Goal: Task Accomplishment & Management: Complete application form

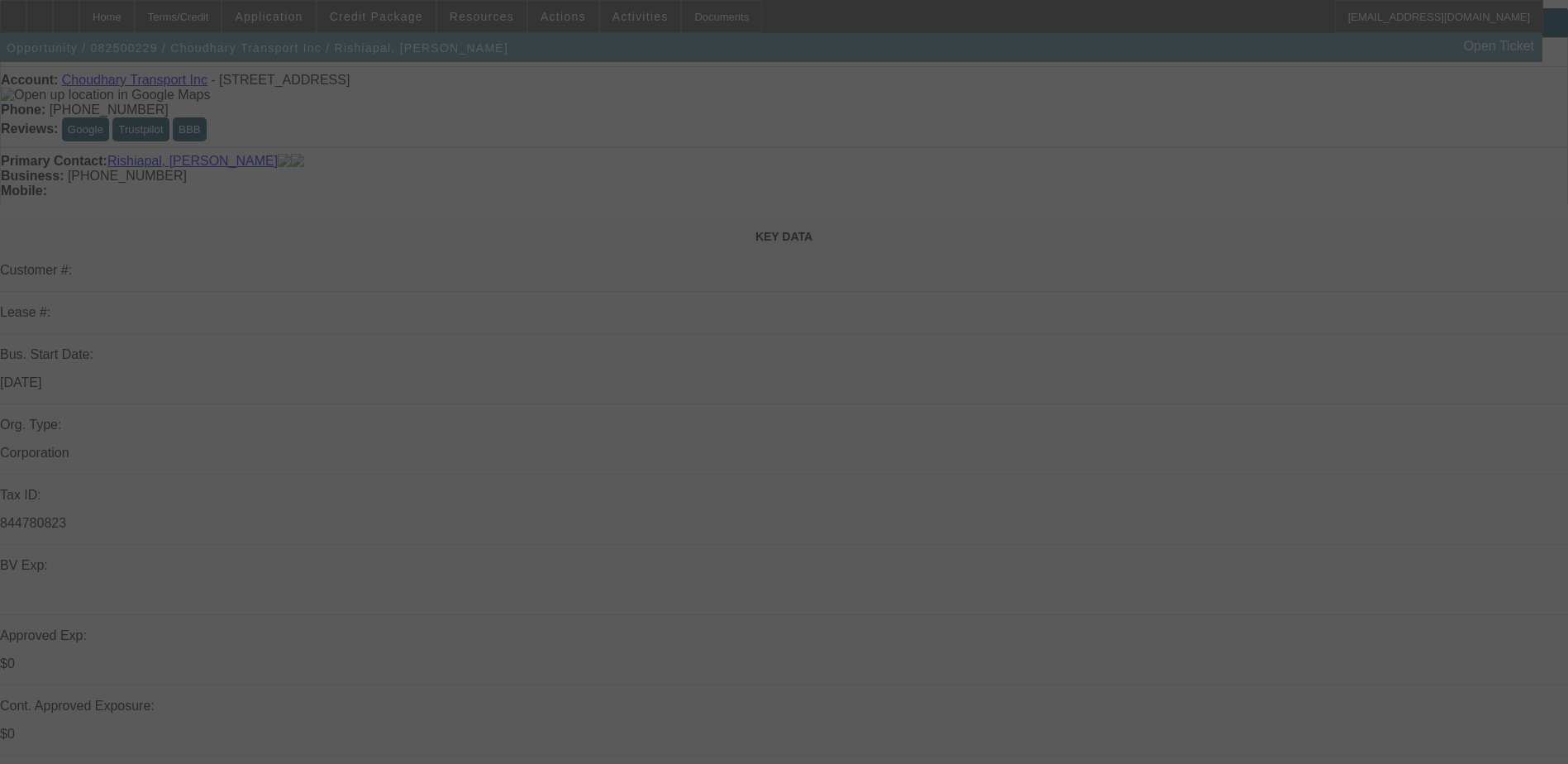
scroll to position [83, 0]
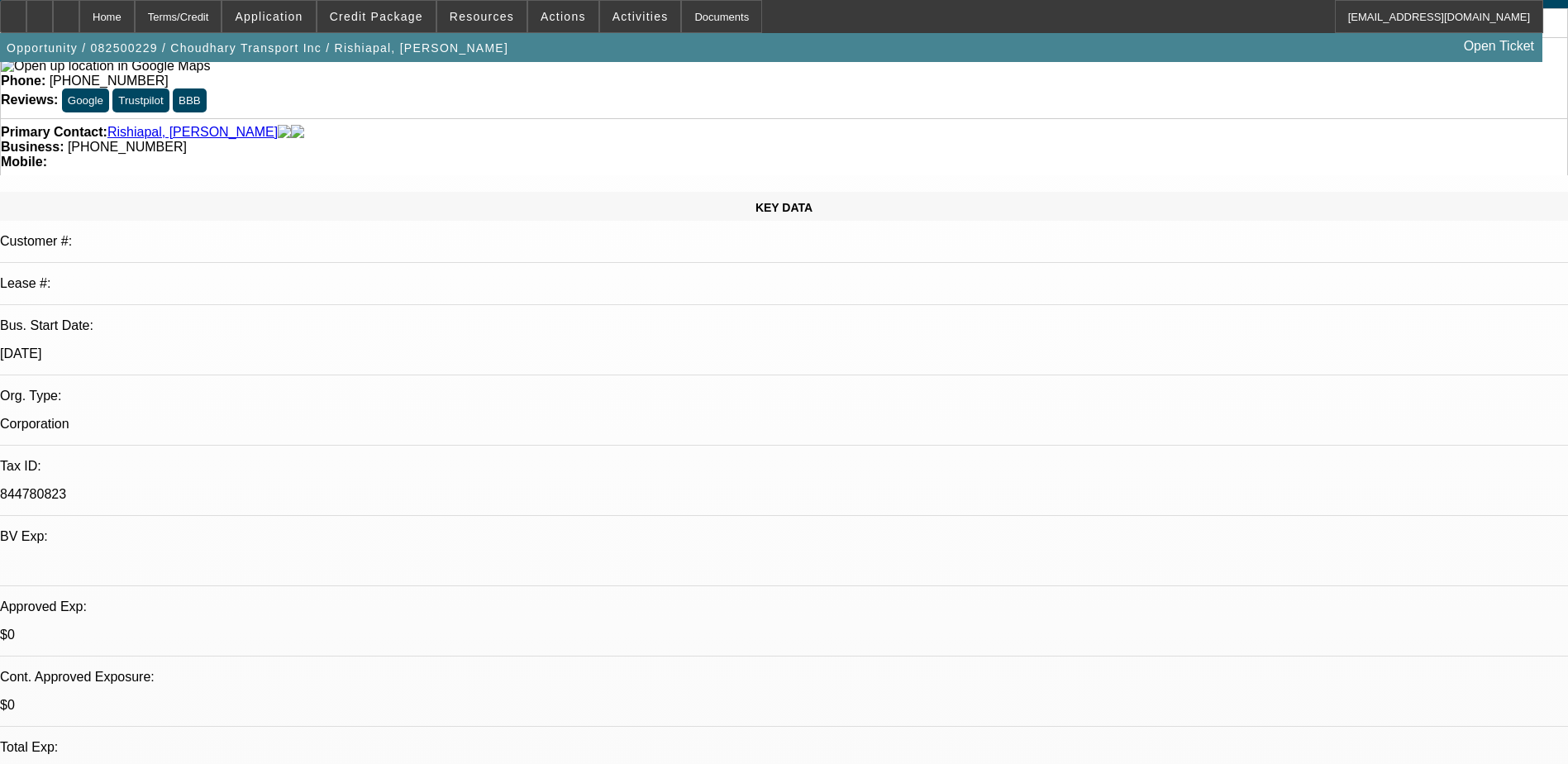
select select "0"
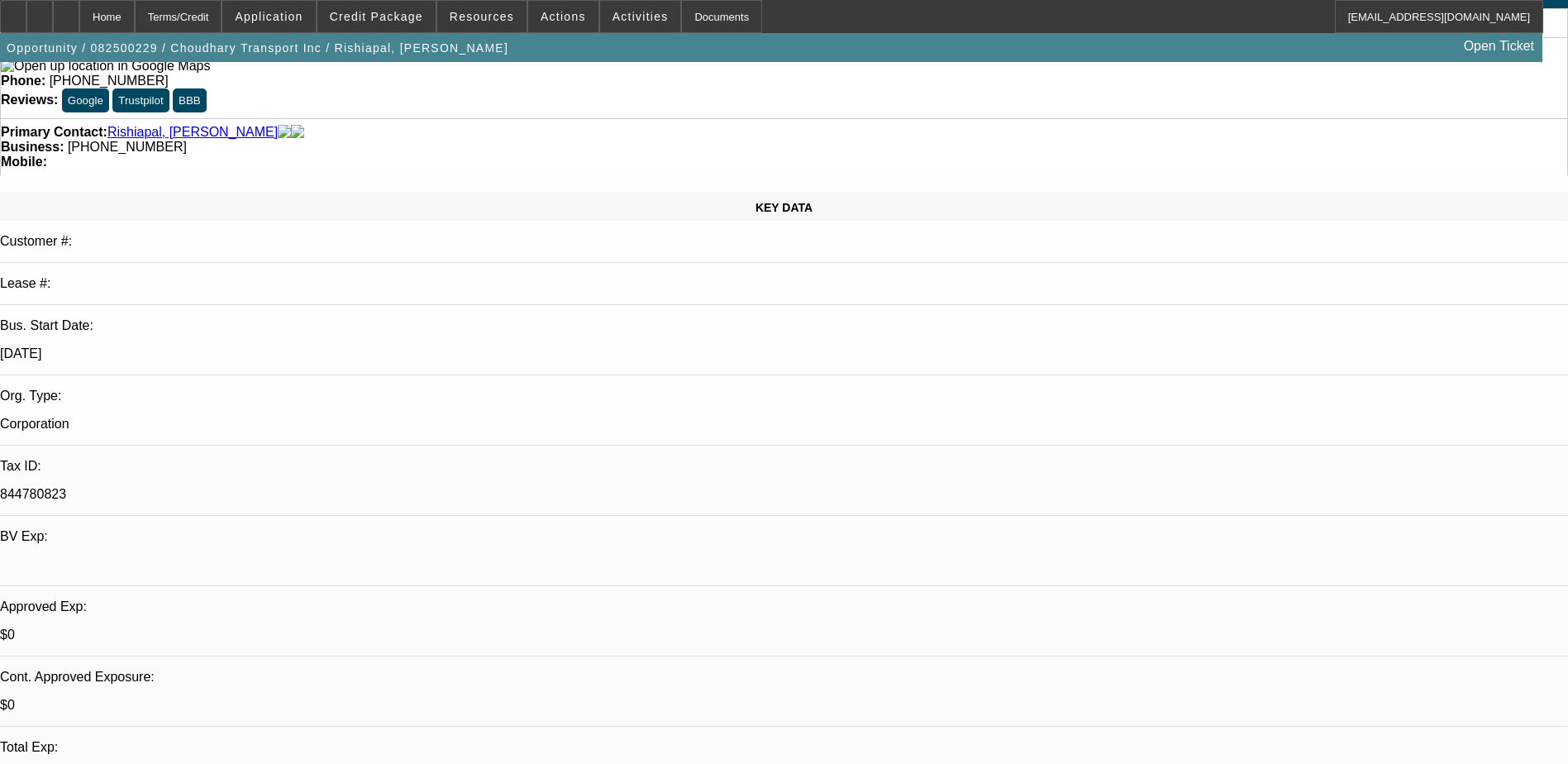
select select "0"
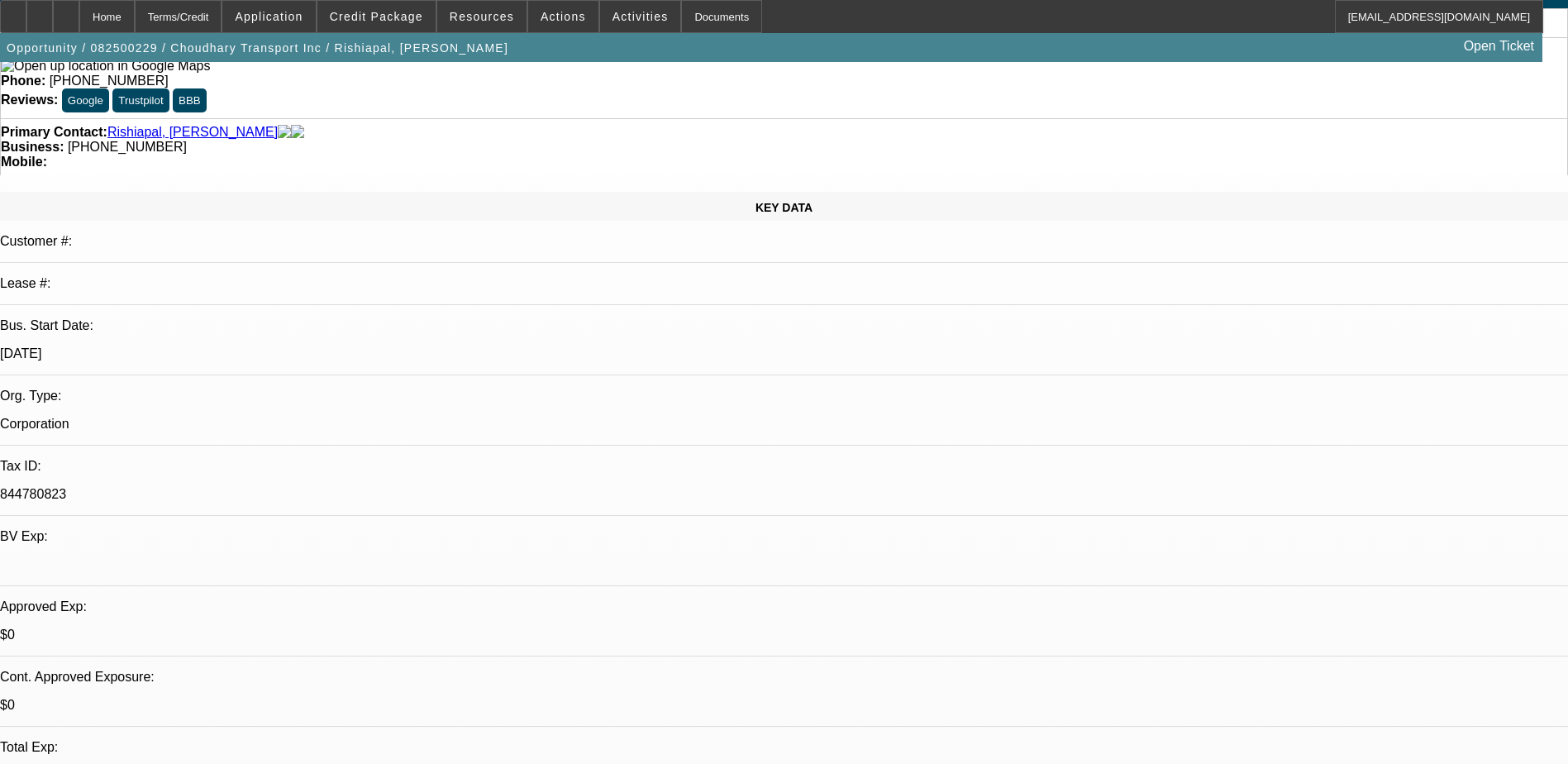
select select "0"
select select "1"
select select "2"
select select "19"
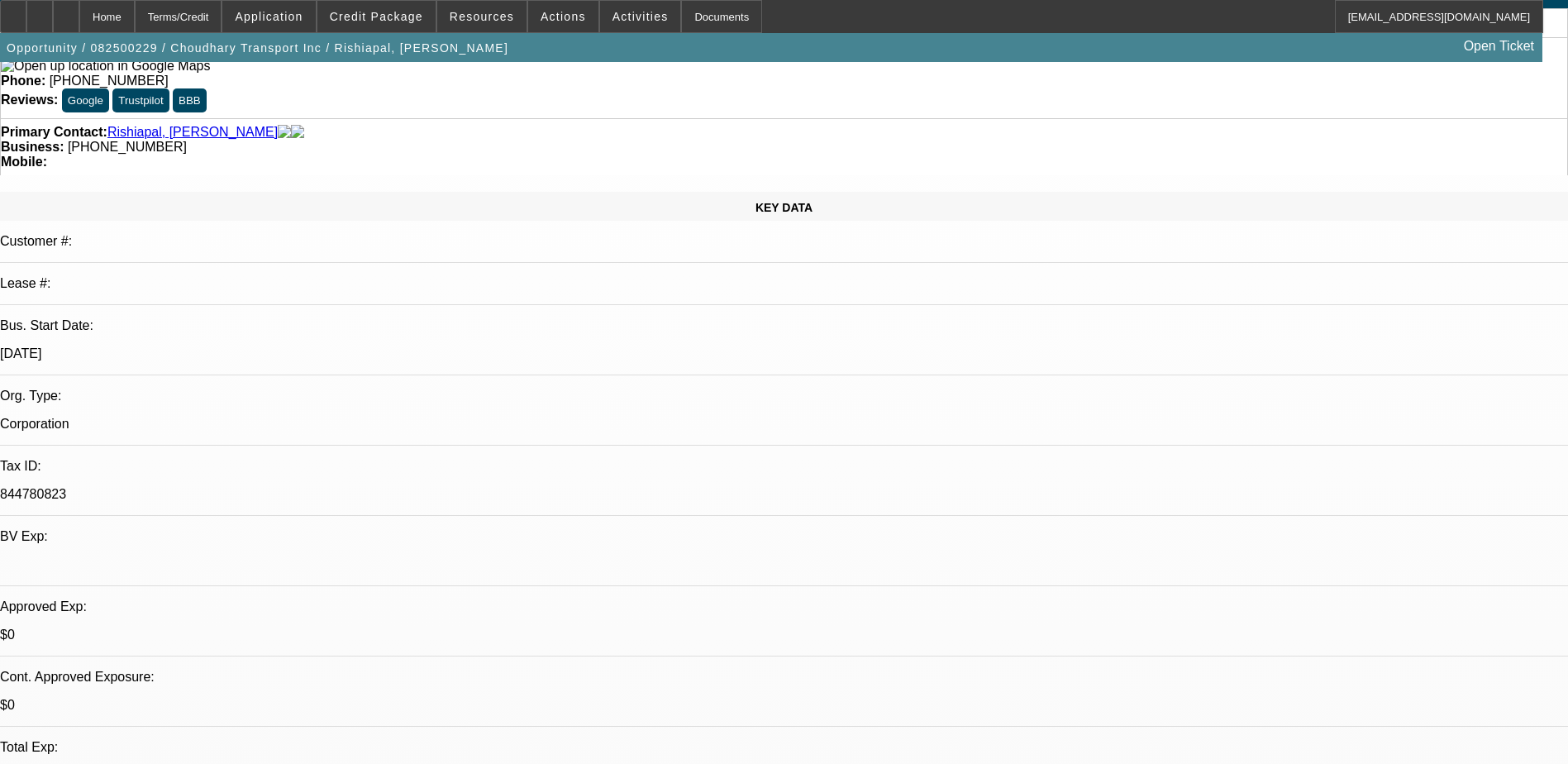
select select "1"
select select "2"
select select "19"
select select "1"
select select "2"
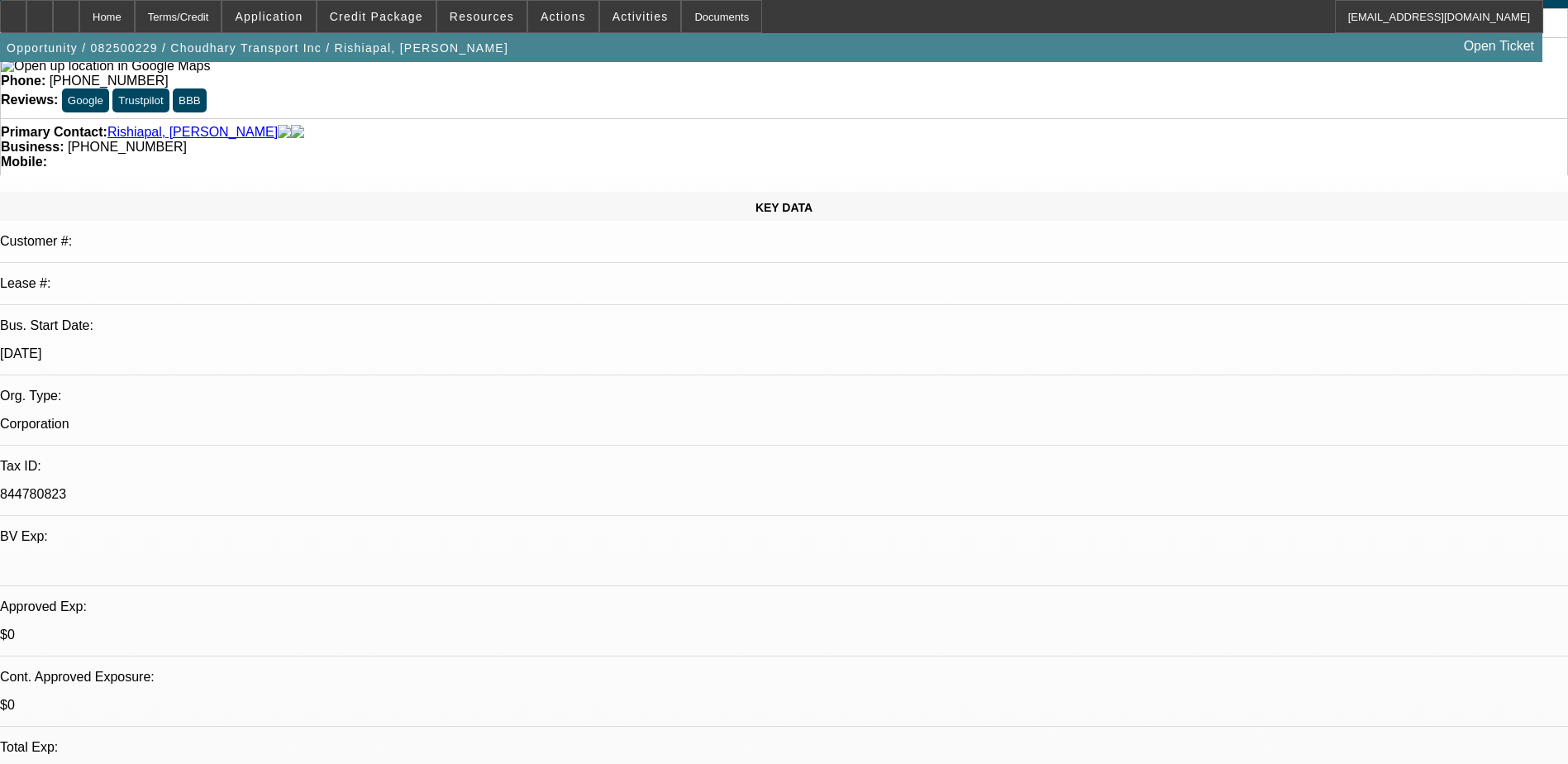
select select "19"
select select "1"
select select "2"
select select "19"
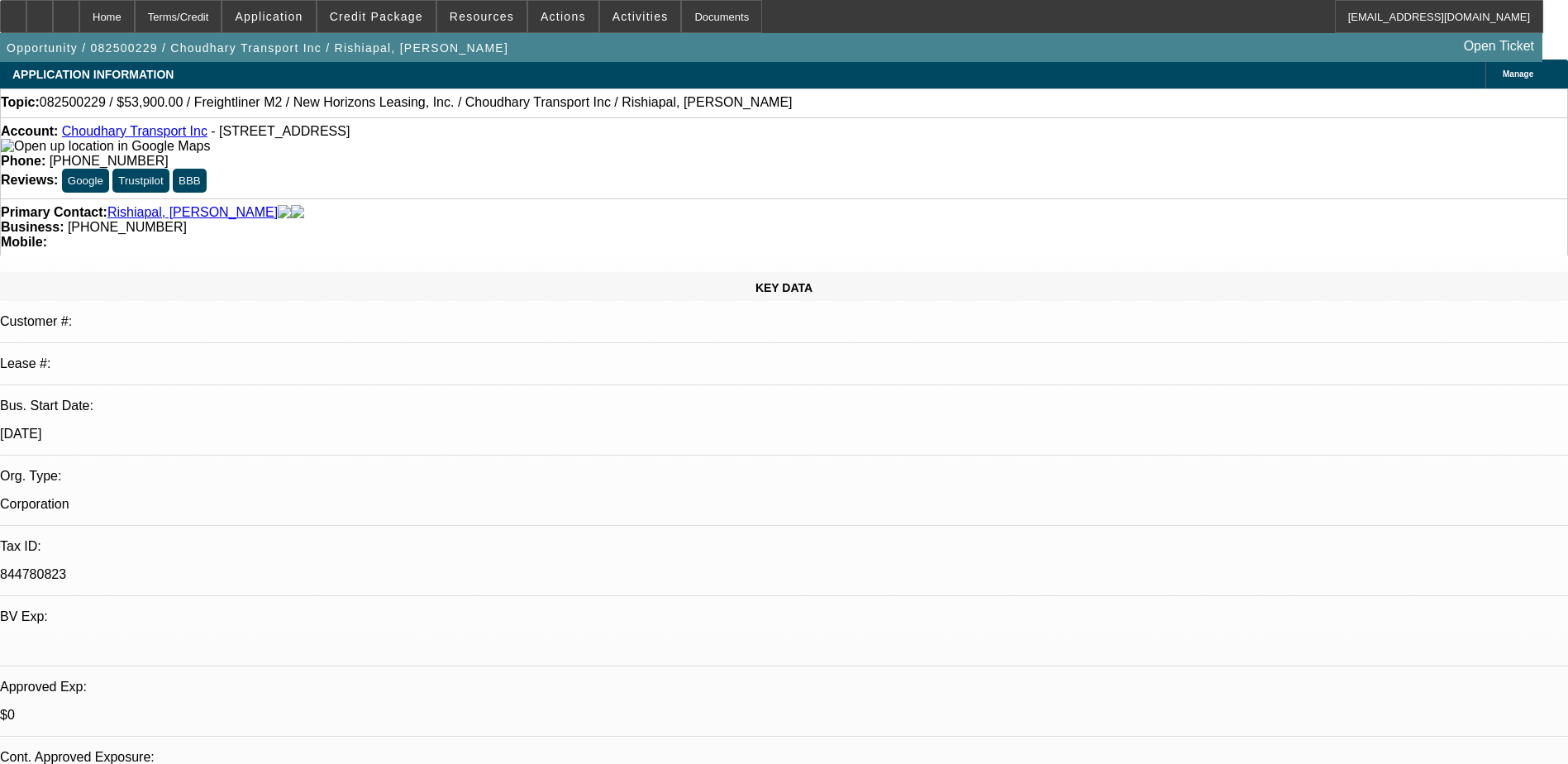
scroll to position [0, 0]
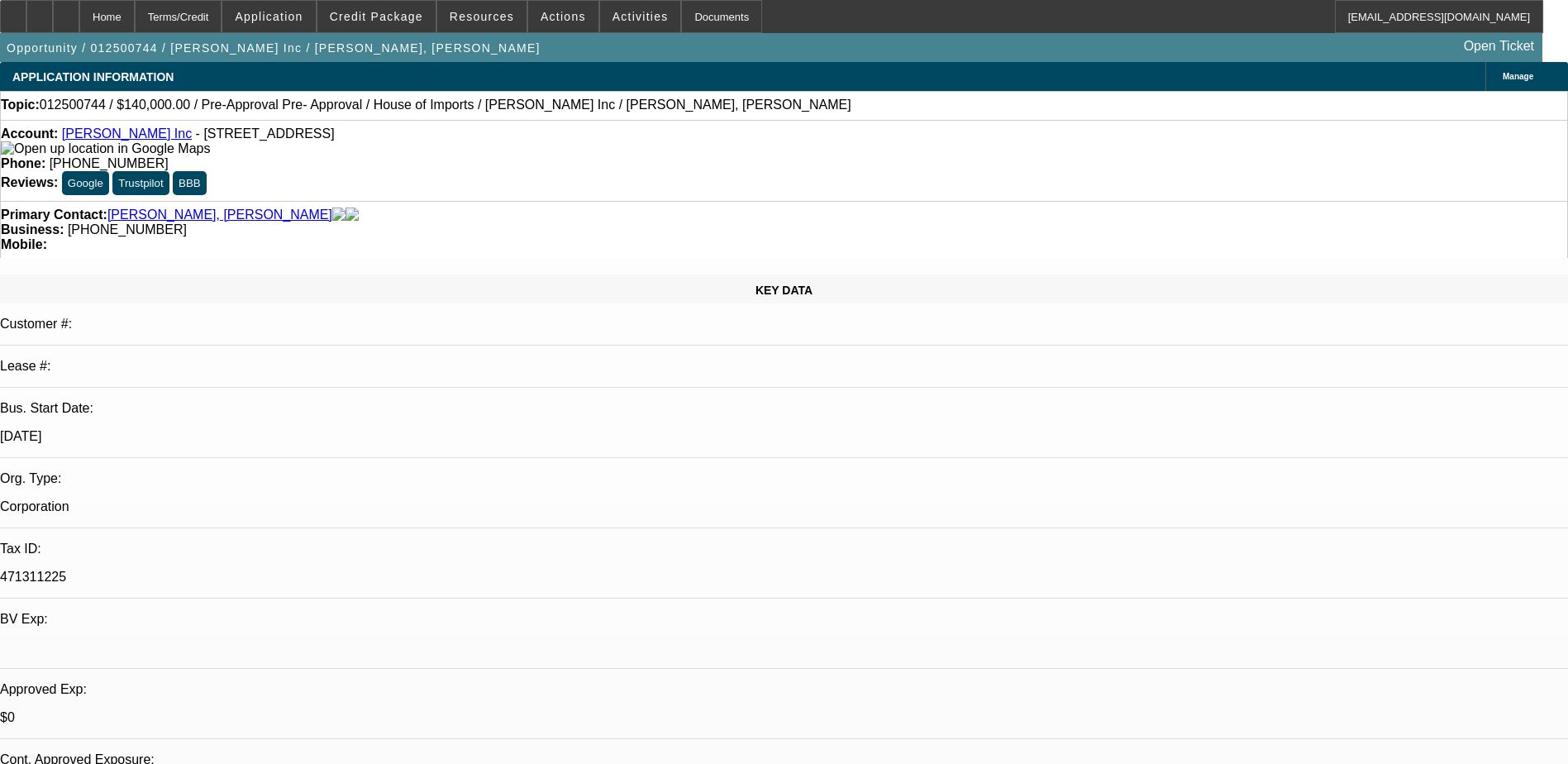
select select "0"
select select "2"
select select "0.1"
select select "0"
select select "2"
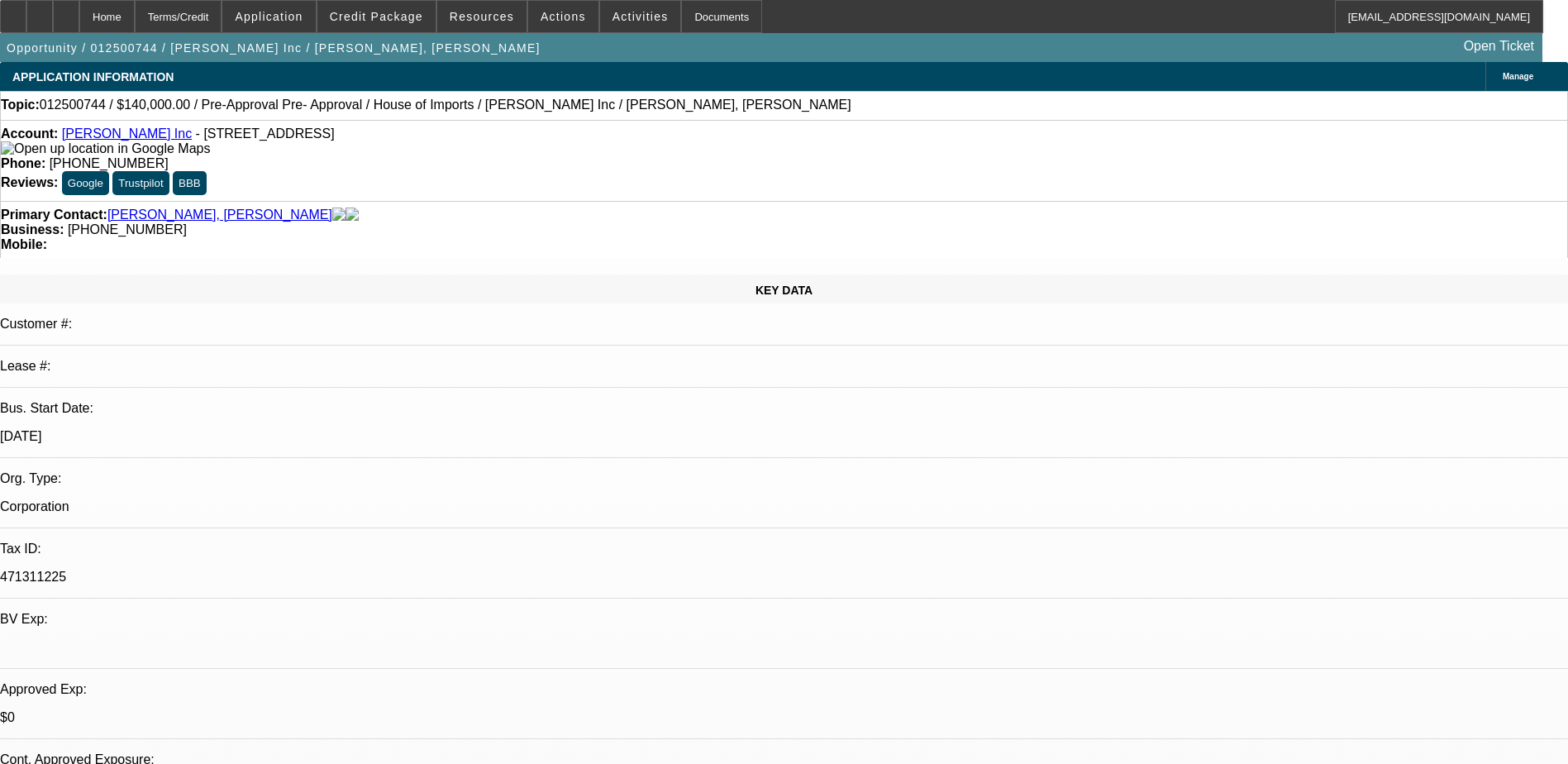
select select "0.1"
select select "0"
select select "2"
select select "0.1"
select select "0"
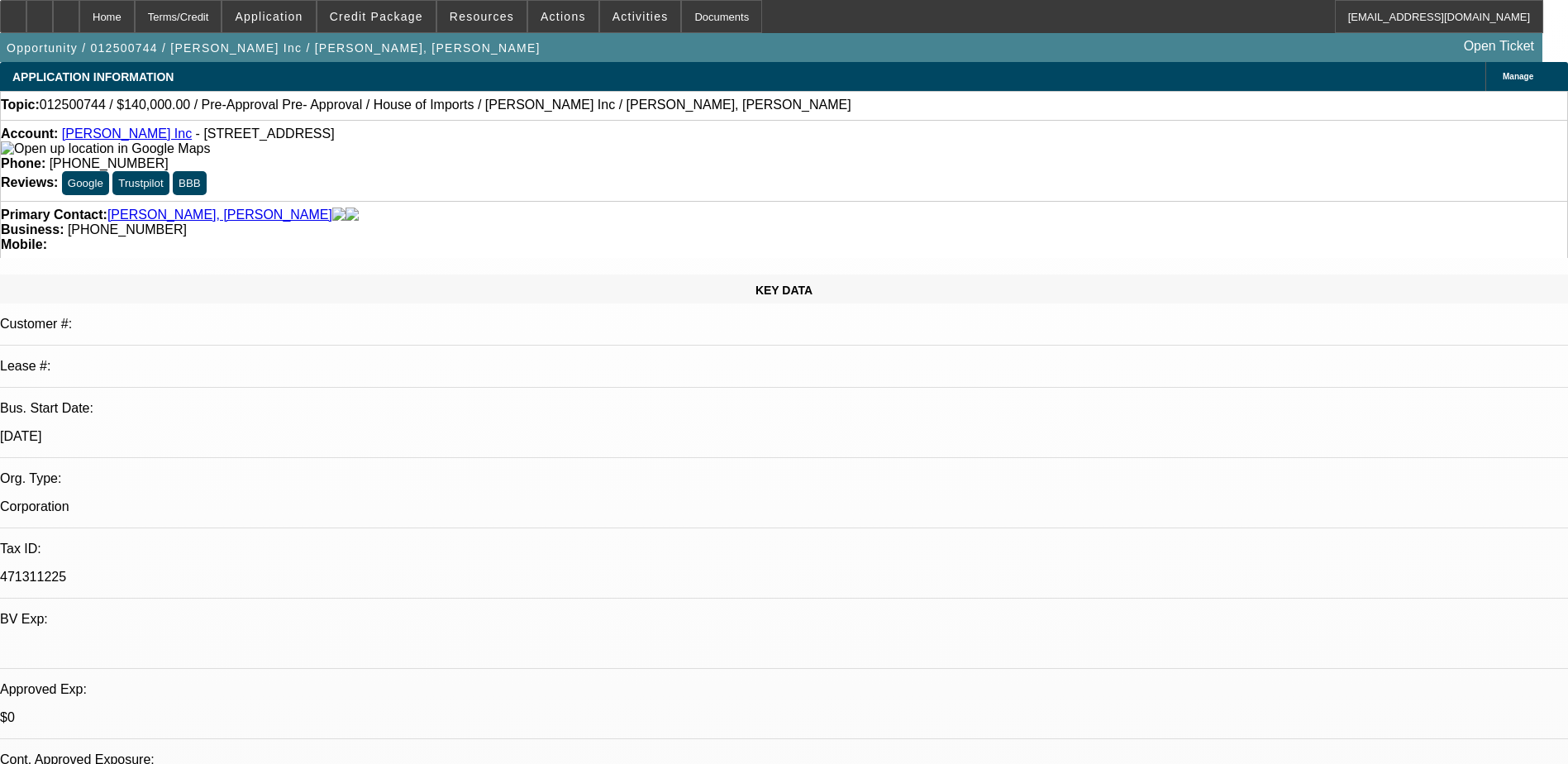
select select "2"
select select "0.1"
select select "1"
select select "2"
select select "4"
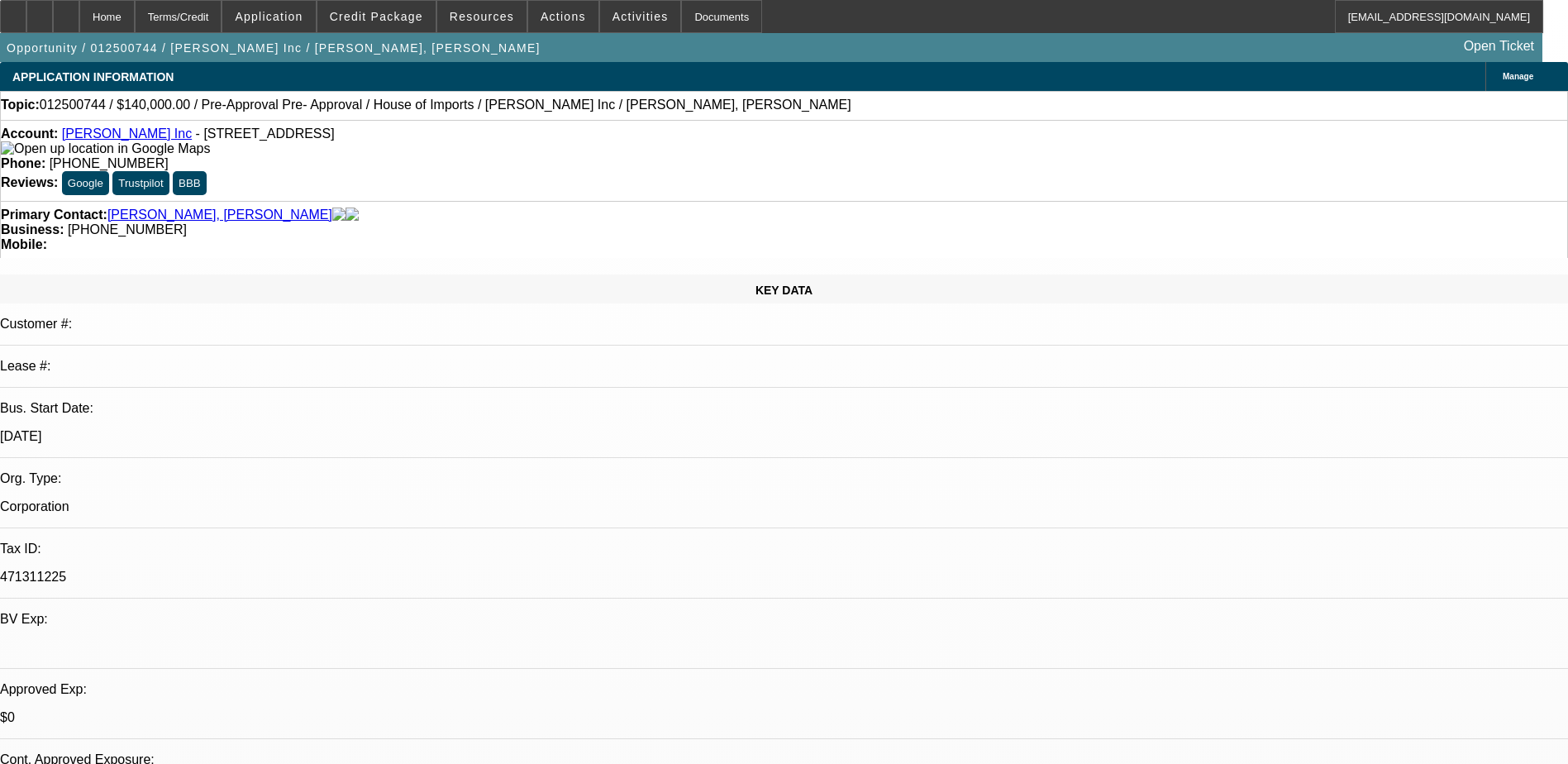
select select "1"
select select "2"
select select "4"
select select "1"
select select "2"
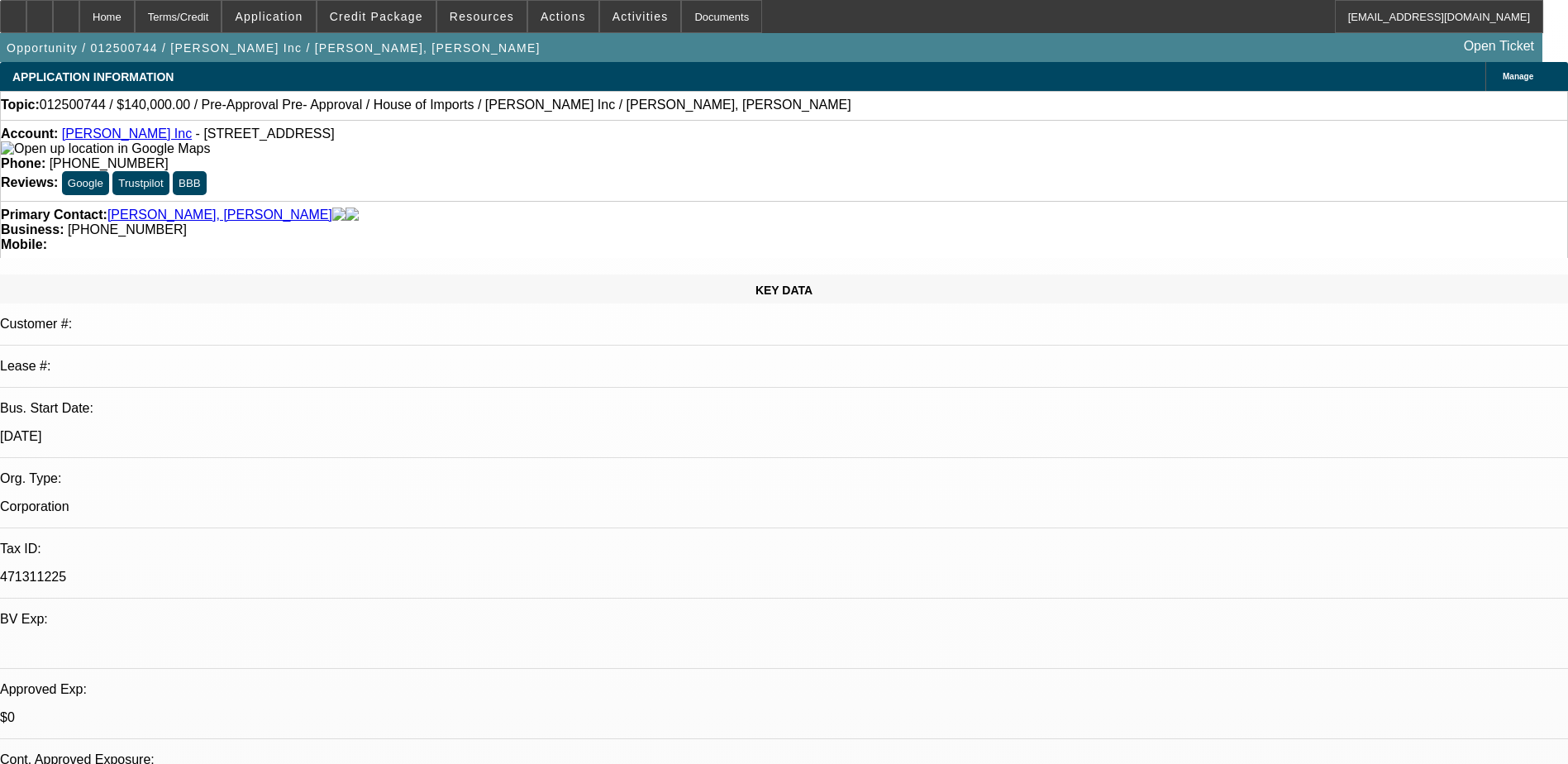
select select "4"
select select "1"
select select "2"
select select "4"
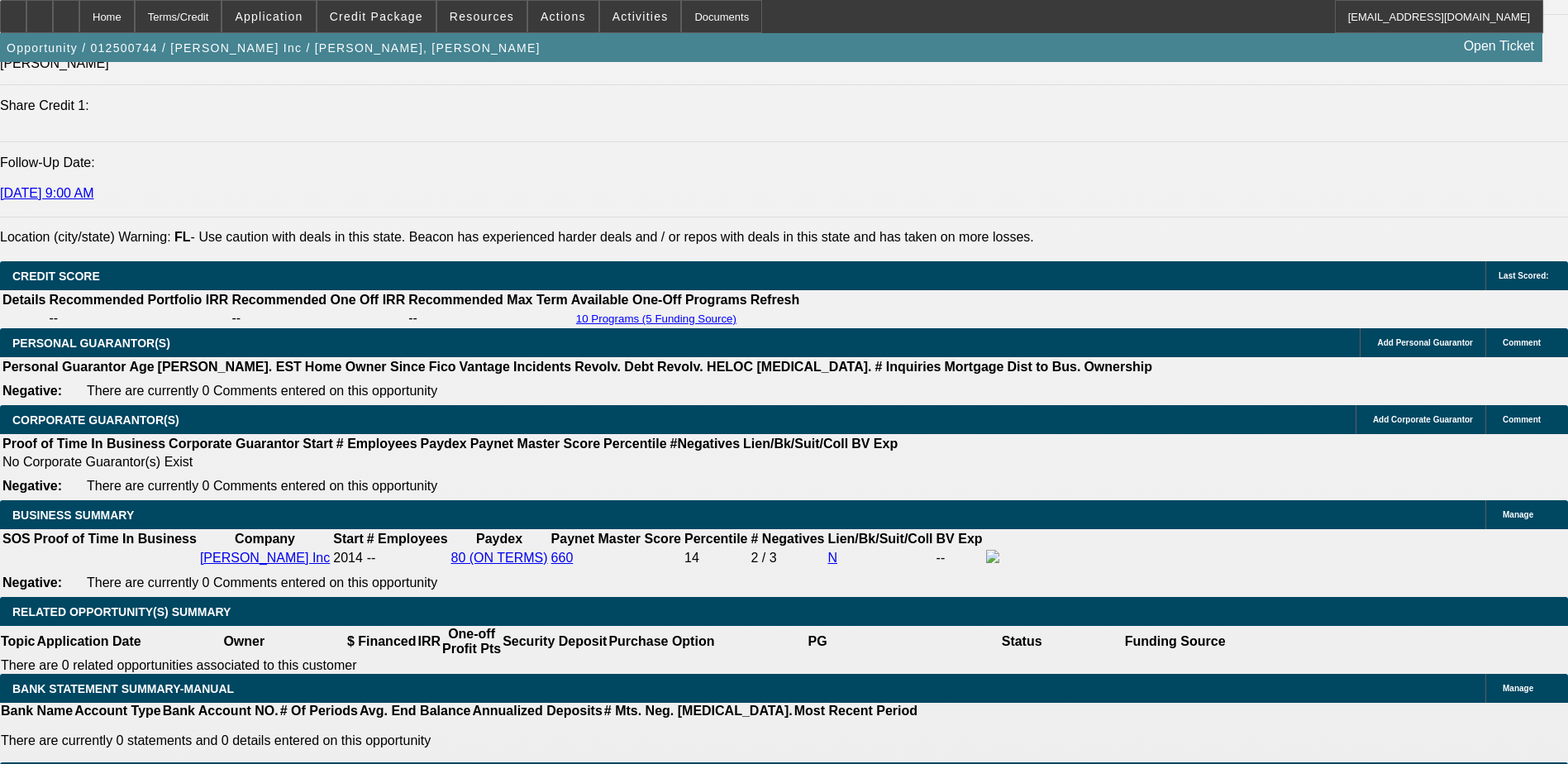
scroll to position [2398, 0]
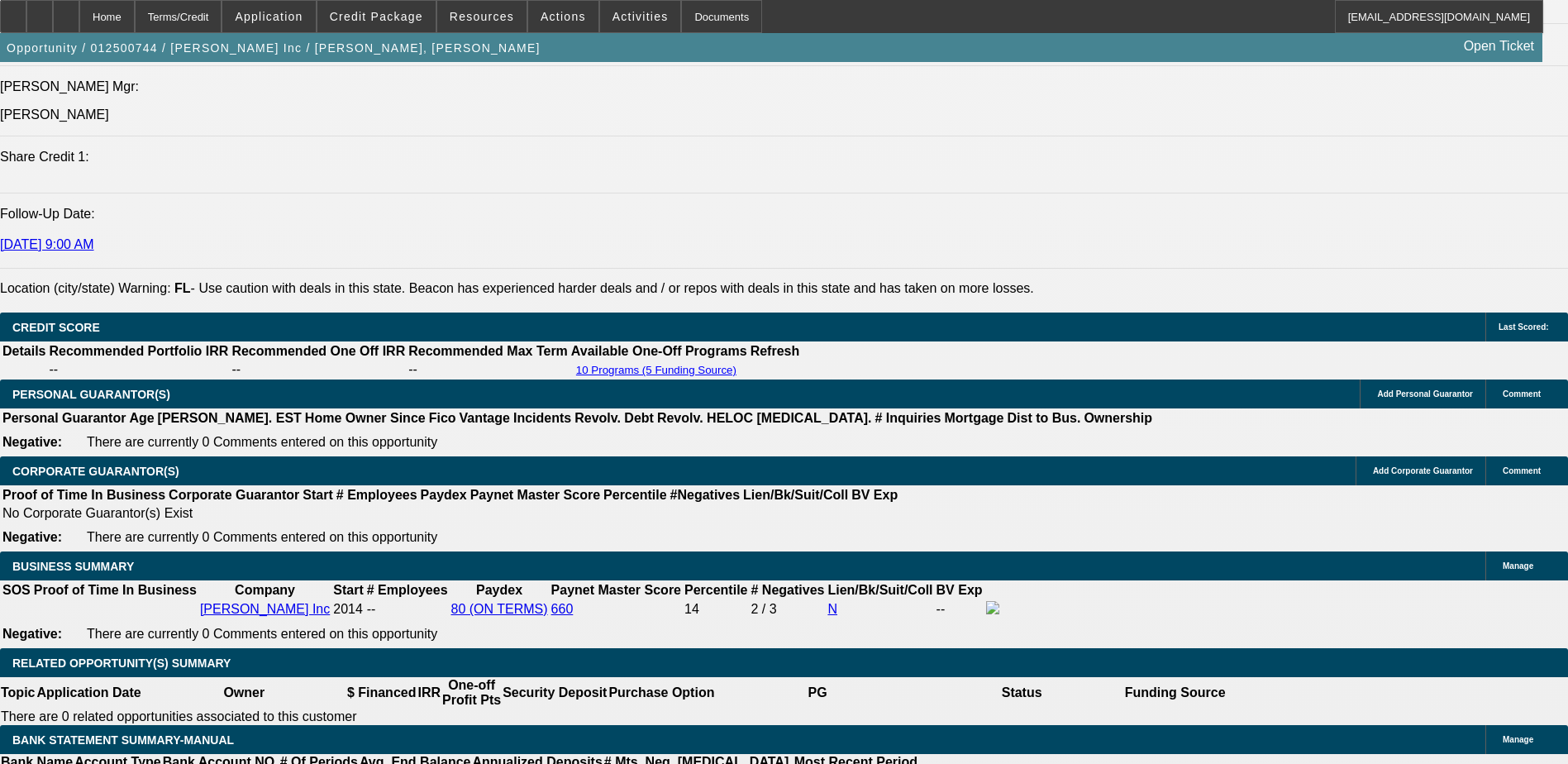
scroll to position [0, 0]
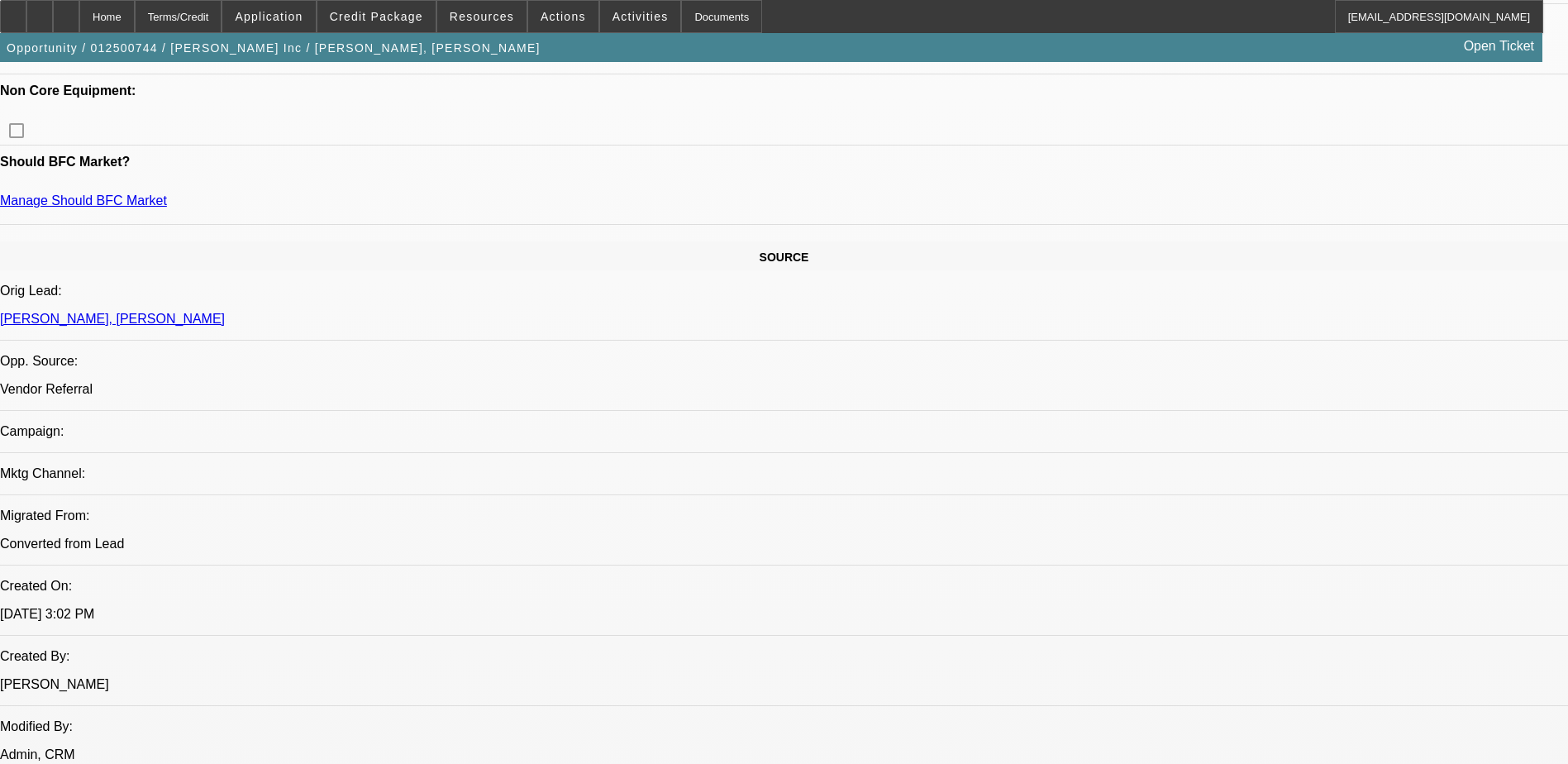
scroll to position [744, 0]
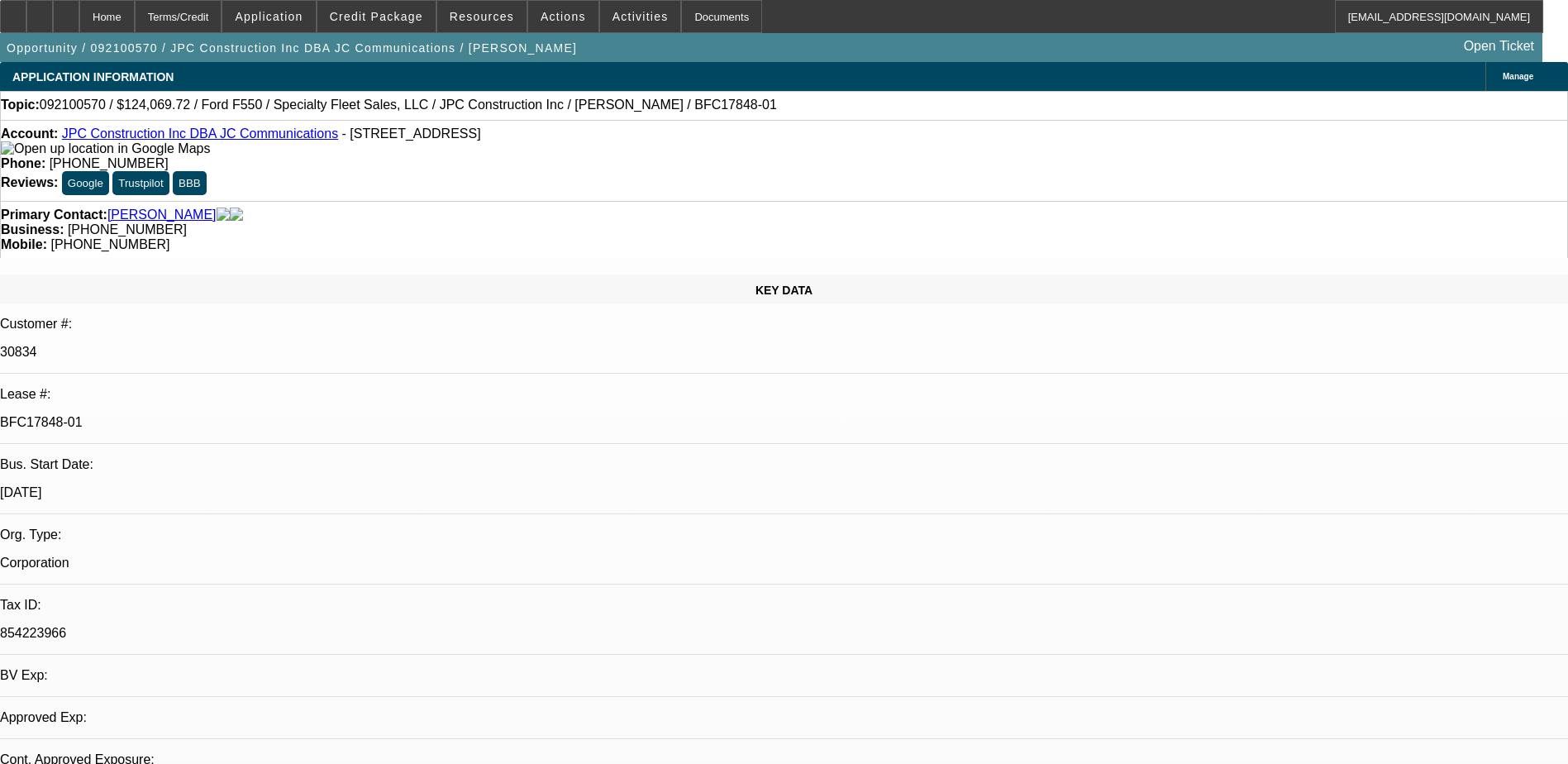
select select "0"
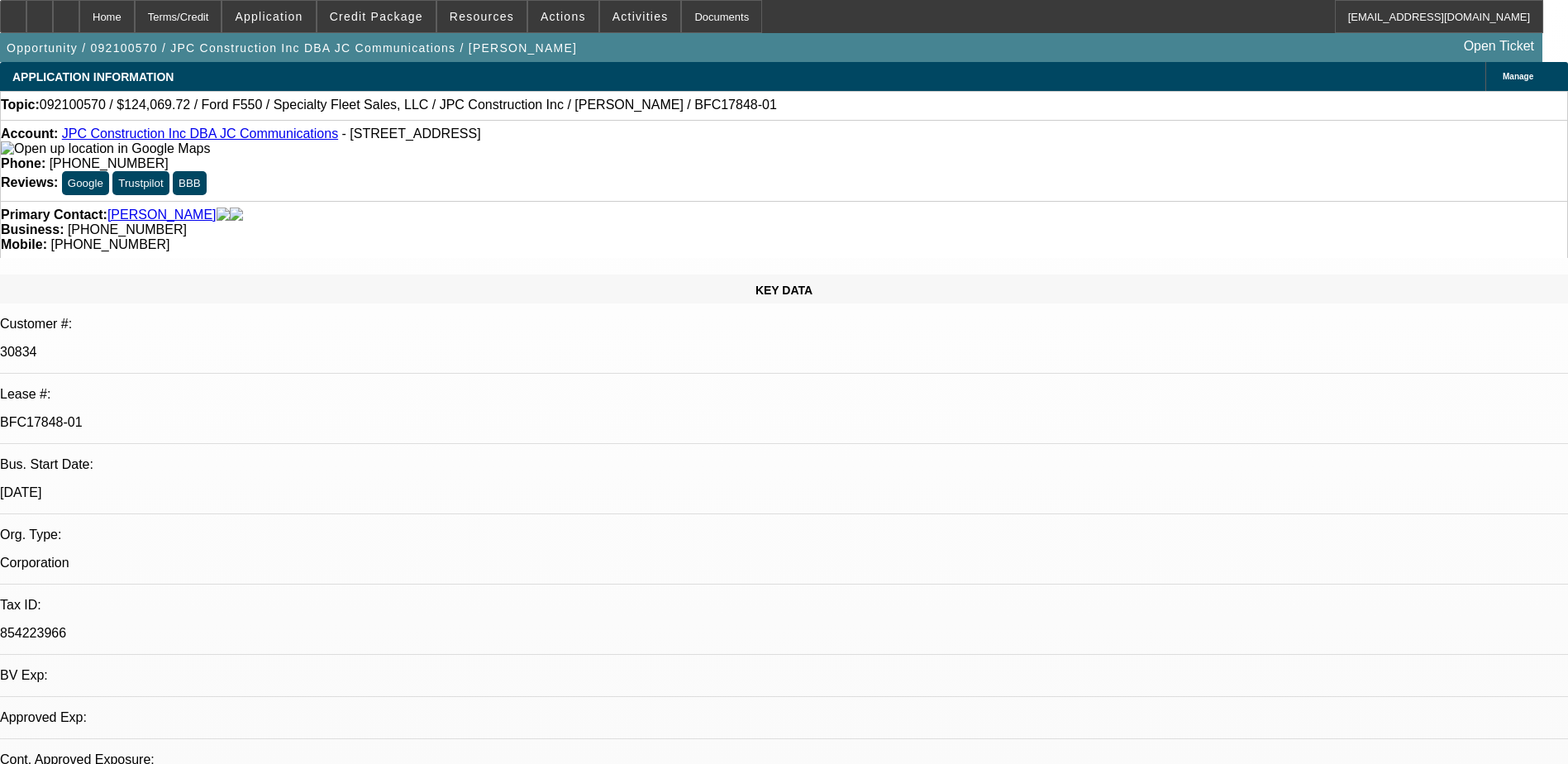
select select "0"
select select "1"
select select "6"
select select "1"
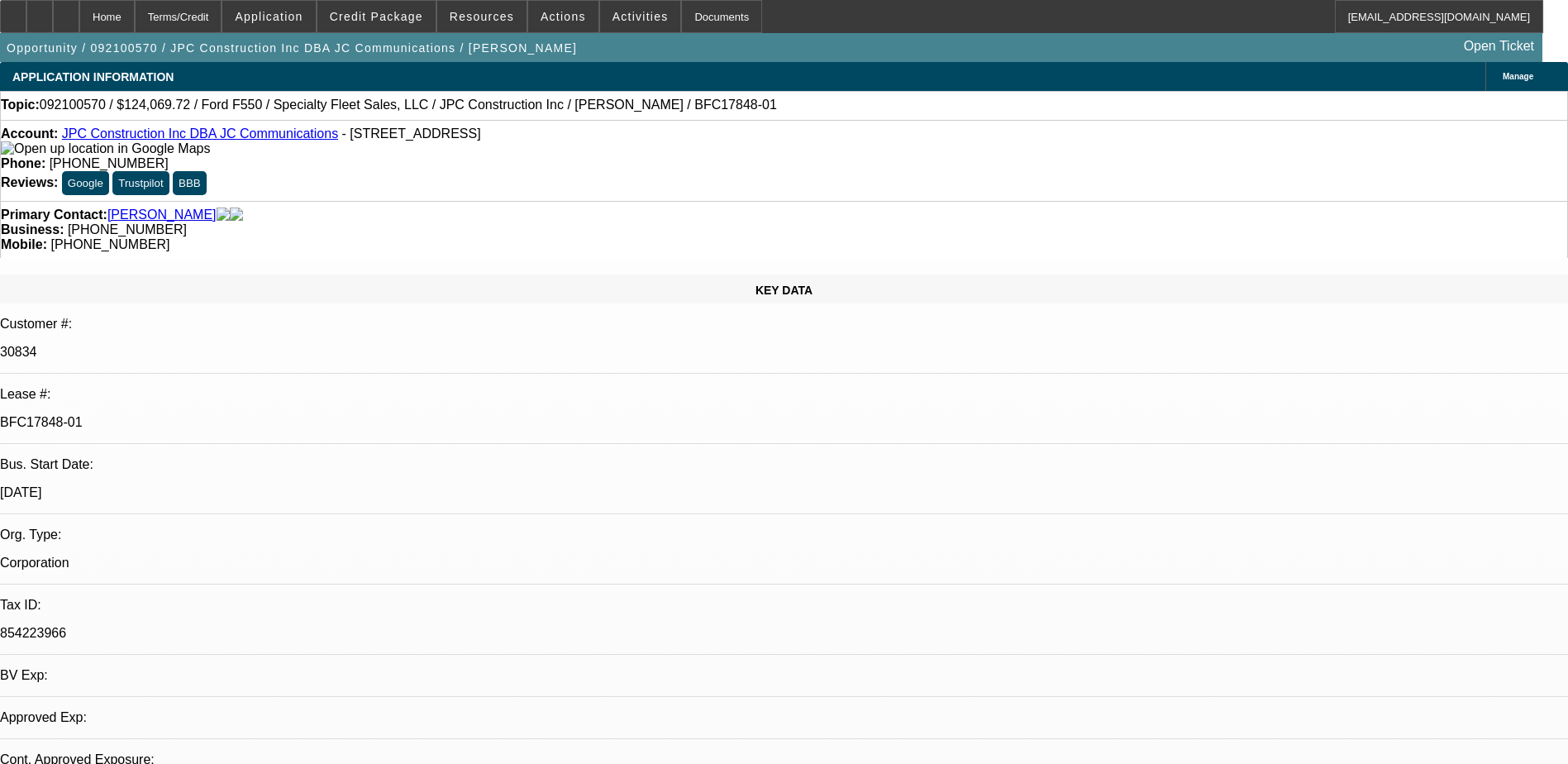
select select "1"
select select "6"
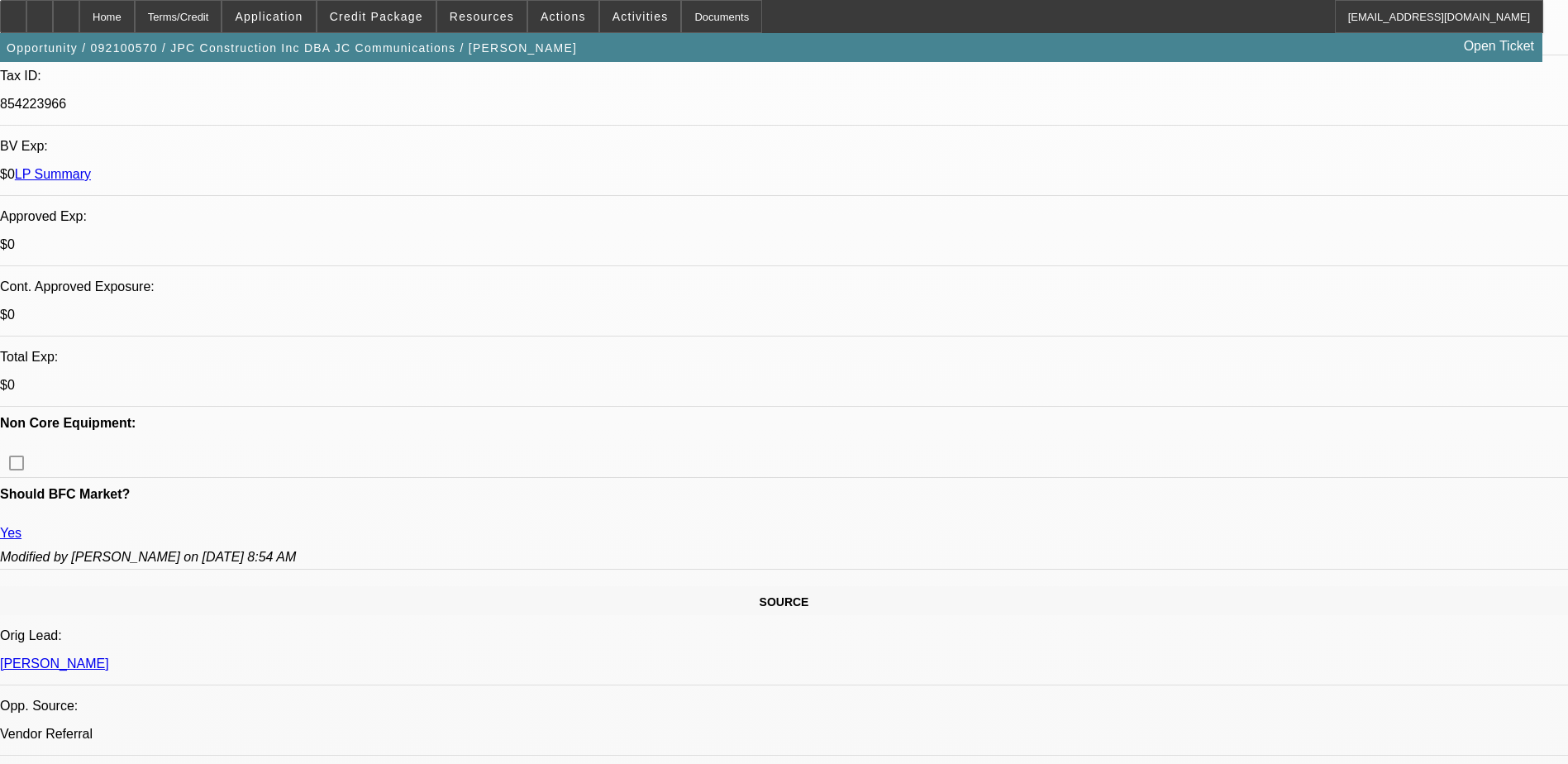
scroll to position [657, 0]
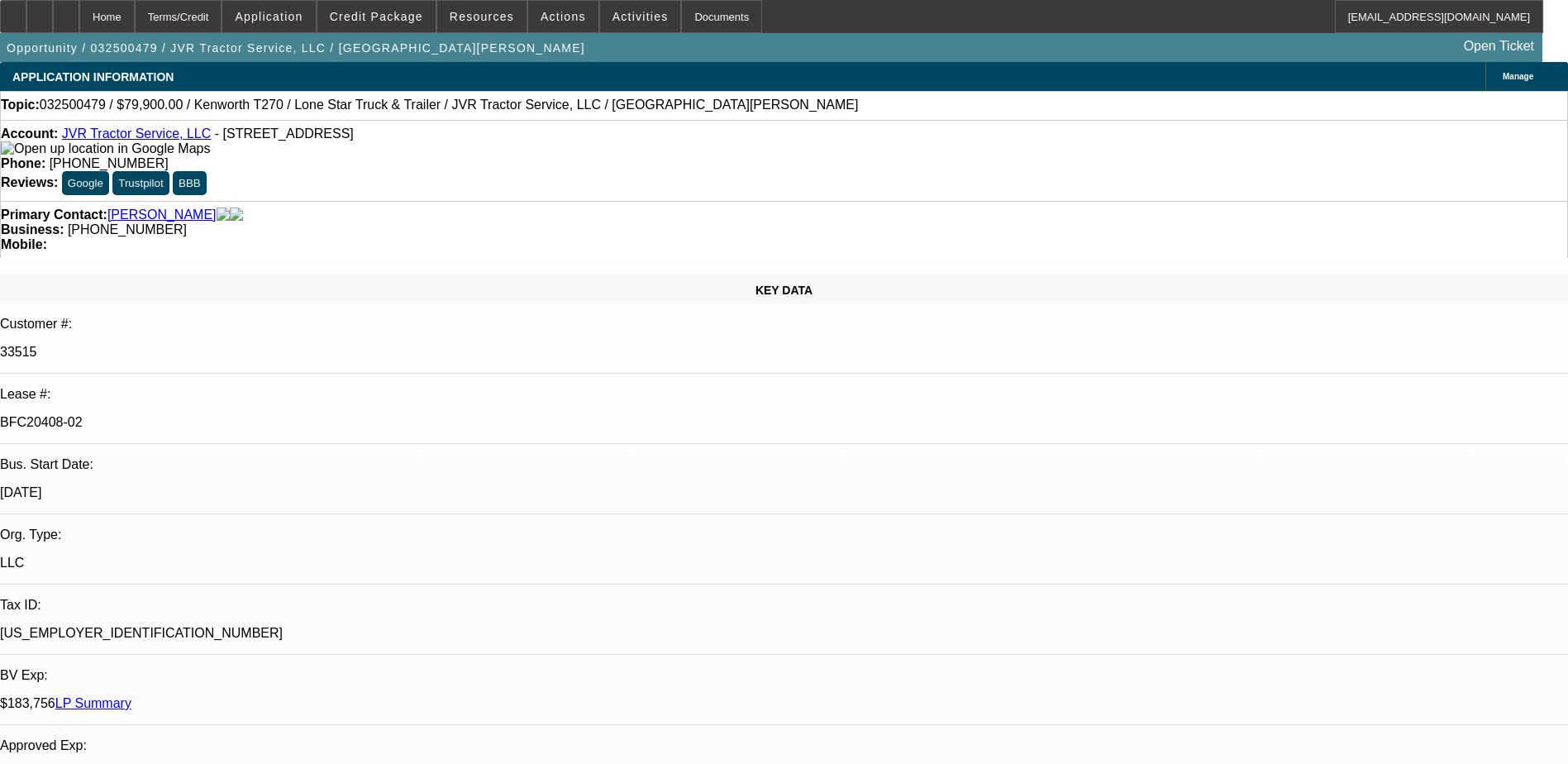
select select "0"
select select "2"
select select "0"
select select "2"
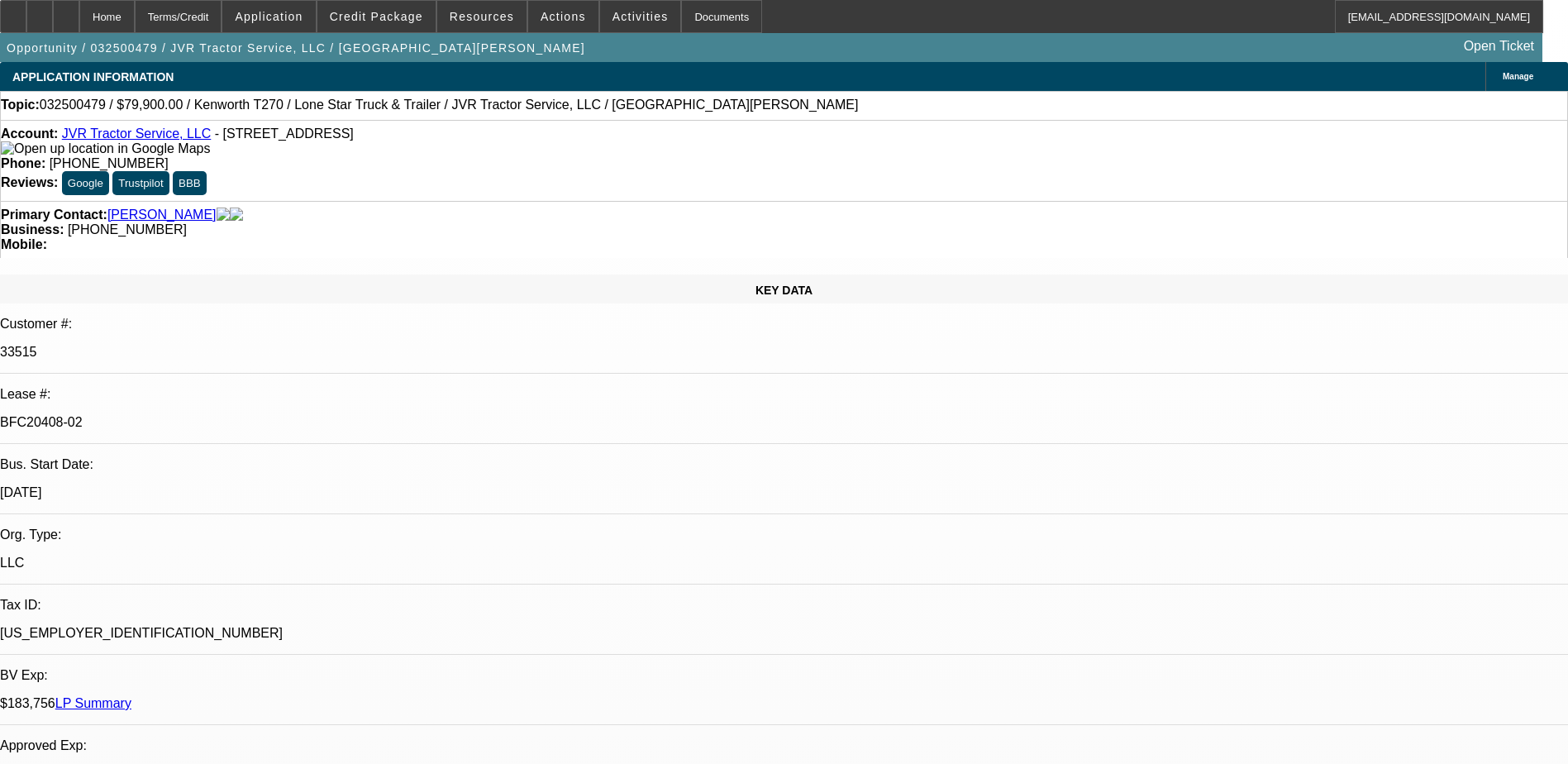
select select "0"
select select "3"
select select "0"
select select "0.2"
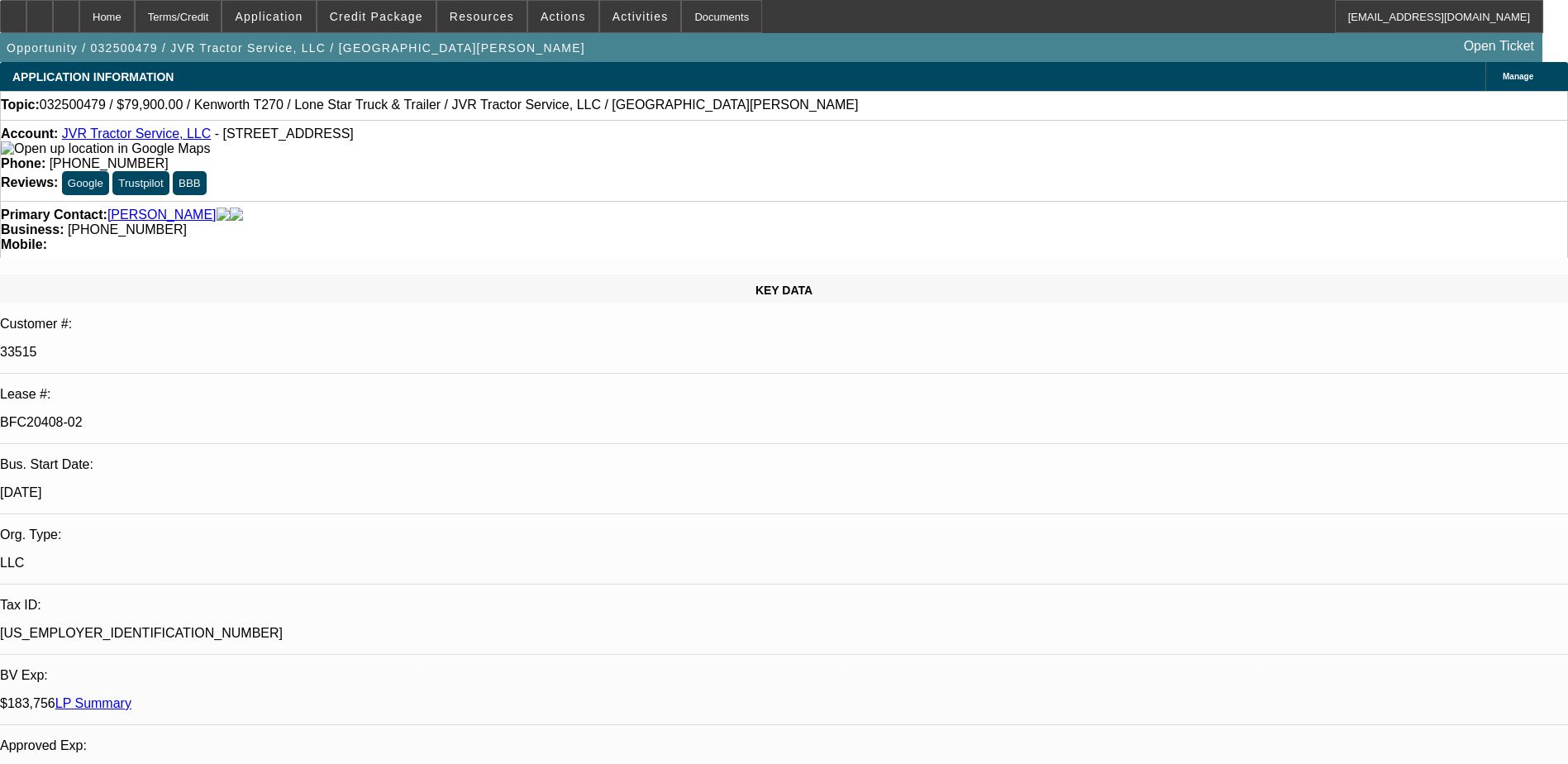
select select "2"
select select "0"
select select "1"
select select "2"
select select "6"
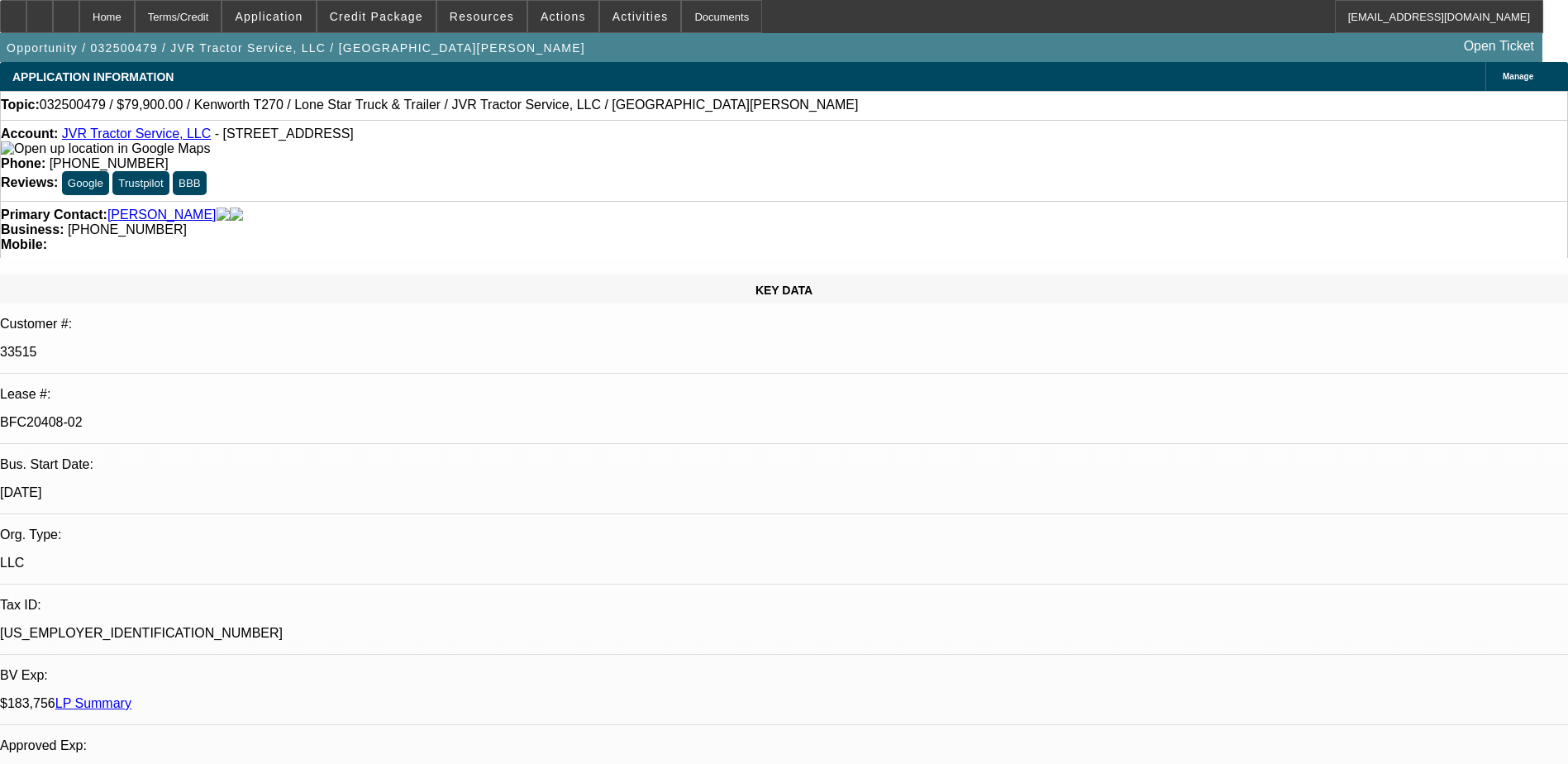
select select "1"
select select "2"
select select "6"
select select "1"
select select "2"
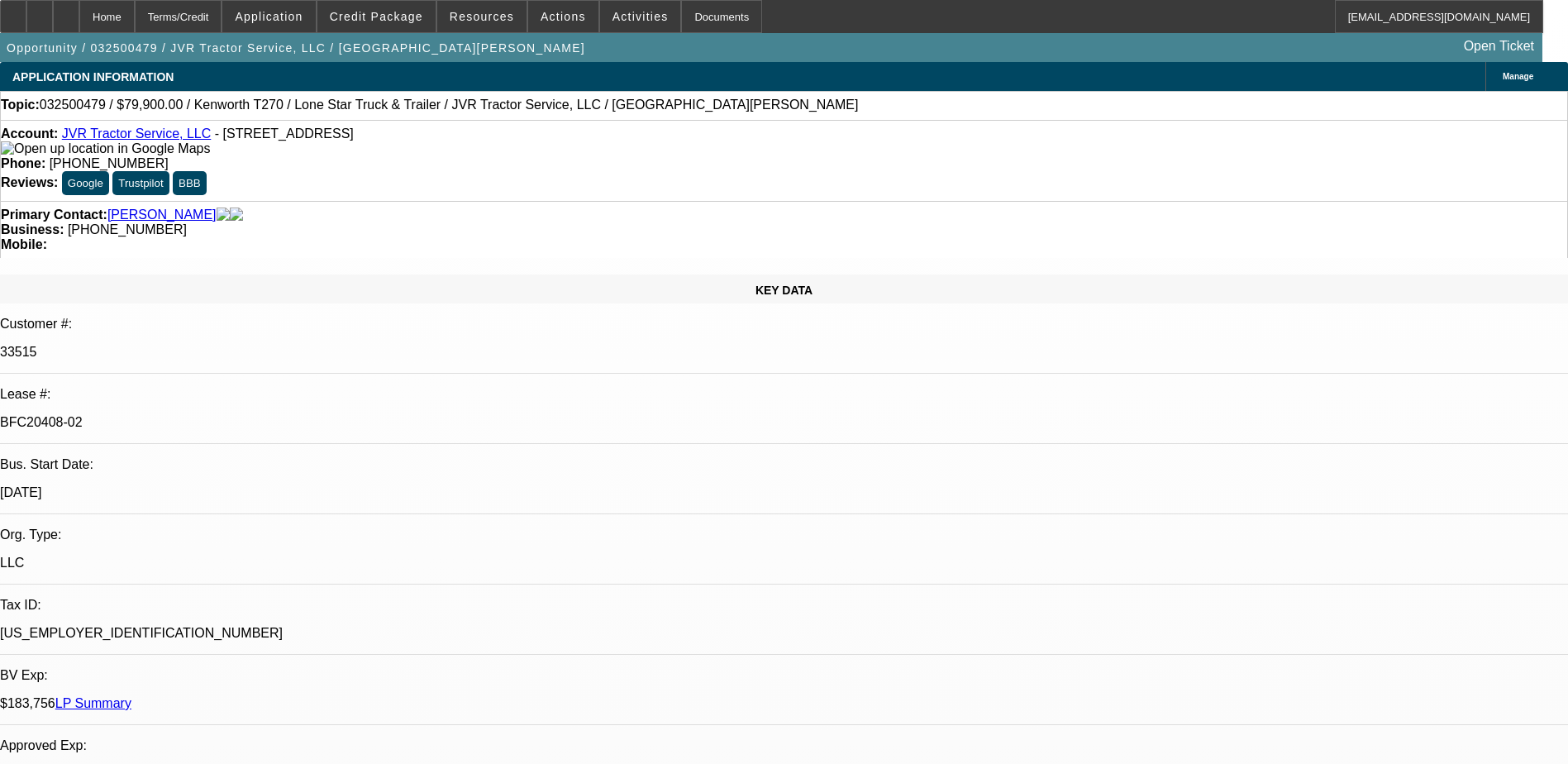
select select "6"
select select "1"
select select "2"
select select "6"
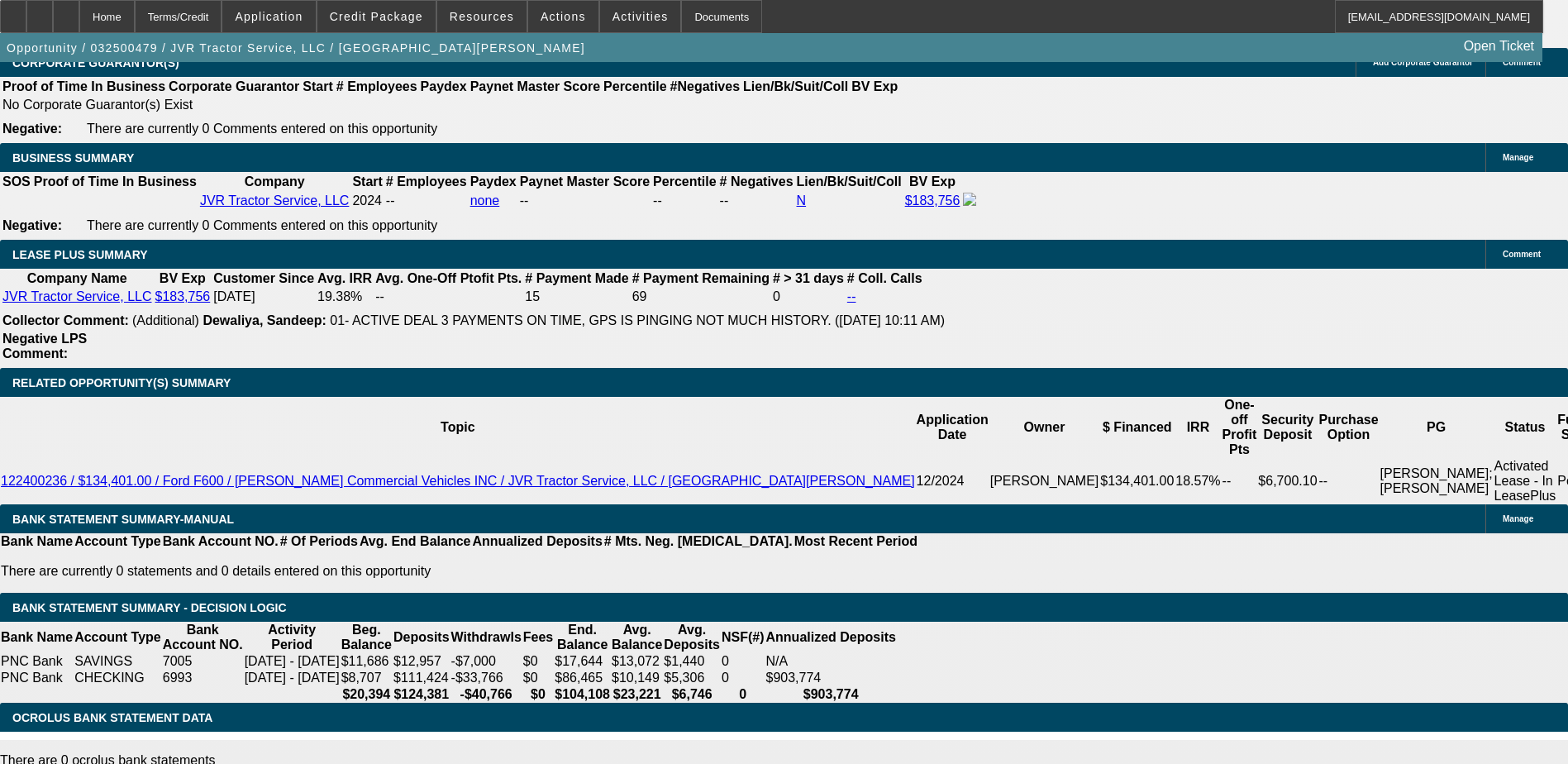
scroll to position [2577, 0]
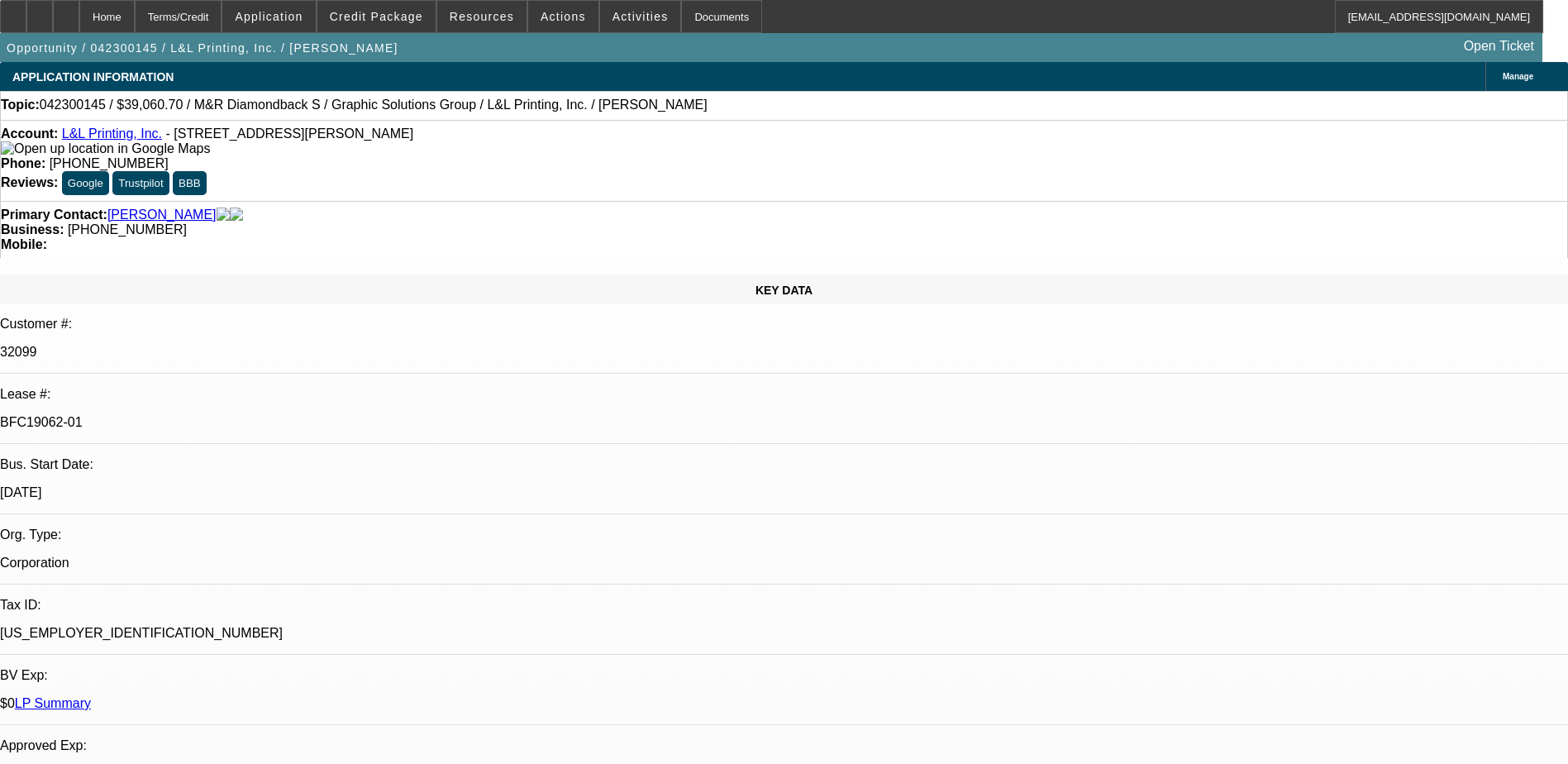
select select "0"
select select "2"
select select "0"
select select "2"
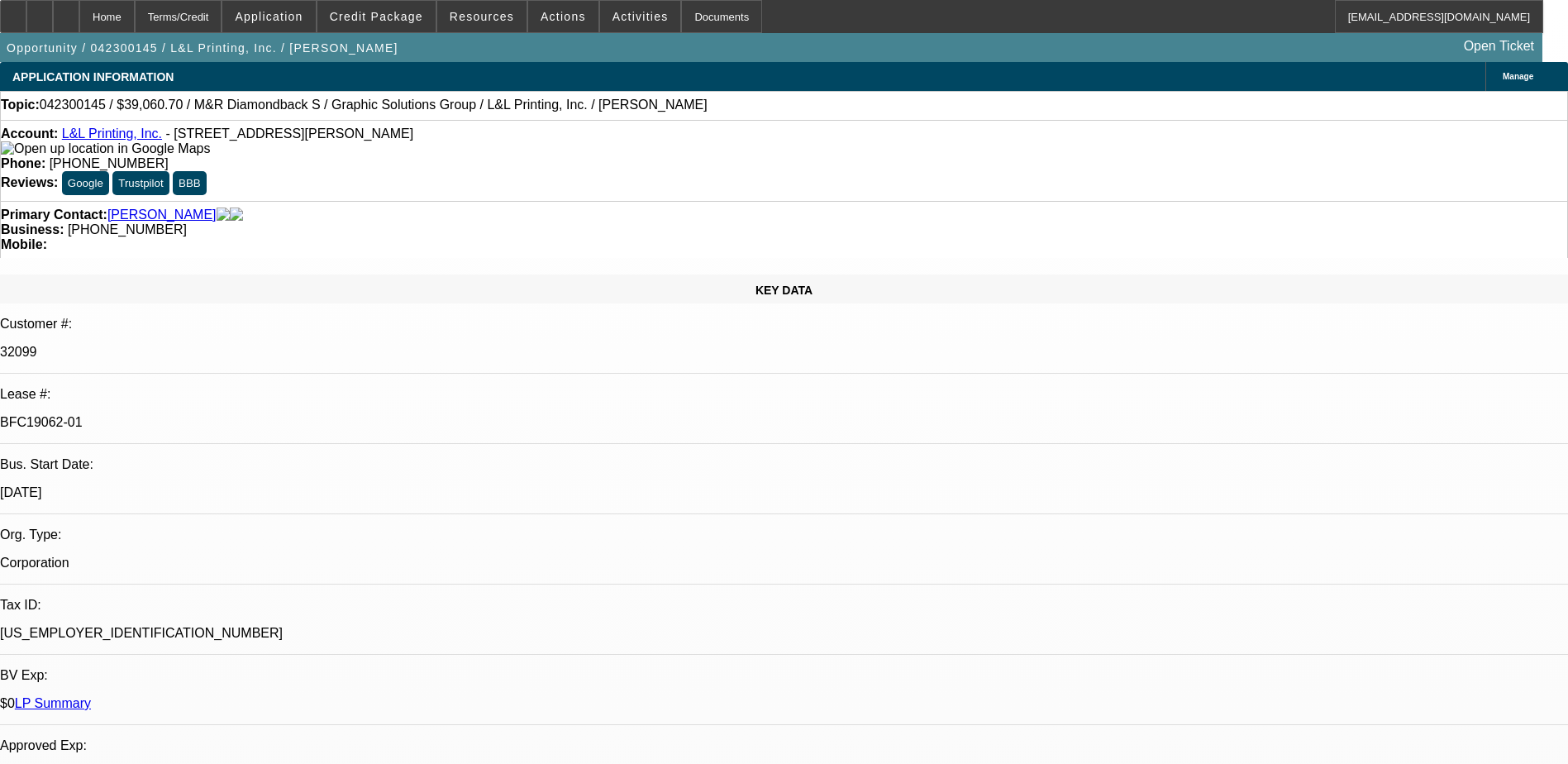
select select "0"
select select "2"
select select "0"
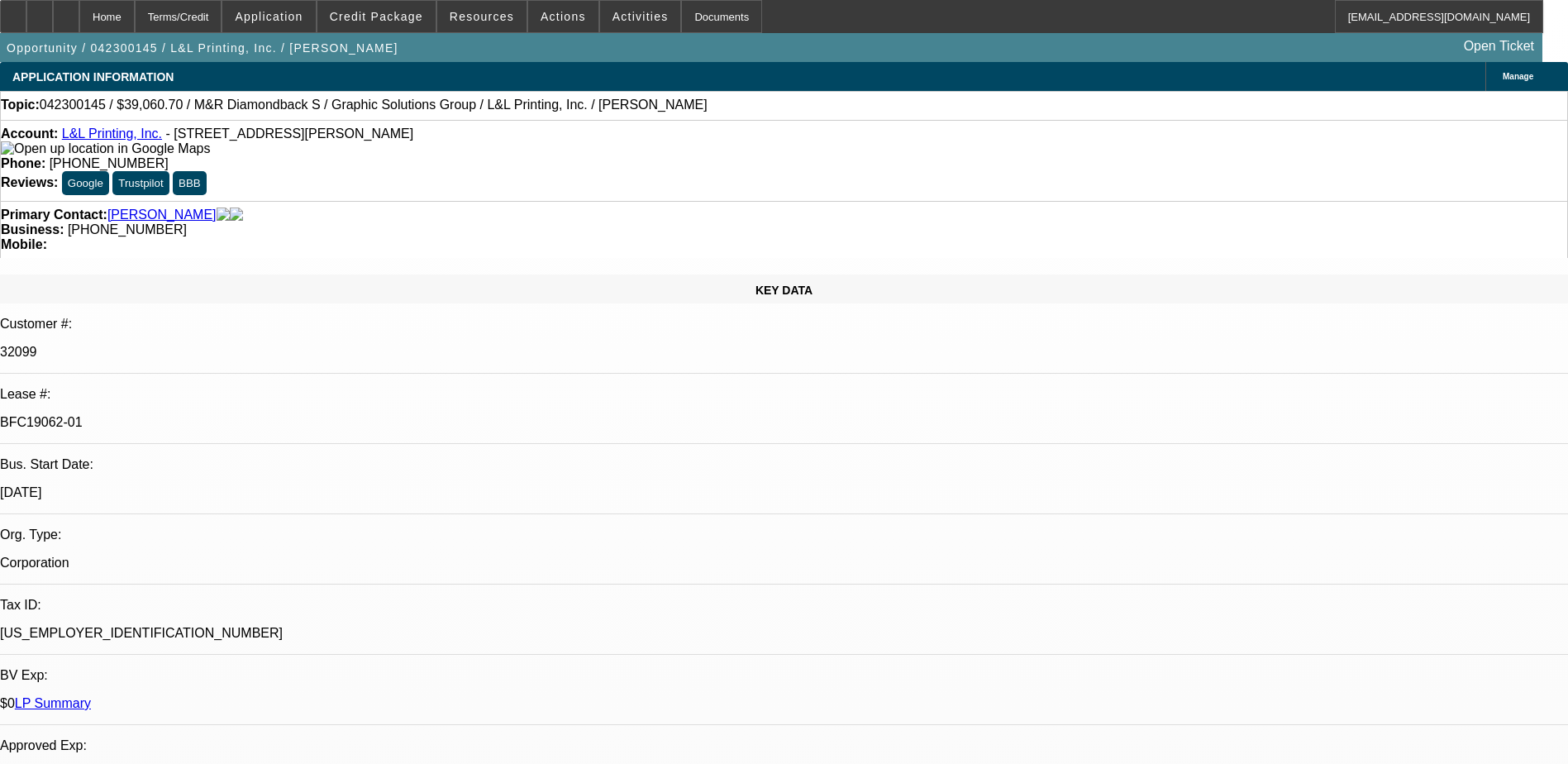
select select "2"
select select "0"
select select "1"
select select "2"
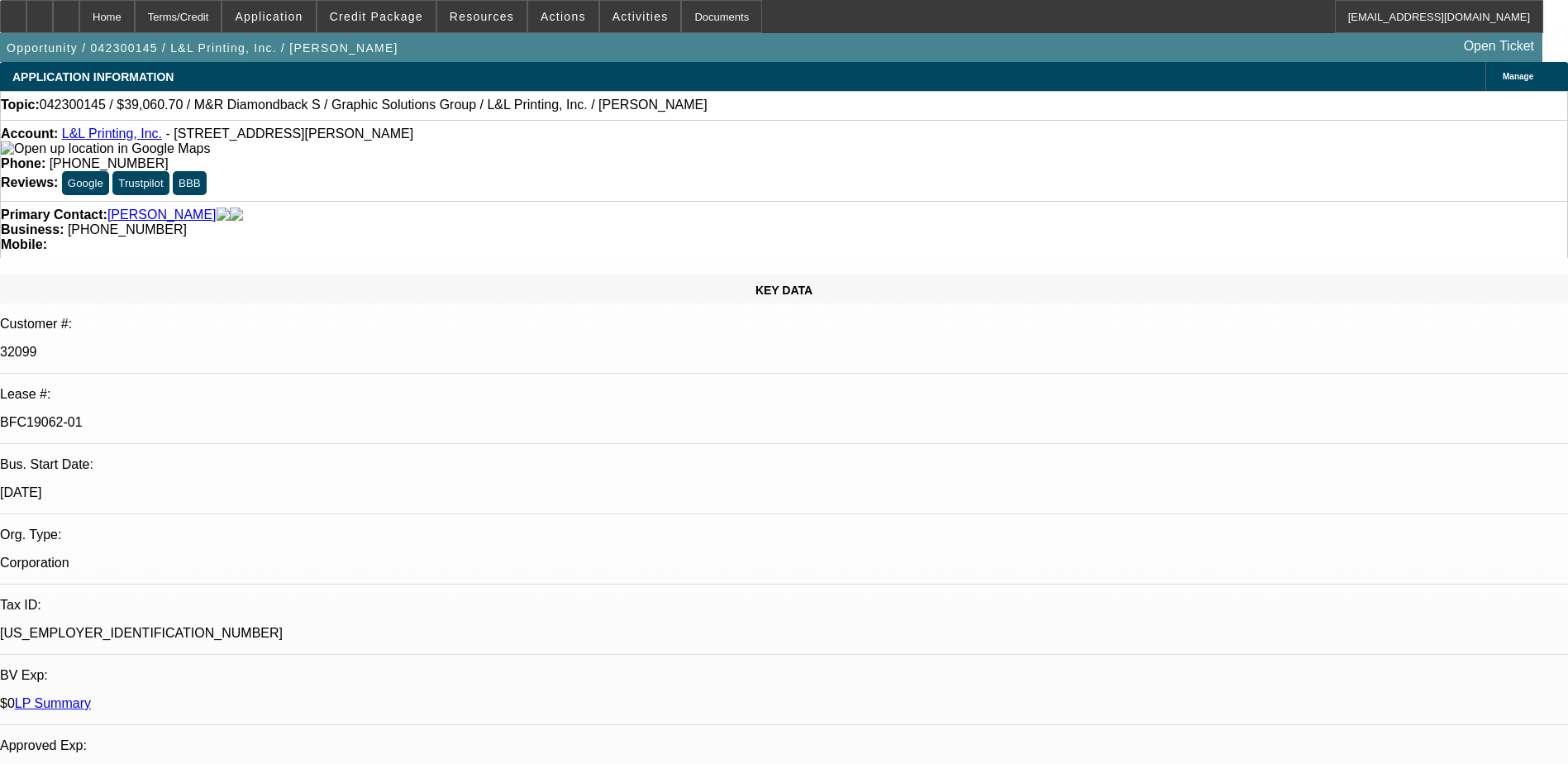
select select "1"
select select "2"
select select "1"
select select "2"
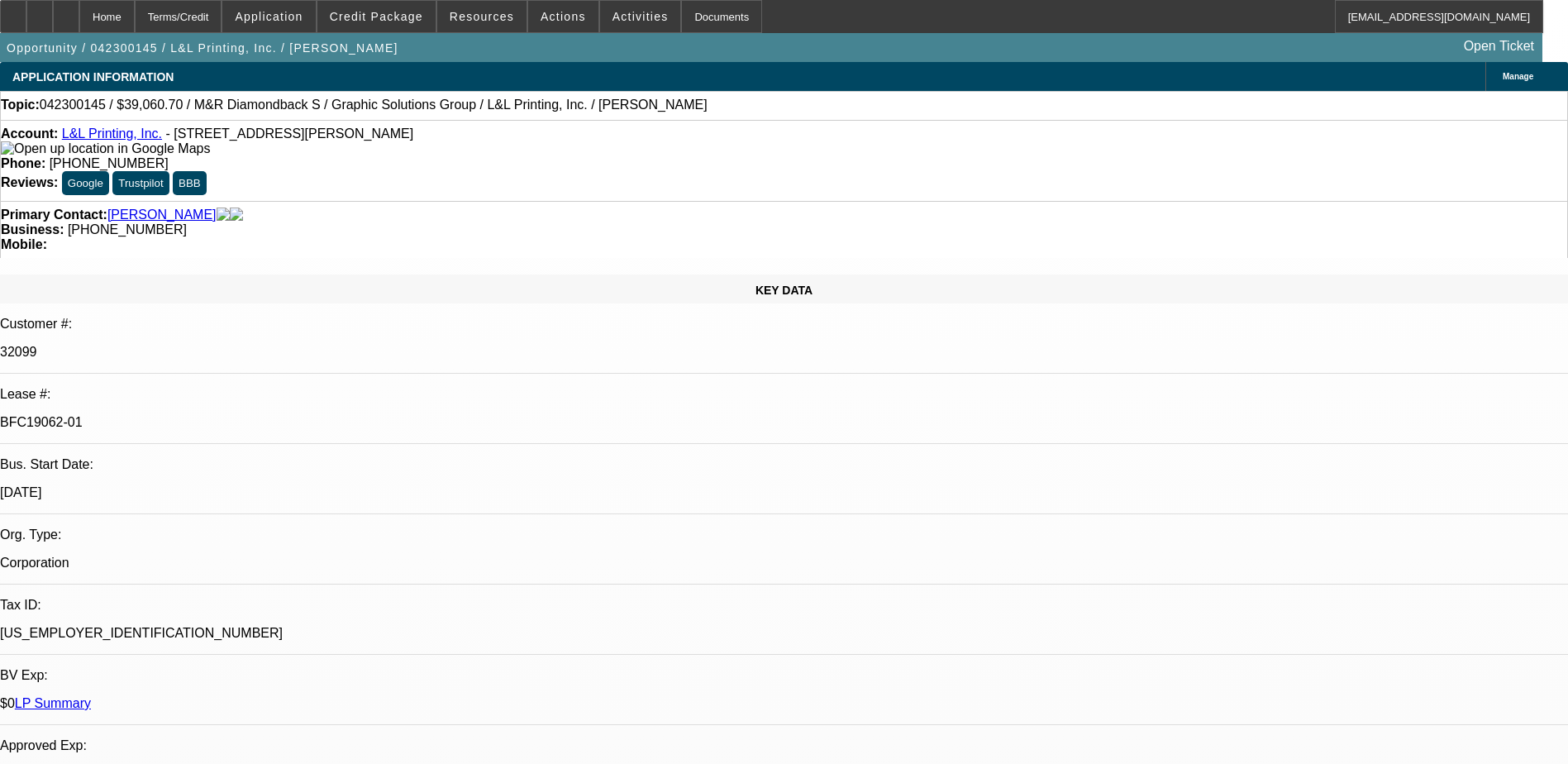
select select "2"
select select "1"
select select "2"
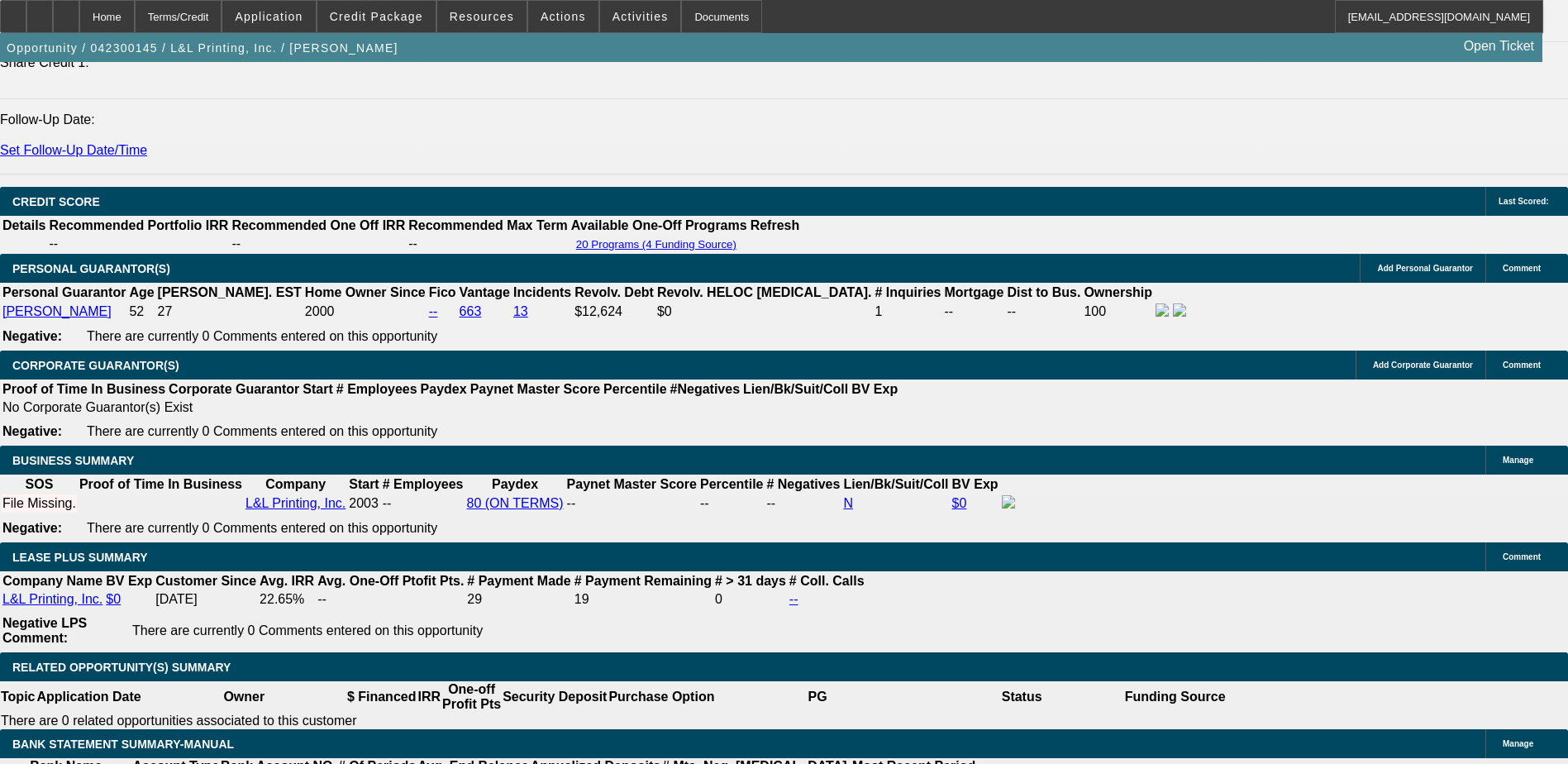
scroll to position [2533, 0]
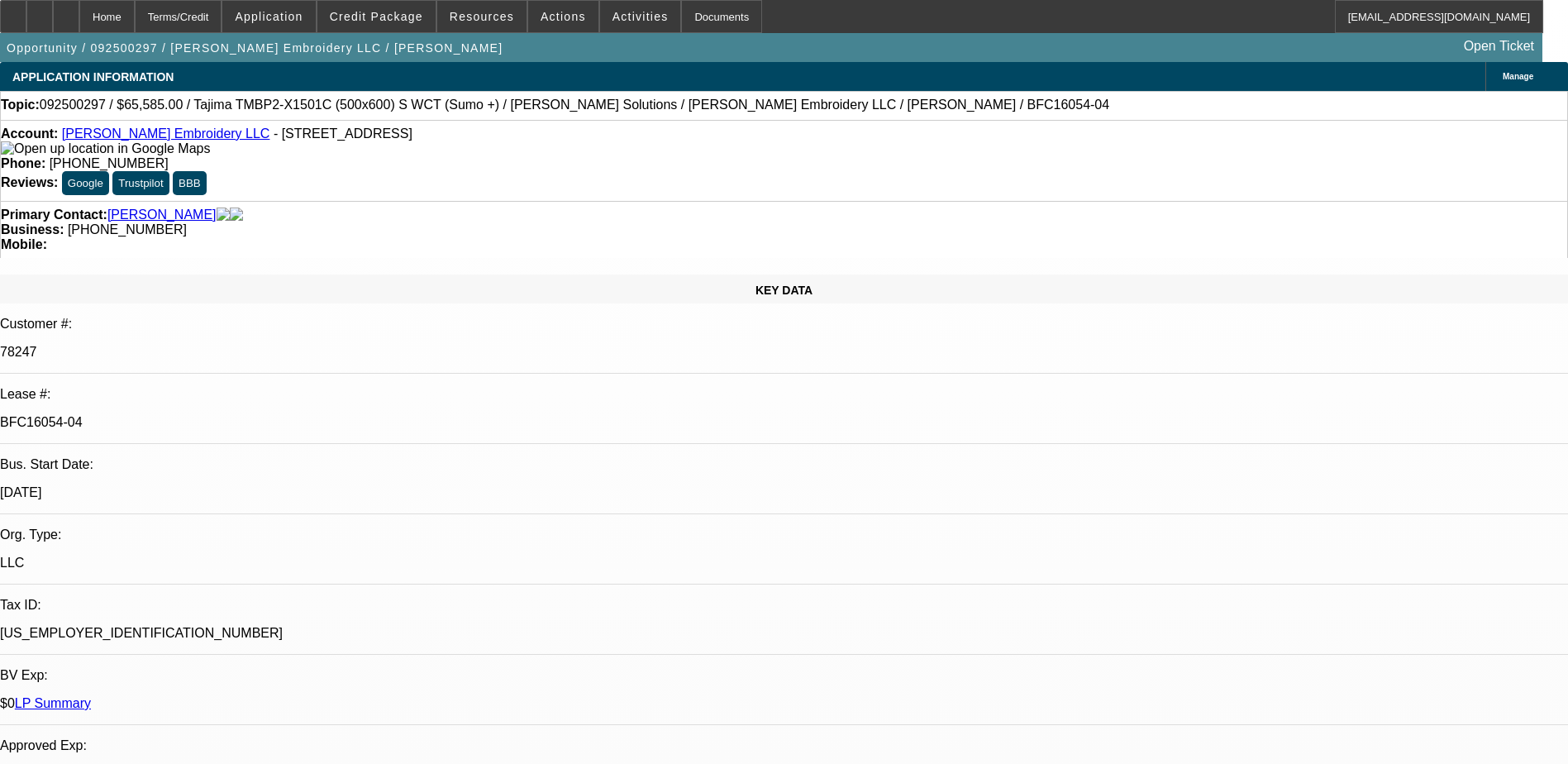
select select "0"
select select "2"
select select "0"
select select "2"
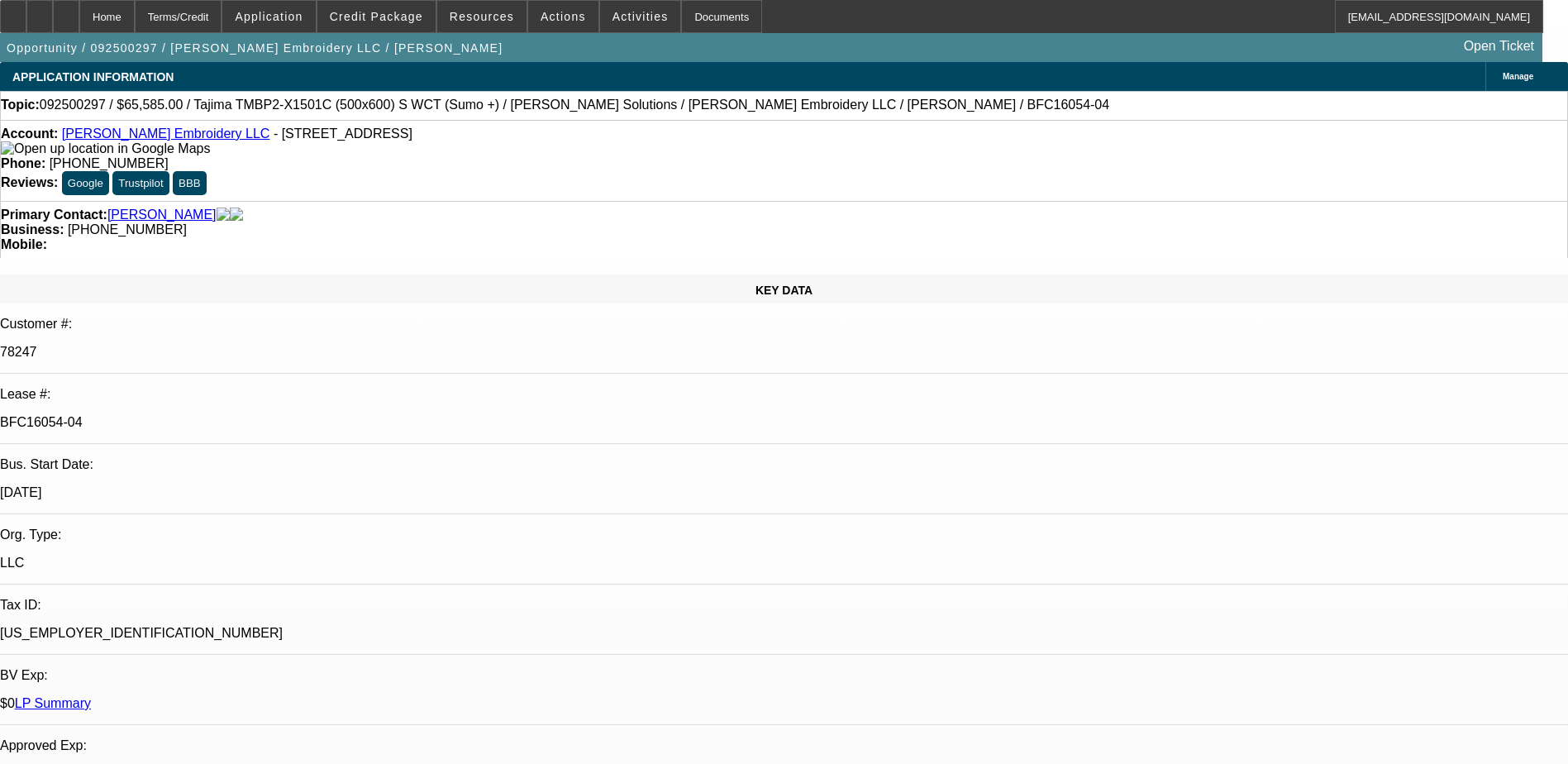
select select "0"
select select "2"
select select "0"
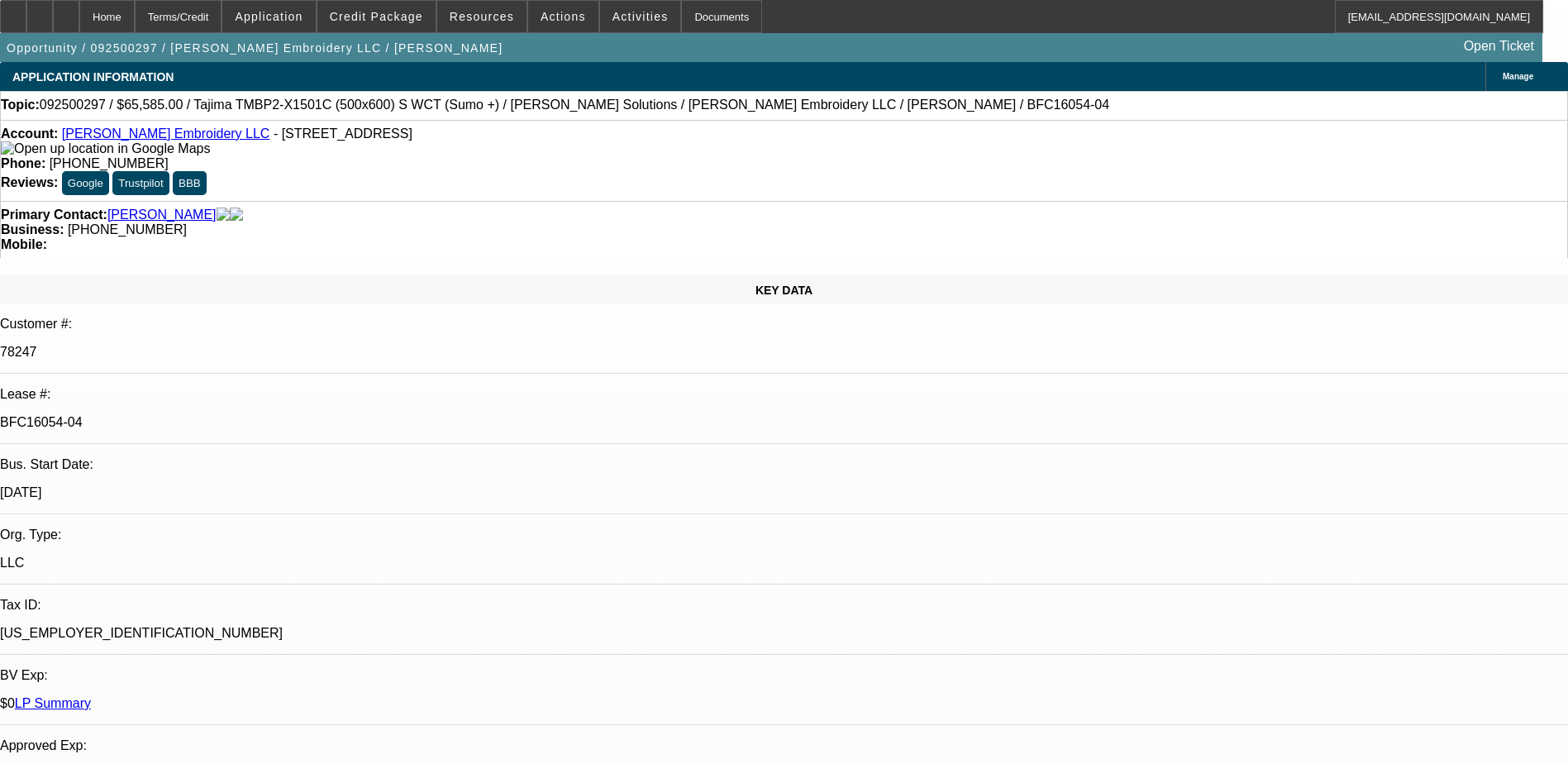
select select "2"
select select "0"
select select "1"
select select "2"
select select "6"
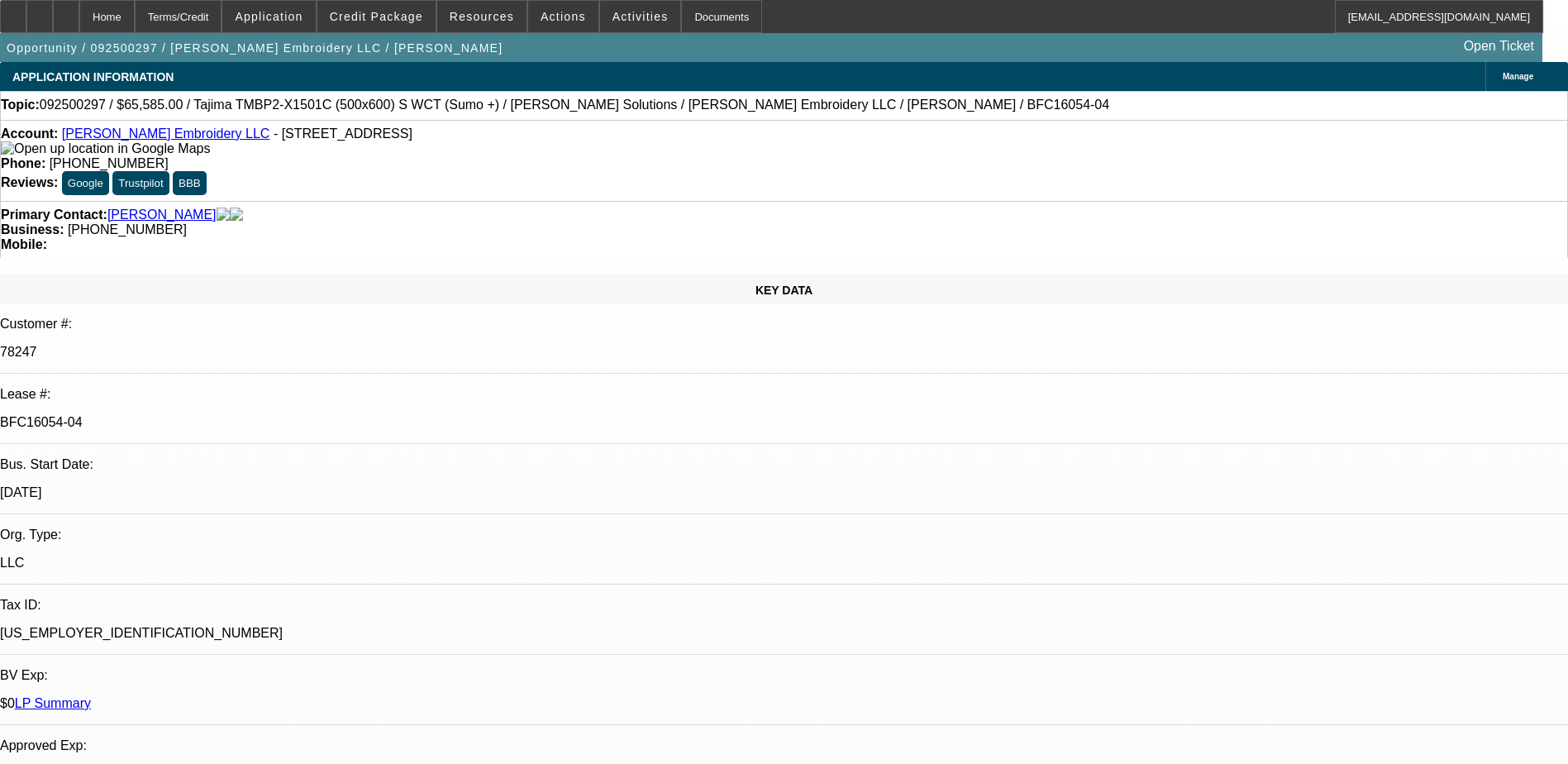
select select "1"
select select "2"
select select "6"
select select "1"
select select "2"
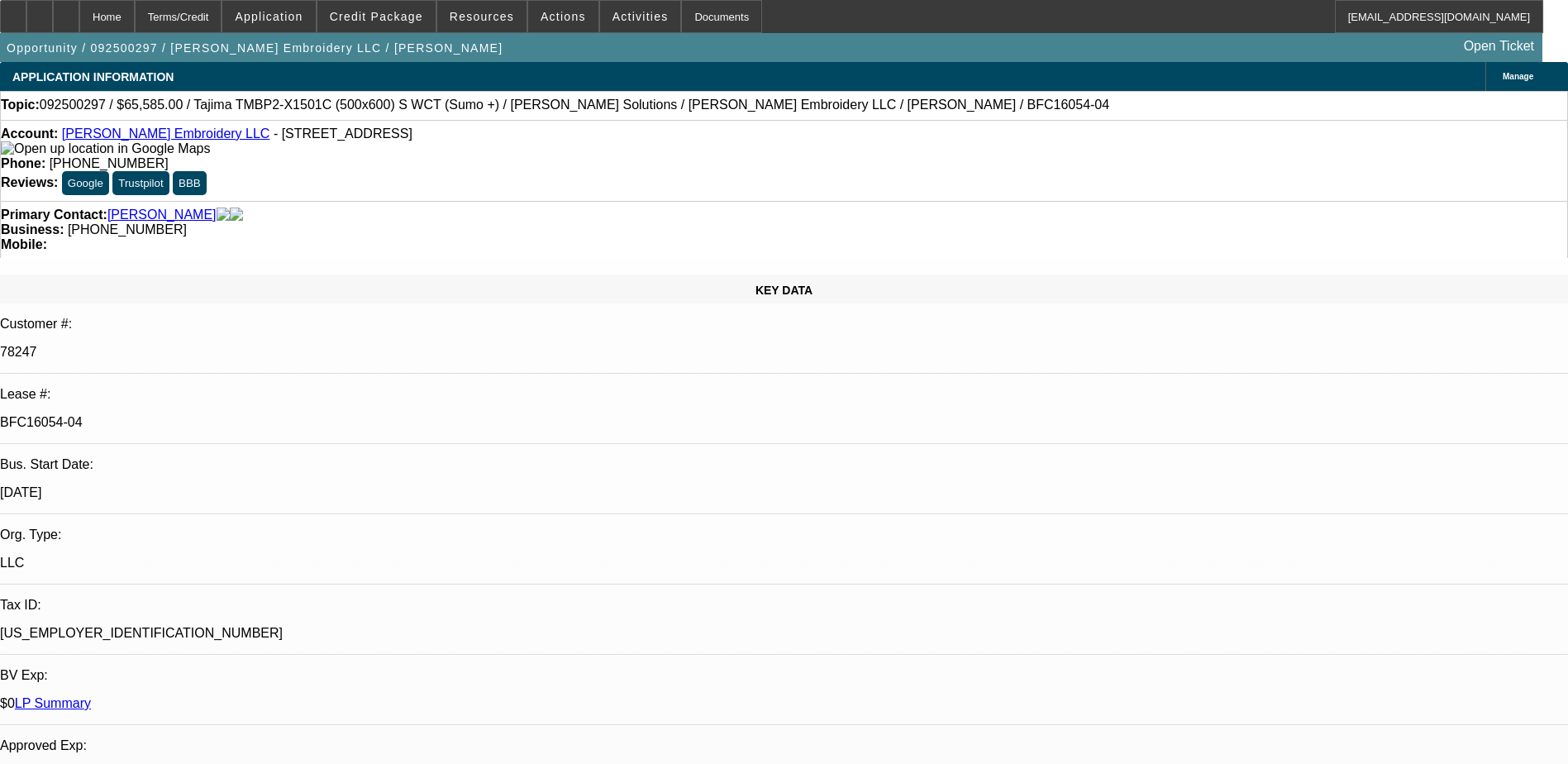
select select "6"
select select "1"
select select "2"
select select "6"
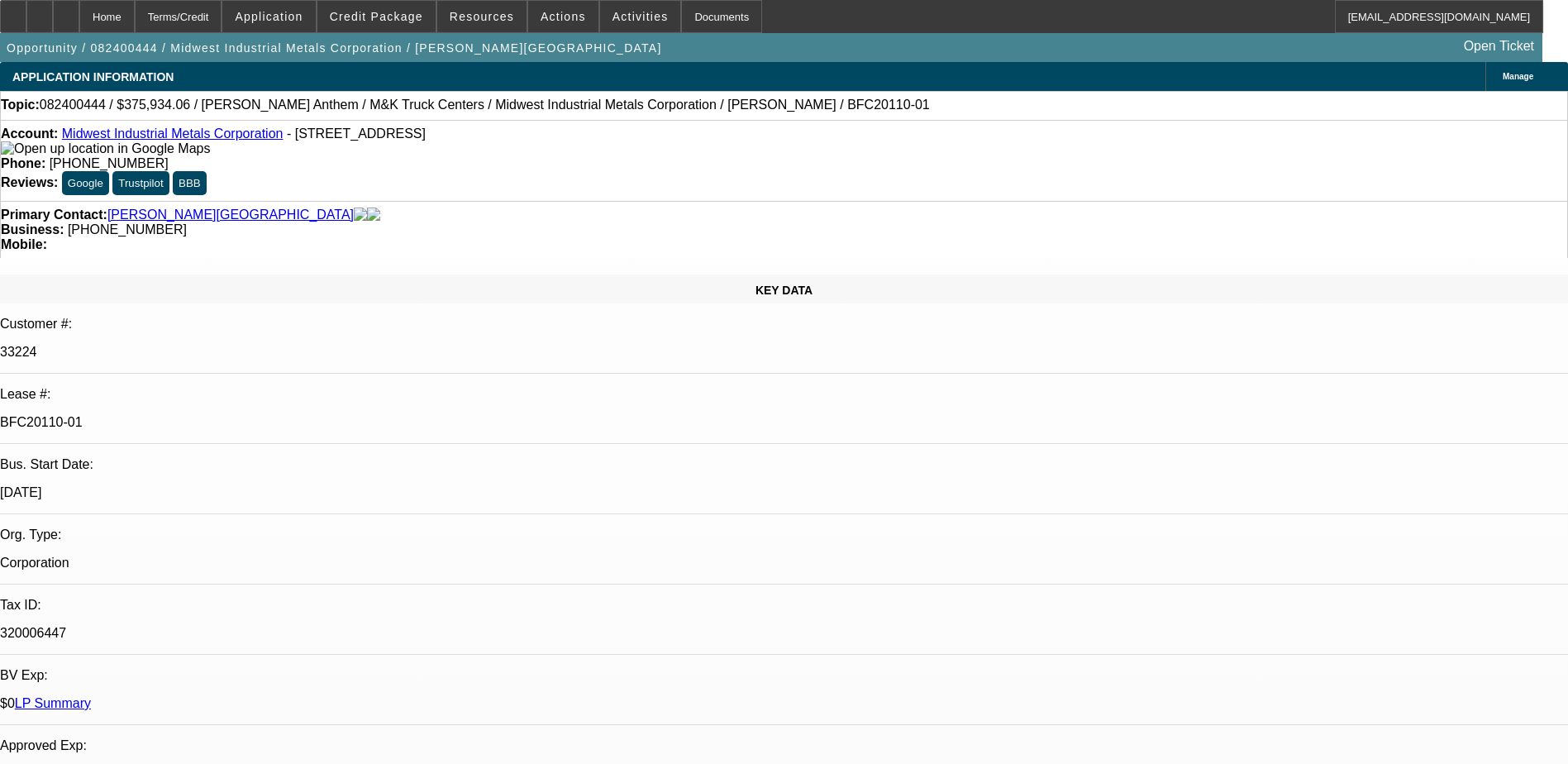
select select "0"
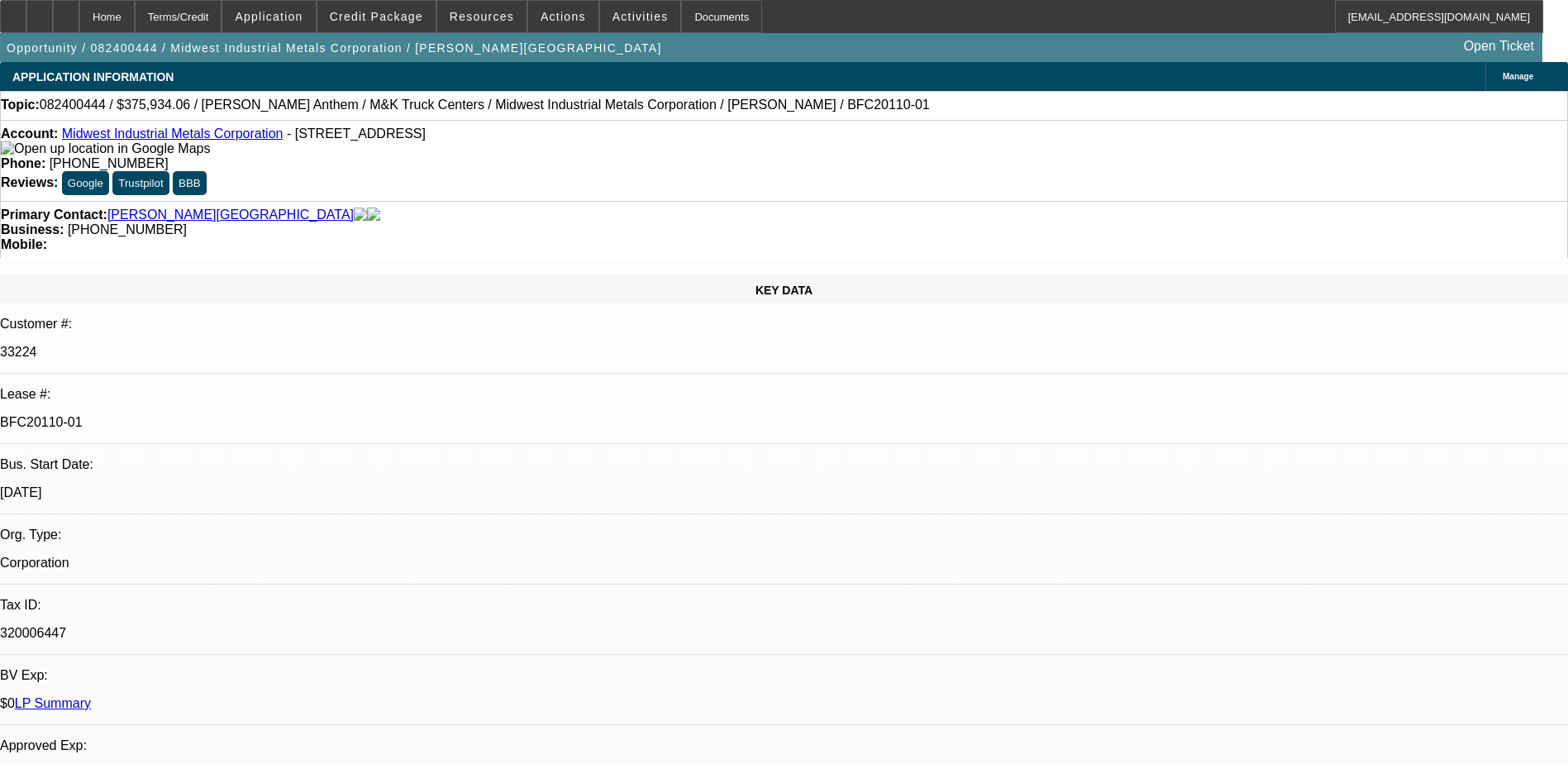
select select "0"
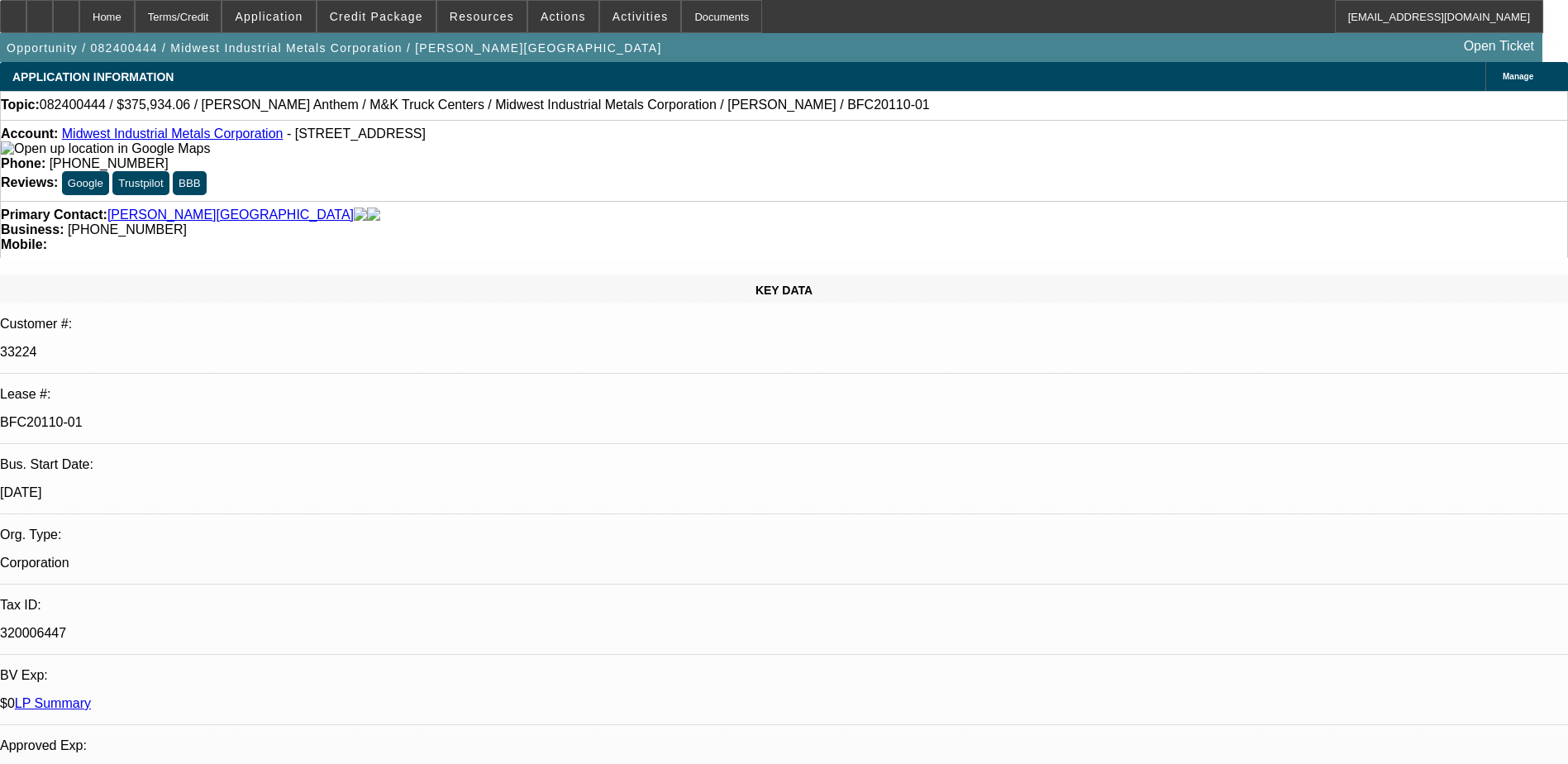
select select "0"
select select "1"
select select "6"
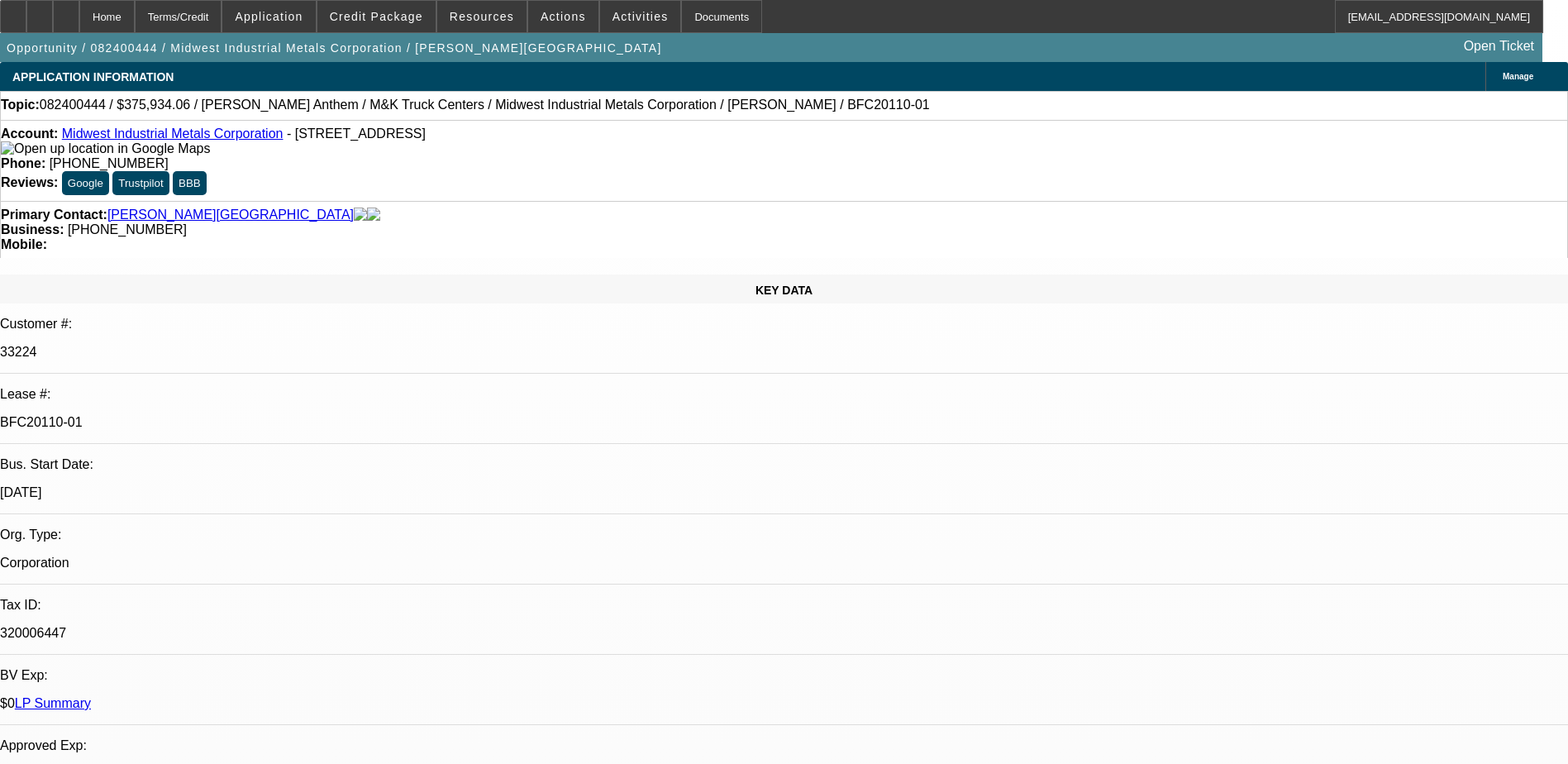
select select "1"
select select "6"
select select "1"
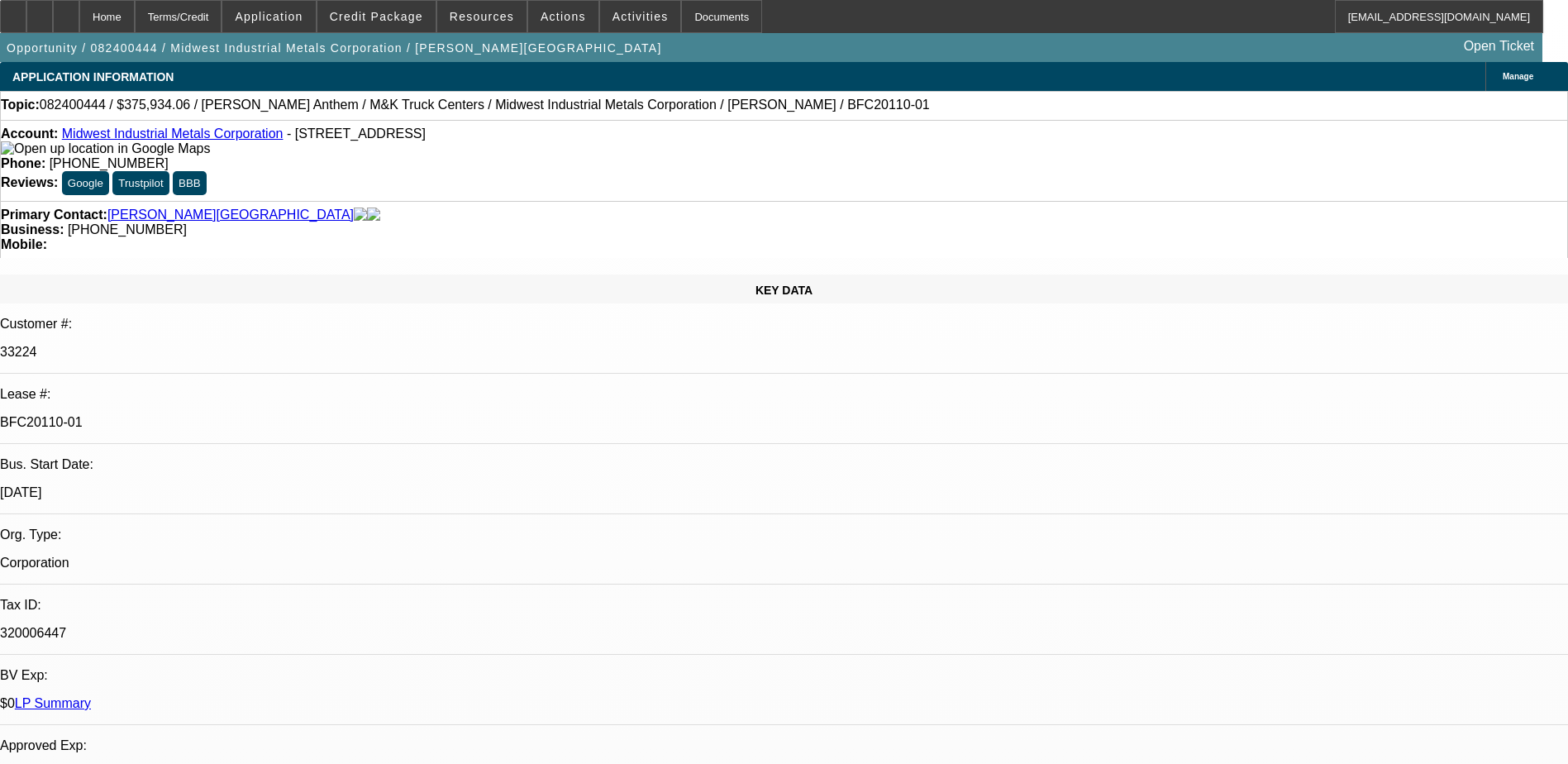
select select "6"
select select "1"
select select "6"
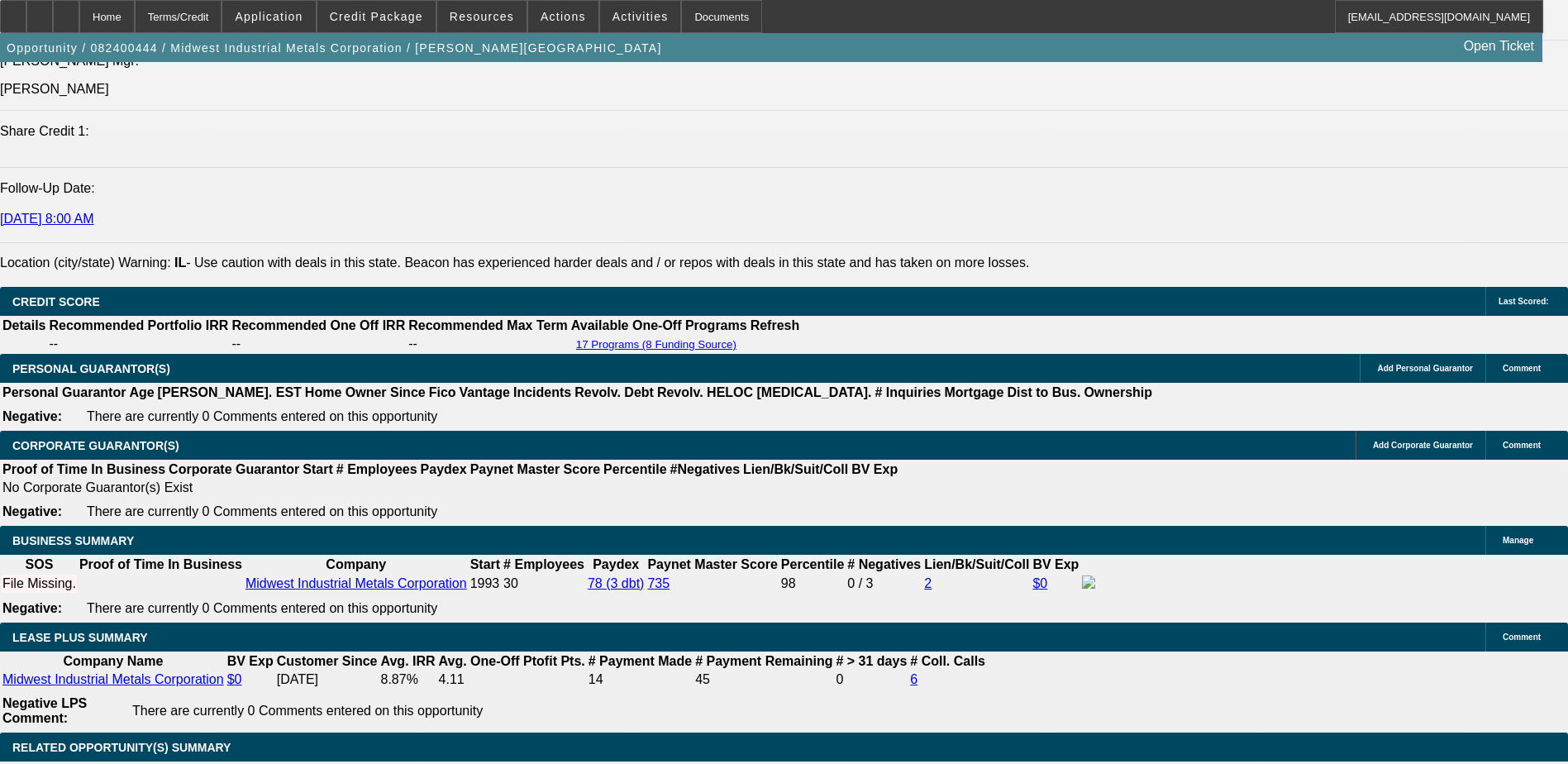
scroll to position [1902, 0]
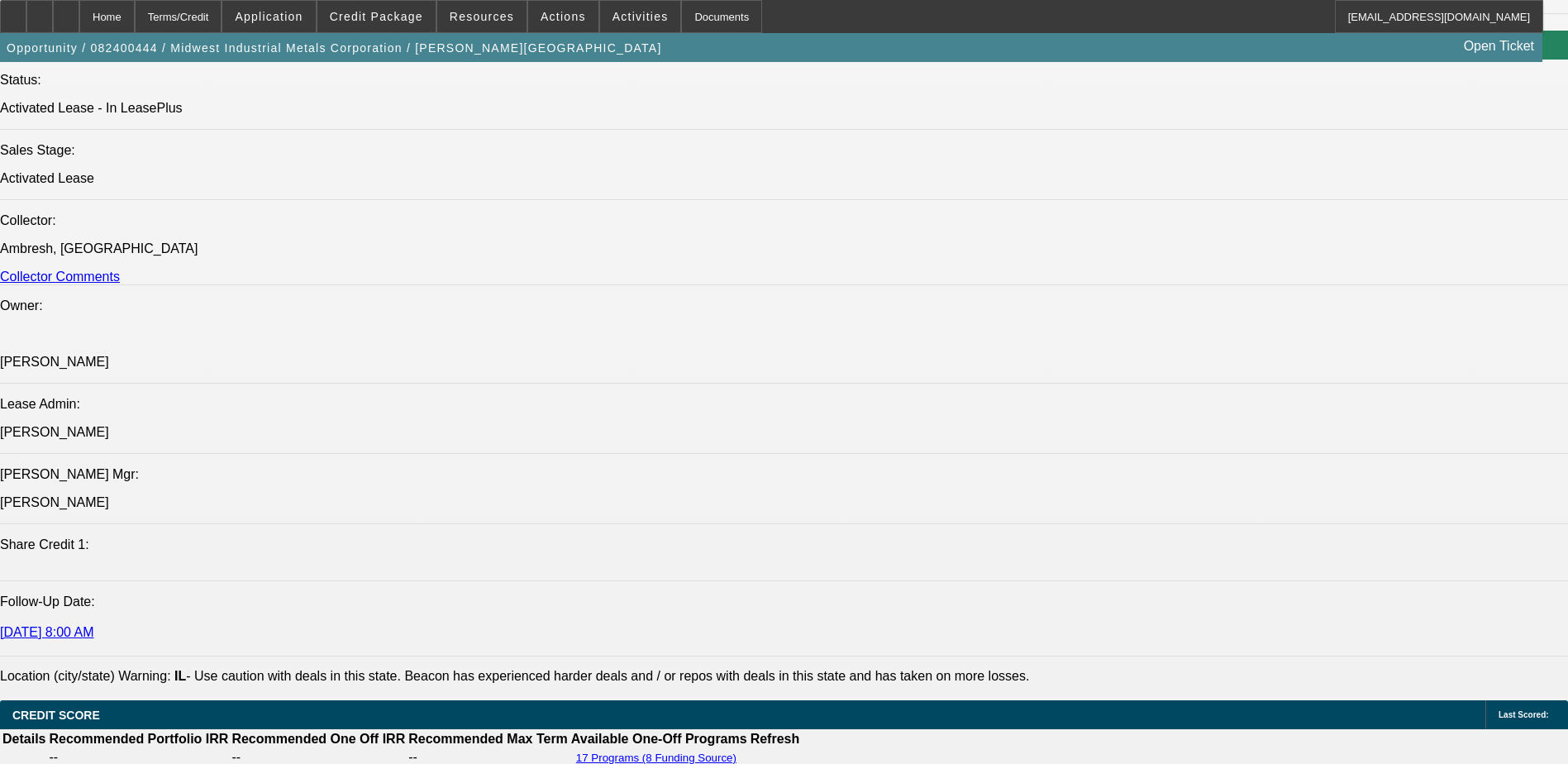
drag, startPoint x: 247, startPoint y: 560, endPoint x: 276, endPoint y: 556, distance: 29.3
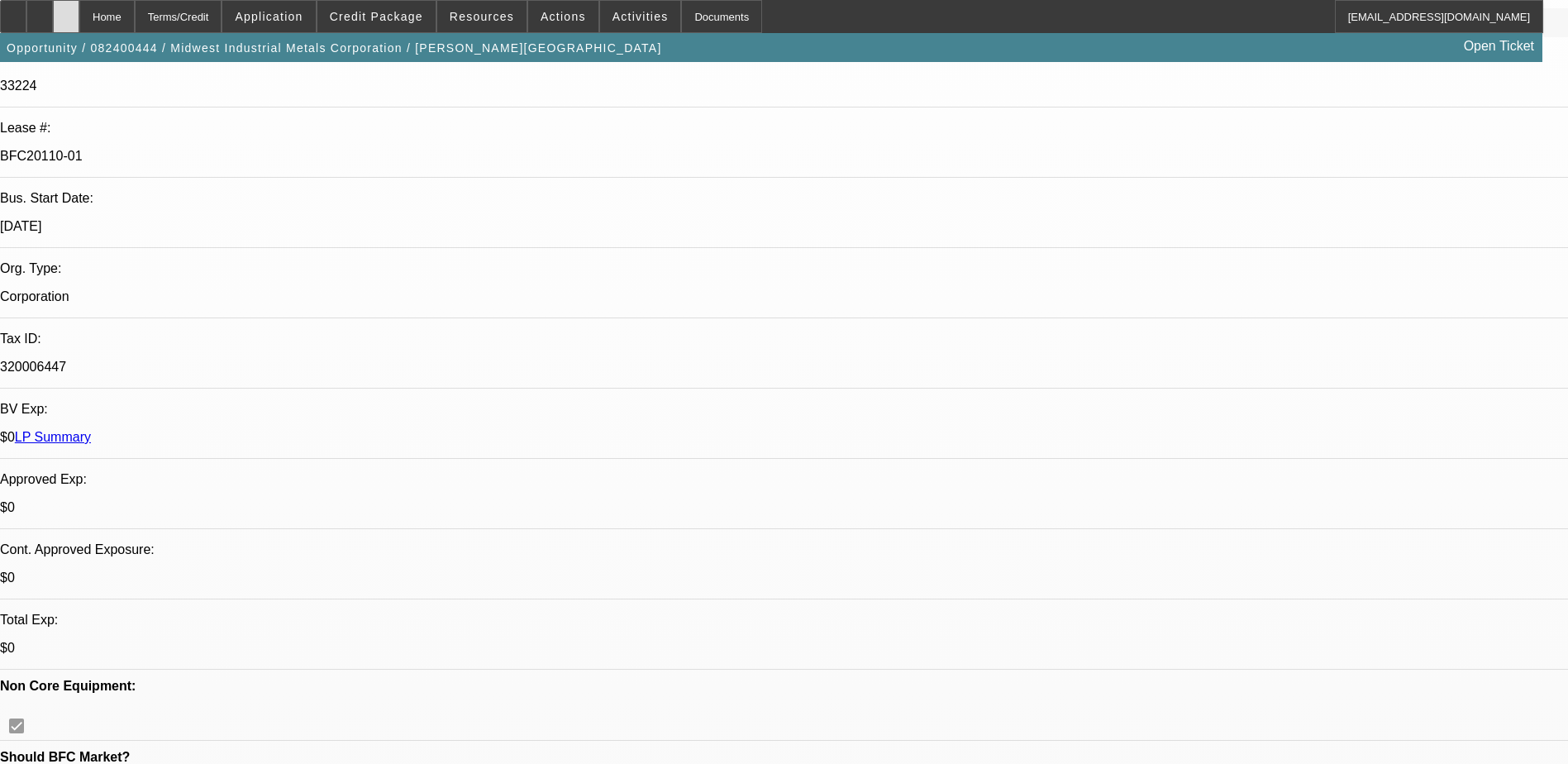
scroll to position [248, 0]
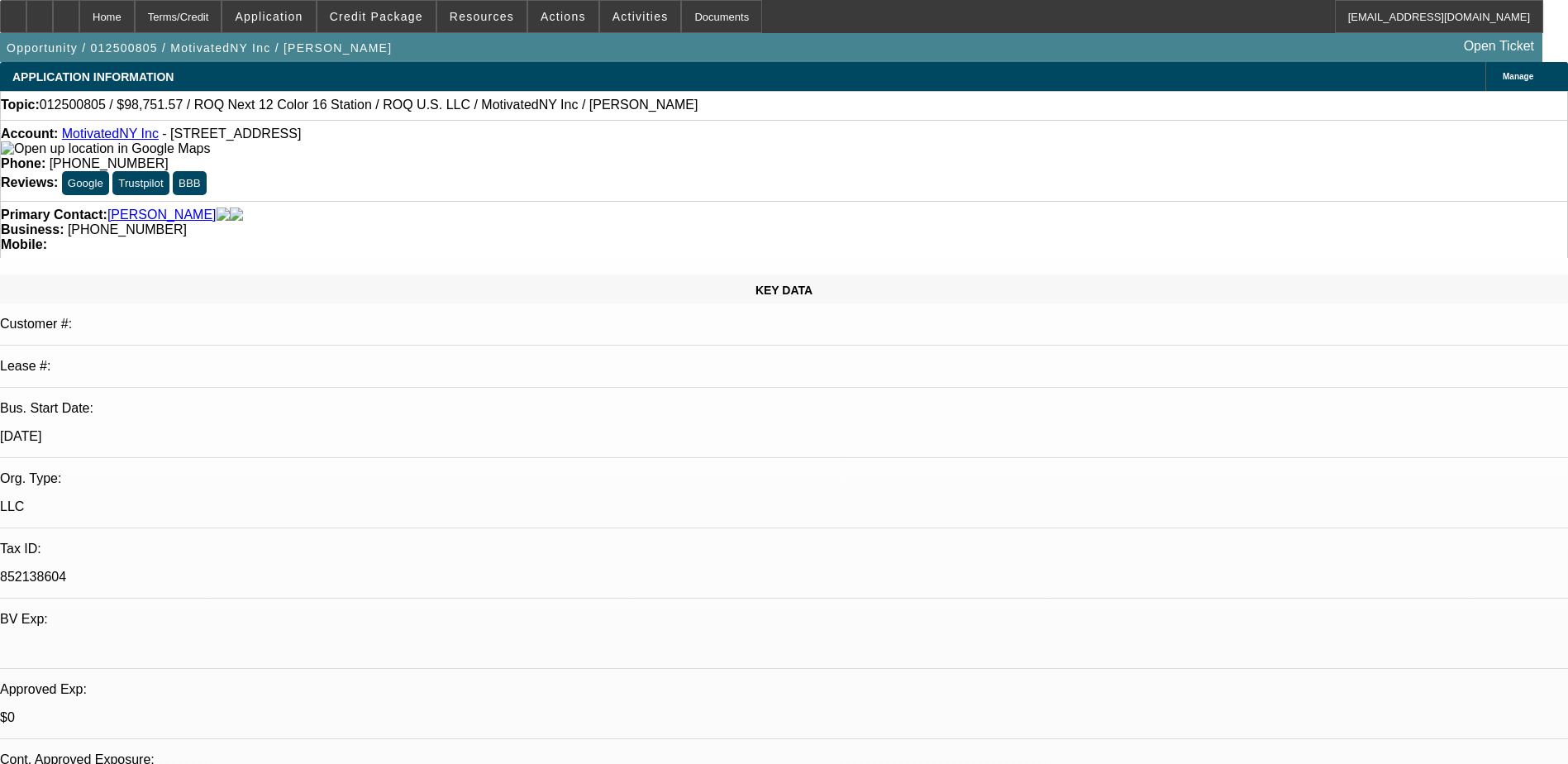
select select "0"
select select "2"
select select "0"
select select "2"
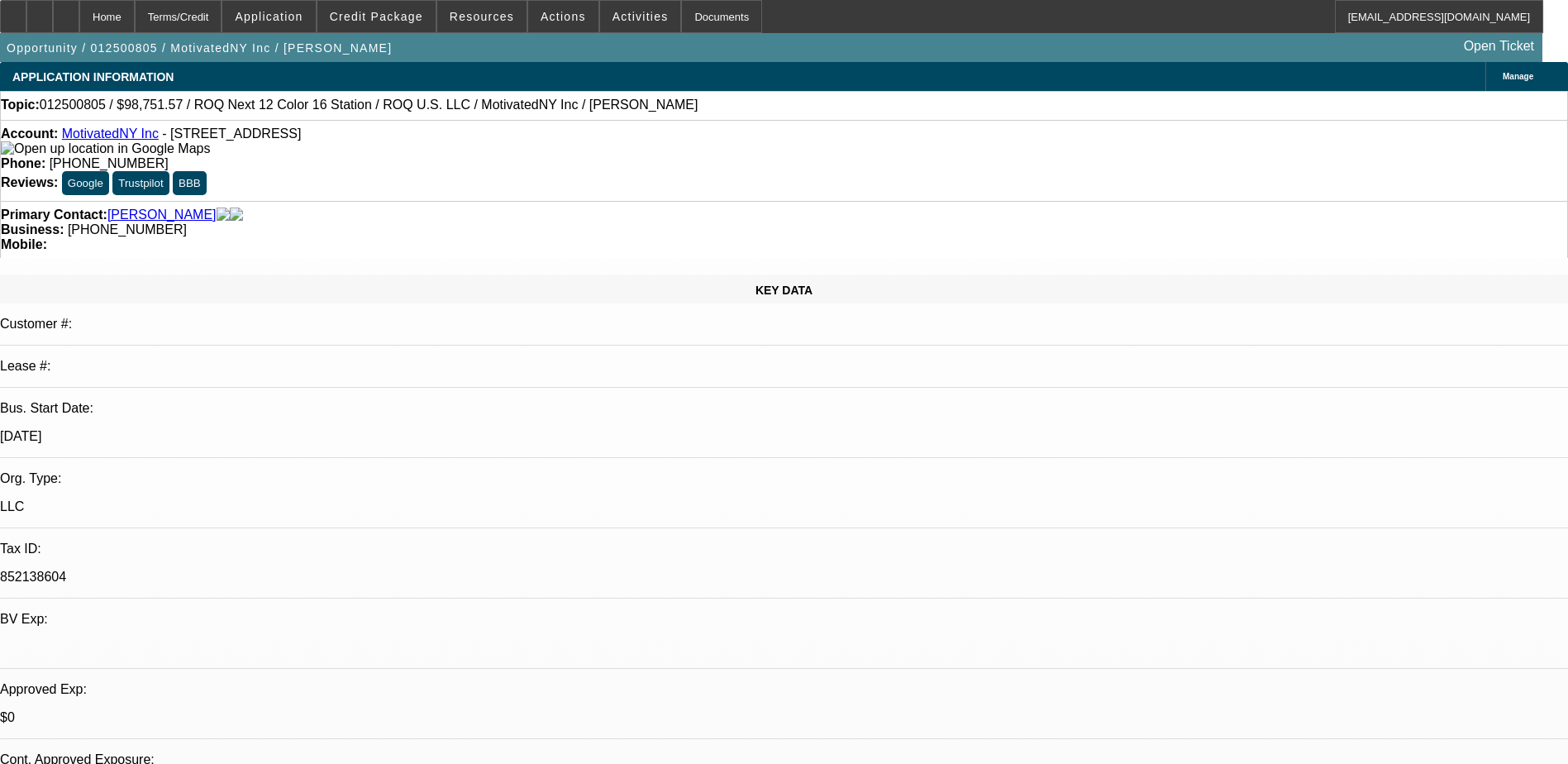
select select "0"
select select "2"
select select "0.1"
select select "0"
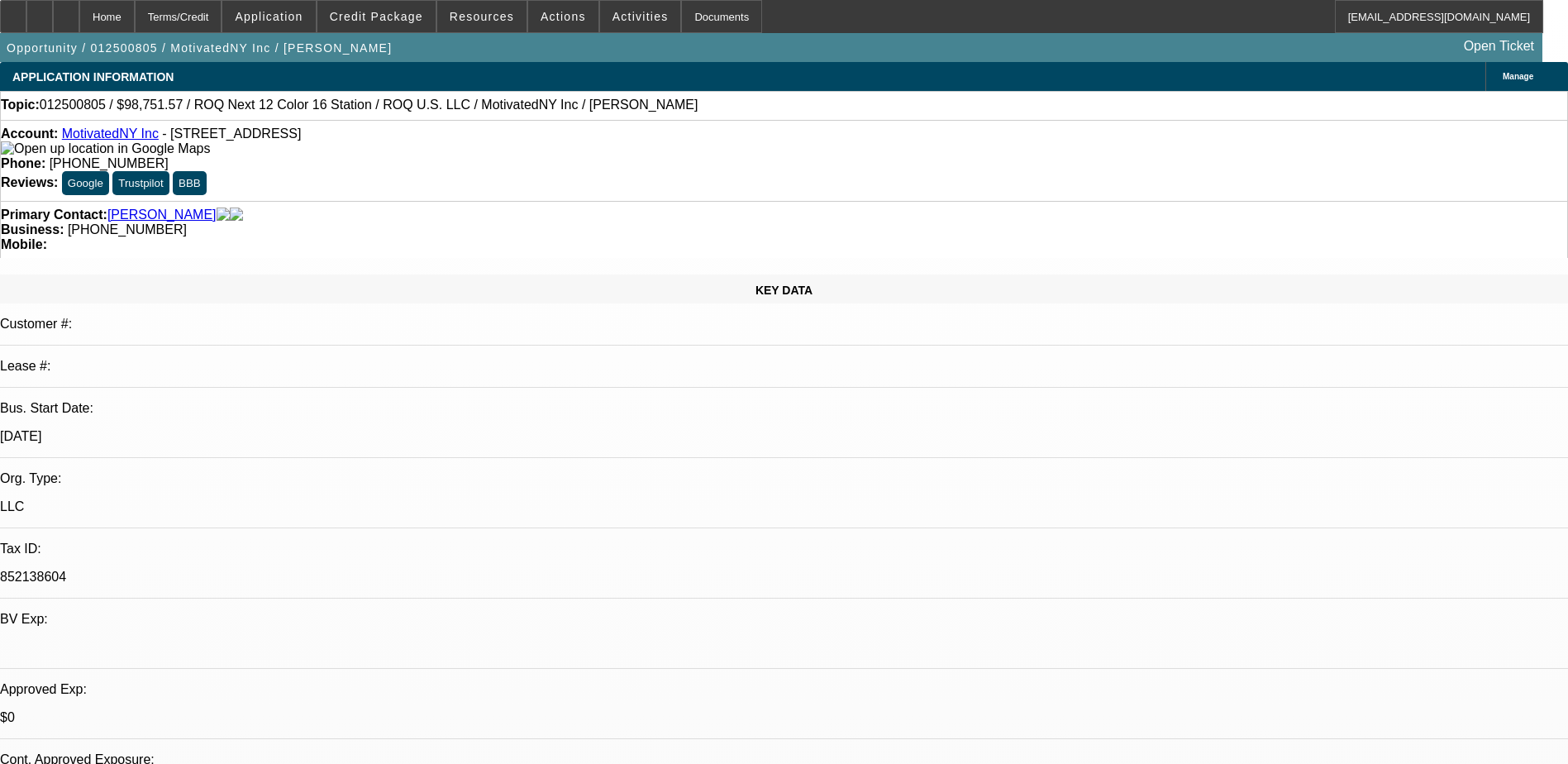
select select "2"
select select "0.1"
select select "1"
select select "2"
select select "6"
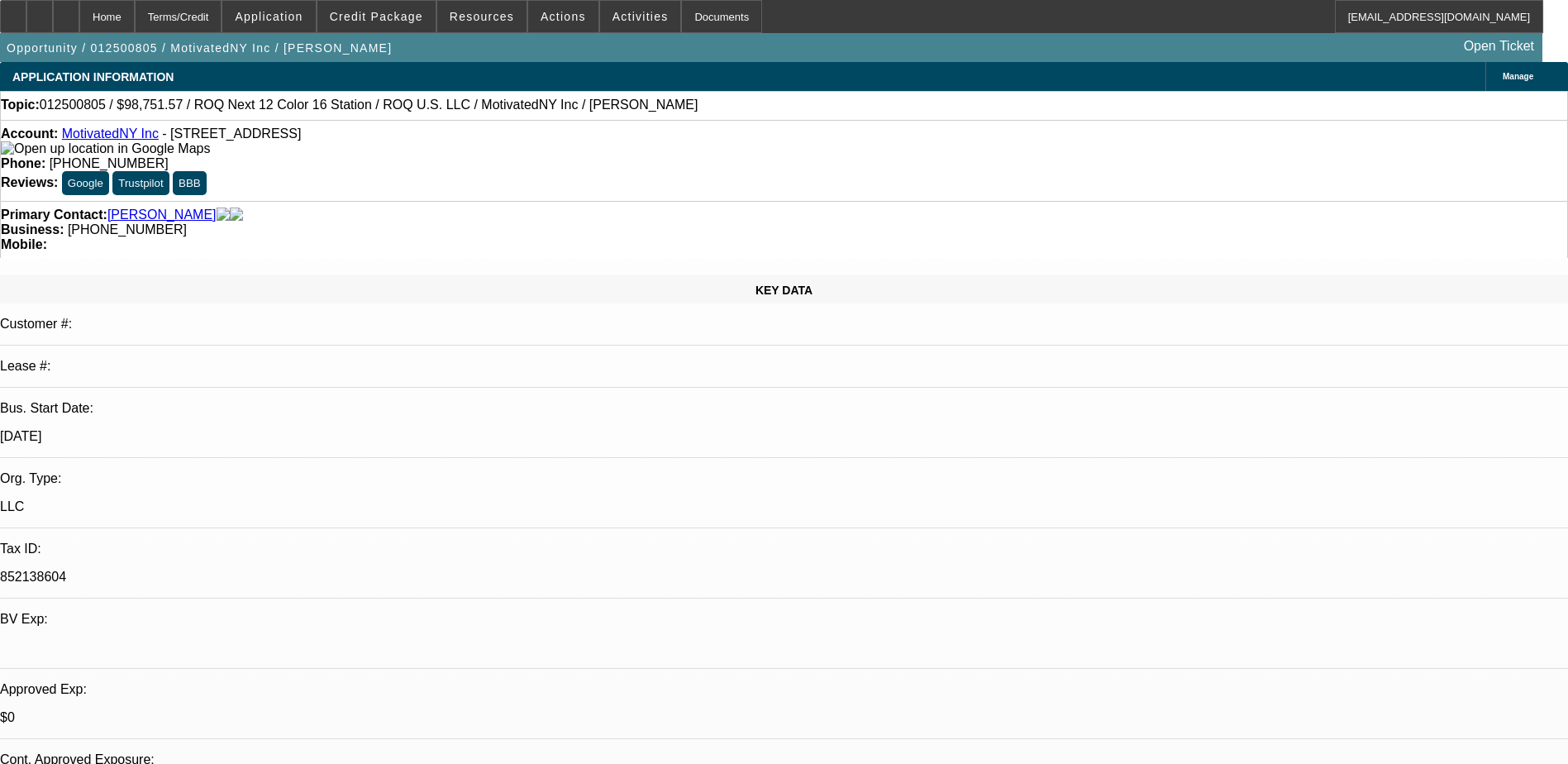
select select "1"
select select "2"
select select "6"
select select "1"
select select "2"
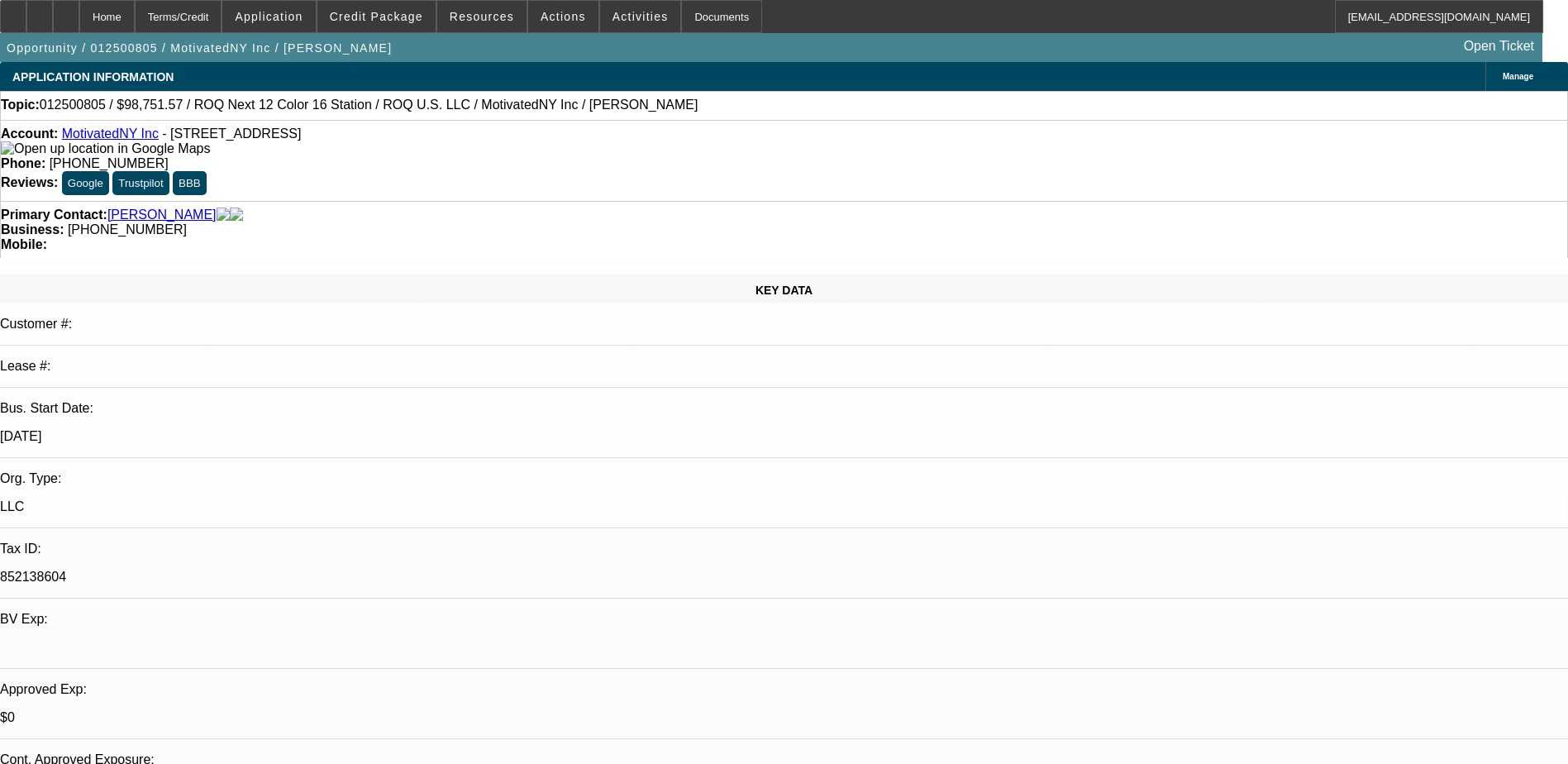
select select "4"
select select "1"
select select "2"
select select "4"
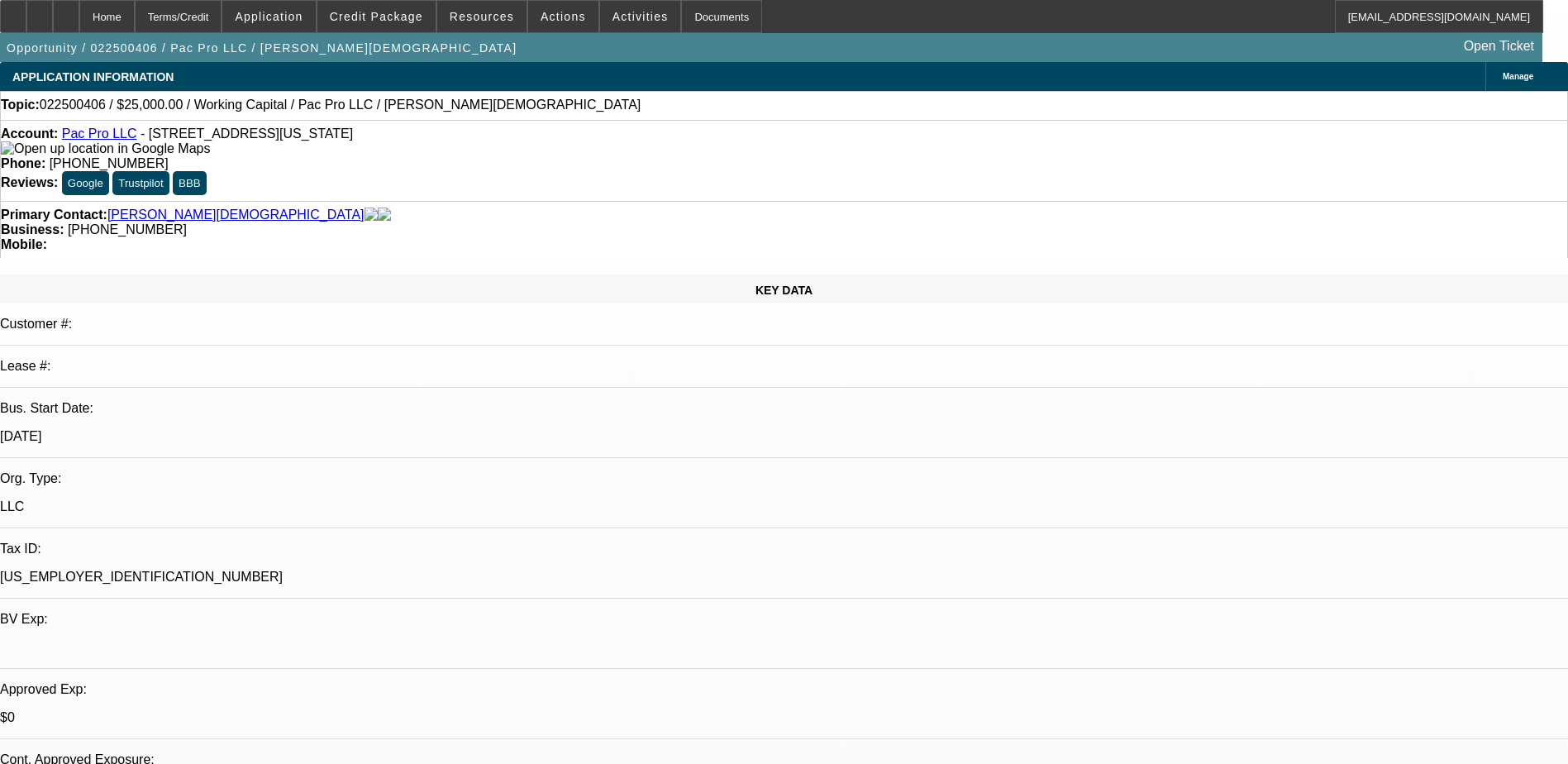
select select "0"
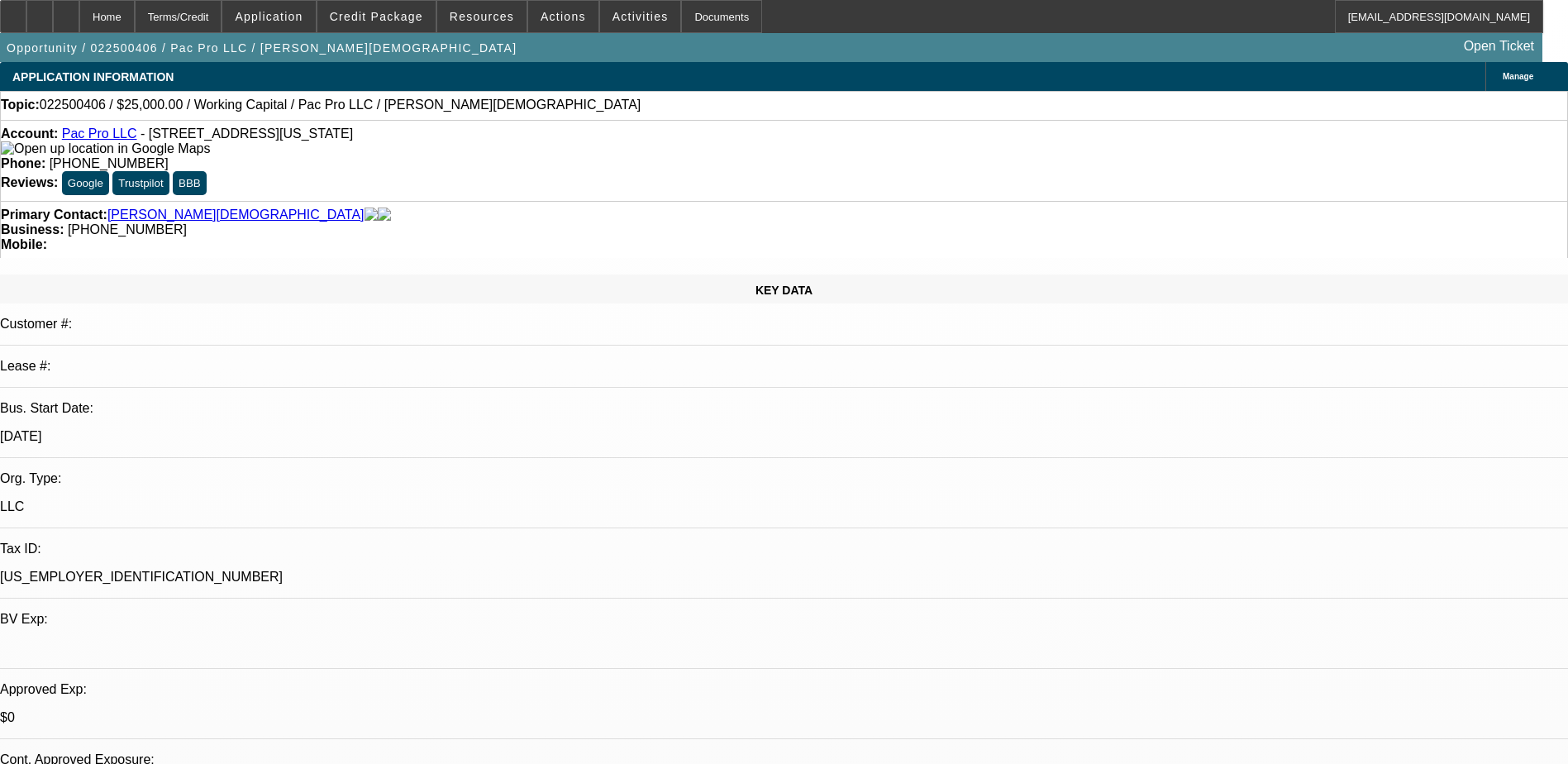
select select "0"
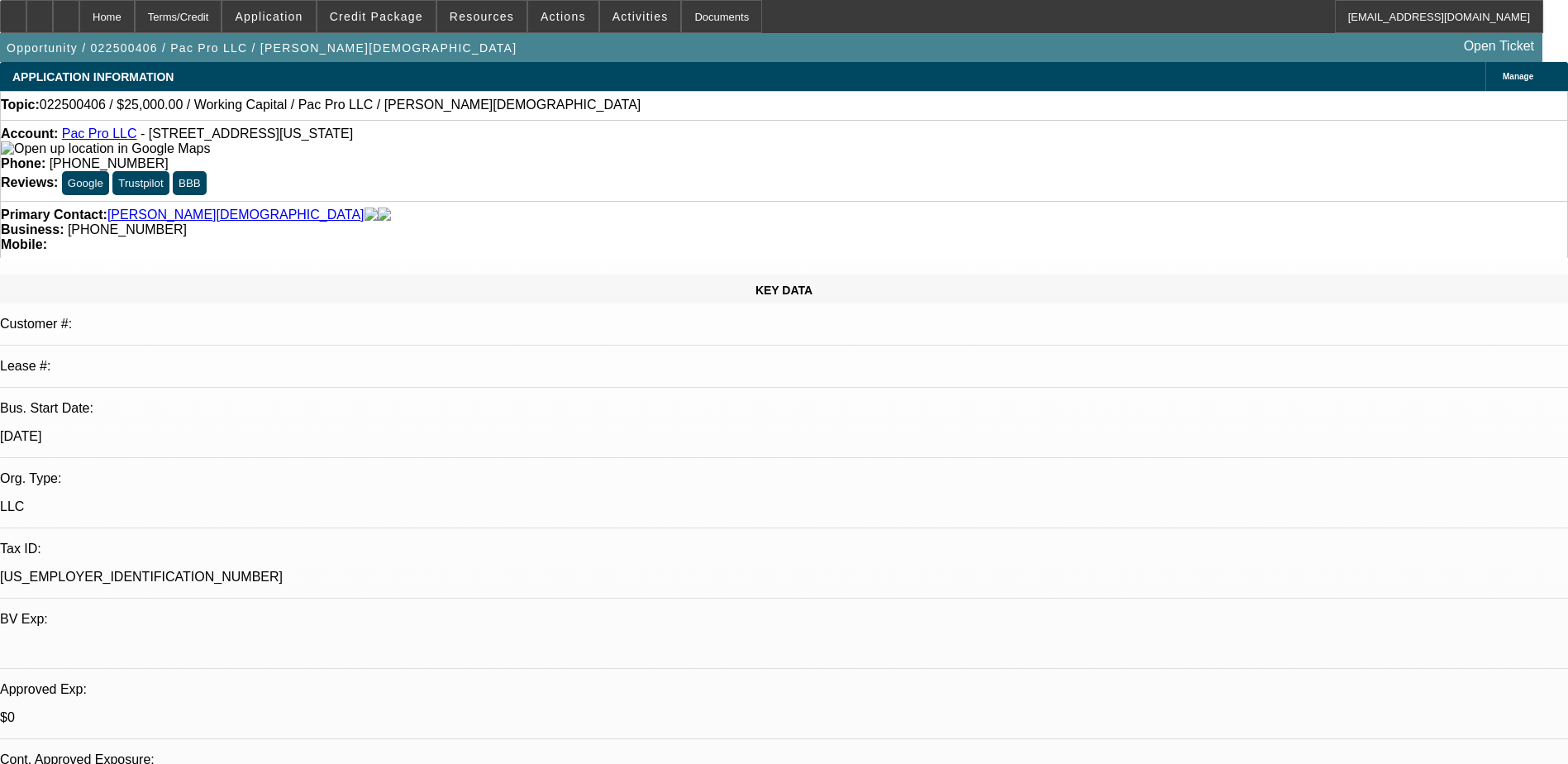
select select "0"
select select "1"
select select "2"
select select "6"
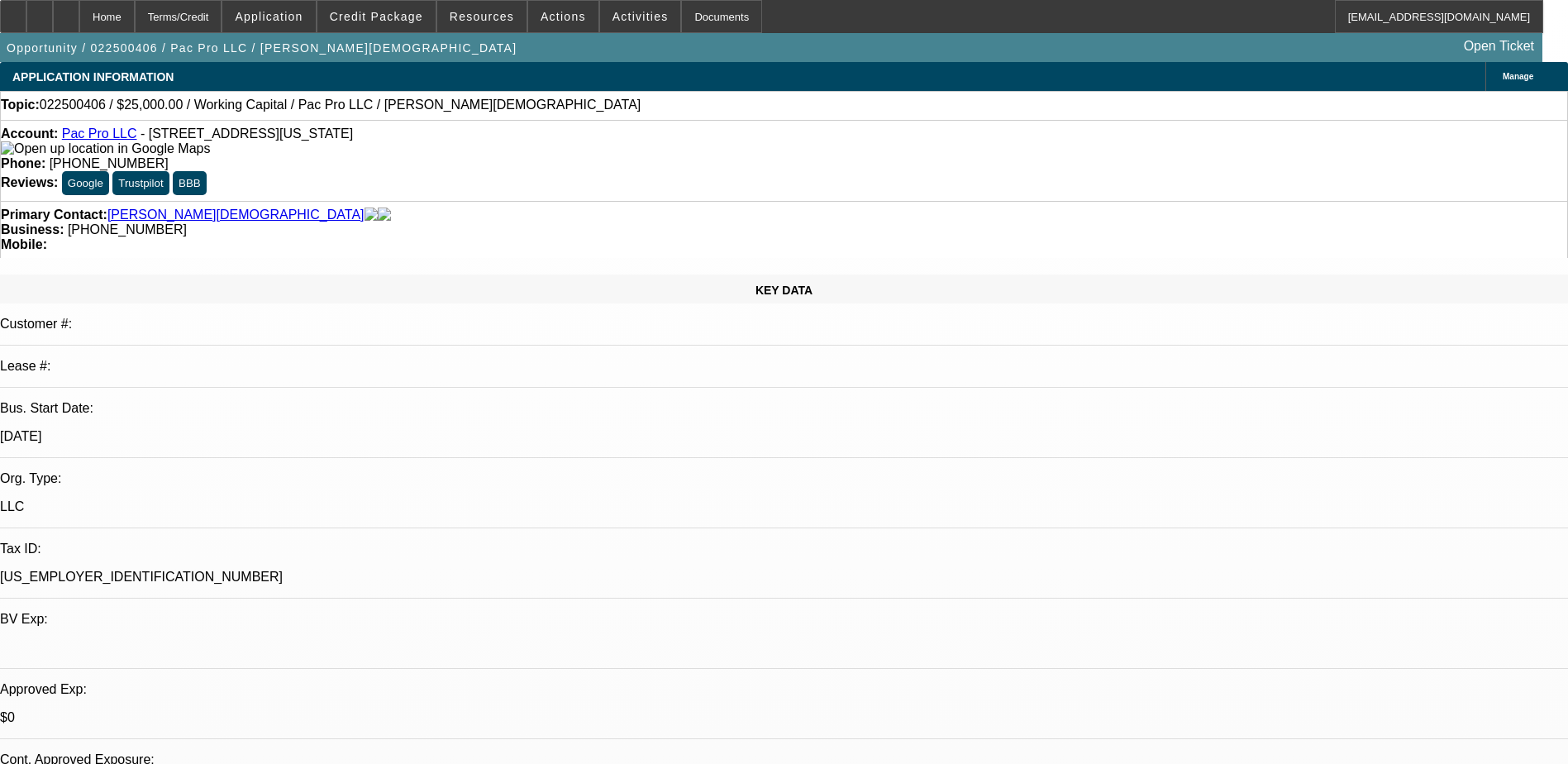
select select "1"
select select "2"
select select "6"
select select "1"
select select "2"
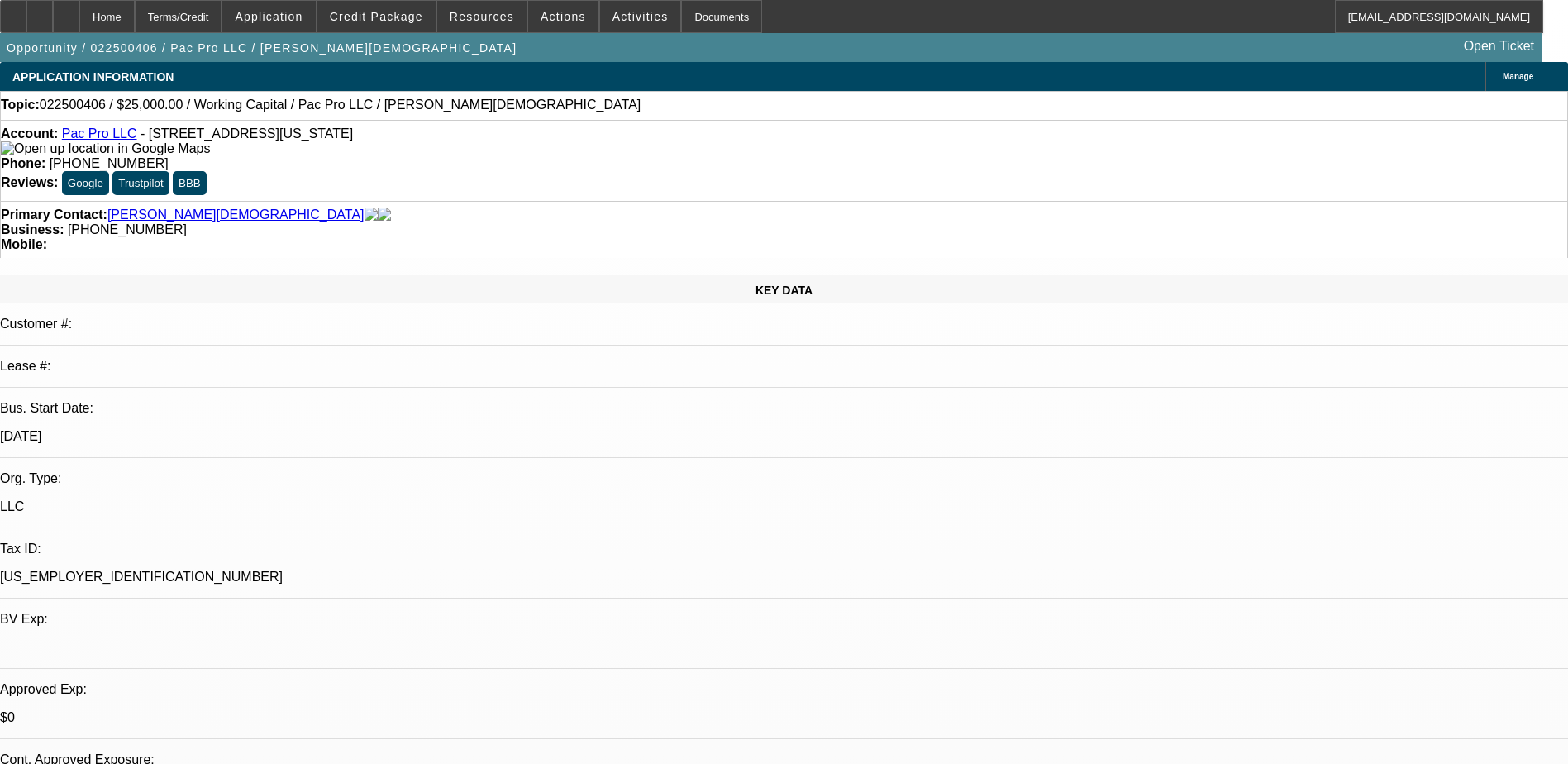
select select "6"
select select "1"
select select "2"
select select "6"
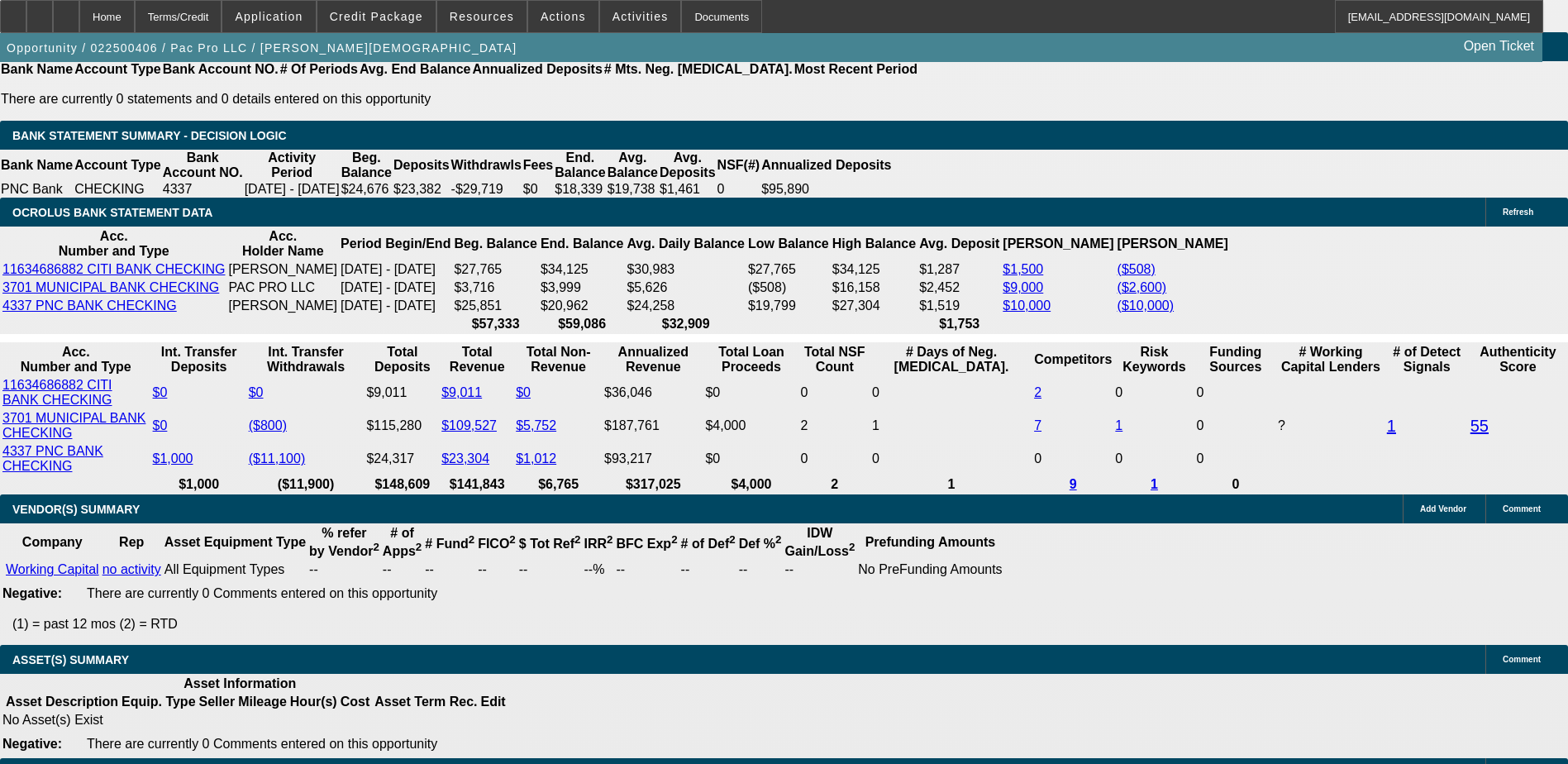
scroll to position [1571, 0]
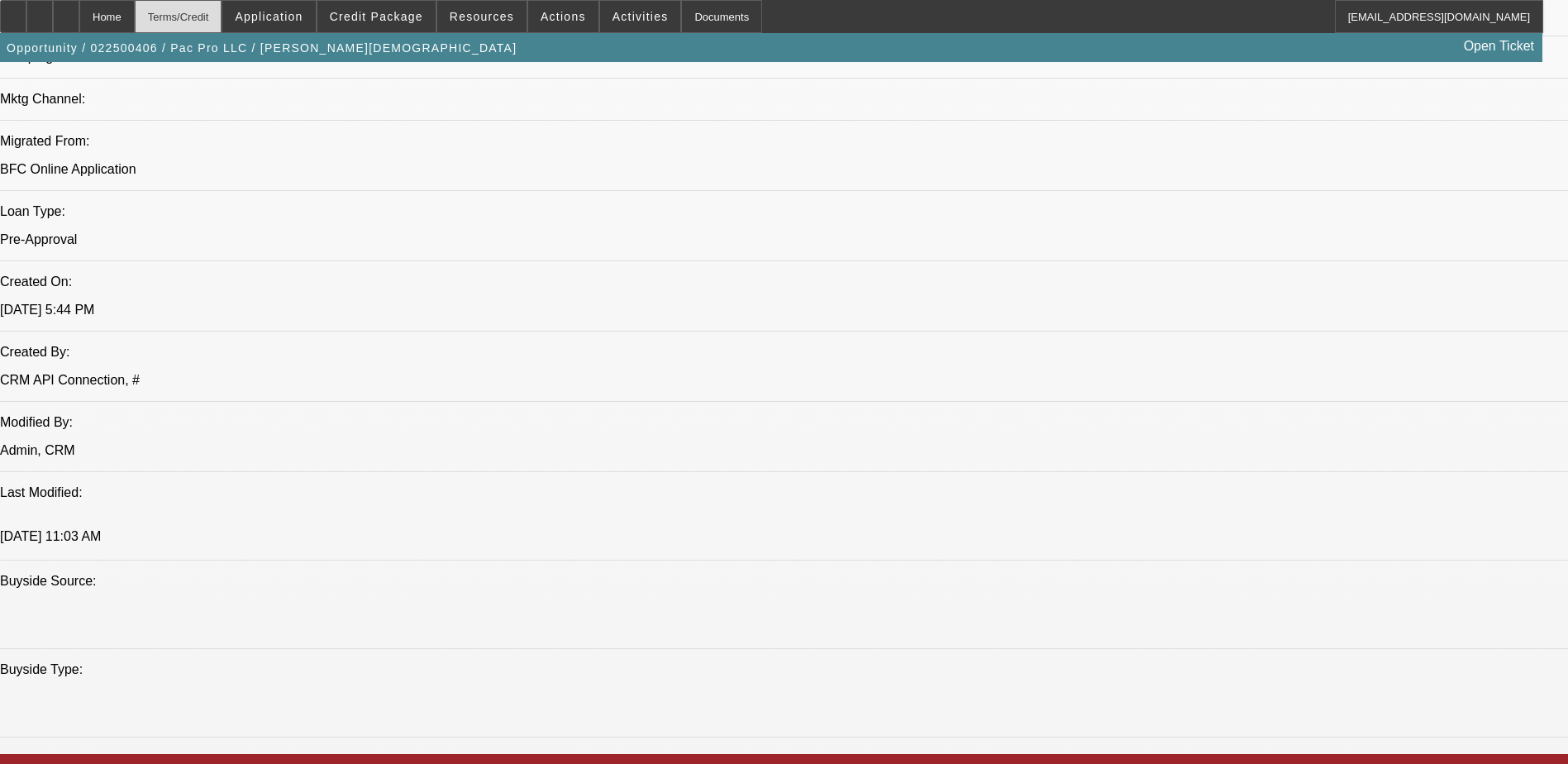
scroll to position [1158, 0]
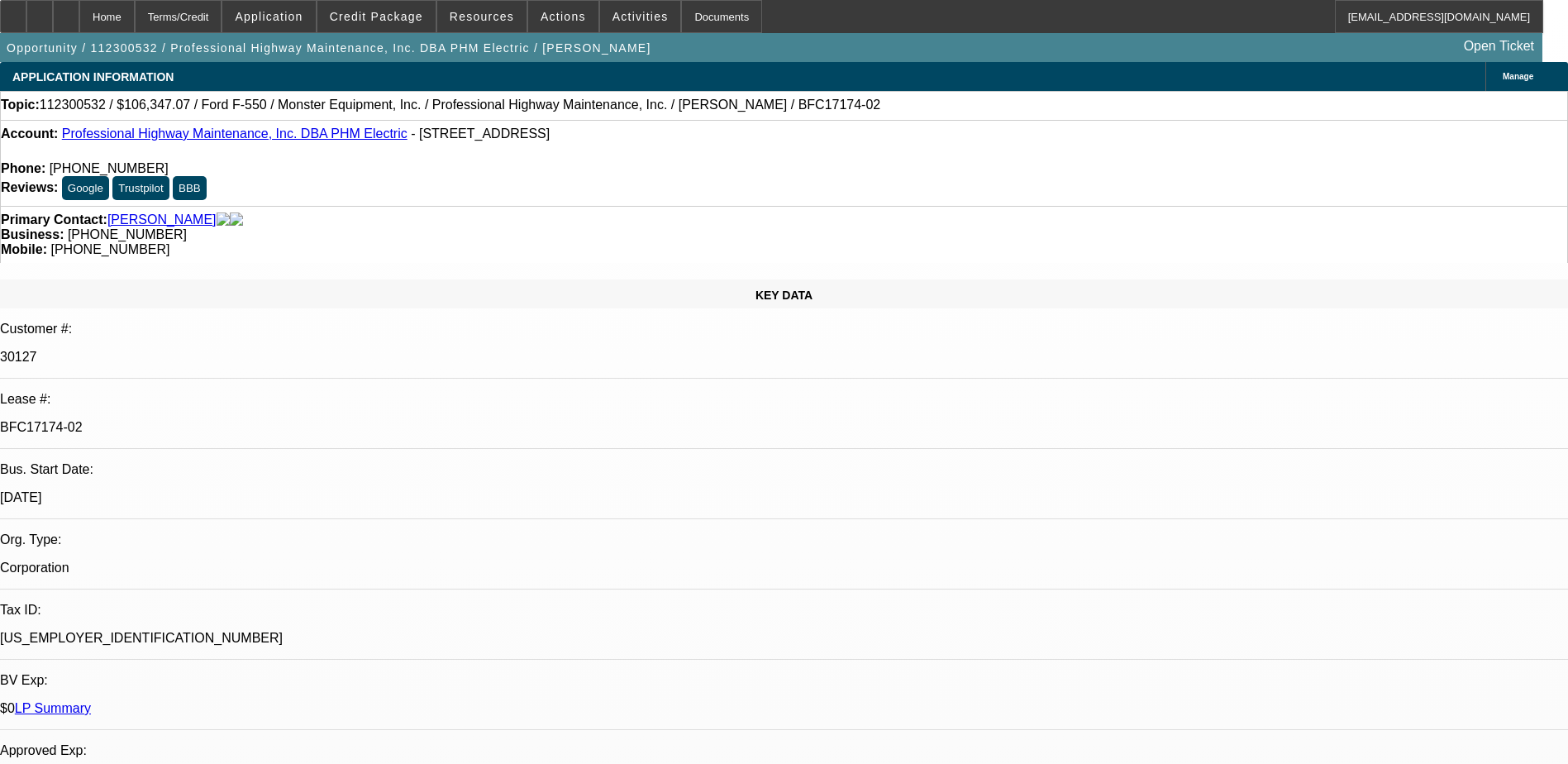
select select "0"
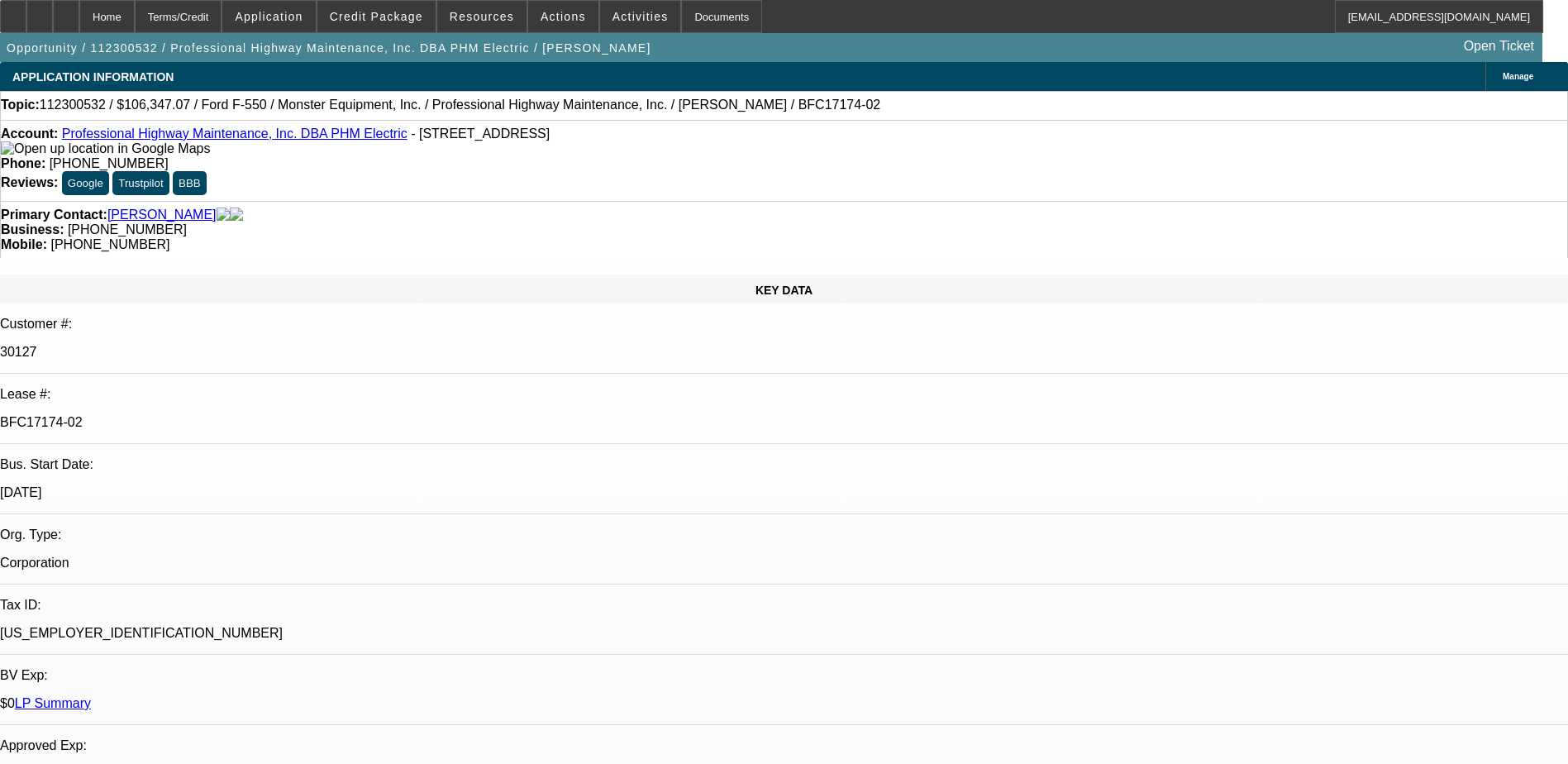
select select "0"
select select "1"
select select "6"
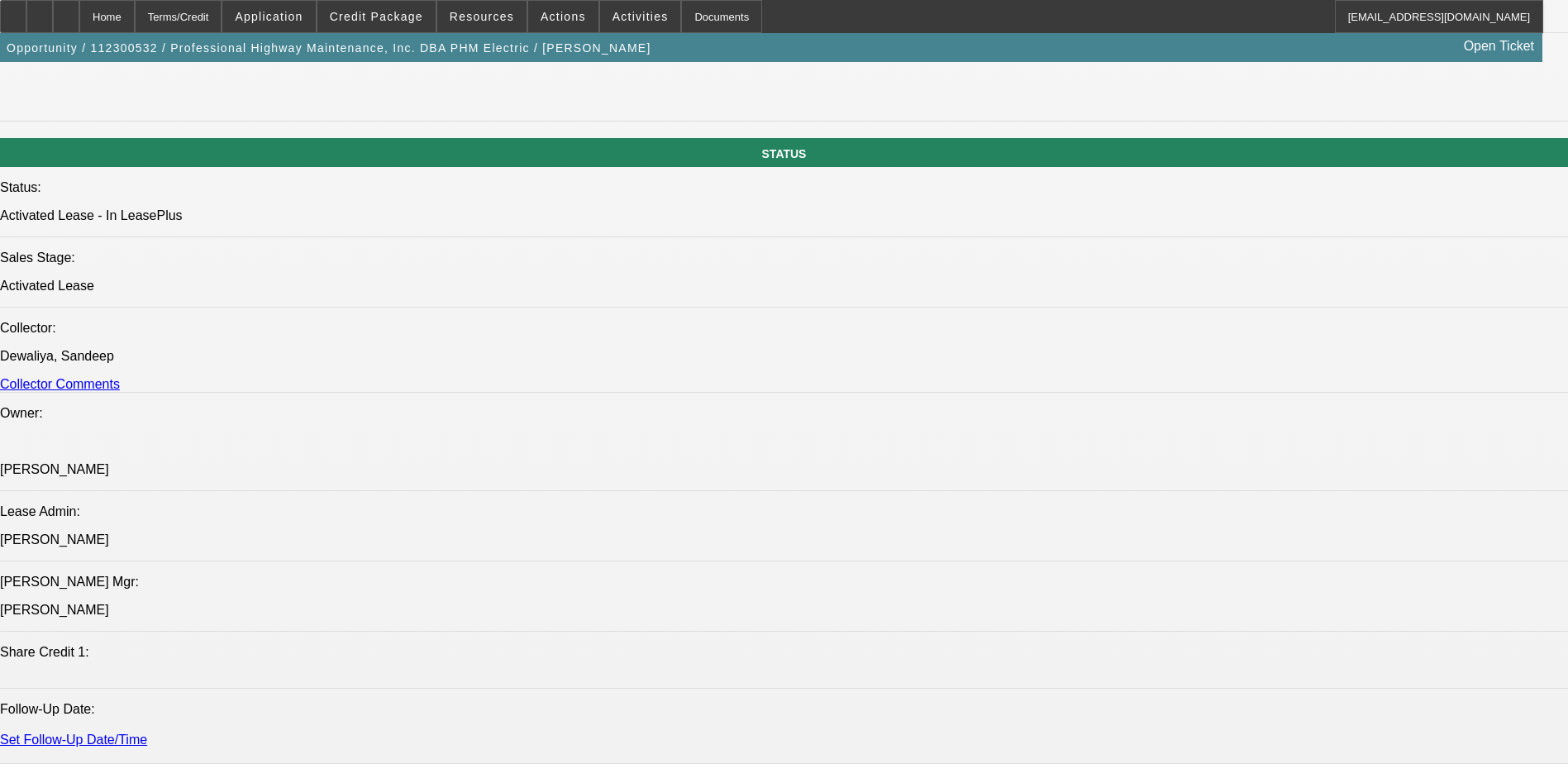
scroll to position [2068, 0]
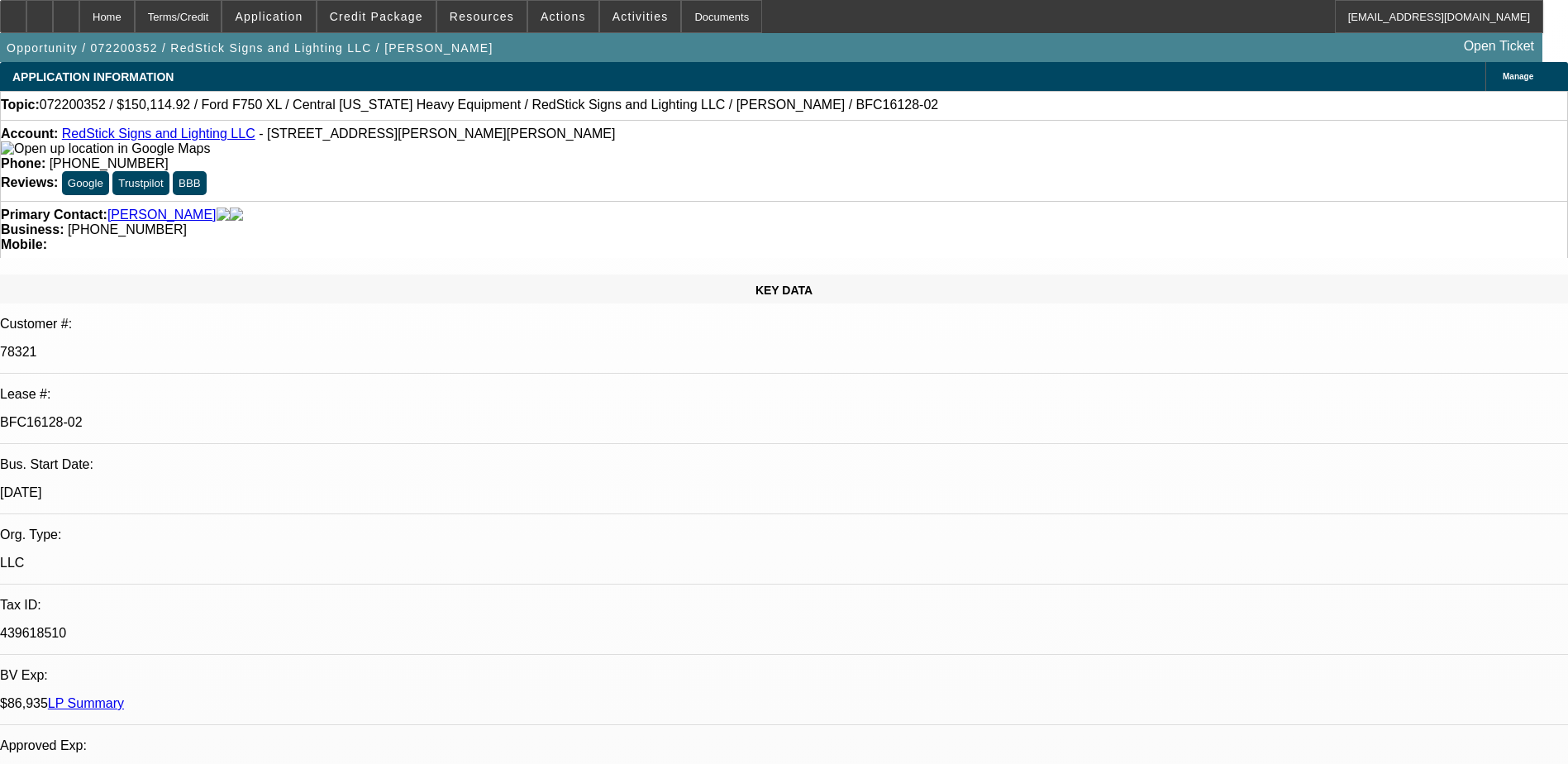
select select "0"
select select "2"
select select "0"
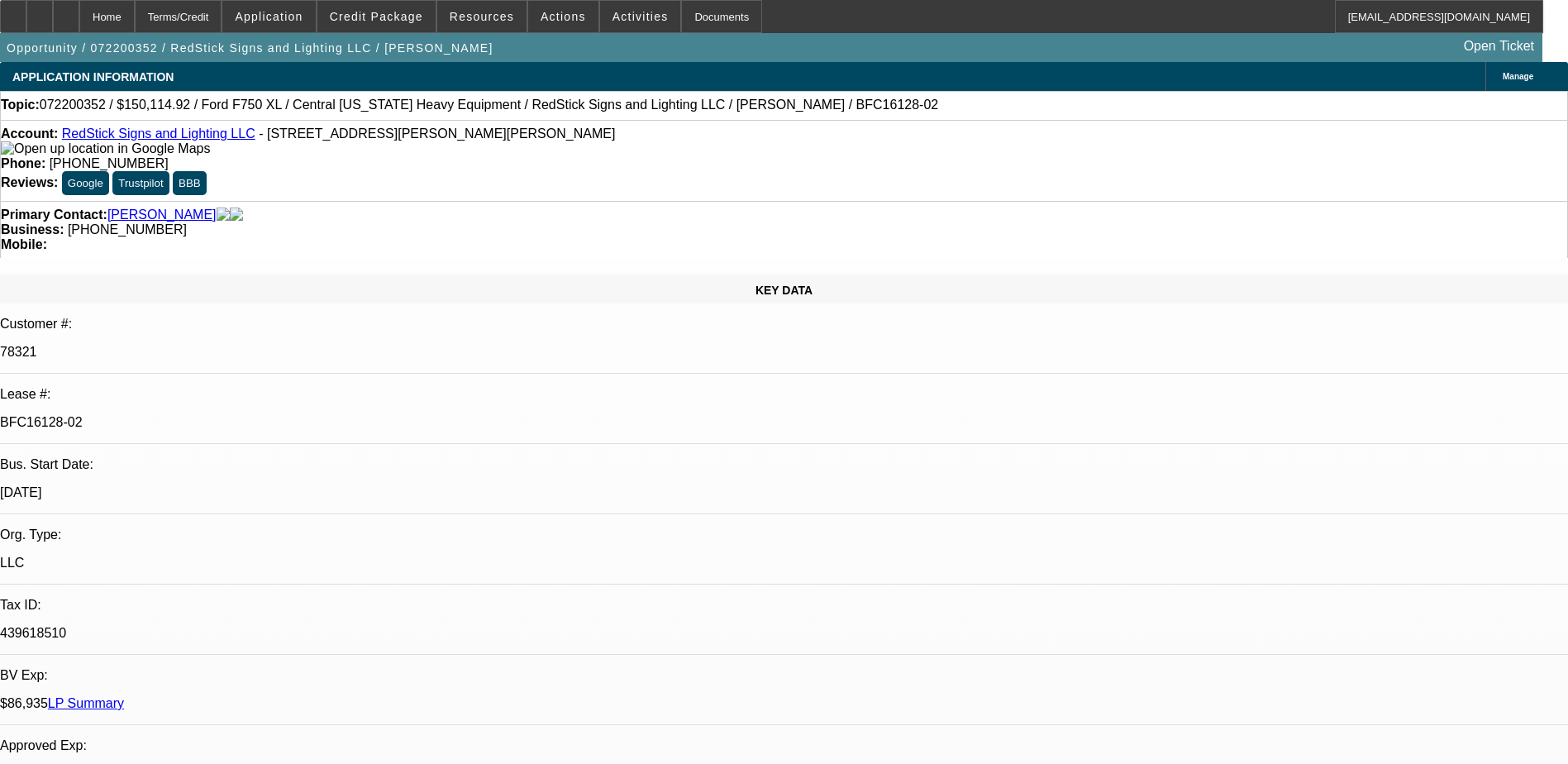
select select "0"
select select "2"
select select "0"
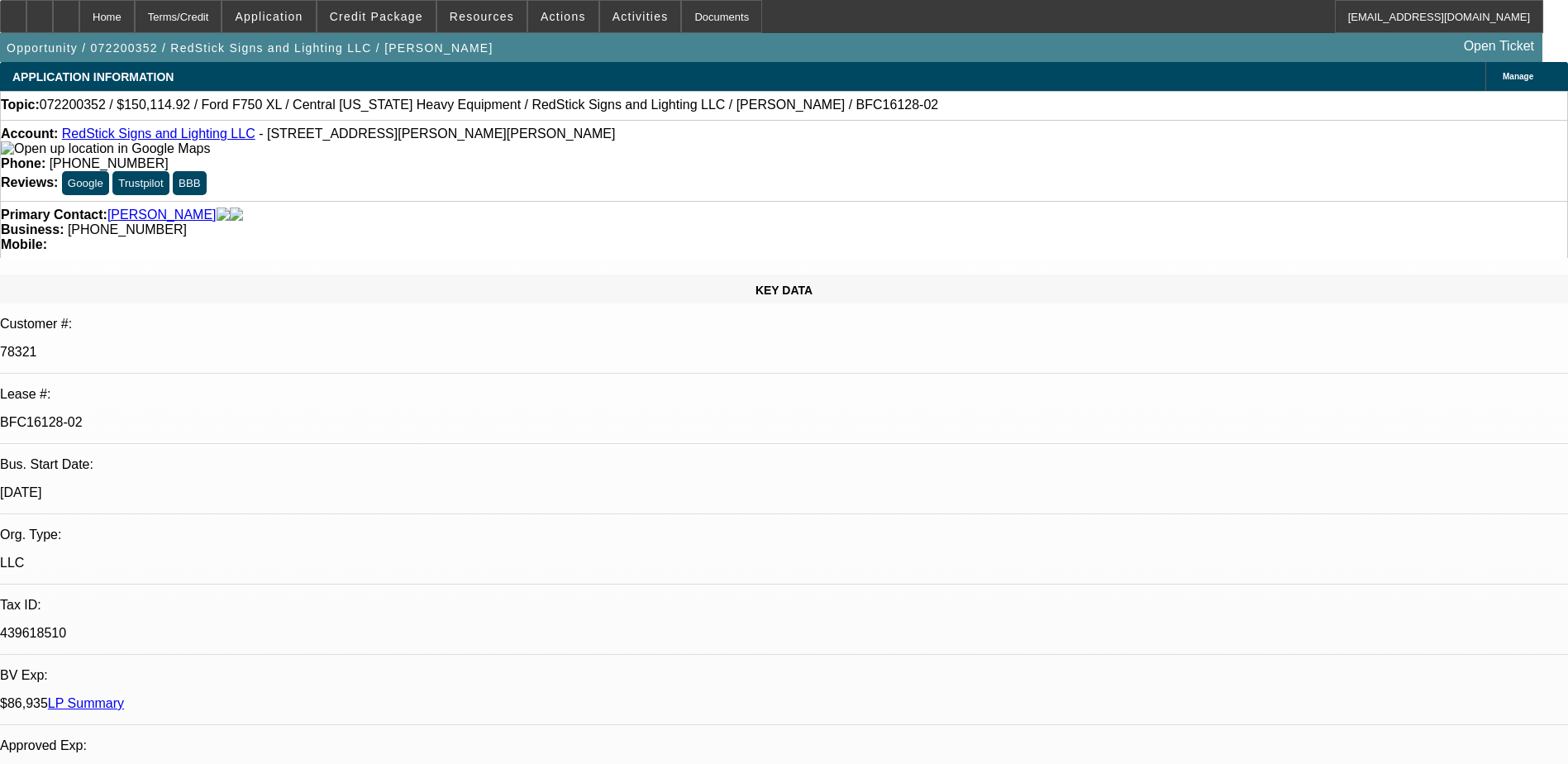
select select "2"
select select "0"
select select "1"
select select "2"
select select "6"
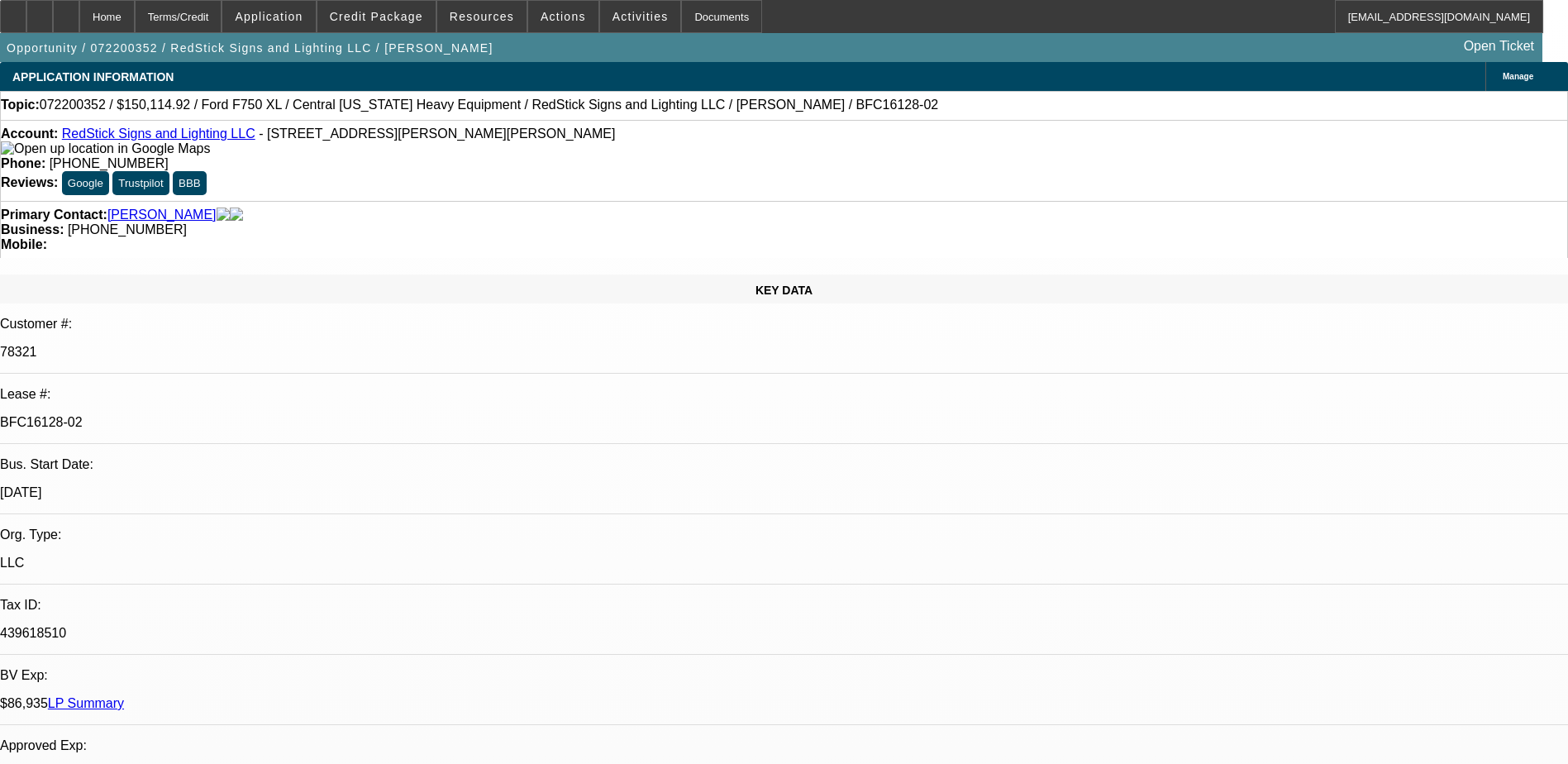
select select "1"
select select "2"
select select "6"
select select "1"
select select "2"
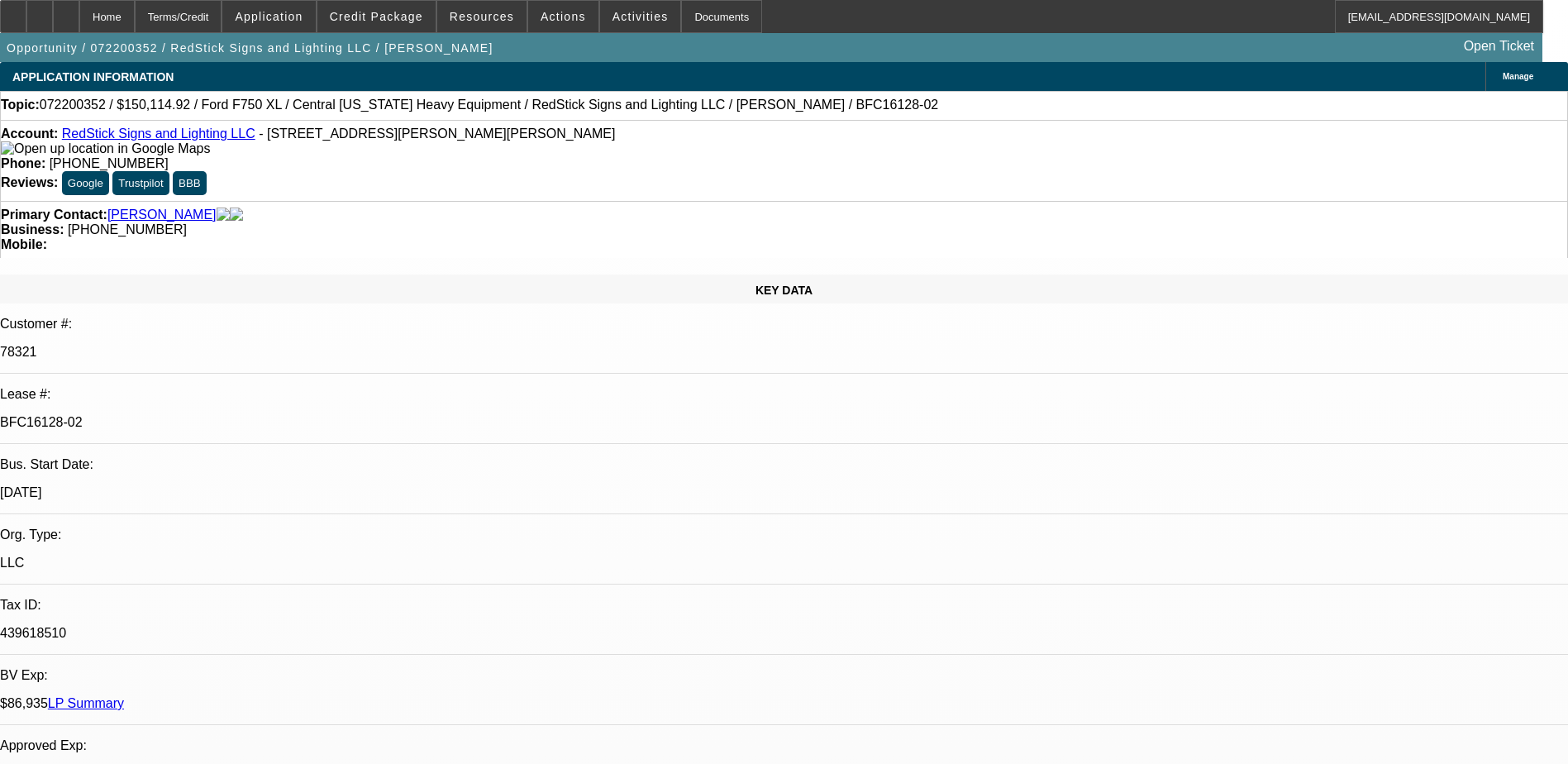
select select "6"
select select "1"
select select "2"
select select "6"
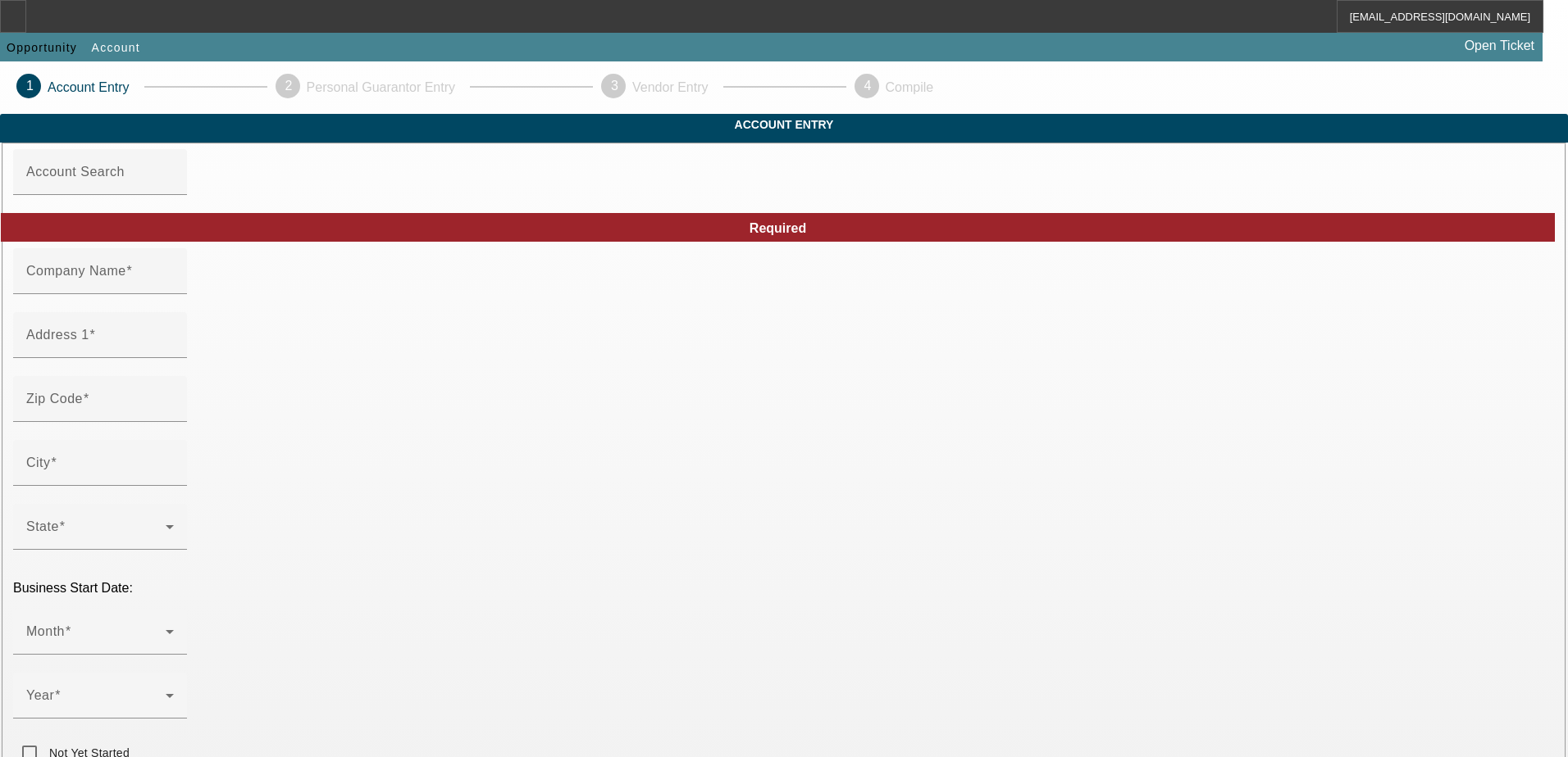
type input "Riveras Automotive Corp"
type input "1521 Hubbard Ave"
type input "60510"
type input "Batavia"
type input "[PHONE_NUMBER]"
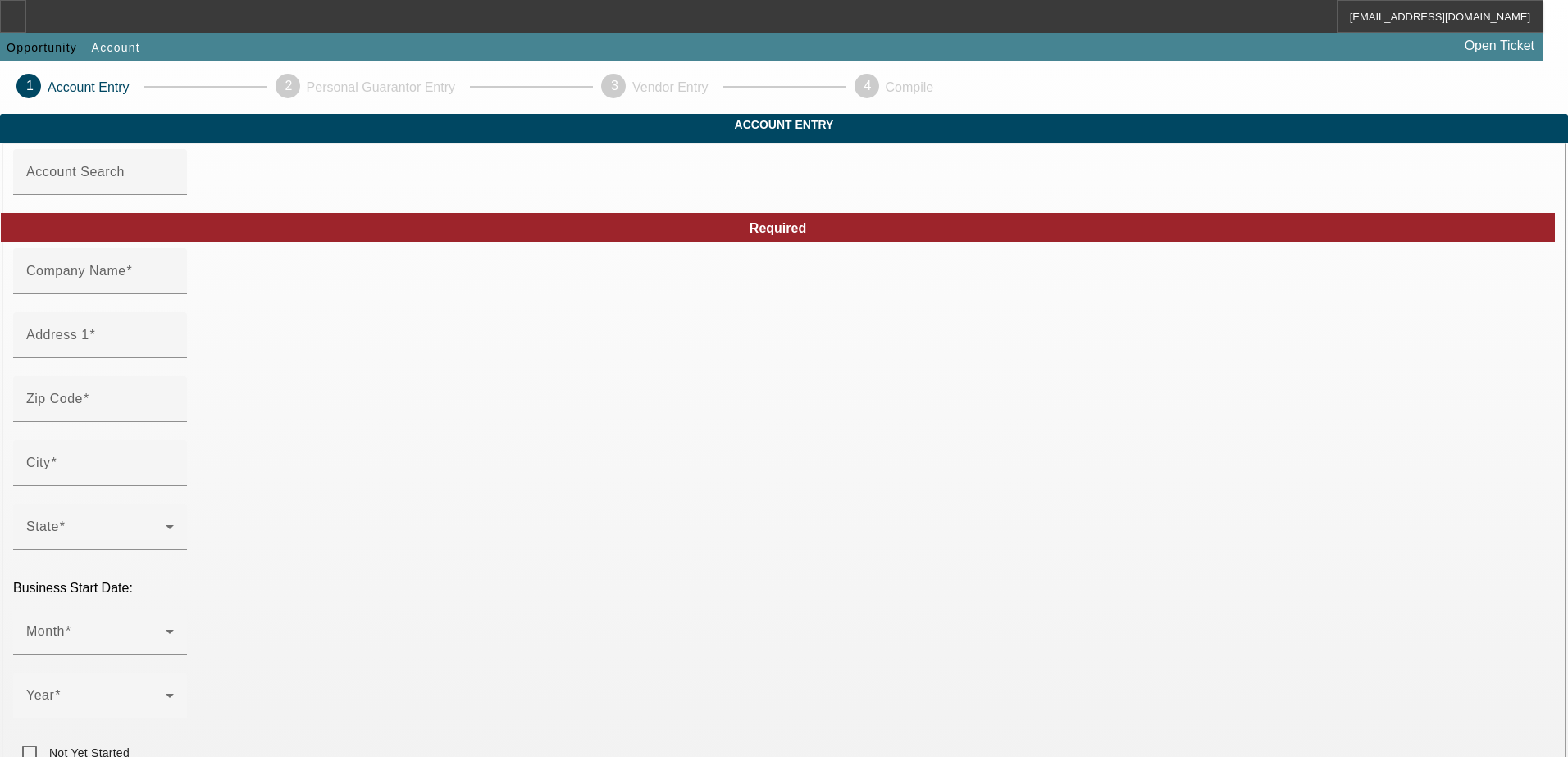
type input "riverastowing@yahoo.com"
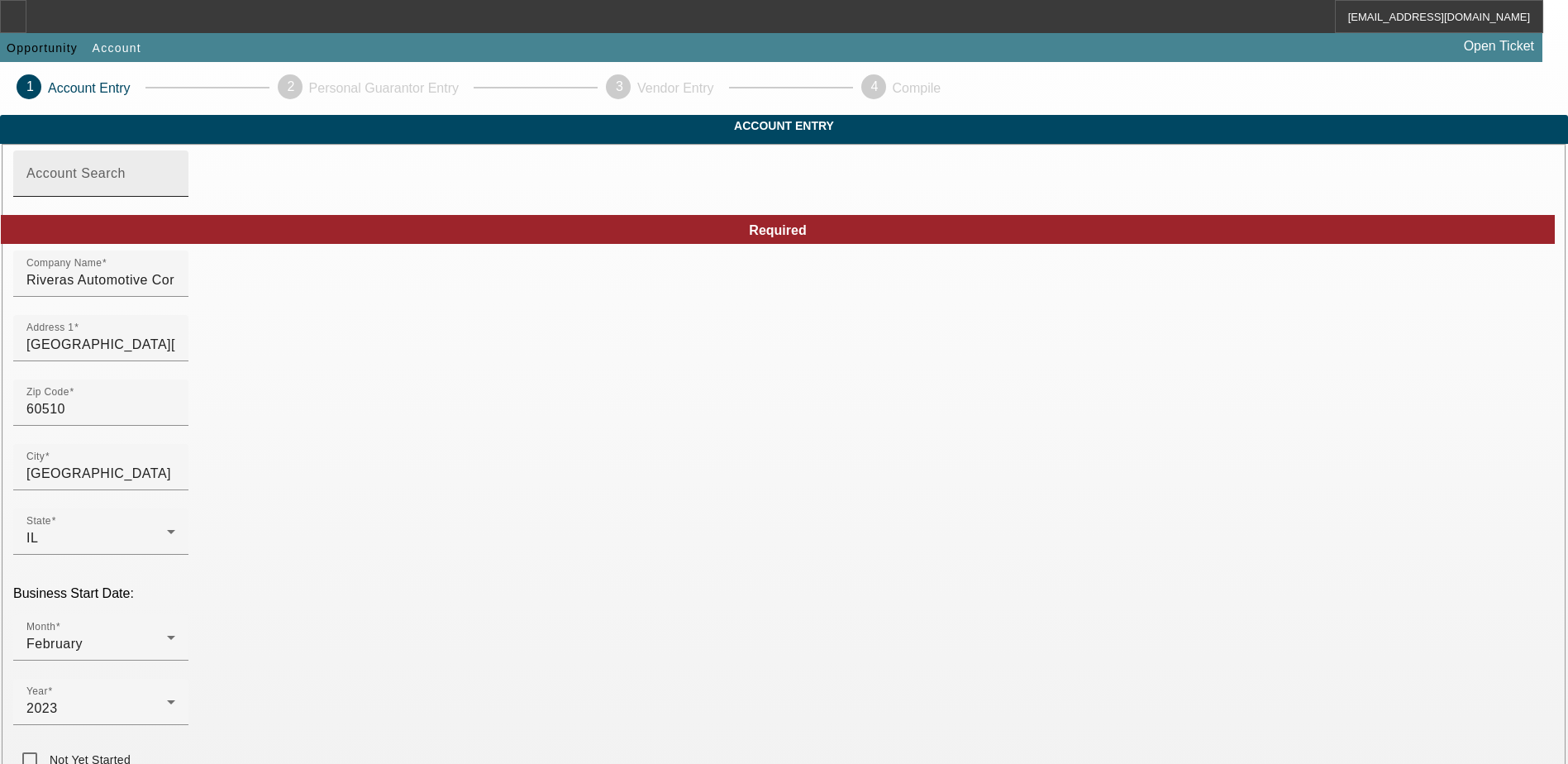
click at [175, 191] on input "Account Search" at bounding box center [101, 180] width 149 height 20
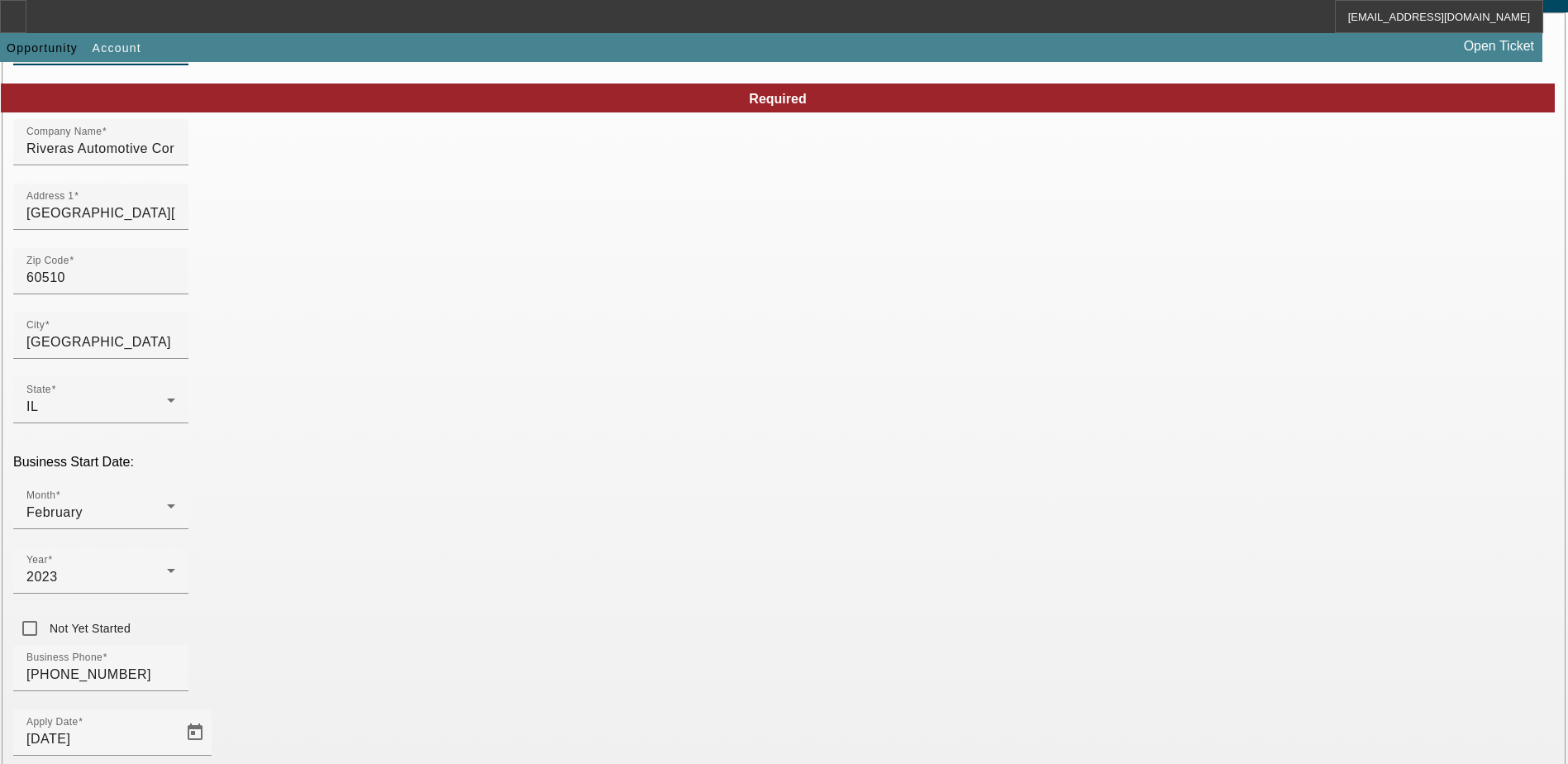
scroll to position [166, 0]
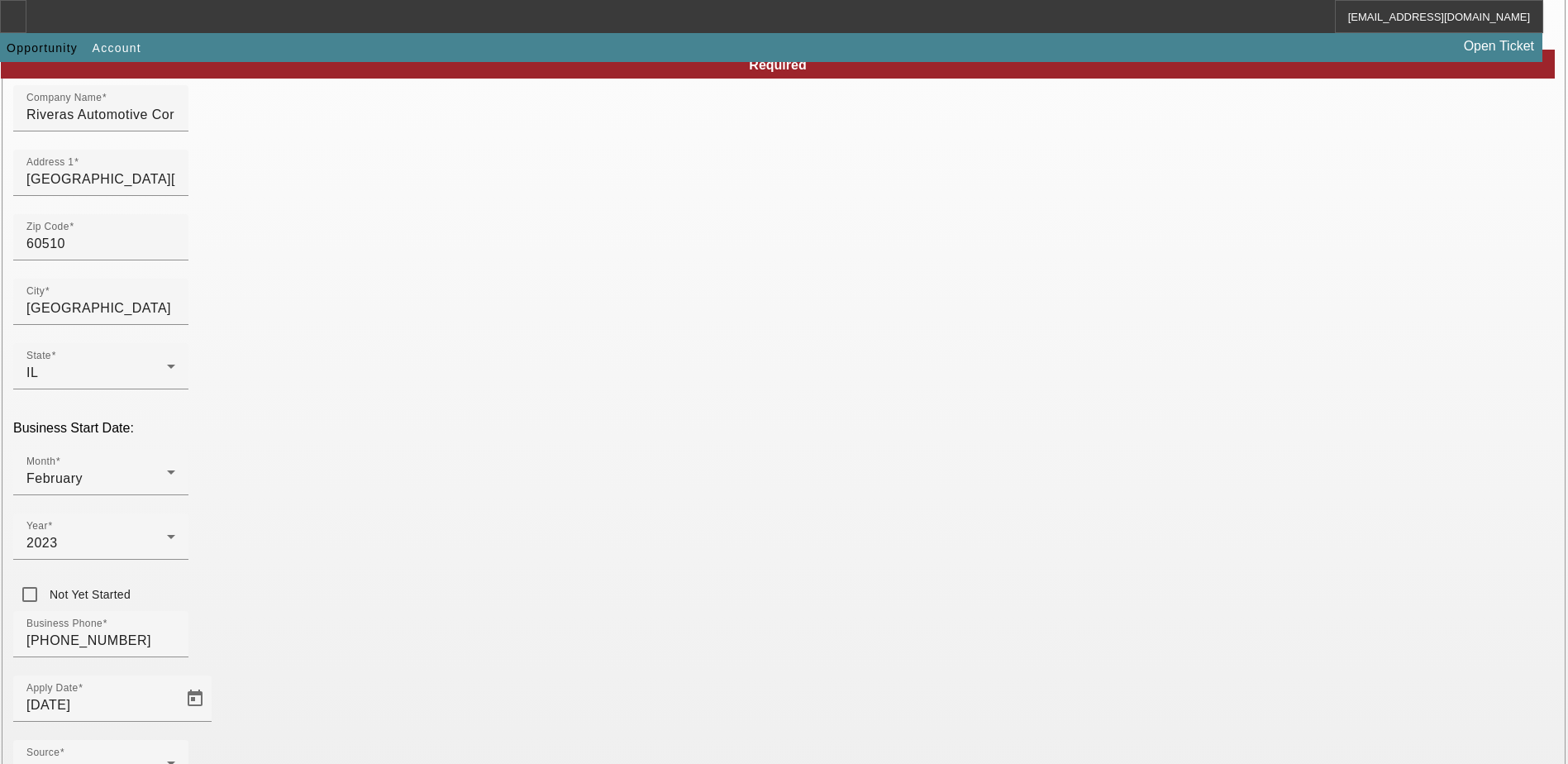
click at [605, 254] on div "Zip Code 60510" at bounding box center [784, 246] width 1542 height 65
click at [167, 760] on div "- Select -" at bounding box center [97, 769] width 141 height 20
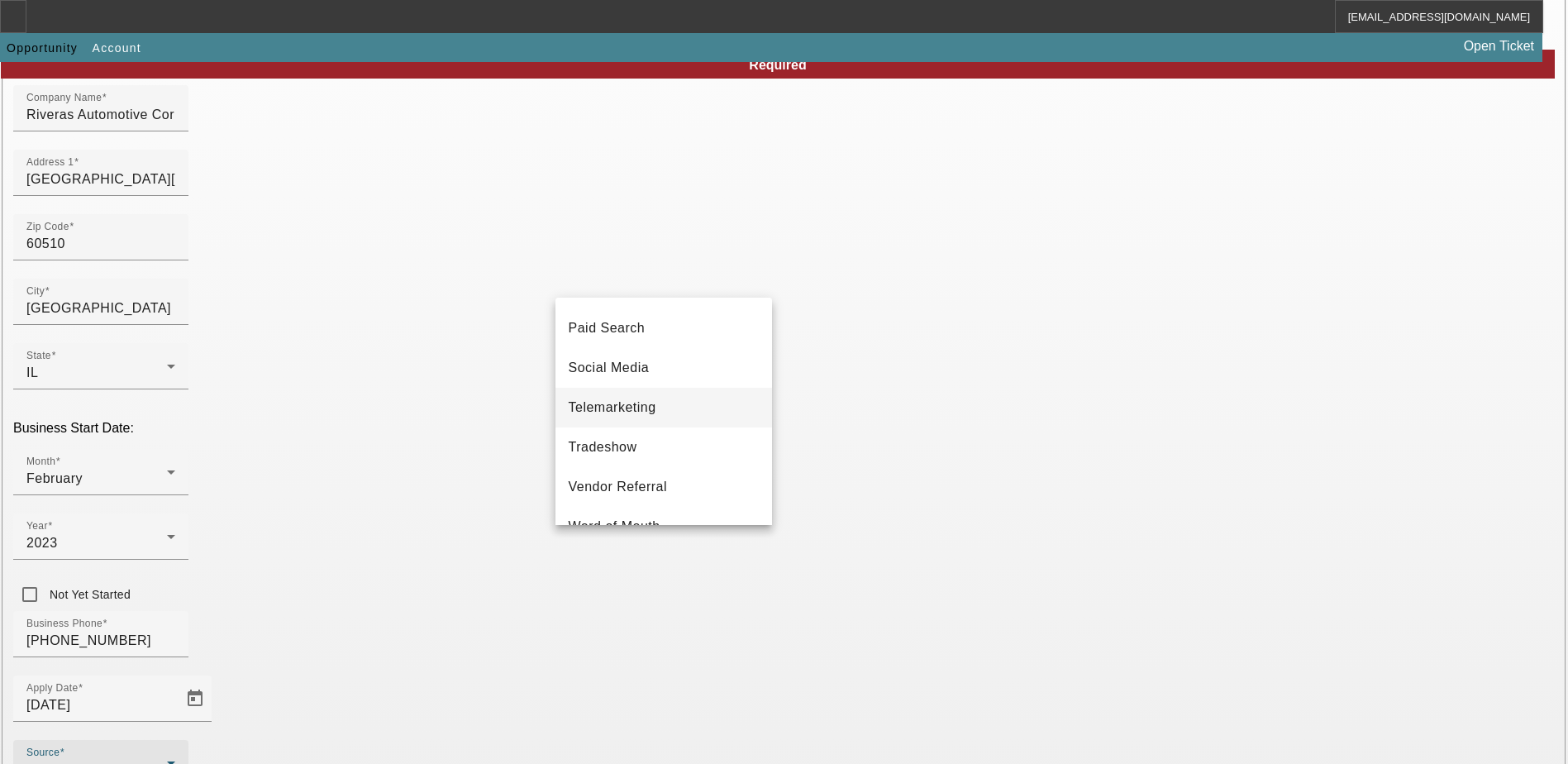
scroll to position [588, 0]
click at [664, 390] on mat-option "Telemarketing" at bounding box center [664, 379] width 216 height 40
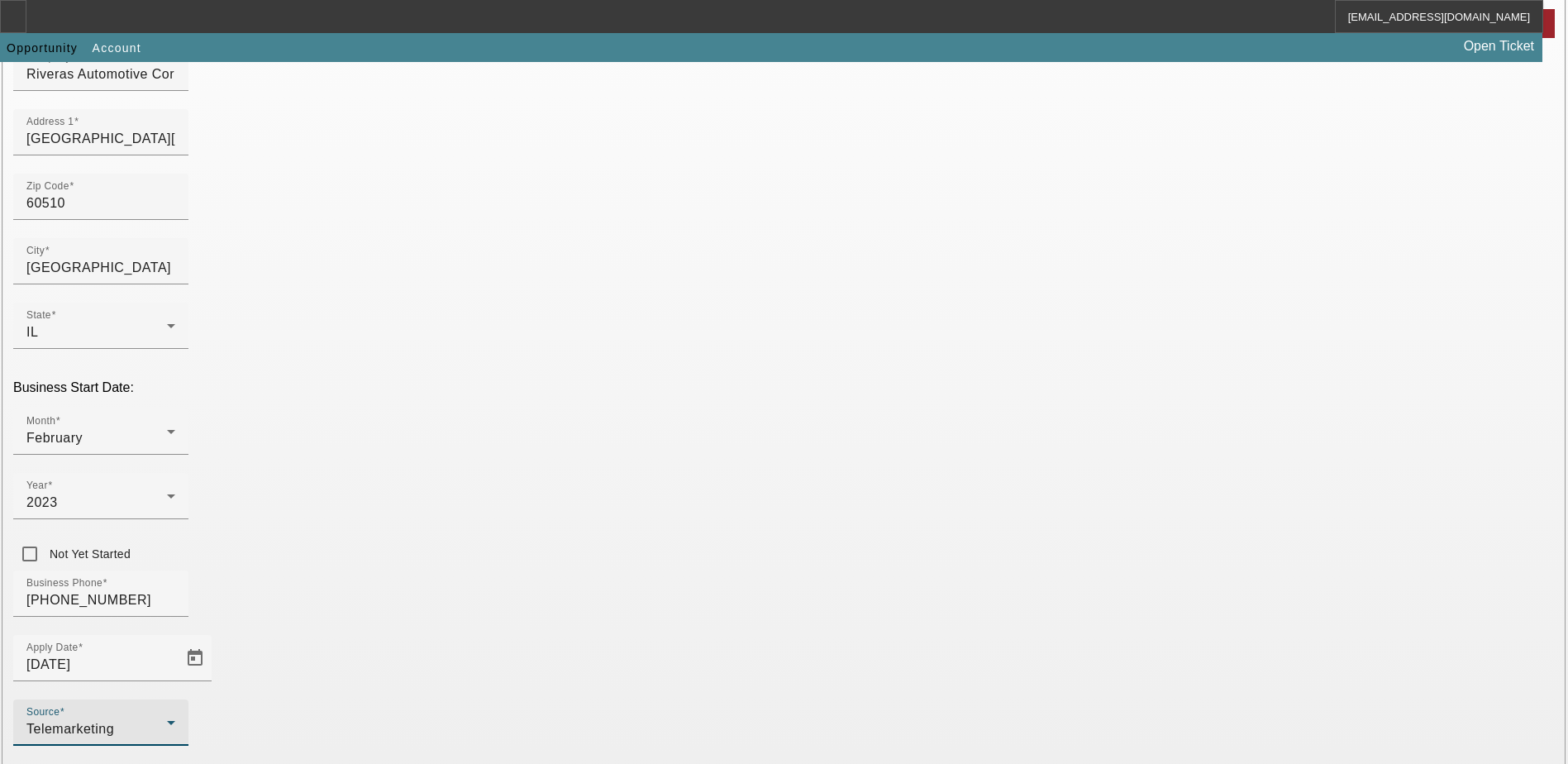
scroll to position [279, 0]
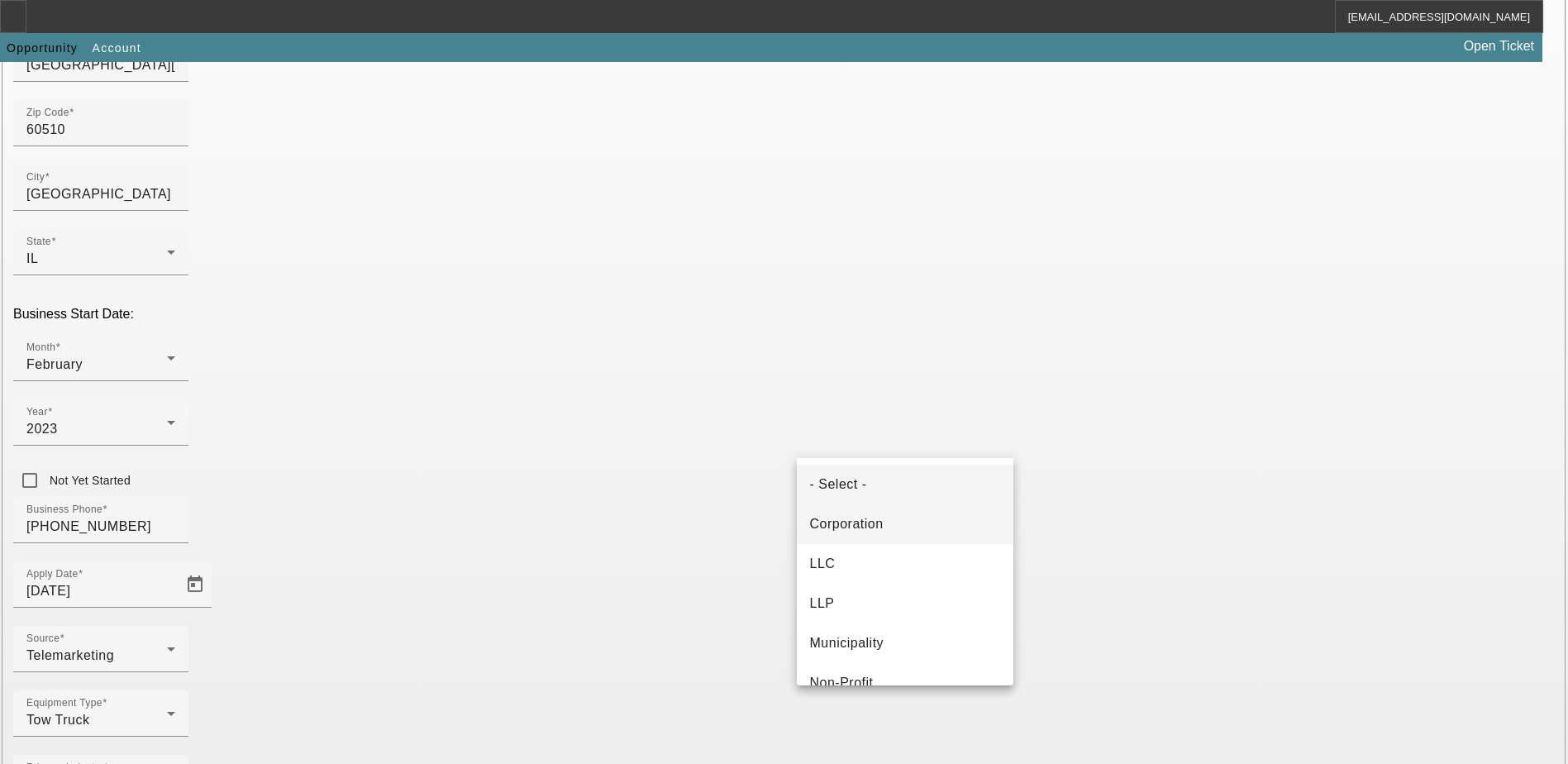
click at [936, 528] on mat-option "Corporation" at bounding box center [905, 524] width 216 height 40
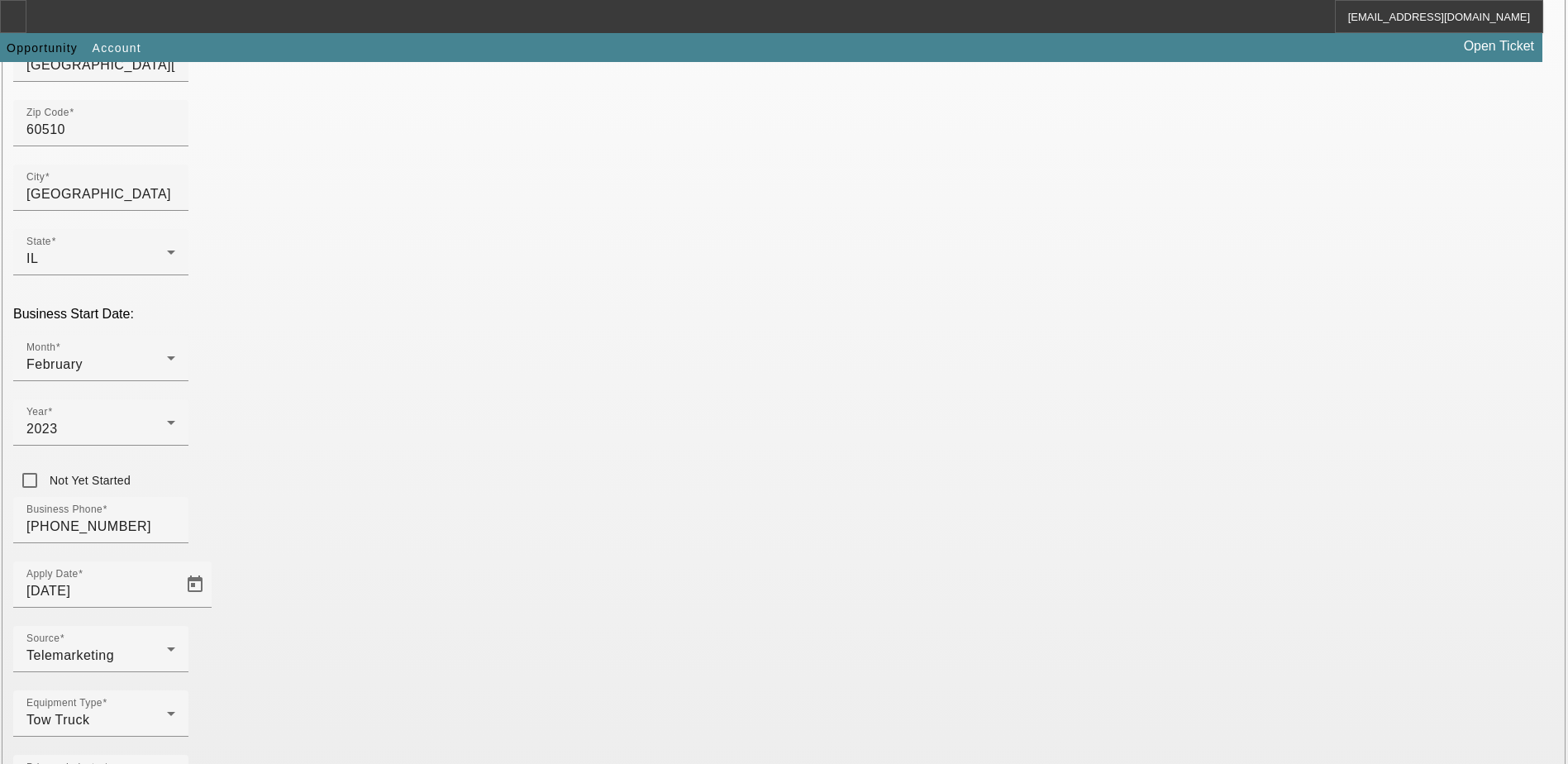
type input "922121379"
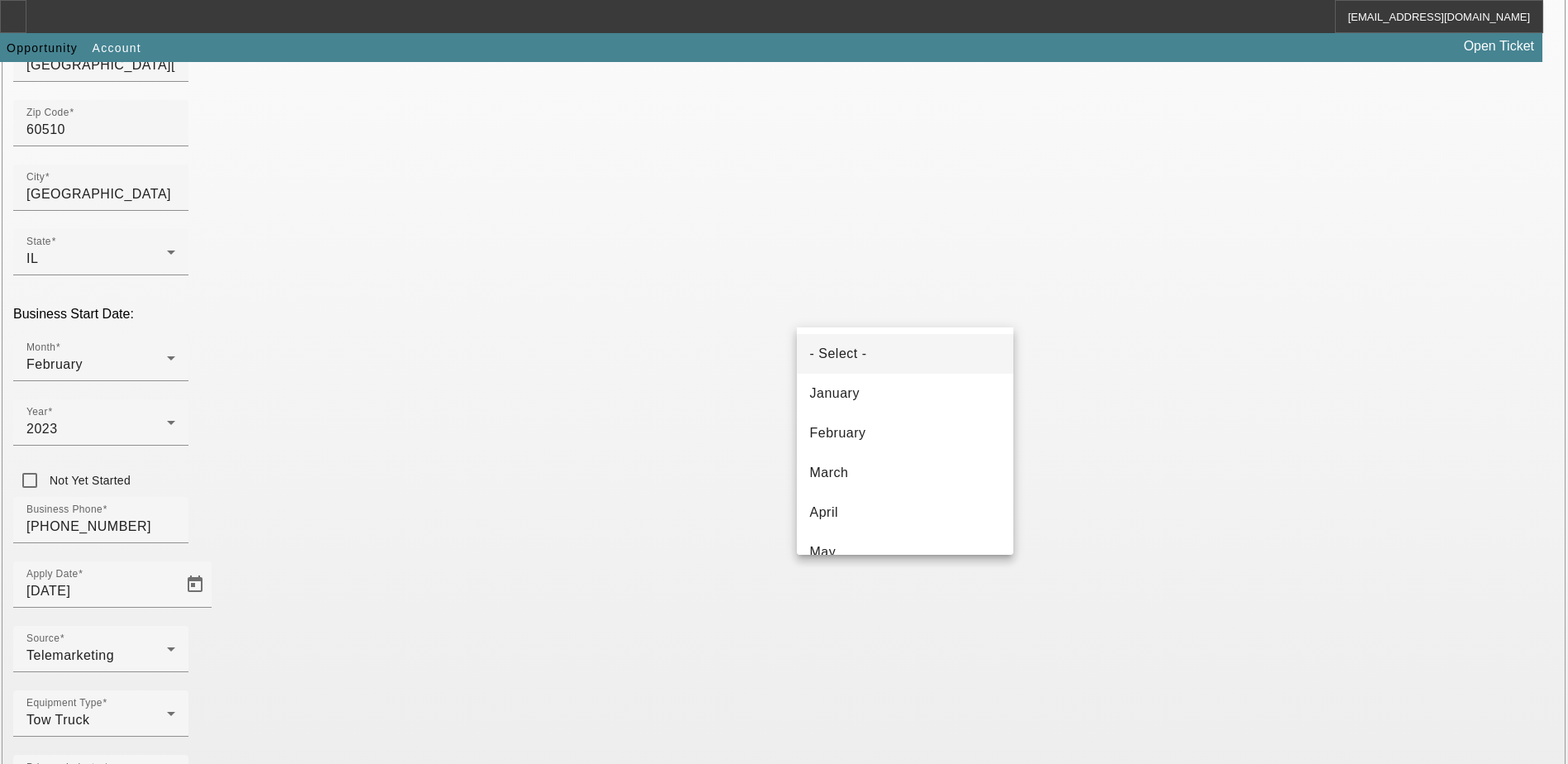
click at [921, 297] on div at bounding box center [784, 382] width 1568 height 764
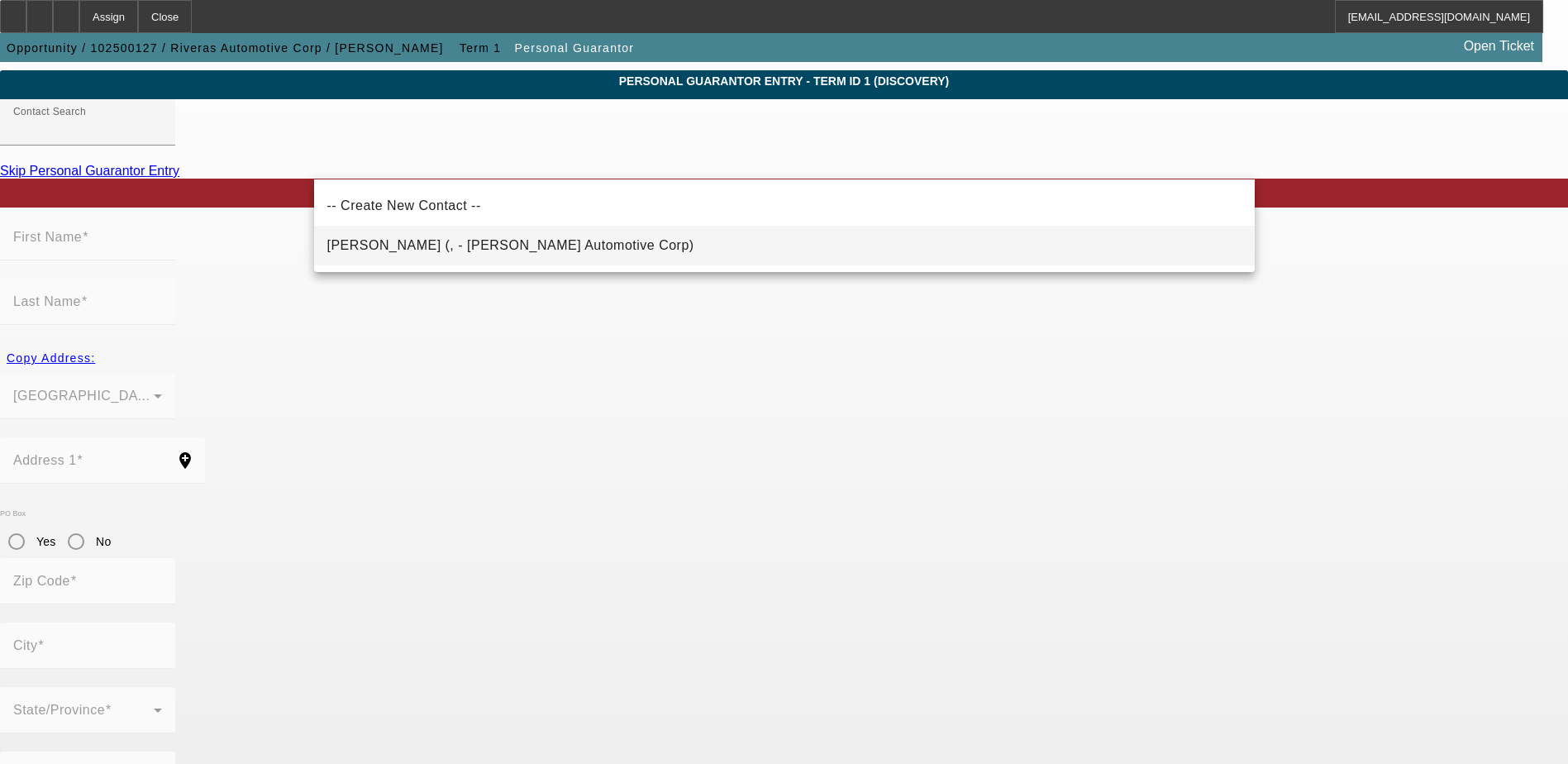
click at [453, 254] on span "Rivera, Carlos (, - Riveras Automotive Corp)" at bounding box center [511, 245] width 367 height 20
type input "Rivera, Carlos (, - Riveras Automotive Corp)"
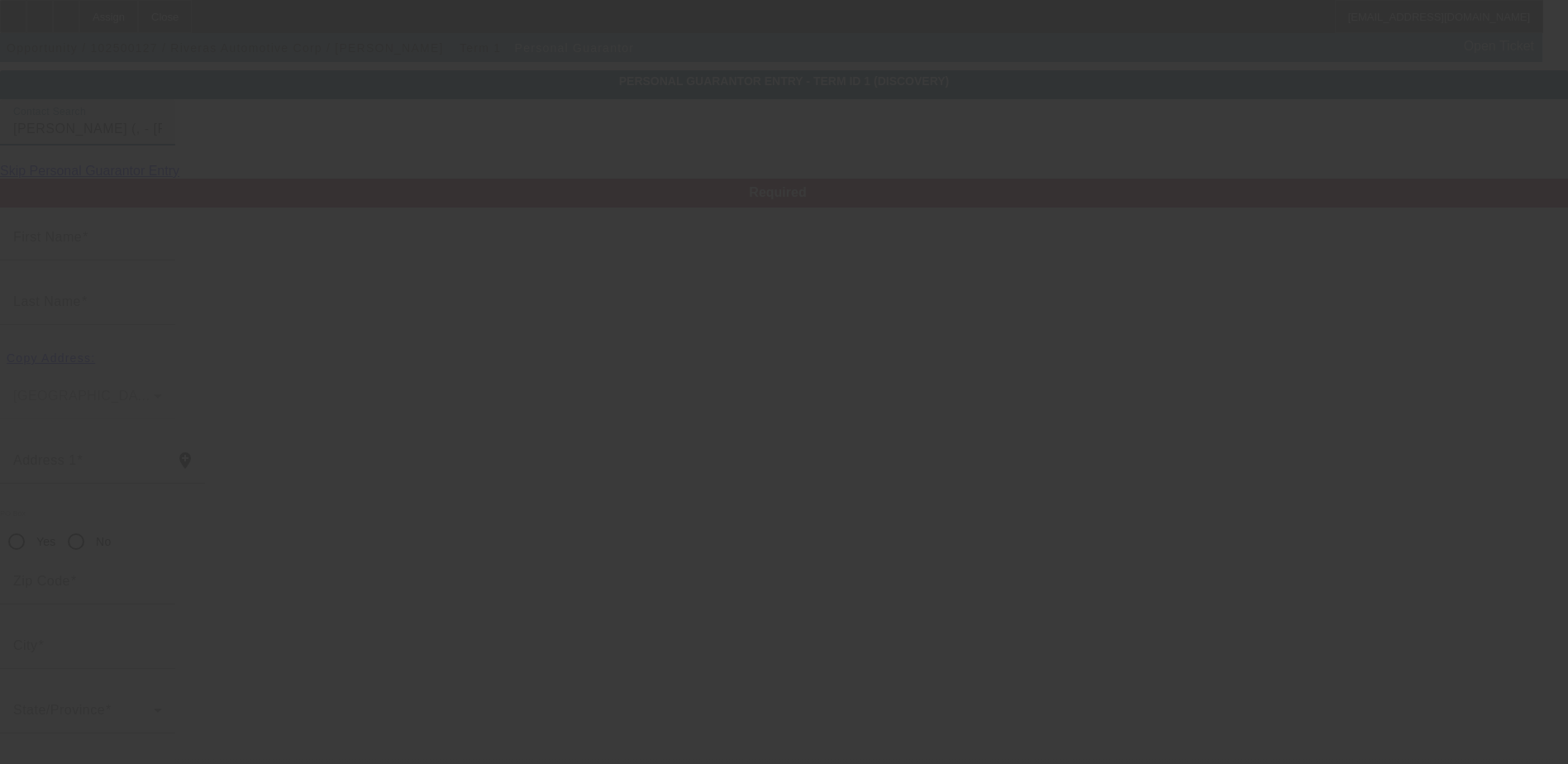
type input "Carlos"
type input "Rivera"
radio input "true"
type input "[PHONE_NUMBER]"
type input "riverastowing@yahoo.com"
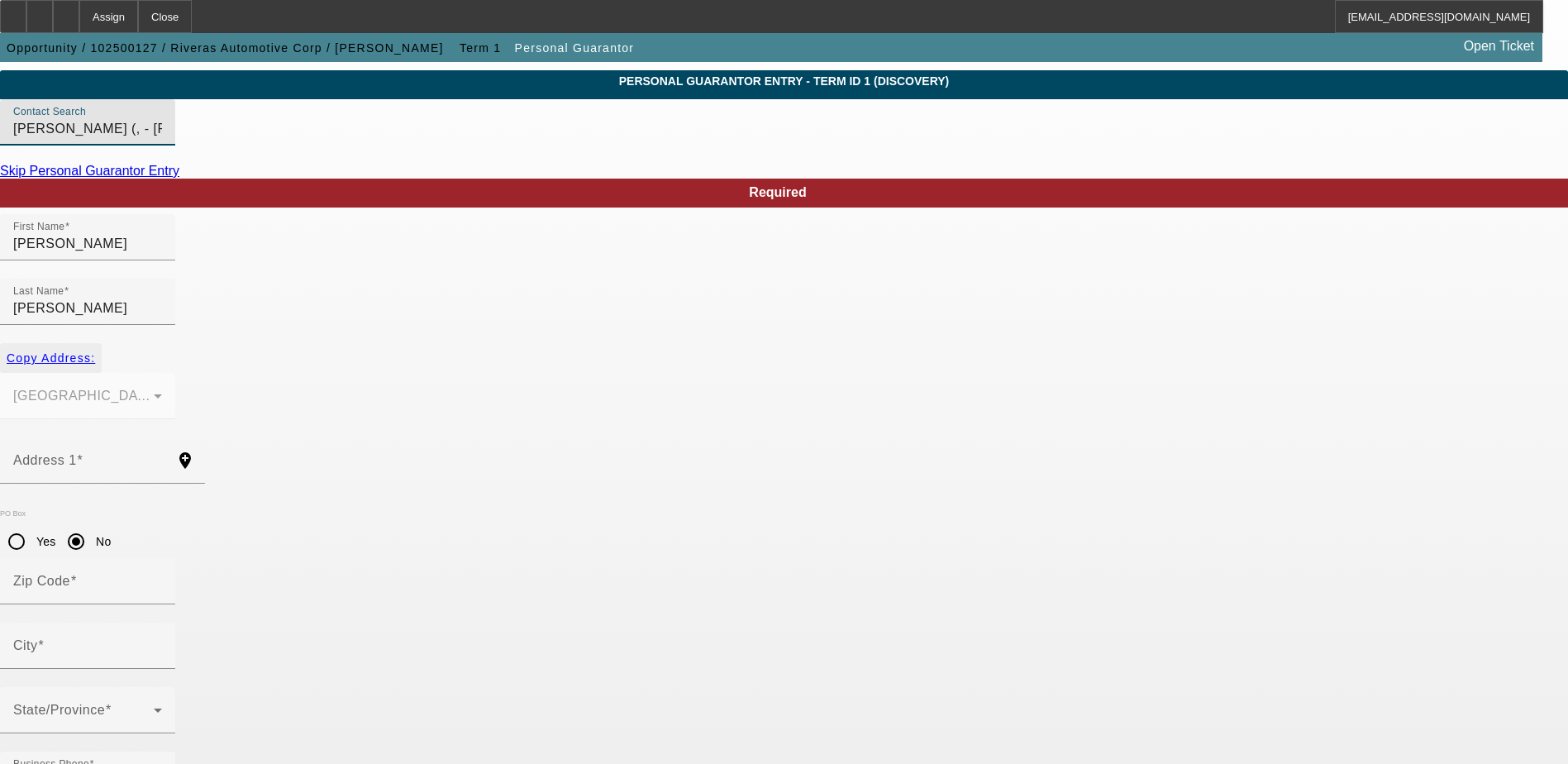
click at [95, 352] on span "Copy Address:" at bounding box center [51, 358] width 89 height 13
type input "1521 Hubbard Ave"
radio input "false"
type input "60510"
type input "Batavia"
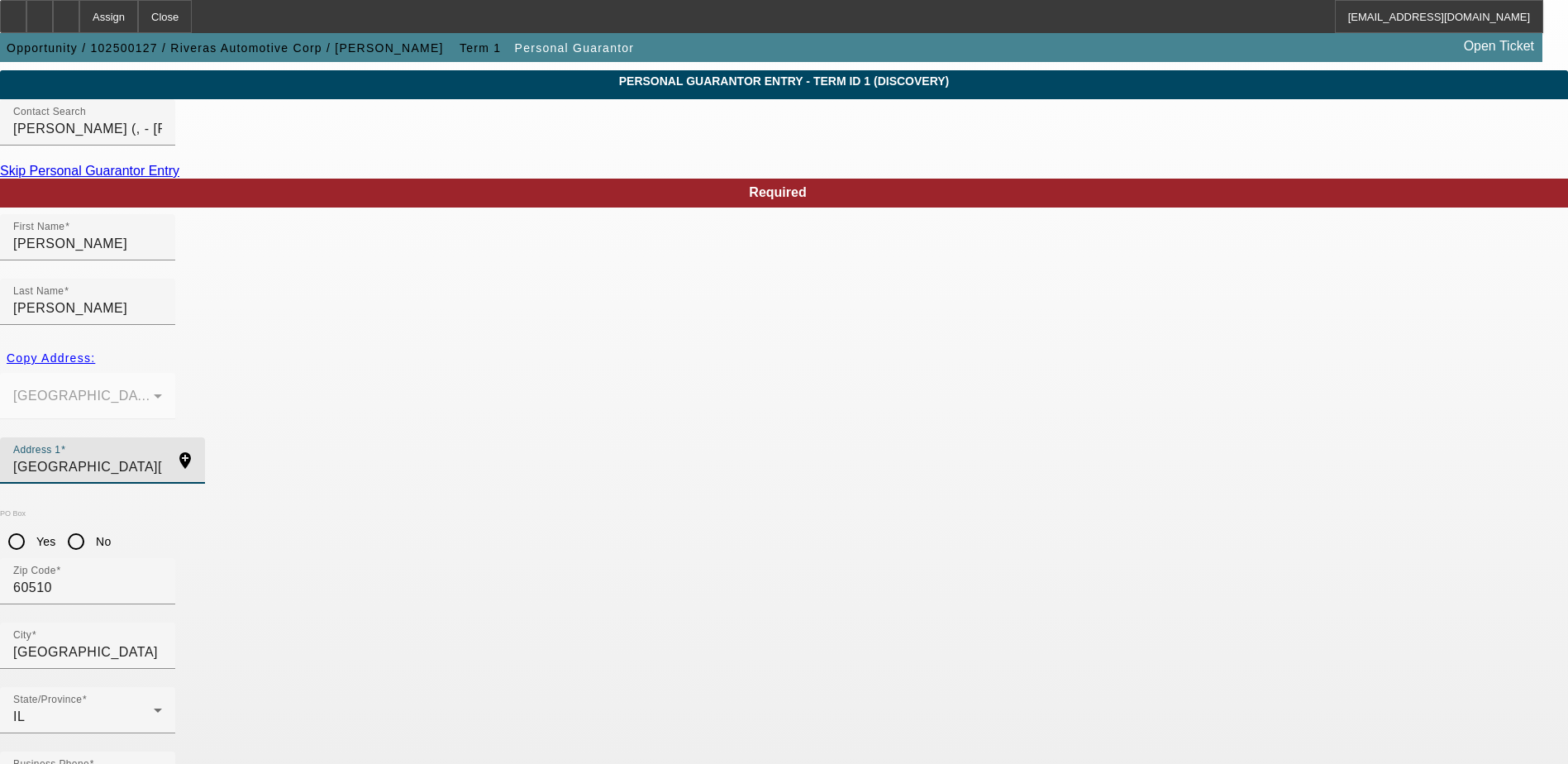
drag, startPoint x: 492, startPoint y: 421, endPoint x: 198, endPoint y: 414, distance: 294.1
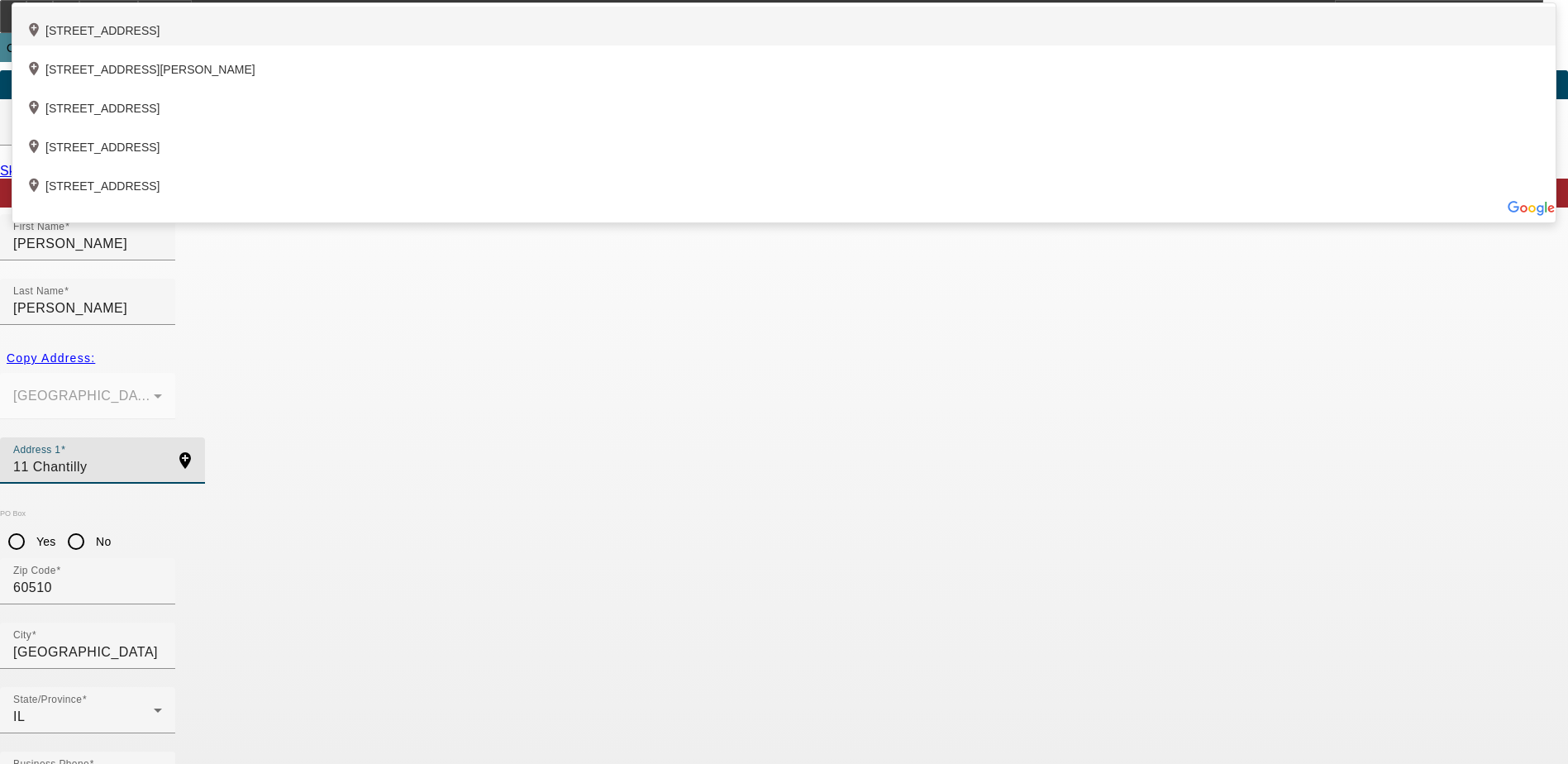
click at [662, 46] on div "add_location 11 Chantilly Lane, North Aurora, IL 60542, US" at bounding box center [784, 26] width 1544 height 39
type input "11 Chantilly Lane"
type input "60542"
type input "North Aurora"
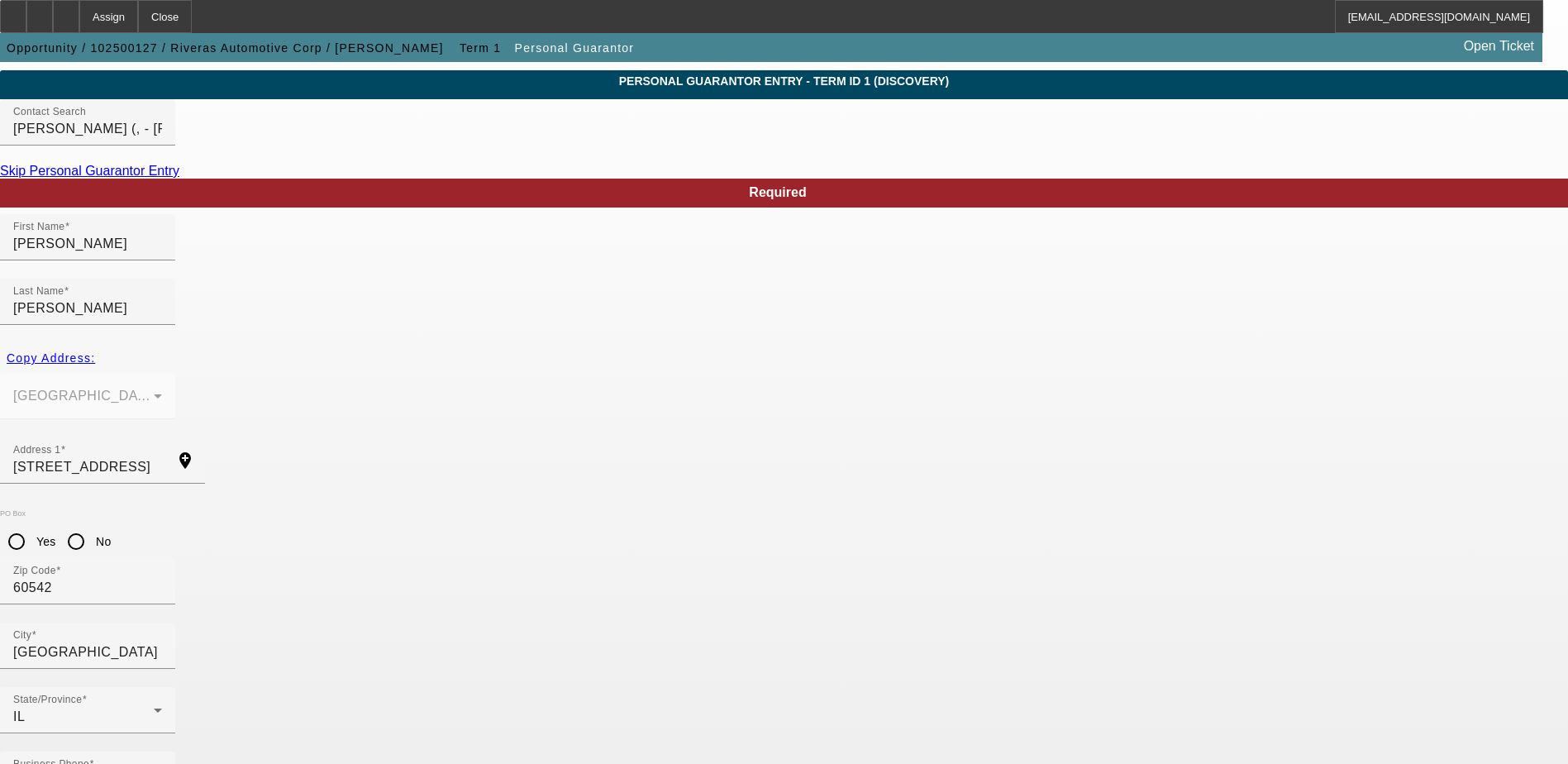
type input "100"
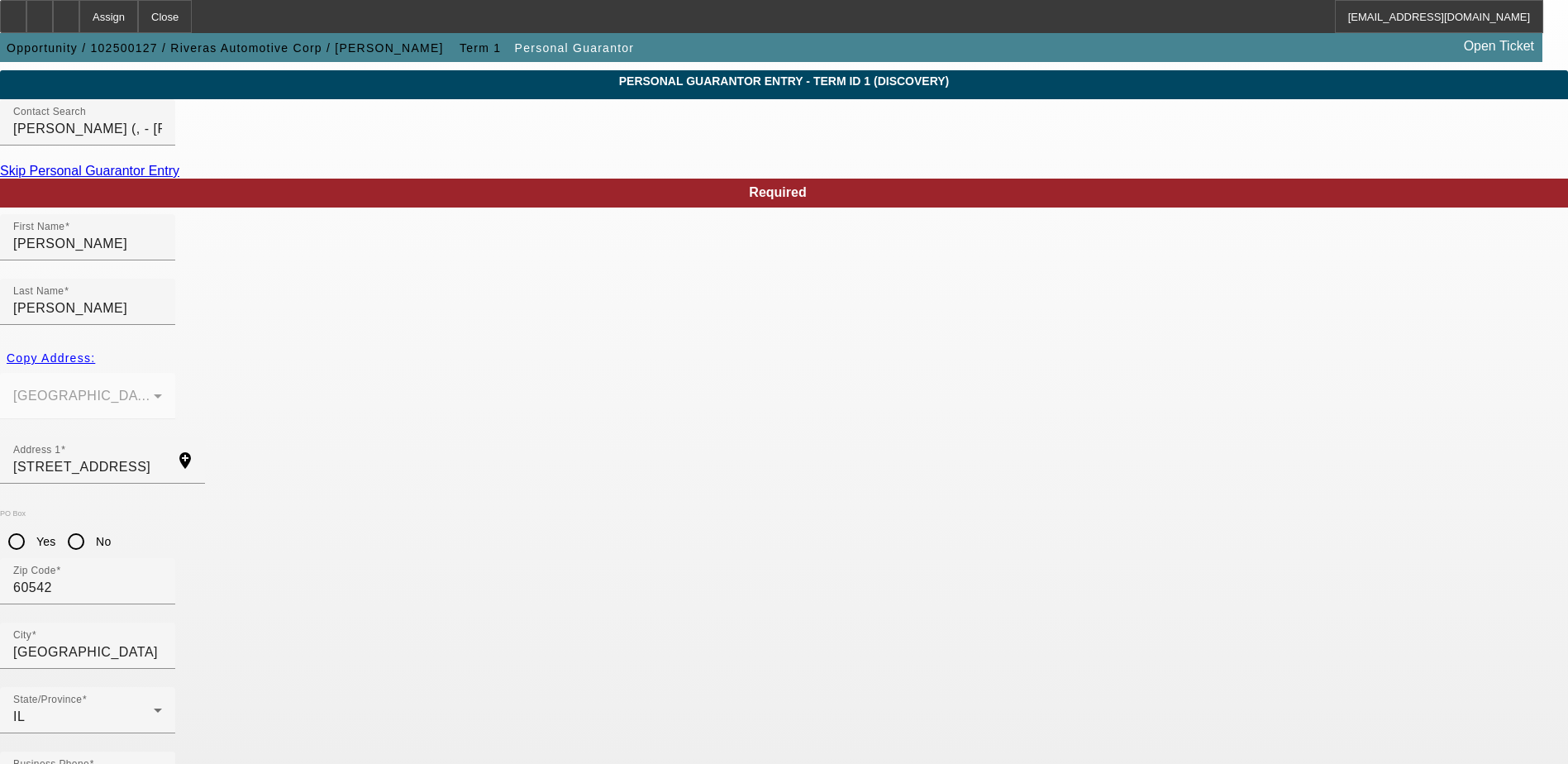
type input "772-33-9498"
click at [92, 525] on input "No" at bounding box center [76, 542] width 33 height 33
radio input "true"
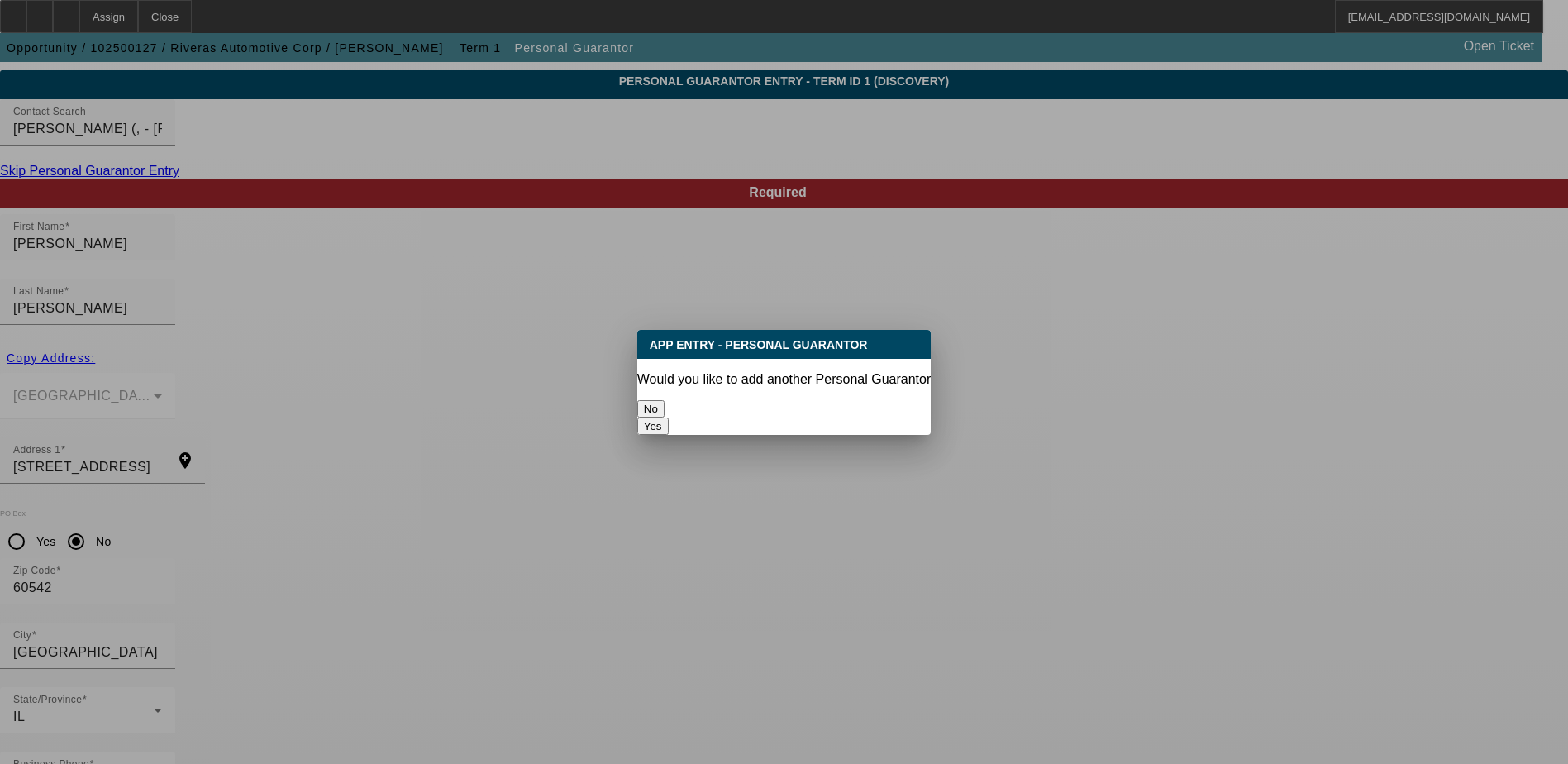
scroll to position [0, 0]
click at [665, 404] on button "No" at bounding box center [651, 409] width 28 height 17
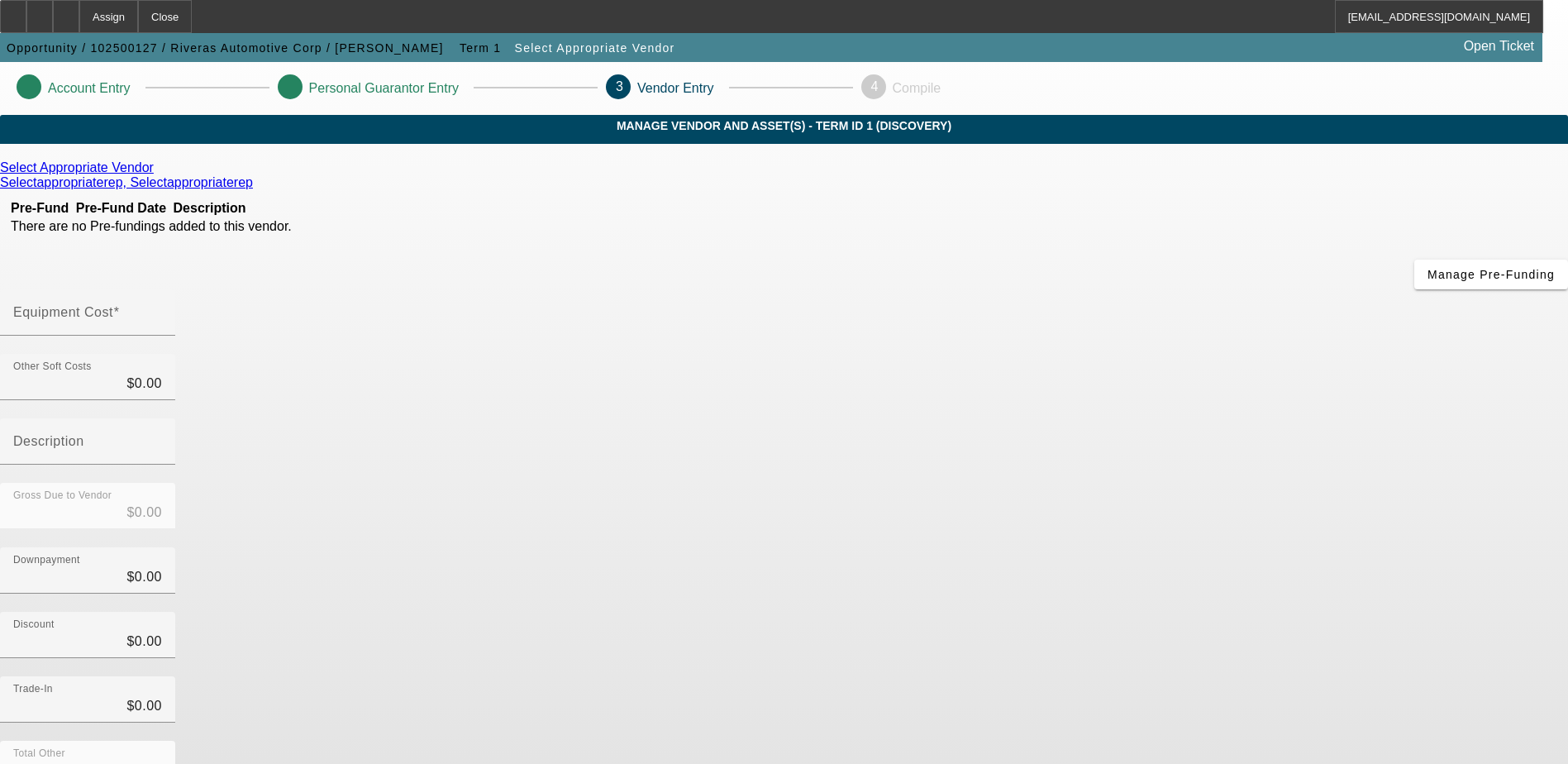
click at [158, 175] on link at bounding box center [155, 167] width 4 height 15
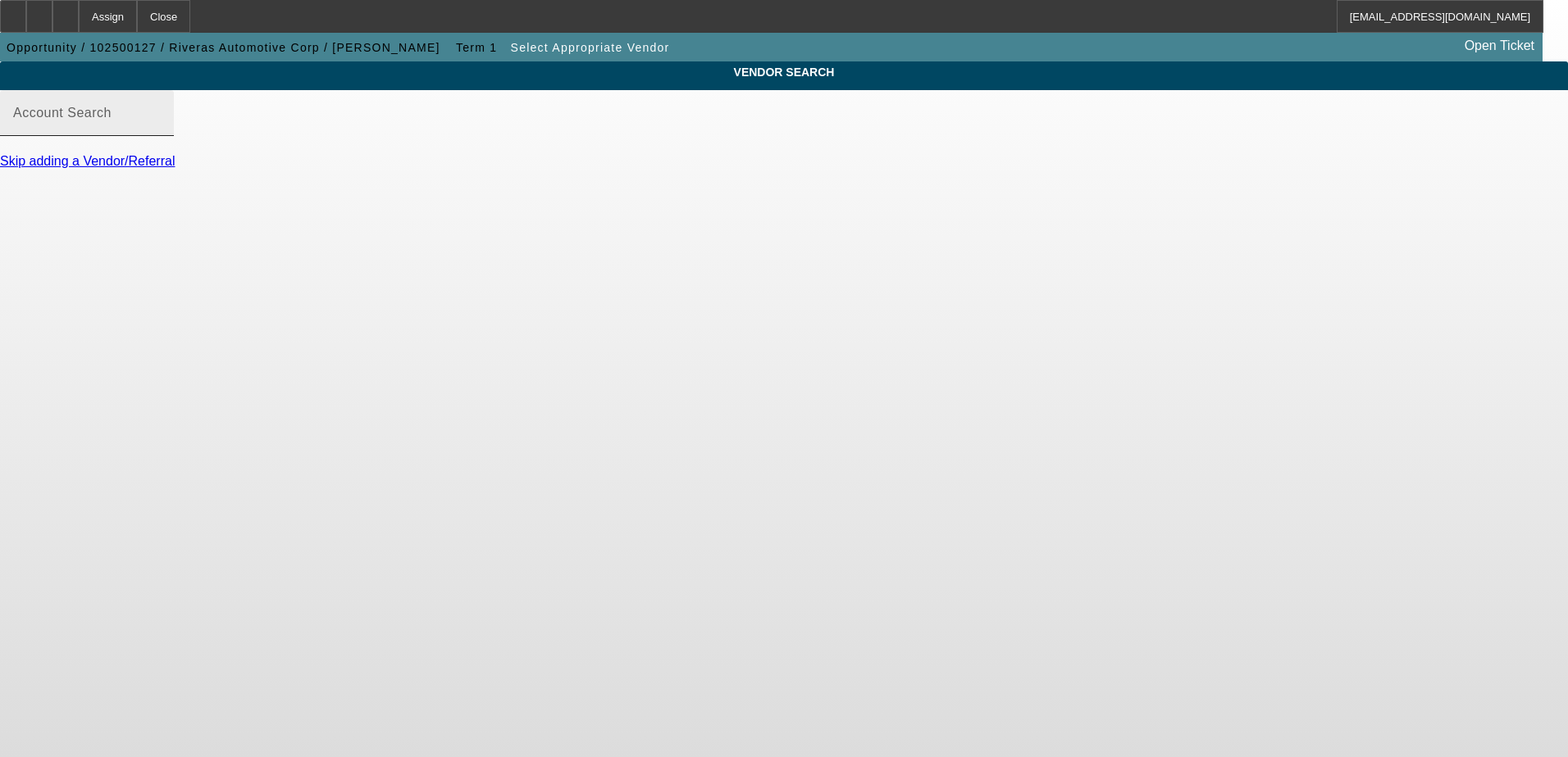
click at [161, 130] on input "Account Search" at bounding box center [86, 120] width 148 height 20
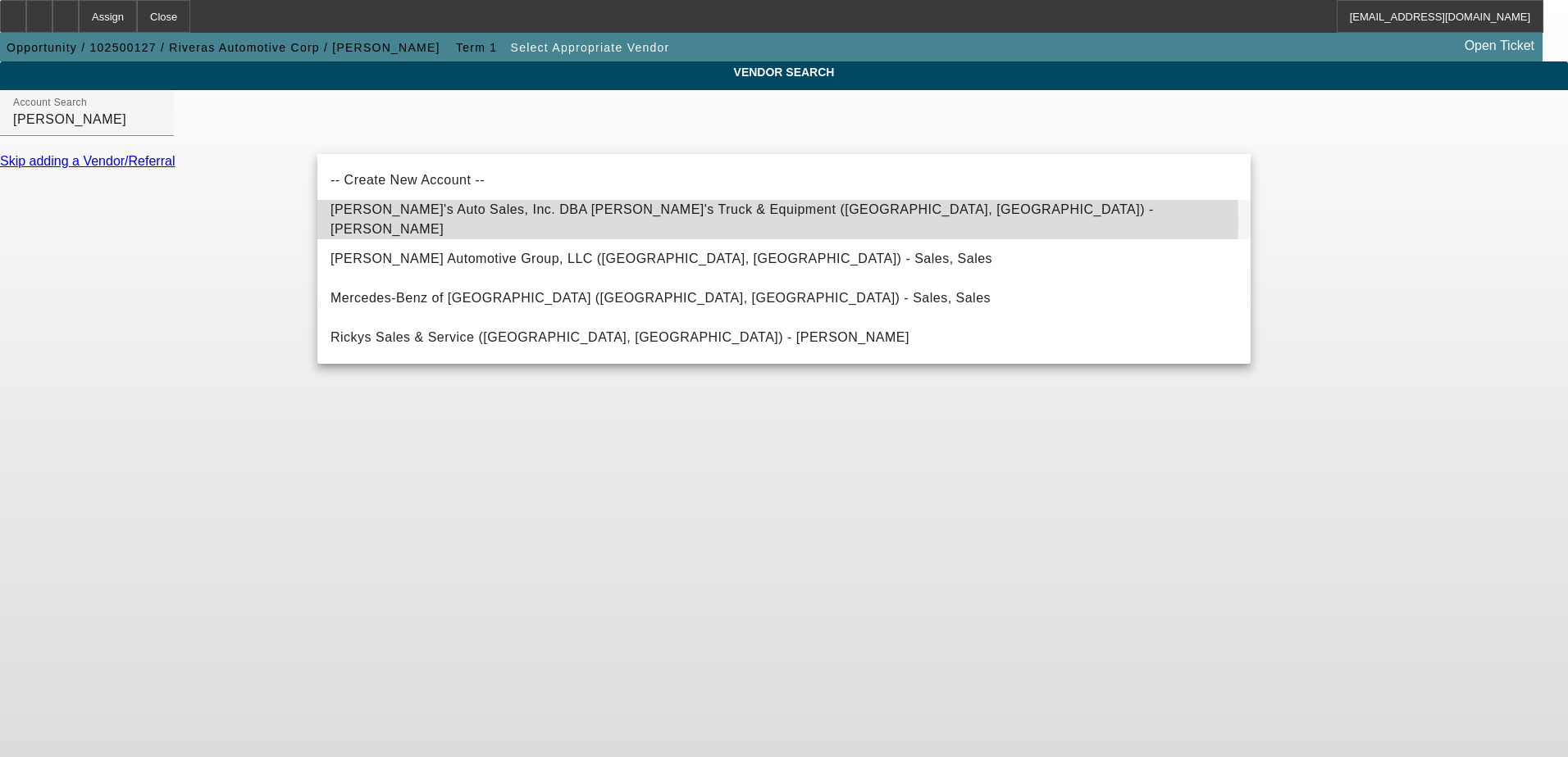
click at [568, 222] on span "Rick's Auto Sales, Inc. DBA Rick's Truck & Equipment (Kenton, OH) - Whitaker, C…" at bounding box center [742, 219] width 823 height 33
type input "Rick's Auto Sales, Inc. DBA Rick's Truck & Equipment (Kenton, OH) - Whitaker, C…"
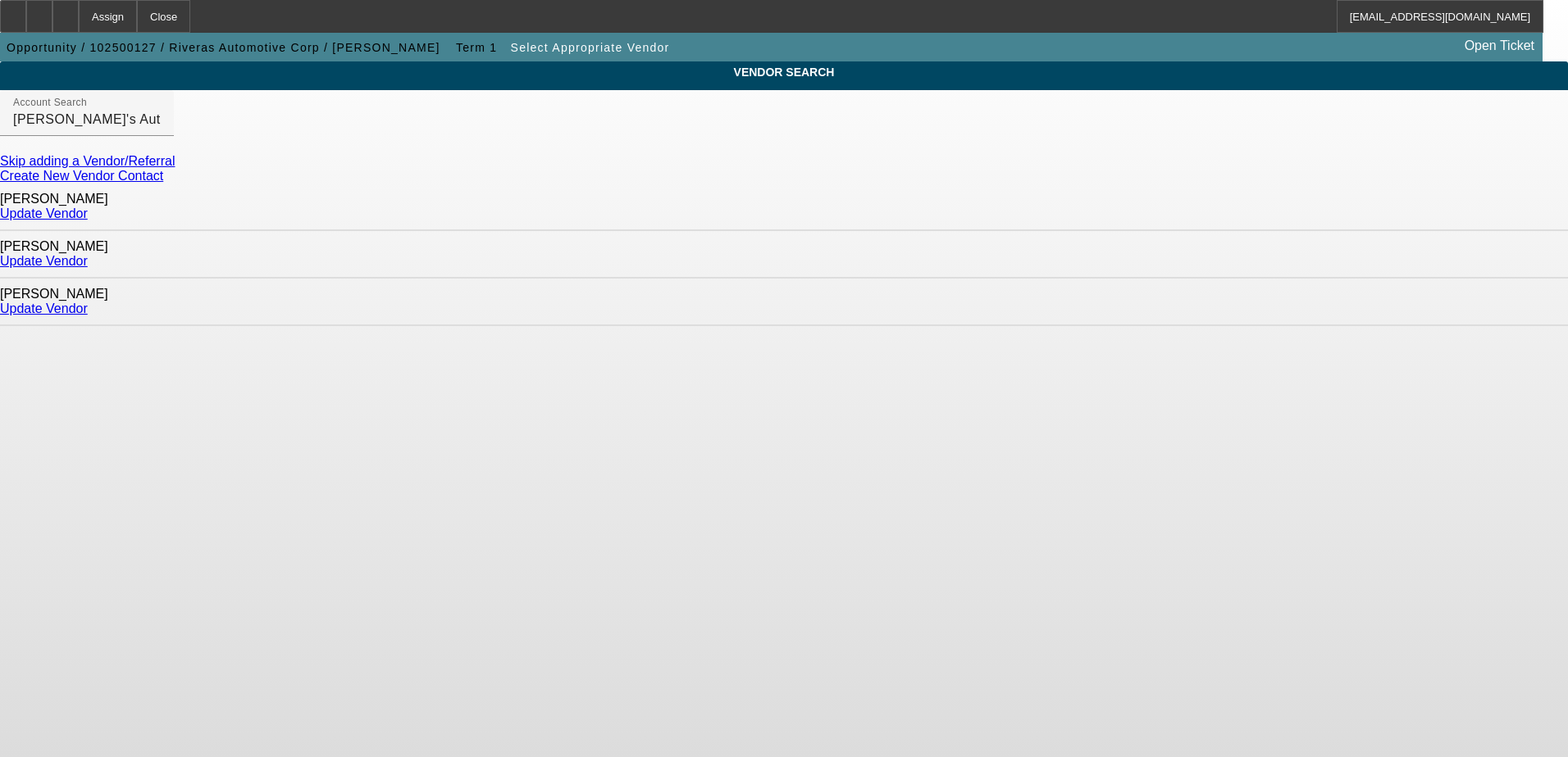
click at [810, 395] on body "Assign Close LTaylor@beaconfunding.com Opportunity / 102500127 / Riveras Automo…" at bounding box center [784, 378] width 1568 height 757
click at [88, 254] on link "Update Vendor" at bounding box center [44, 261] width 88 height 14
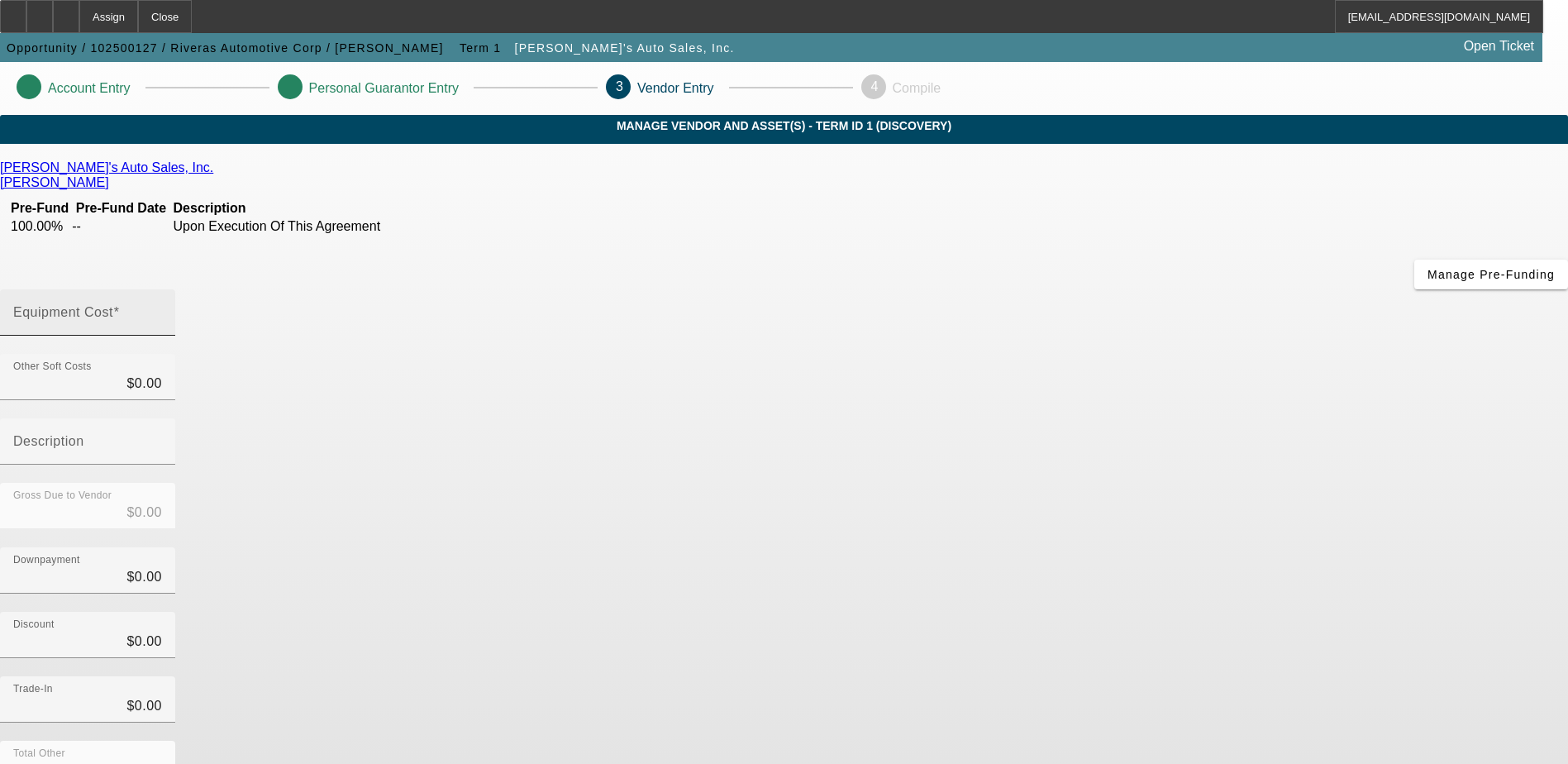
click at [162, 310] on input "Equipment Cost" at bounding box center [87, 319] width 149 height 20
type input "1"
type input "$1.00"
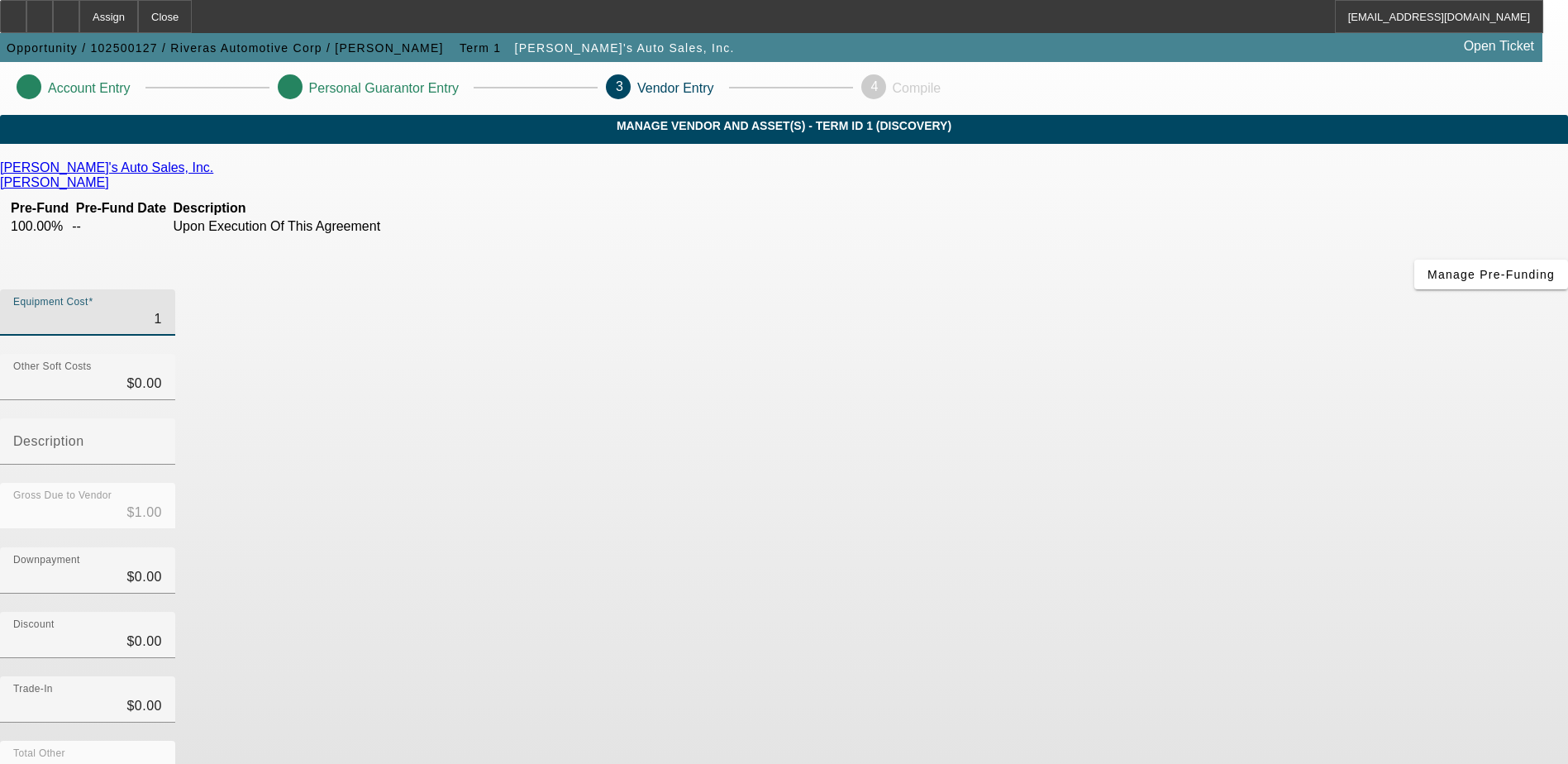
type input "18"
type input "$18.00"
type input "180"
type input "$180.00"
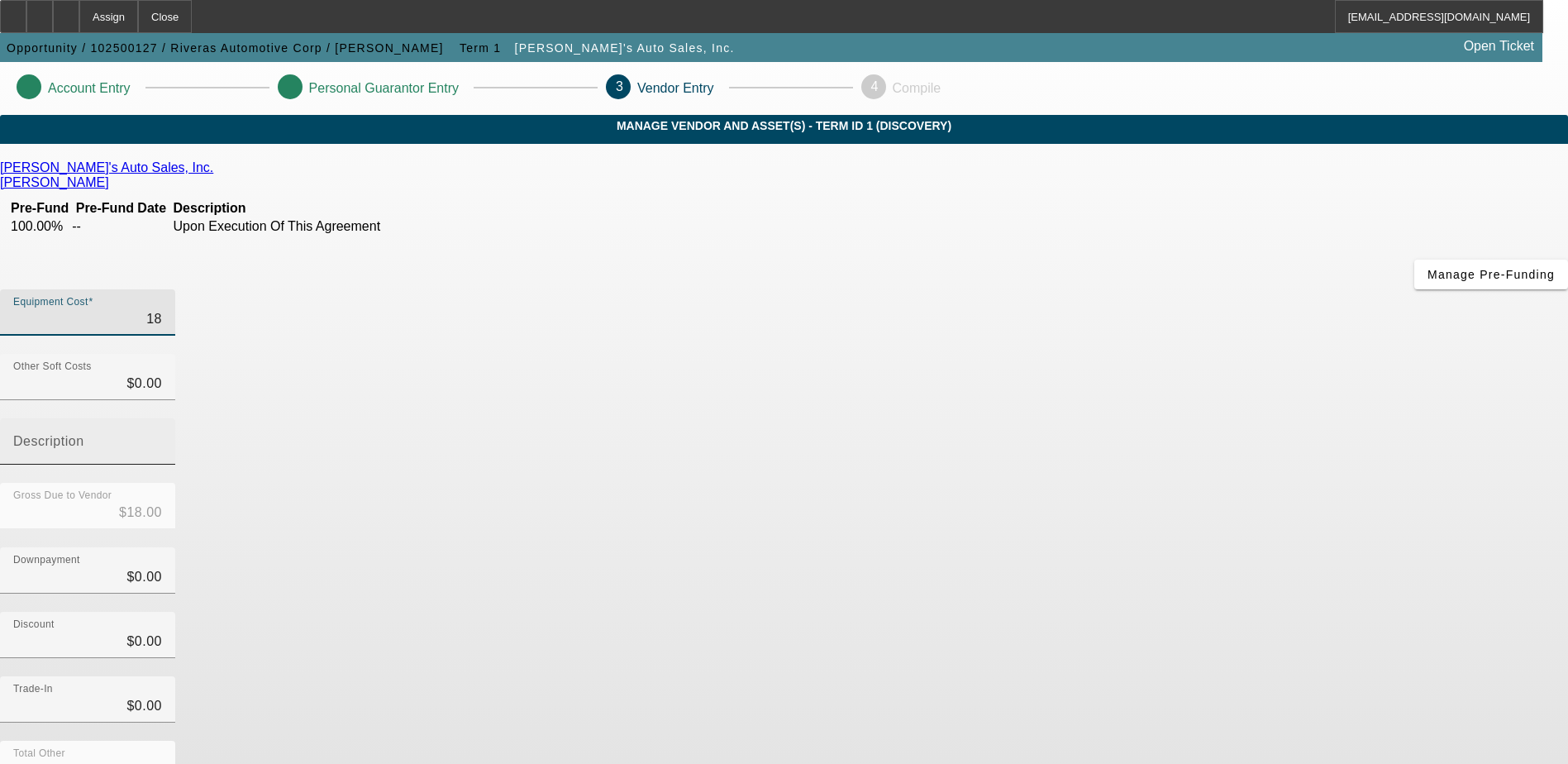
type input "$180.00"
type input "1800"
type input "$1,800.00"
type input "18000"
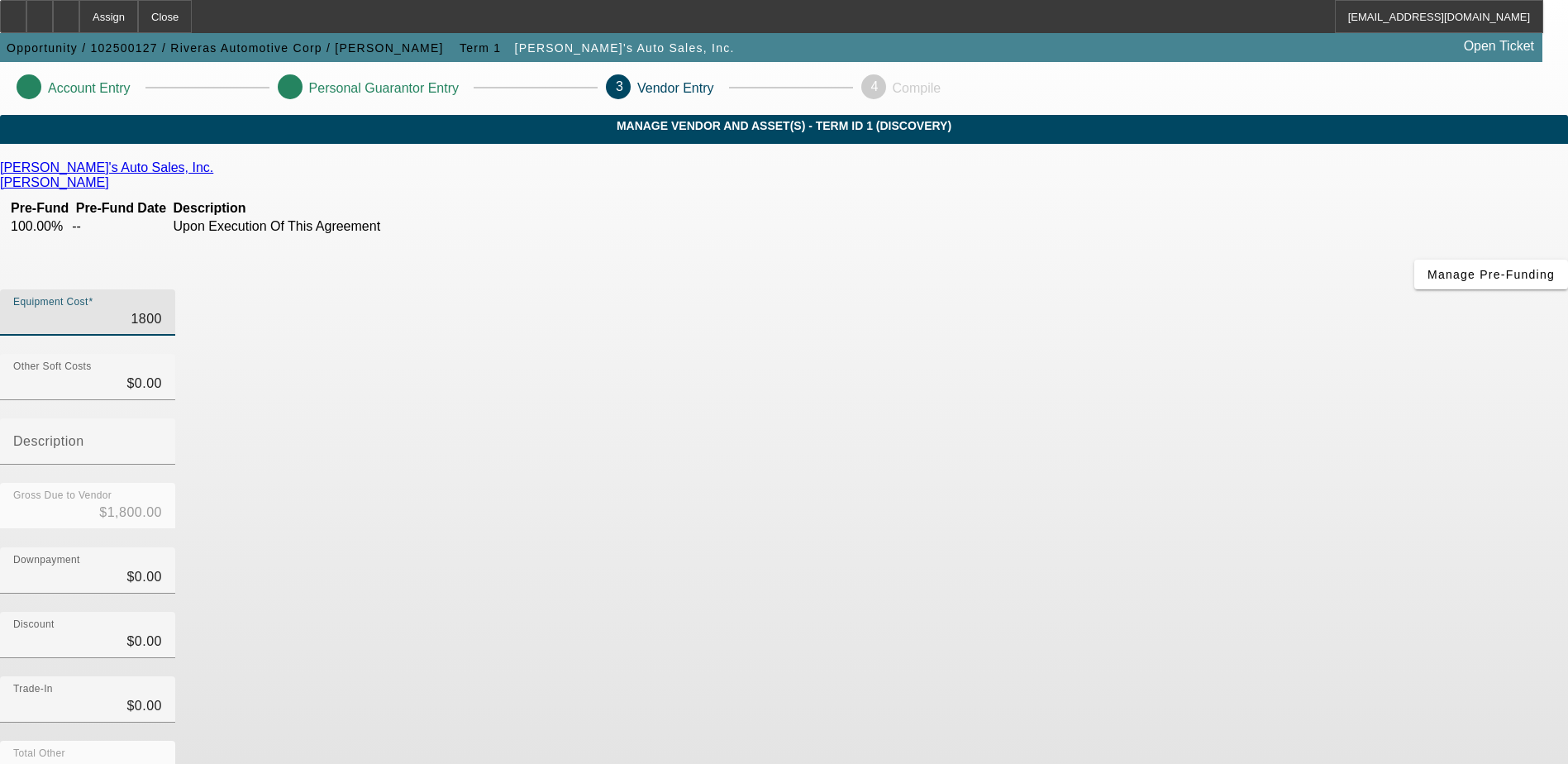
type input "$18,000.00"
type input "180000"
type input "$180,000.00"
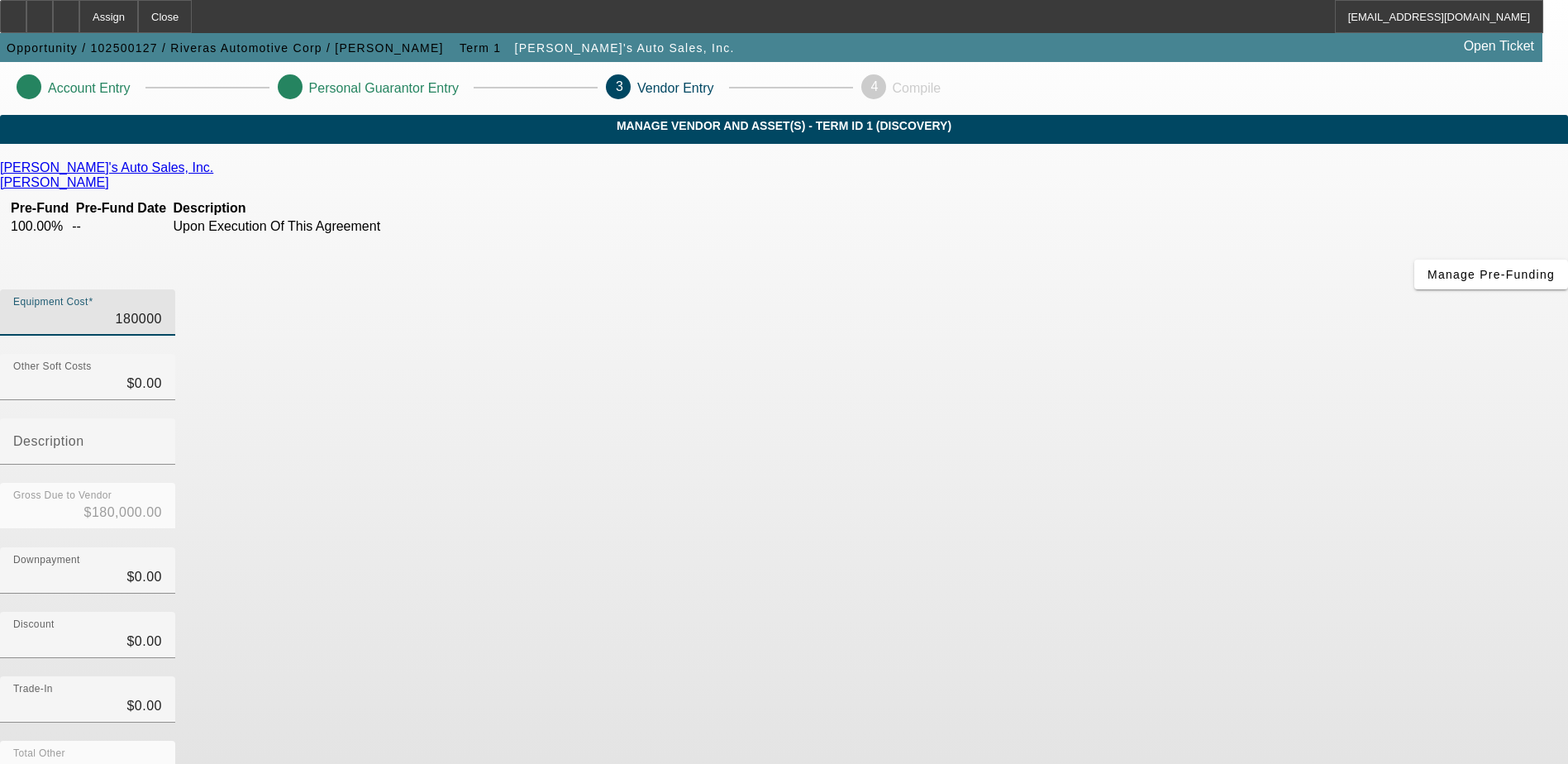
type input "$180,000.00"
click at [1109, 548] on div "Downpayment $0.00" at bounding box center [784, 579] width 1568 height 65
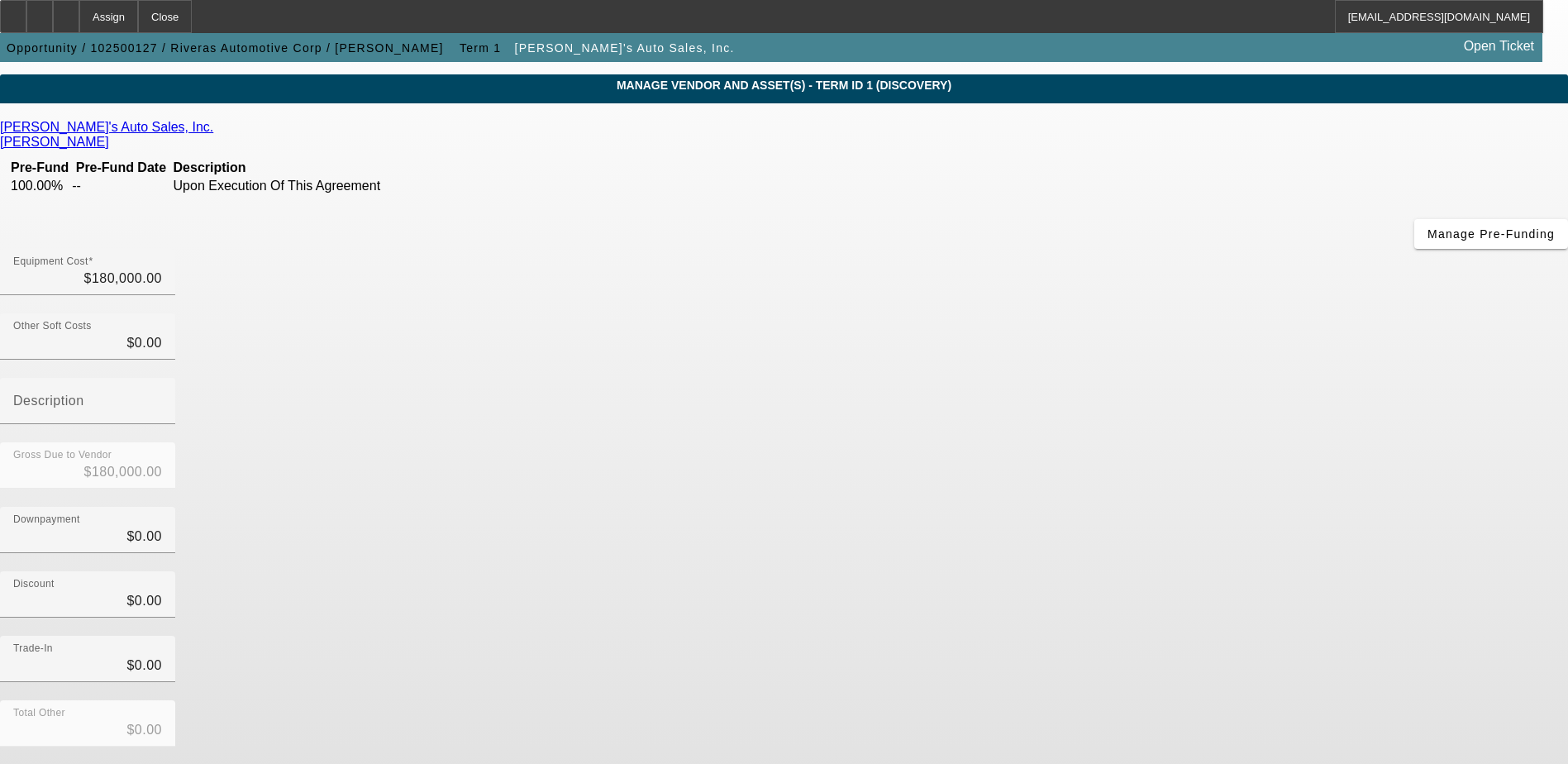
scroll to position [73, 0]
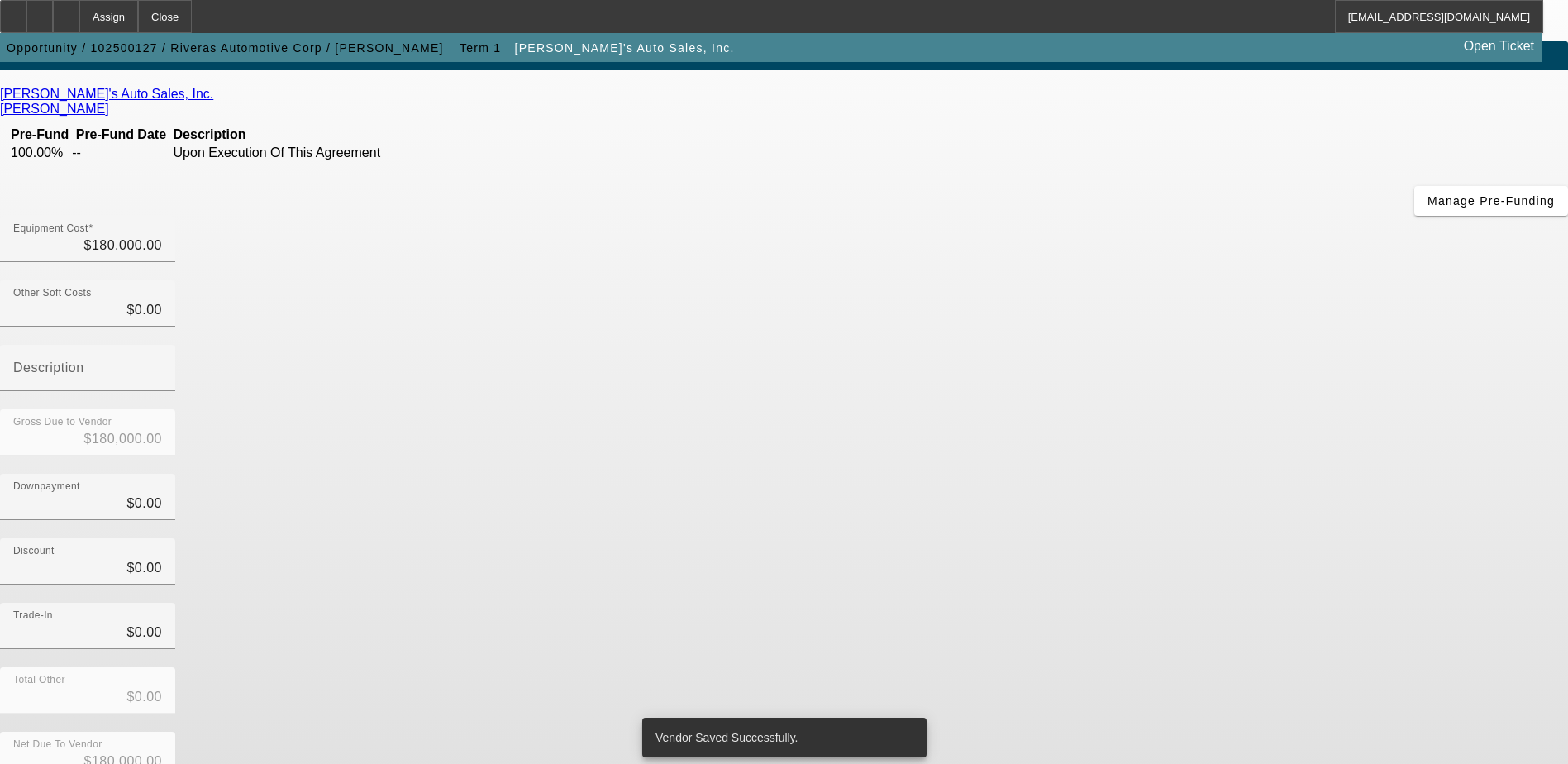
scroll to position [0, 0]
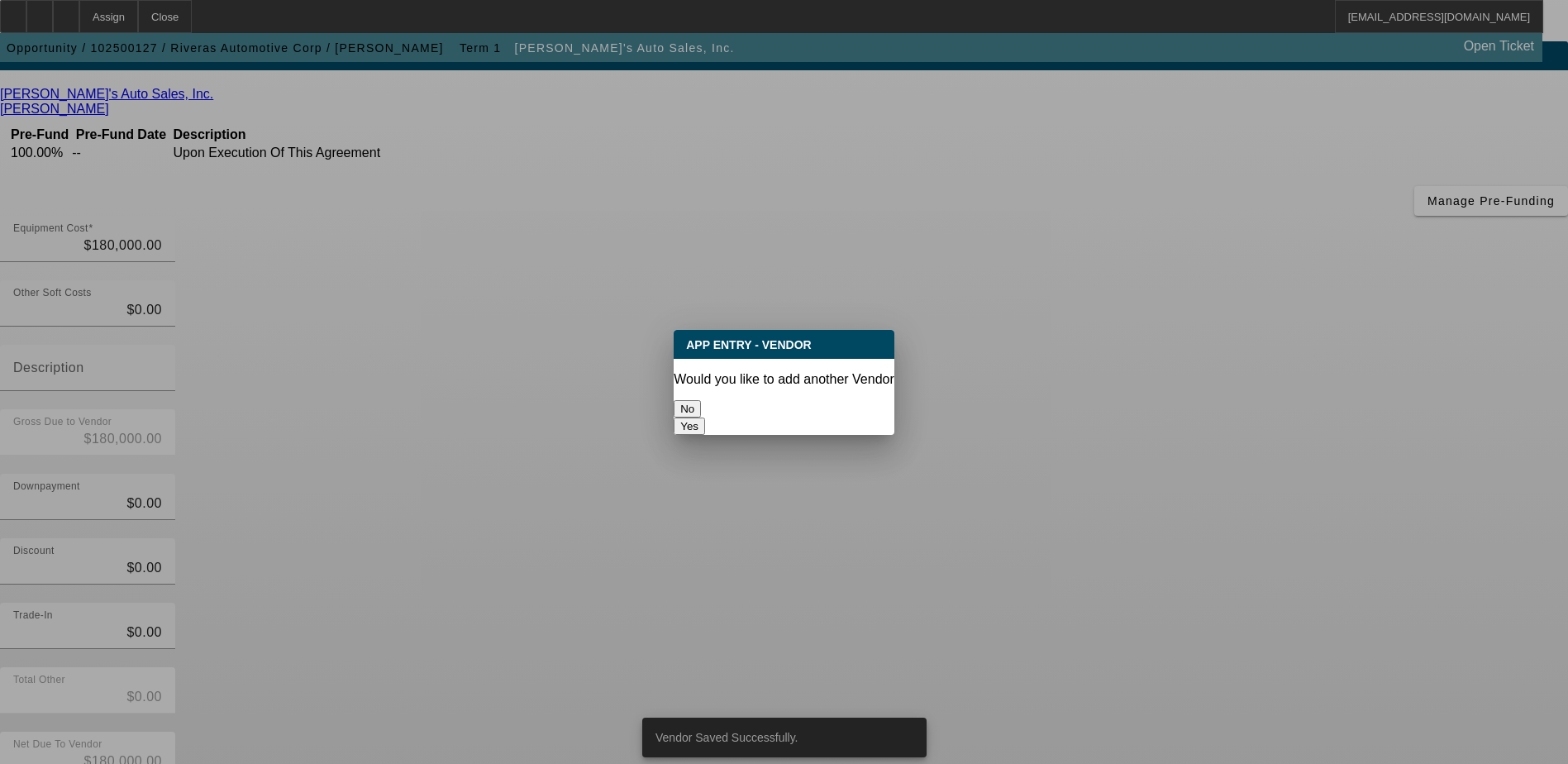
click at [701, 400] on button "No" at bounding box center [688, 409] width 28 height 17
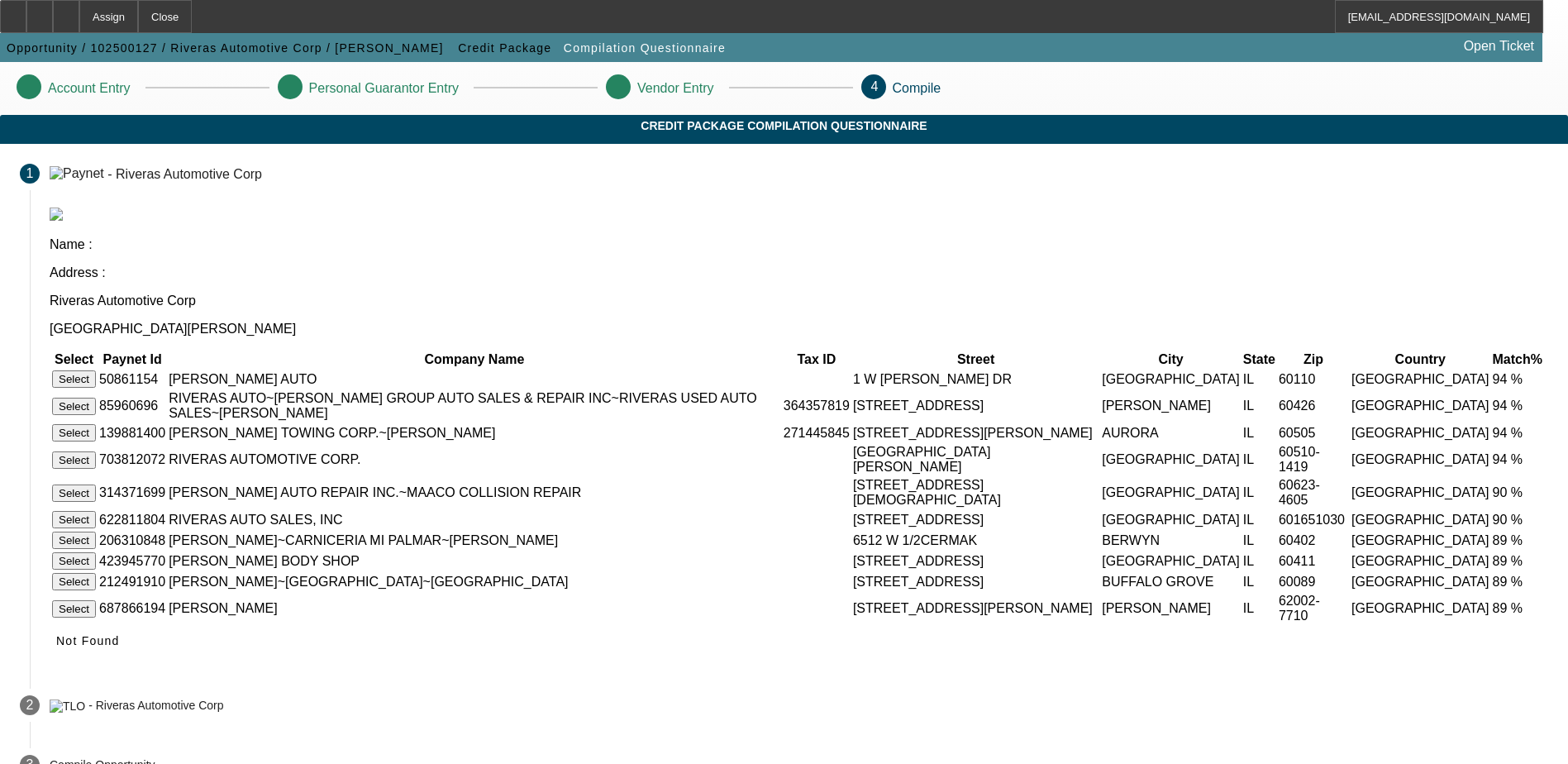
click at [96, 452] on button "Select" at bounding box center [73, 460] width 44 height 17
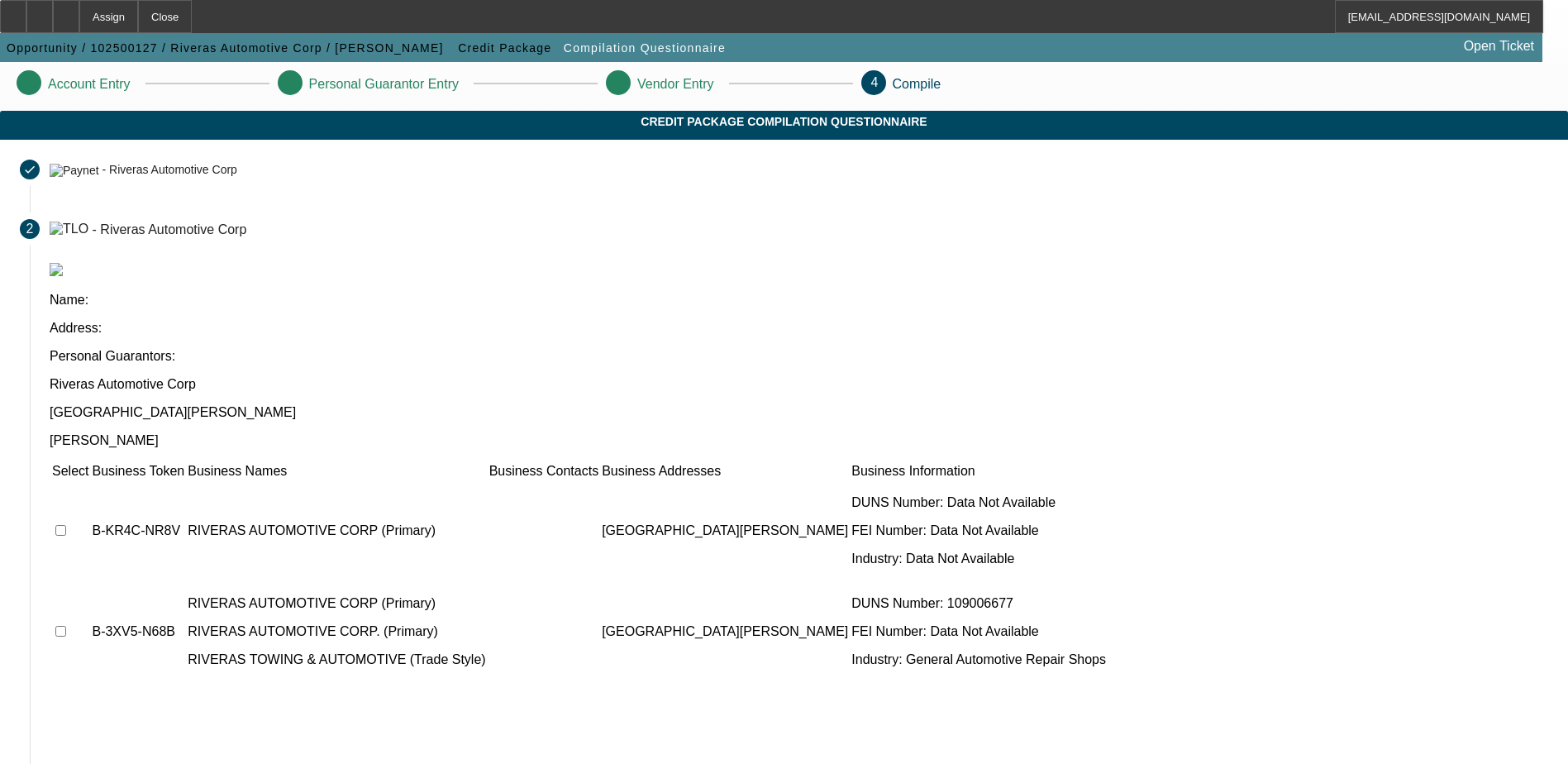
click at [66, 525] on input "checkbox" at bounding box center [60, 530] width 10 height 10
checkbox input "true"
click at [66, 626] on input "checkbox" at bounding box center [60, 631] width 10 height 10
checkbox input "true"
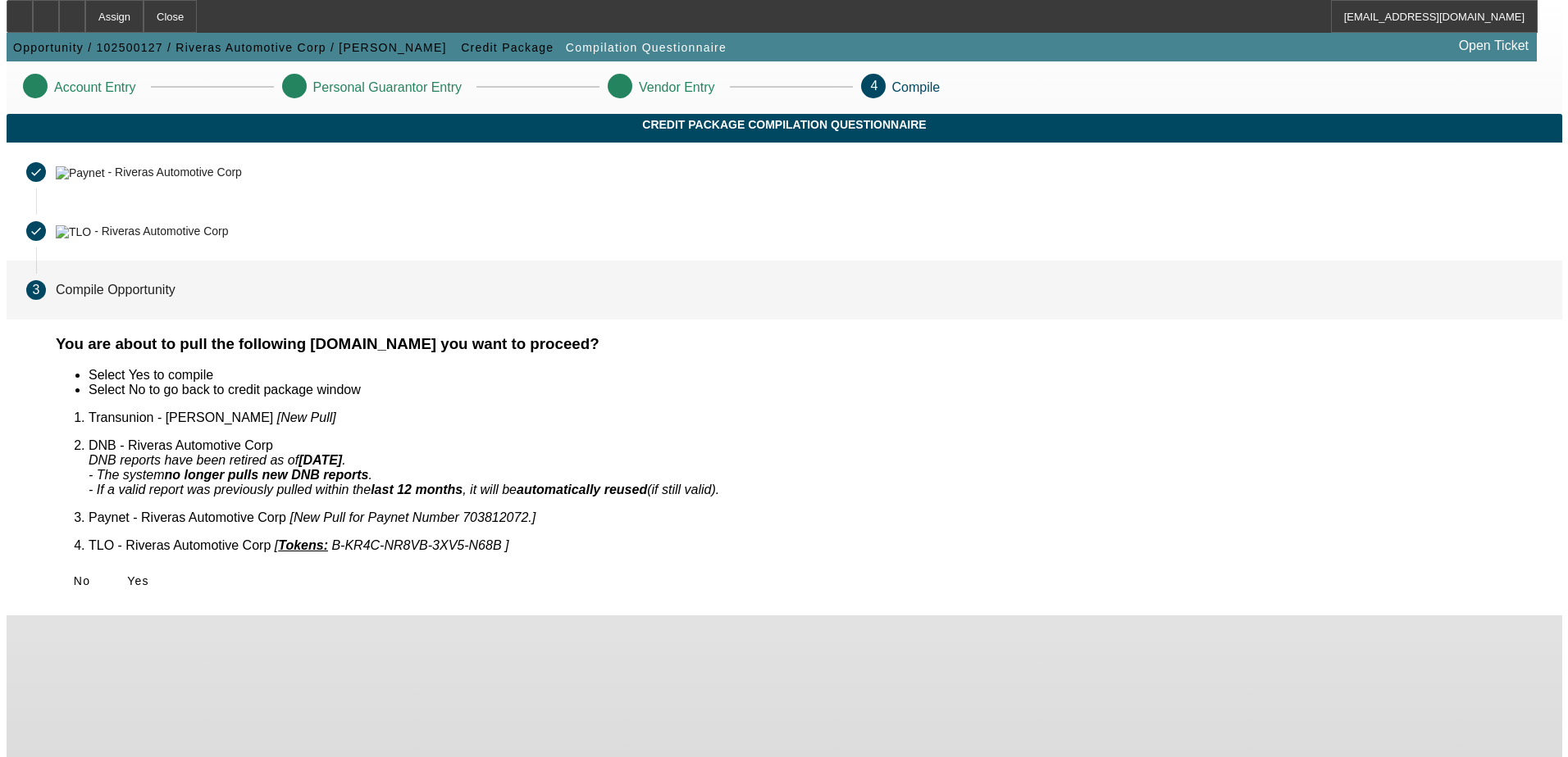
scroll to position [0, 0]
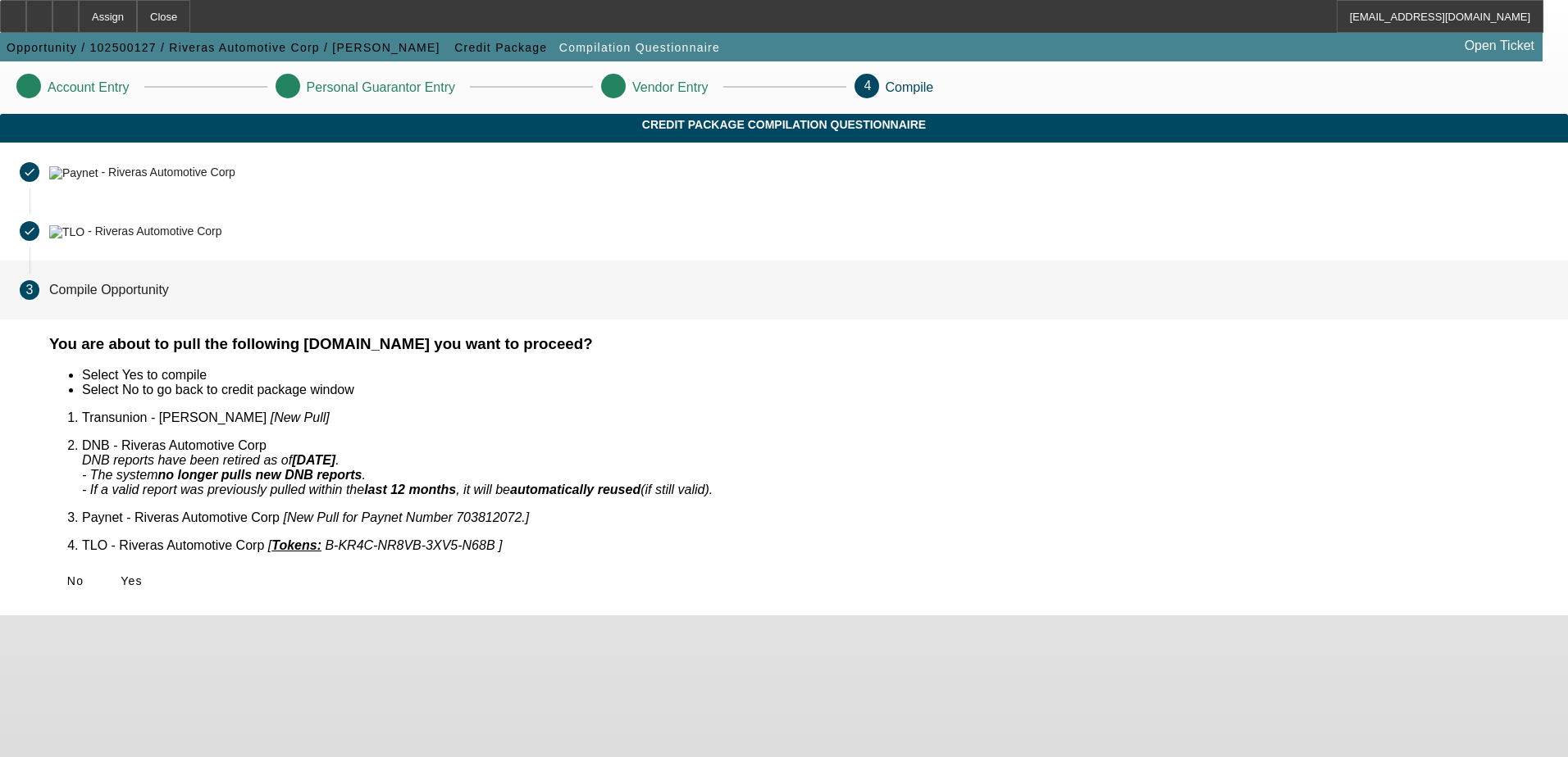
click at [143, 574] on span "Yes" at bounding box center [132, 580] width 22 height 13
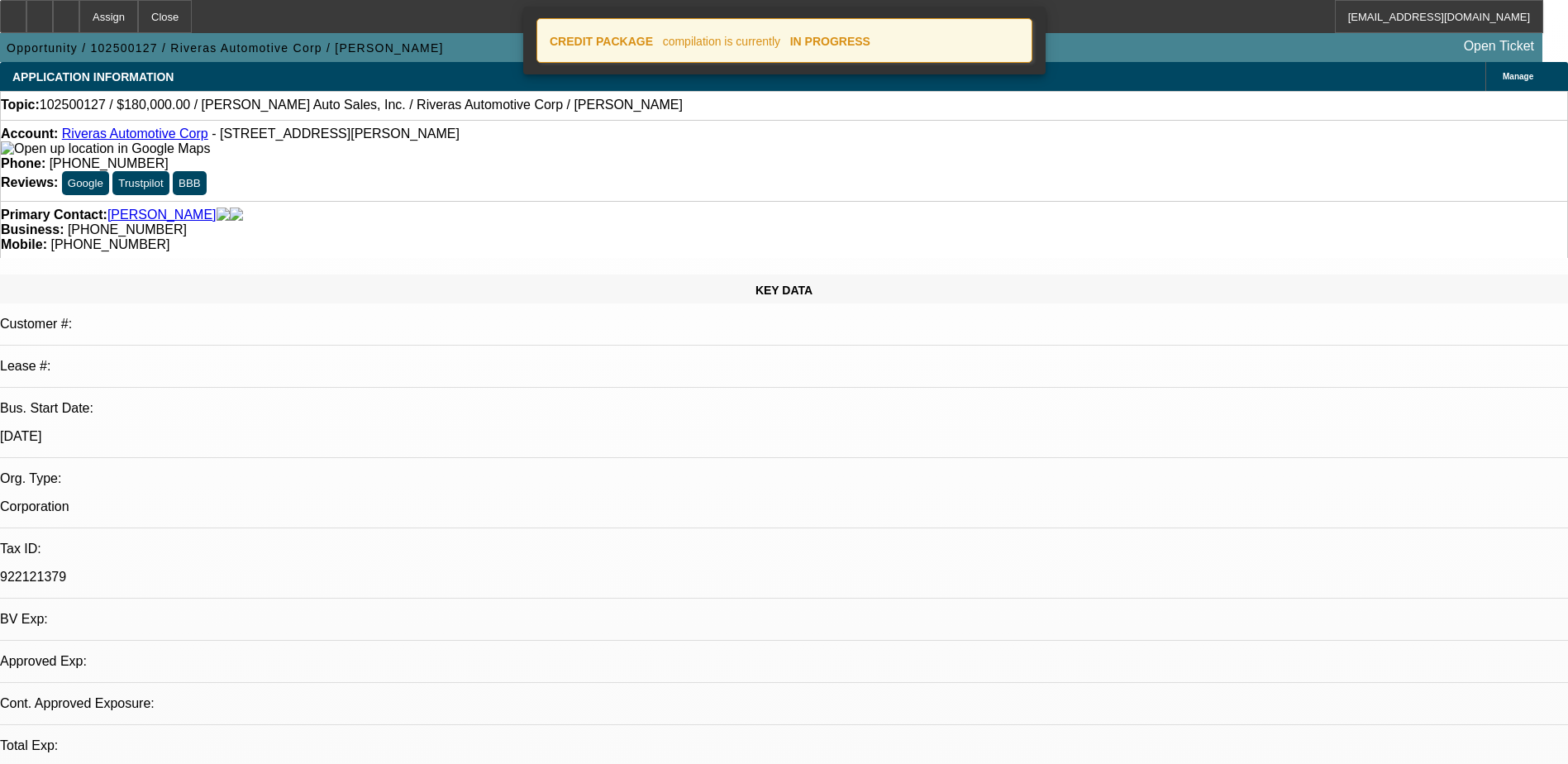
select select "0"
select select "2"
select select "0.1"
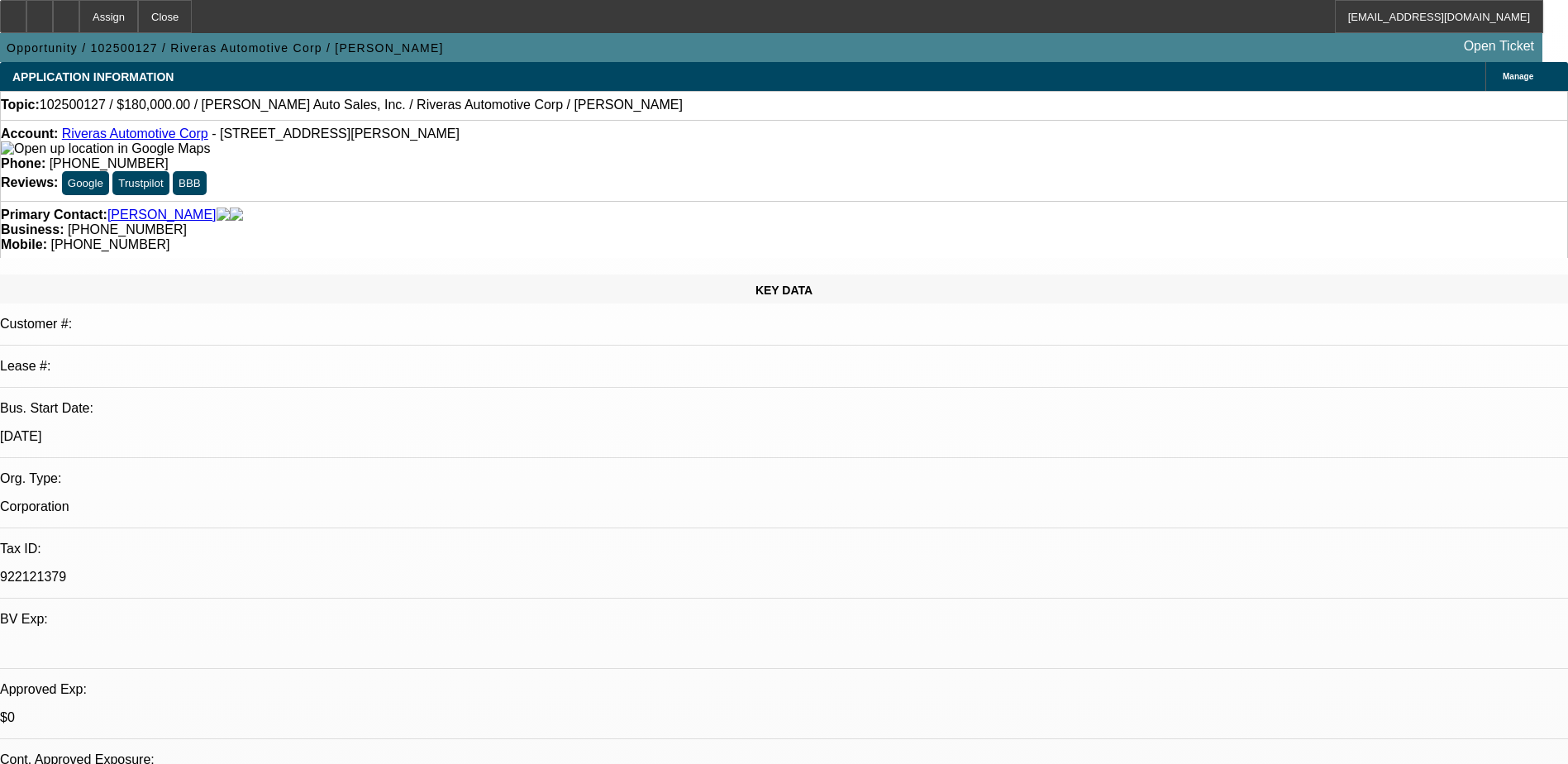
select select "1"
select select "2"
select select "4"
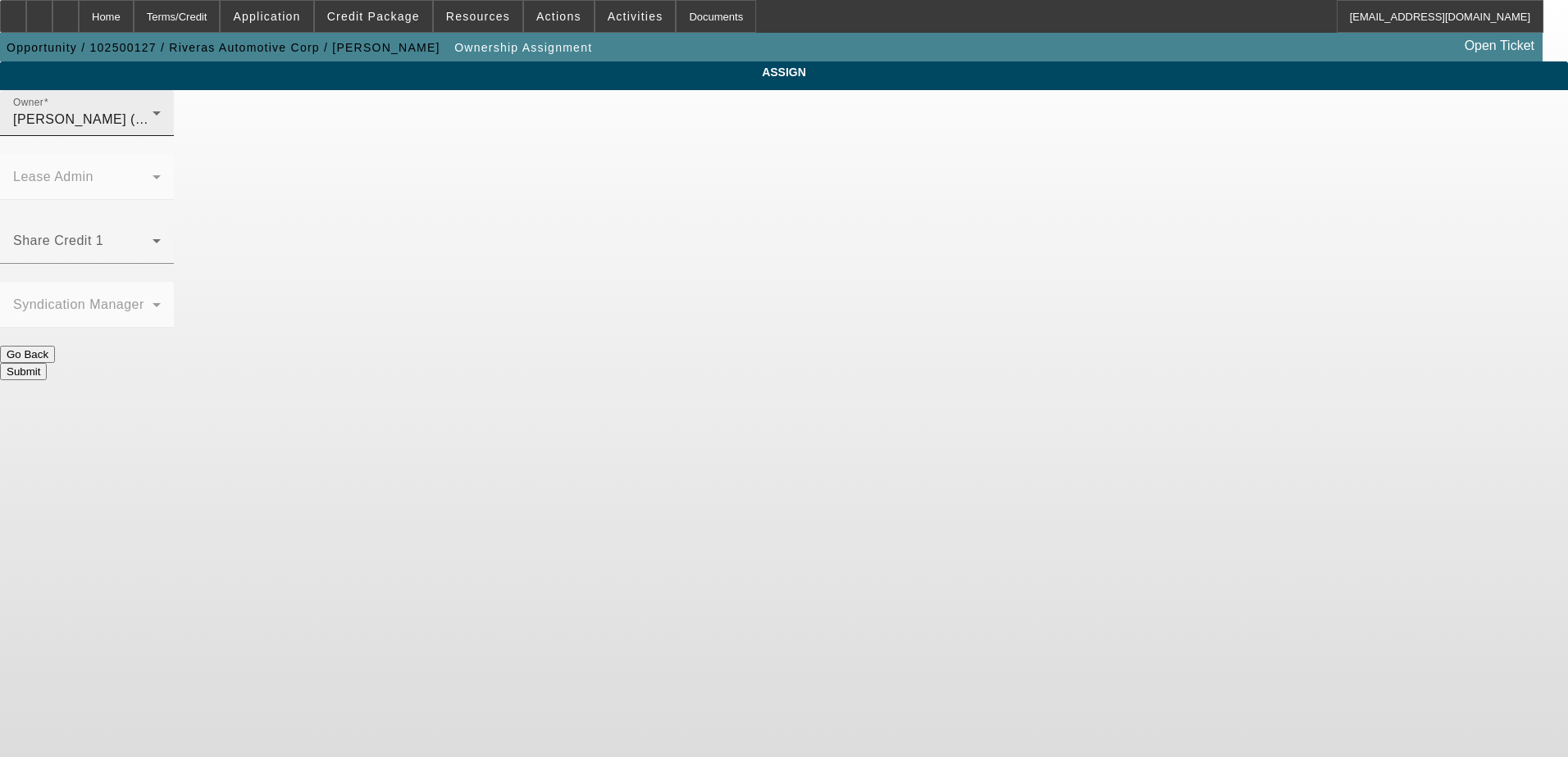
click at [152, 130] on div "Taylor, Lukas (Lvl 1)" at bounding box center [82, 120] width 139 height 20
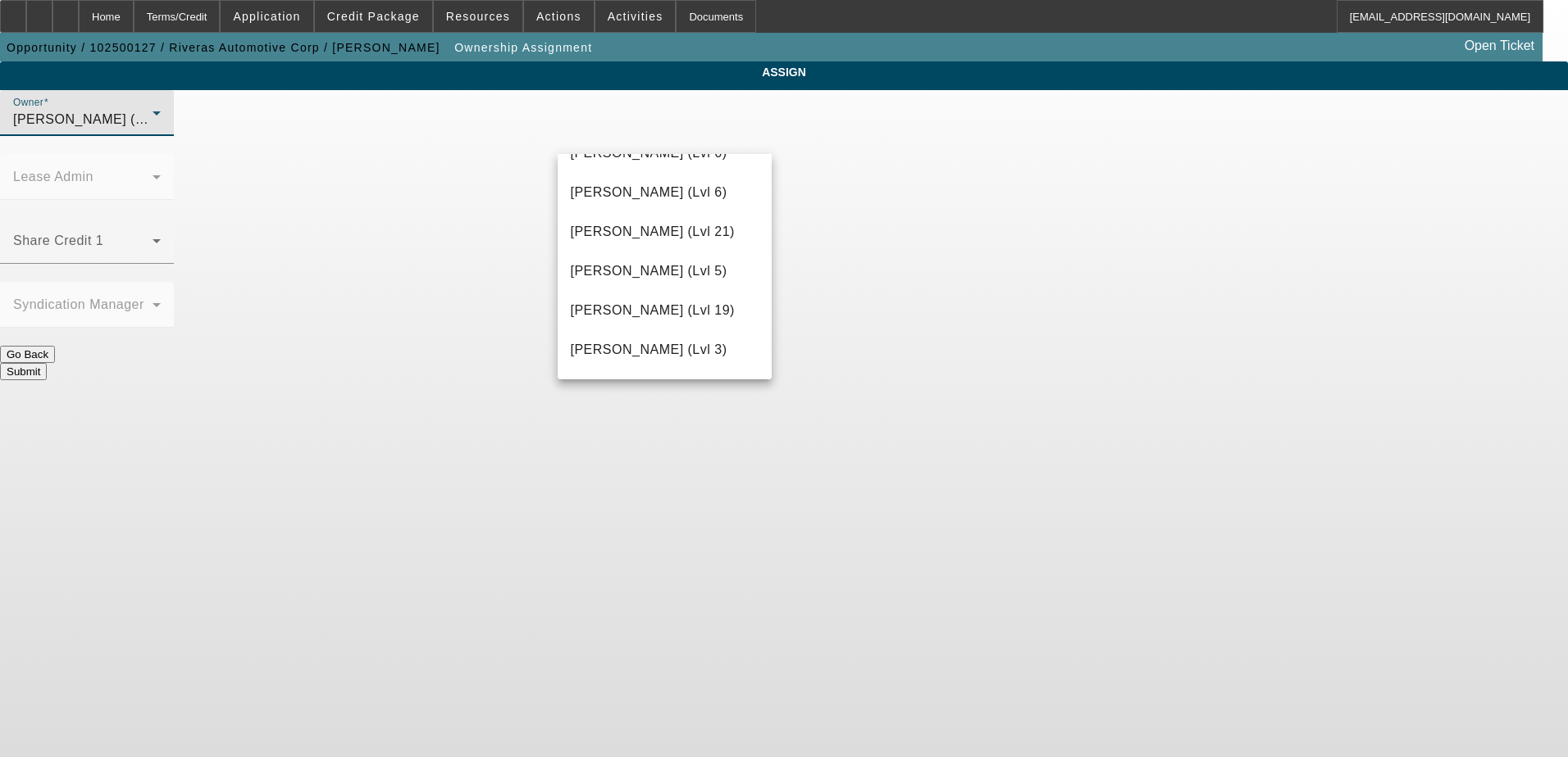
scroll to position [1322, 0]
click at [721, 217] on mat-option "Mansfield, Jeff (Lvl 6)" at bounding box center [664, 235] width 215 height 39
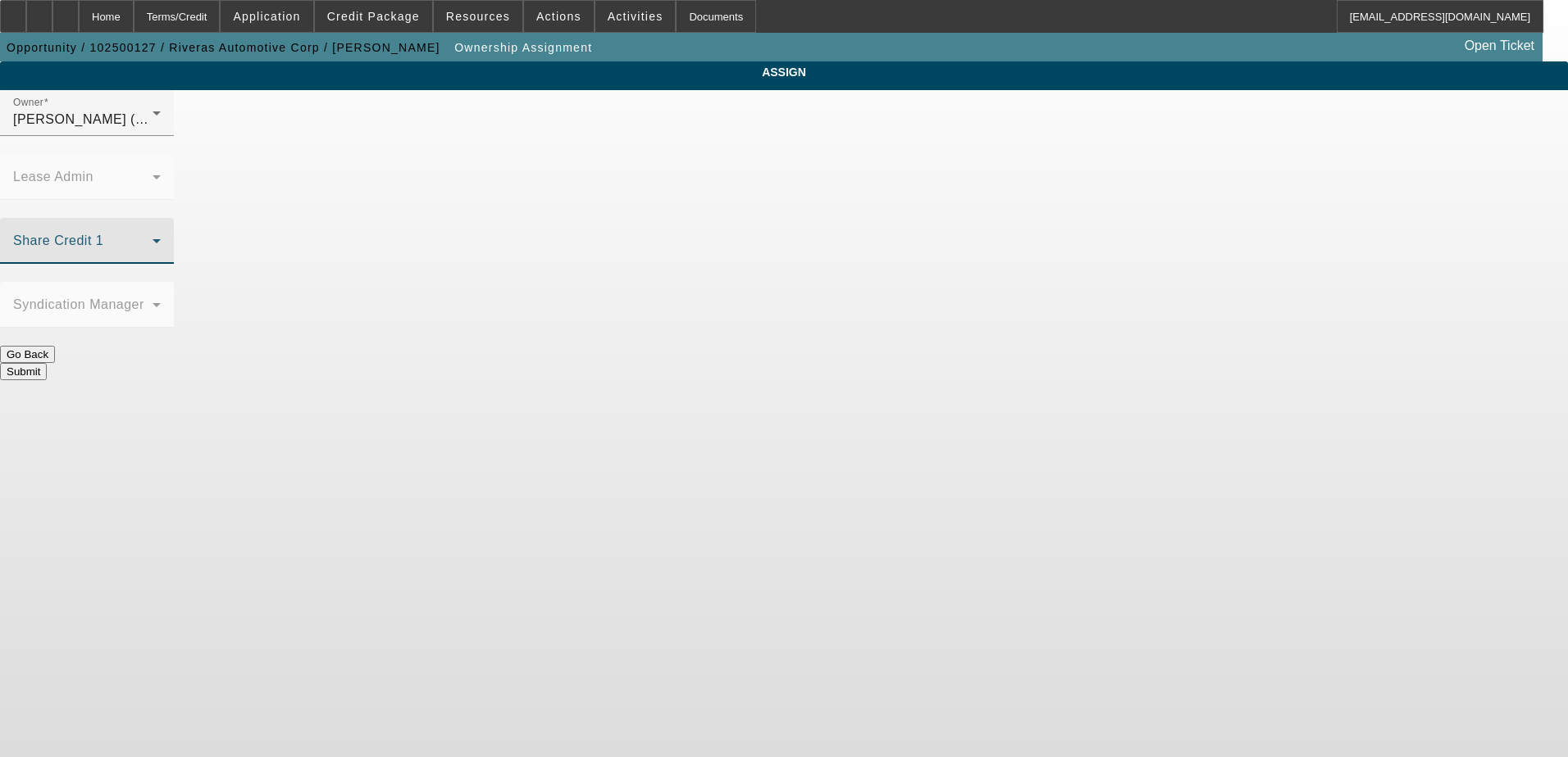
click at [152, 238] on span at bounding box center [82, 247] width 139 height 20
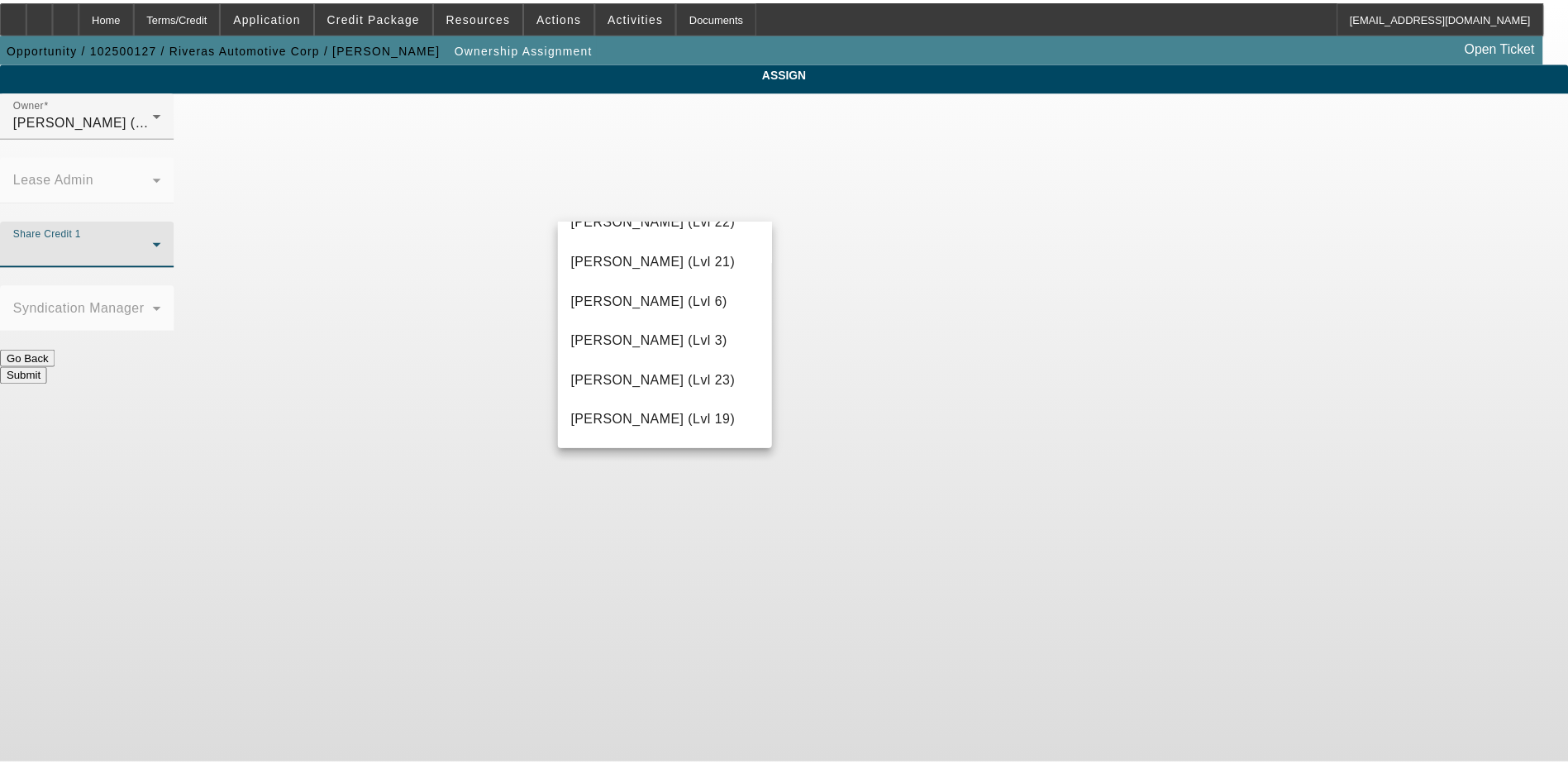
scroll to position [2068, 0]
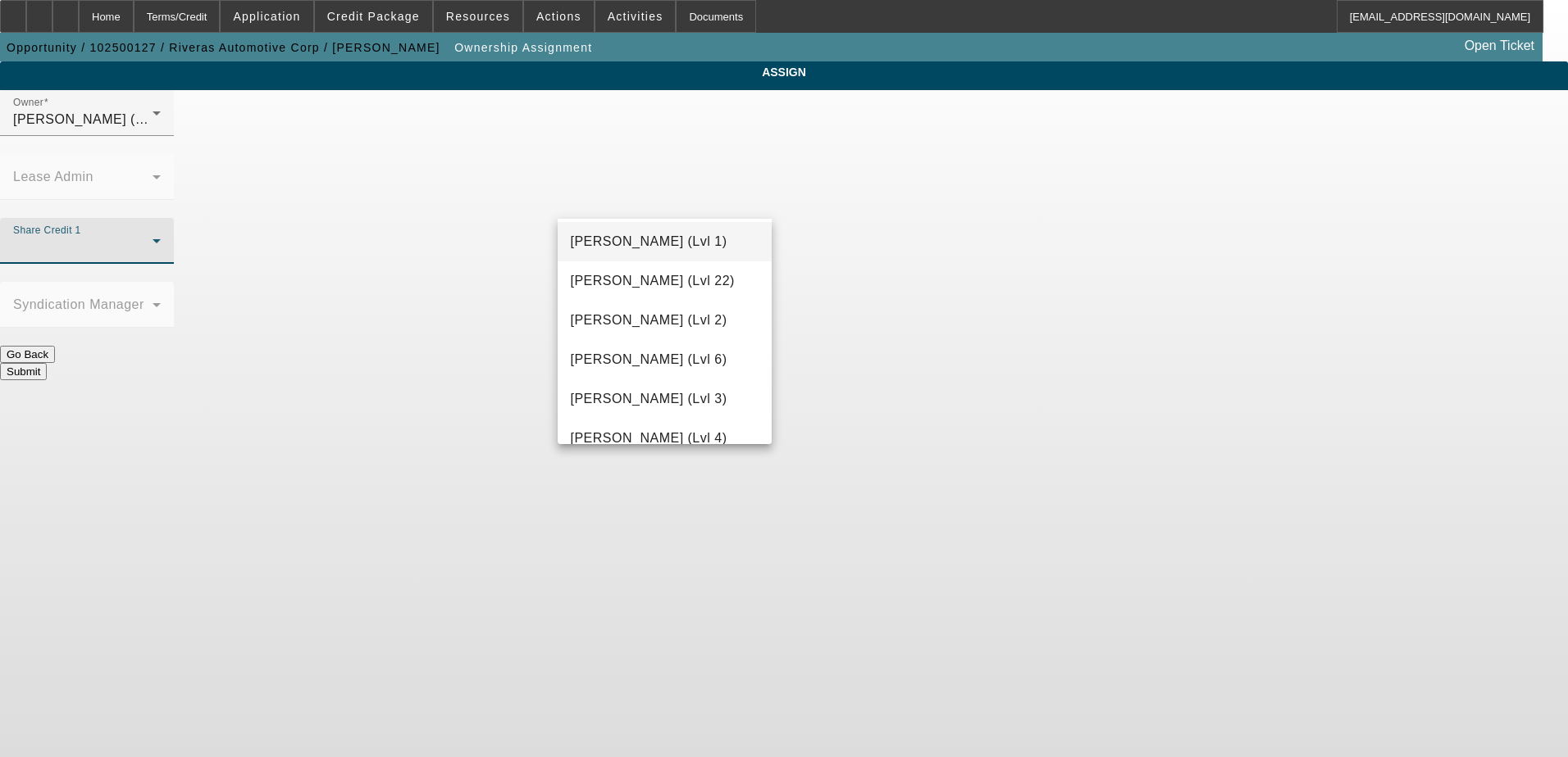
click at [693, 253] on mat-option "Taylor, Lukas (Lvl 1)" at bounding box center [664, 242] width 215 height 39
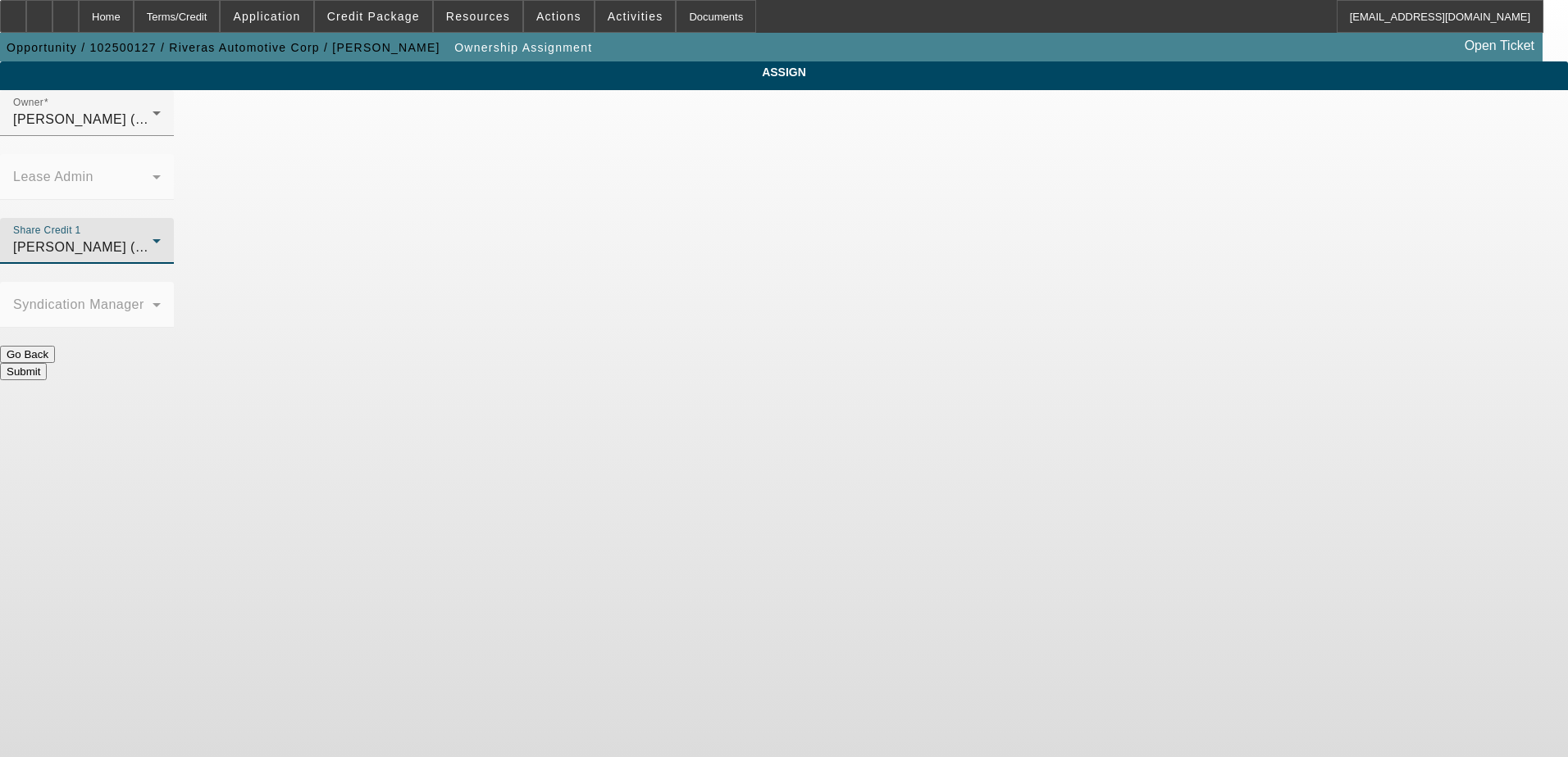
click at [47, 363] on button "Submit" at bounding box center [23, 372] width 47 height 17
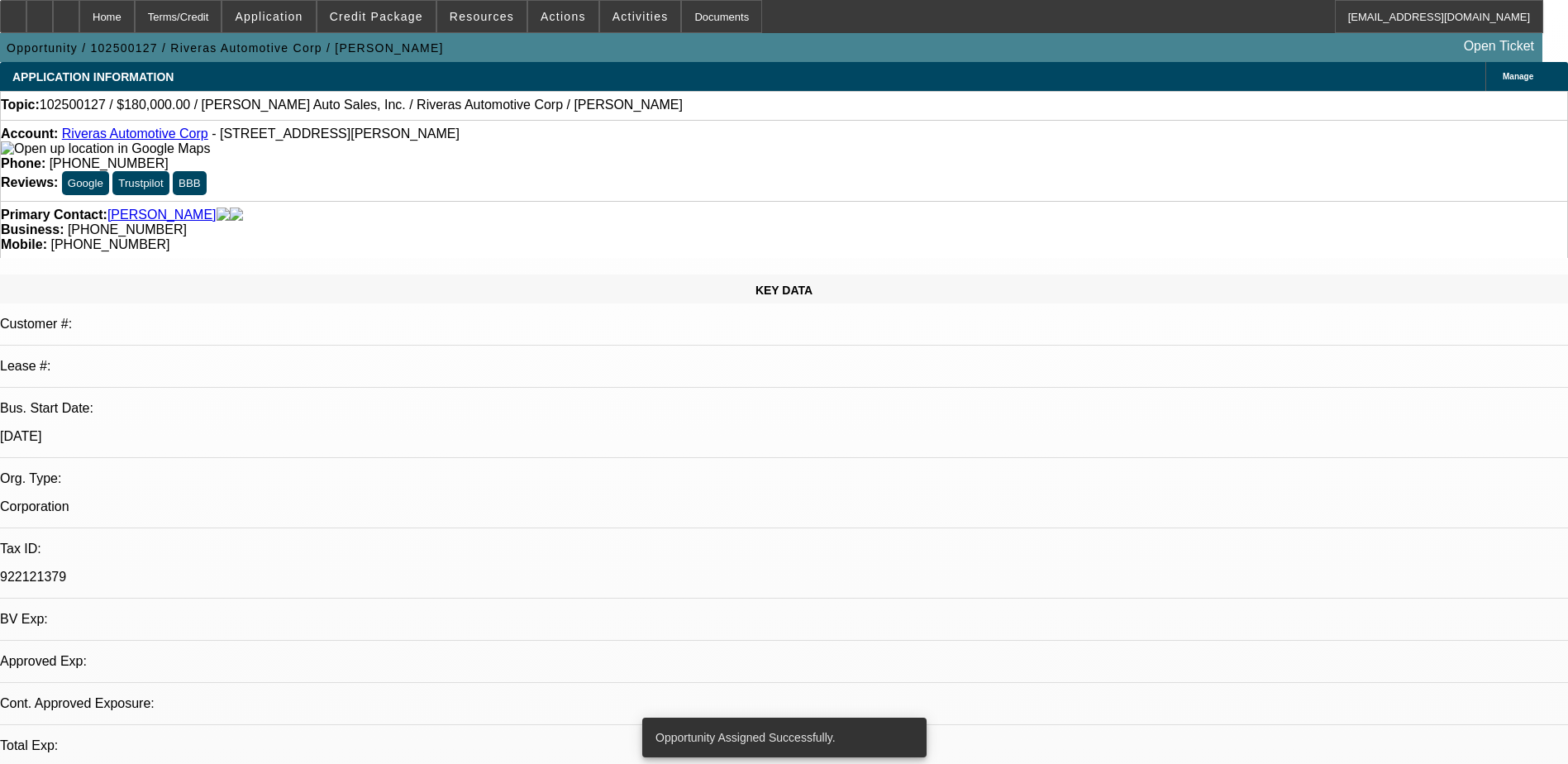
select select "0"
select select "2"
select select "0.1"
select select "4"
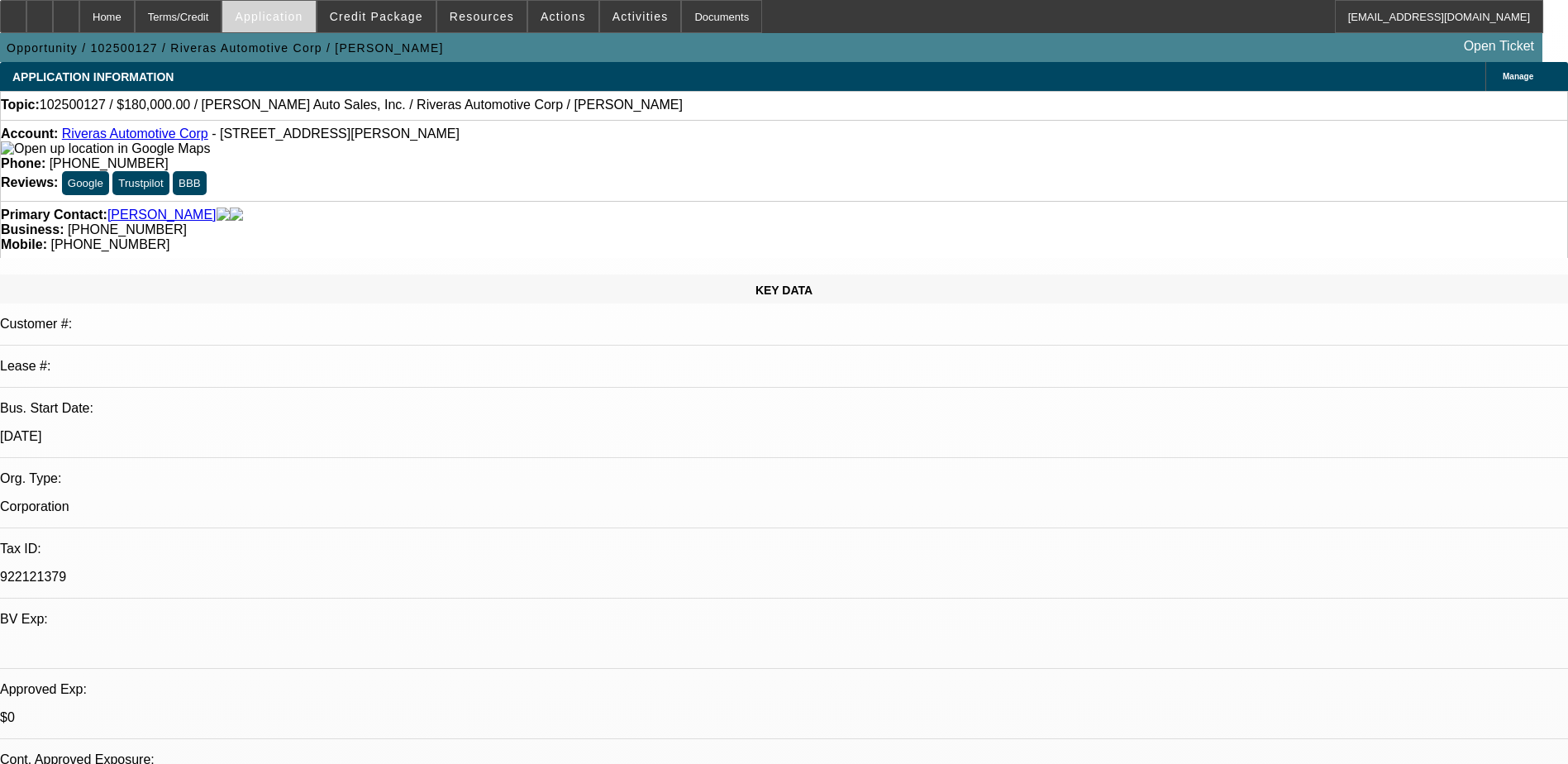
click at [293, 16] on span "Application" at bounding box center [268, 16] width 68 height 13
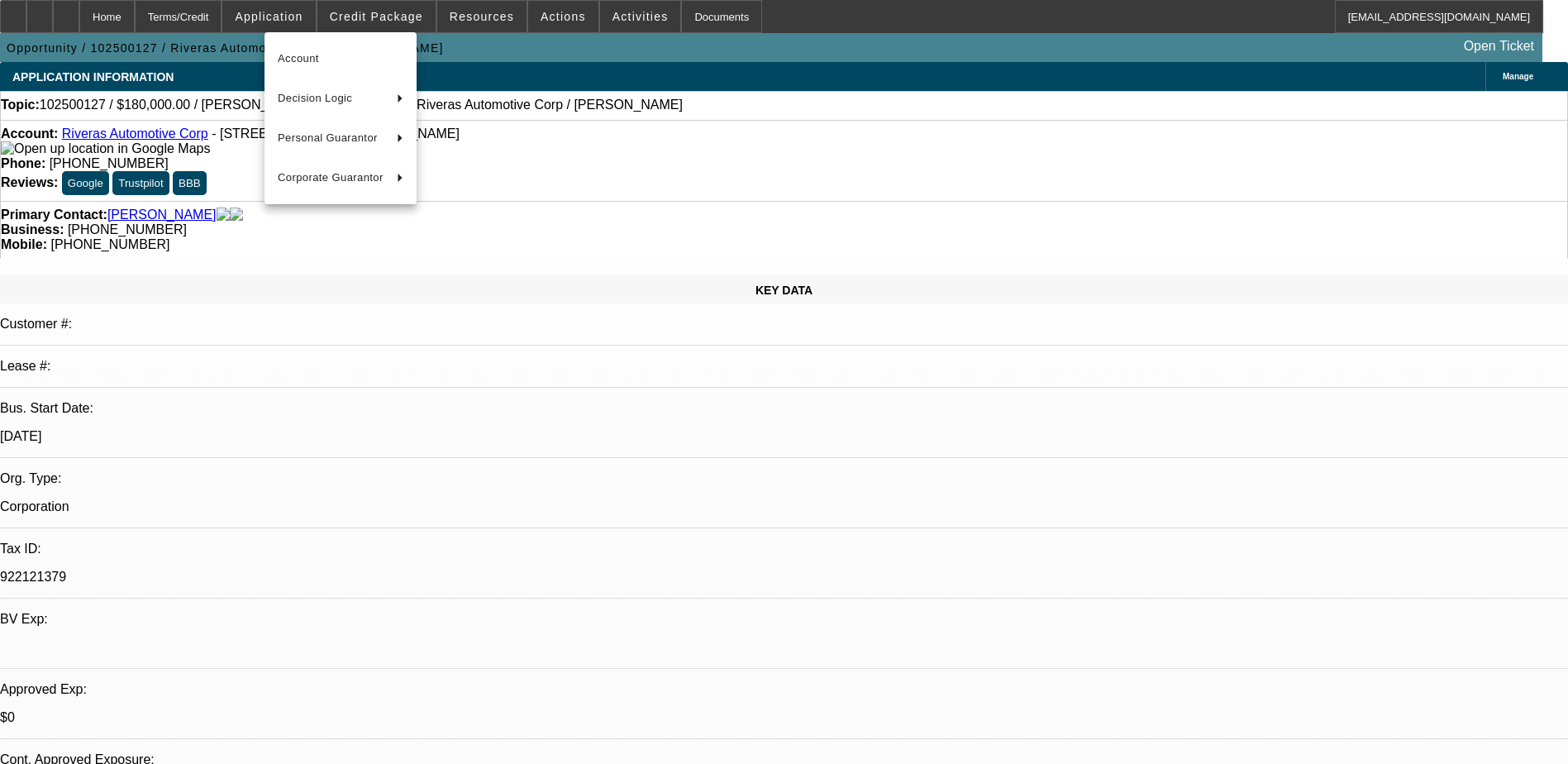
click at [375, 21] on div at bounding box center [784, 382] width 1568 height 764
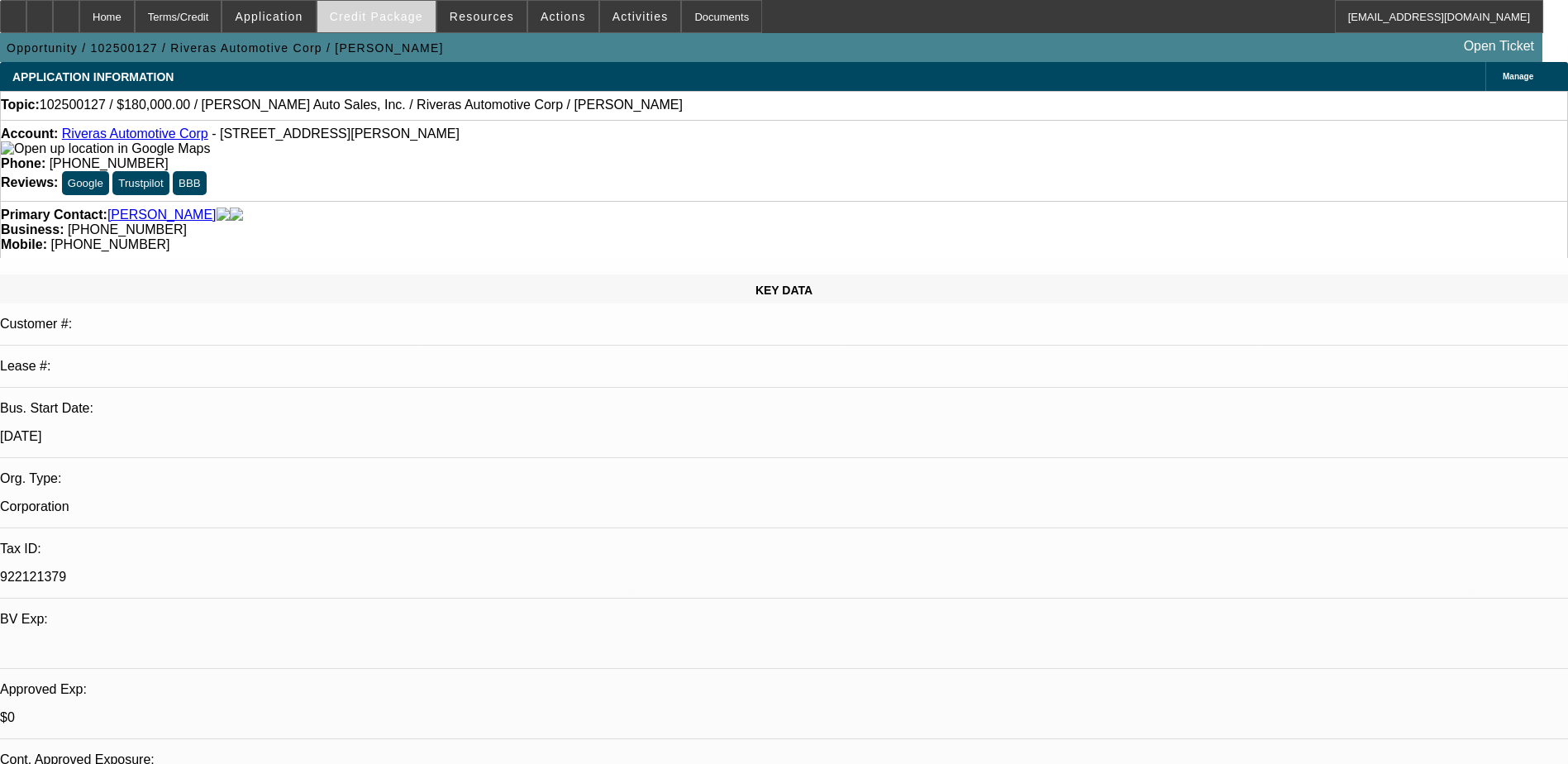
click at [399, 12] on span "Credit Package" at bounding box center [377, 16] width 93 height 13
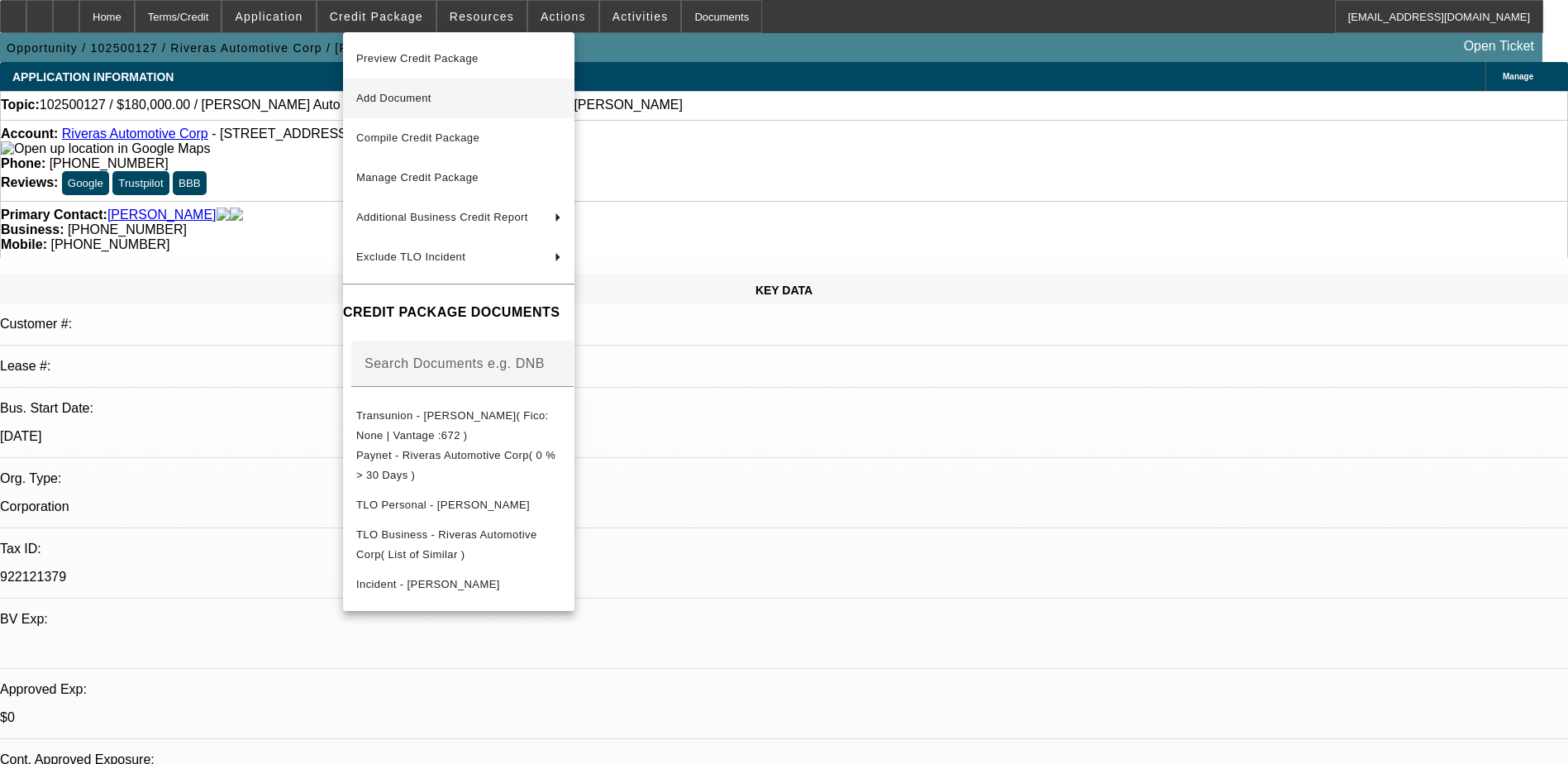
click at [443, 100] on span "Add Document" at bounding box center [459, 98] width 205 height 20
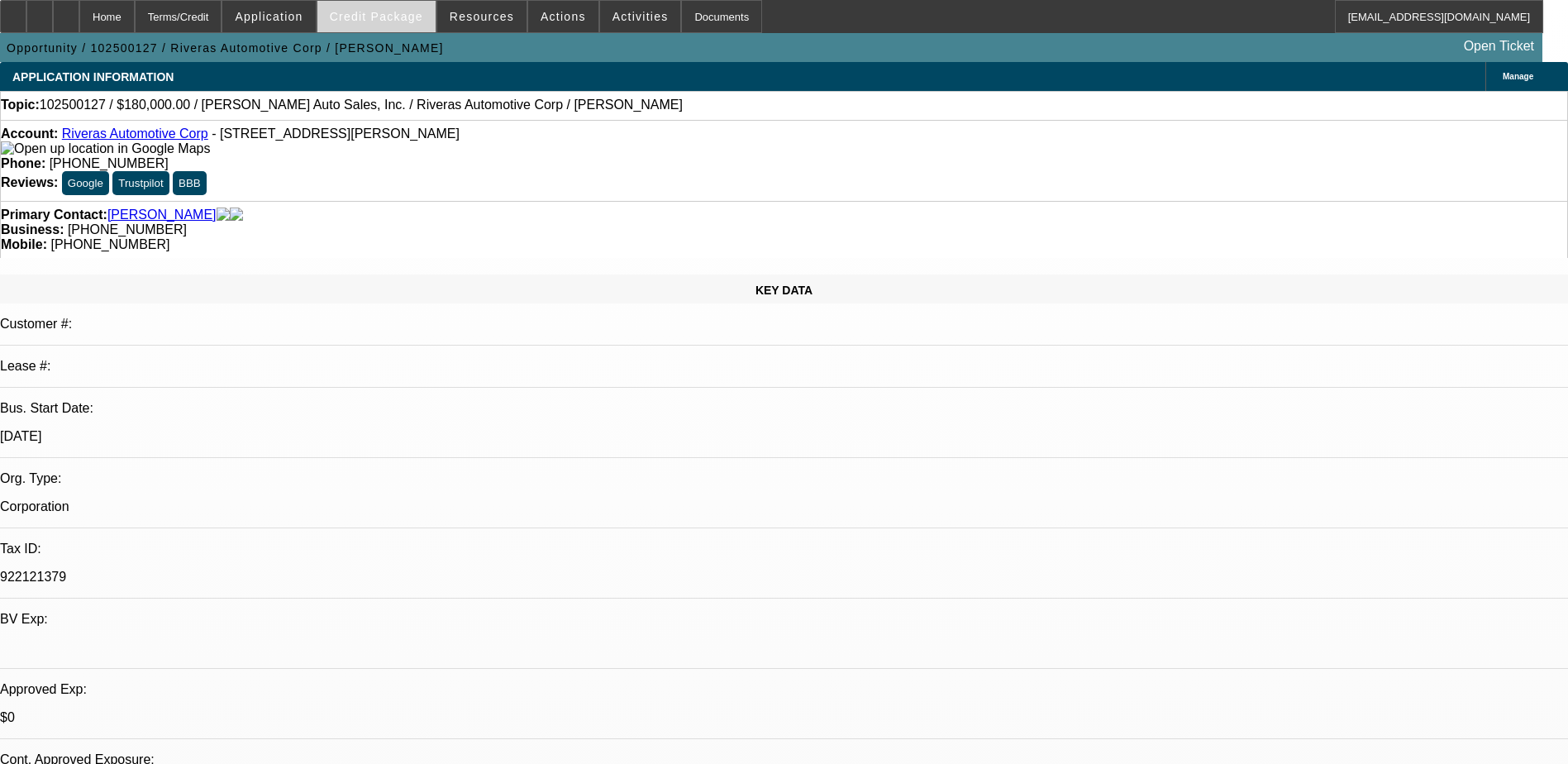
click at [398, 9] on span at bounding box center [376, 16] width 118 height 40
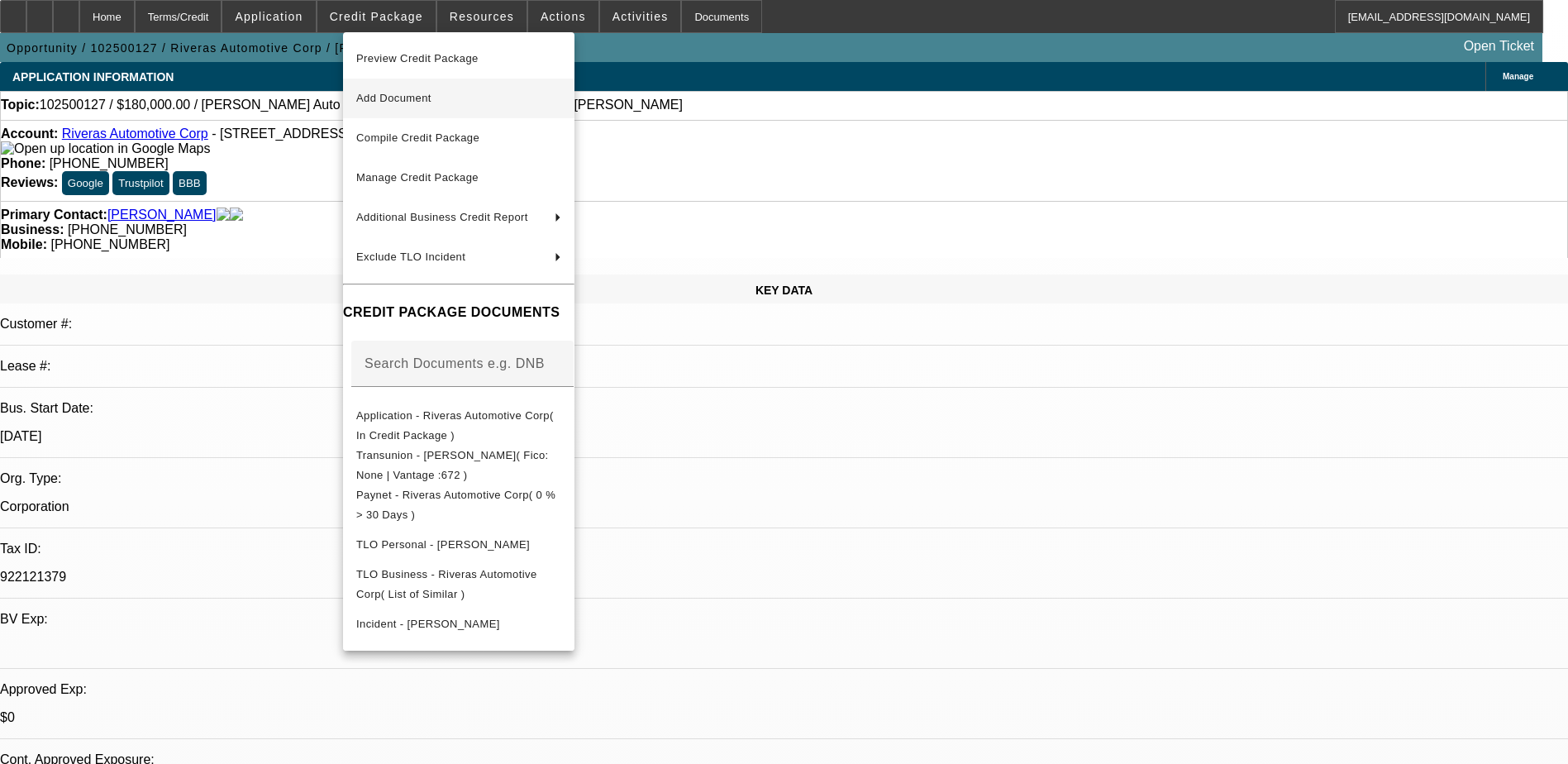
click at [447, 101] on span "Add Document" at bounding box center [459, 98] width 205 height 20
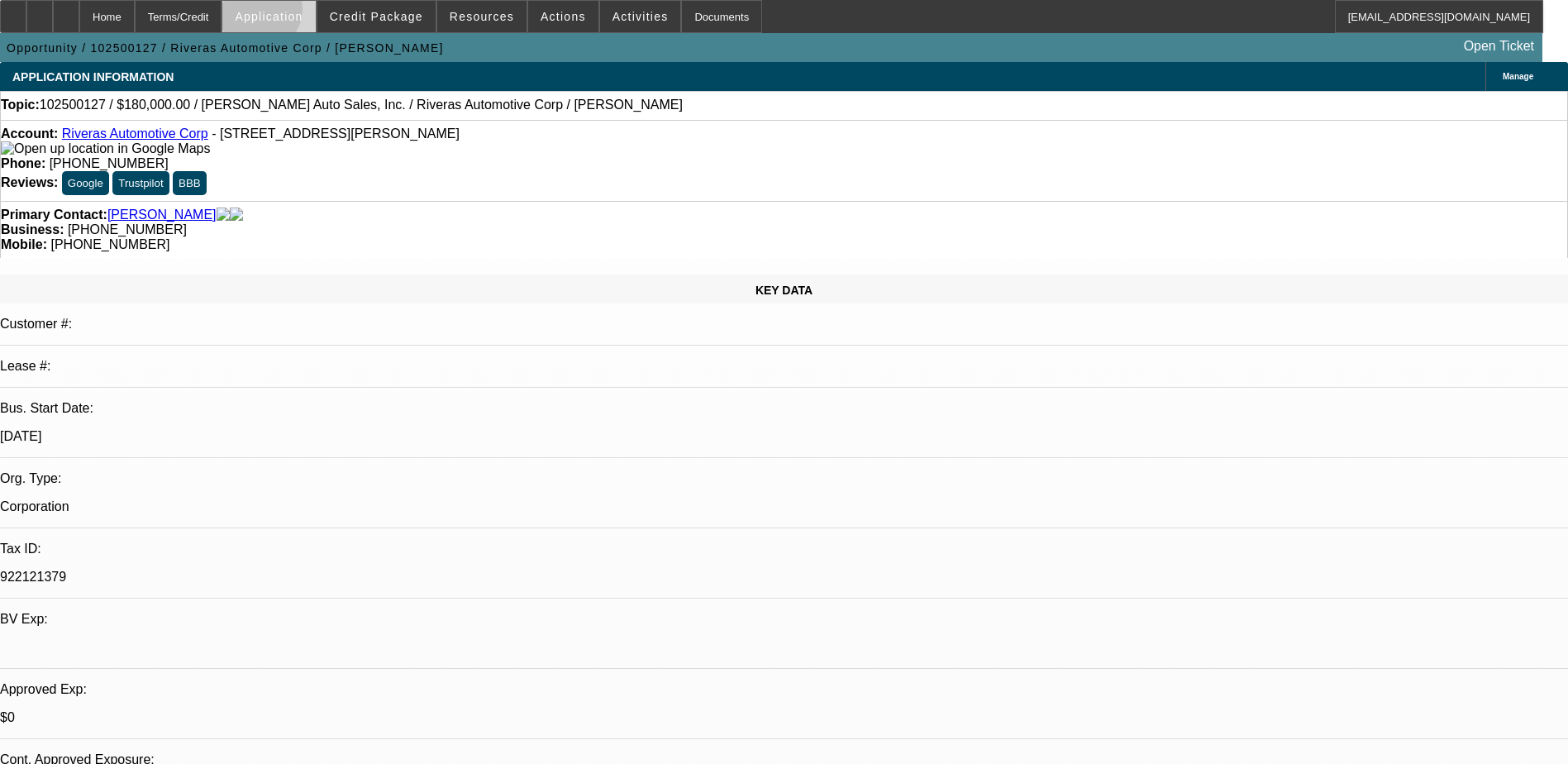
click at [301, 13] on span "Application" at bounding box center [268, 16] width 68 height 13
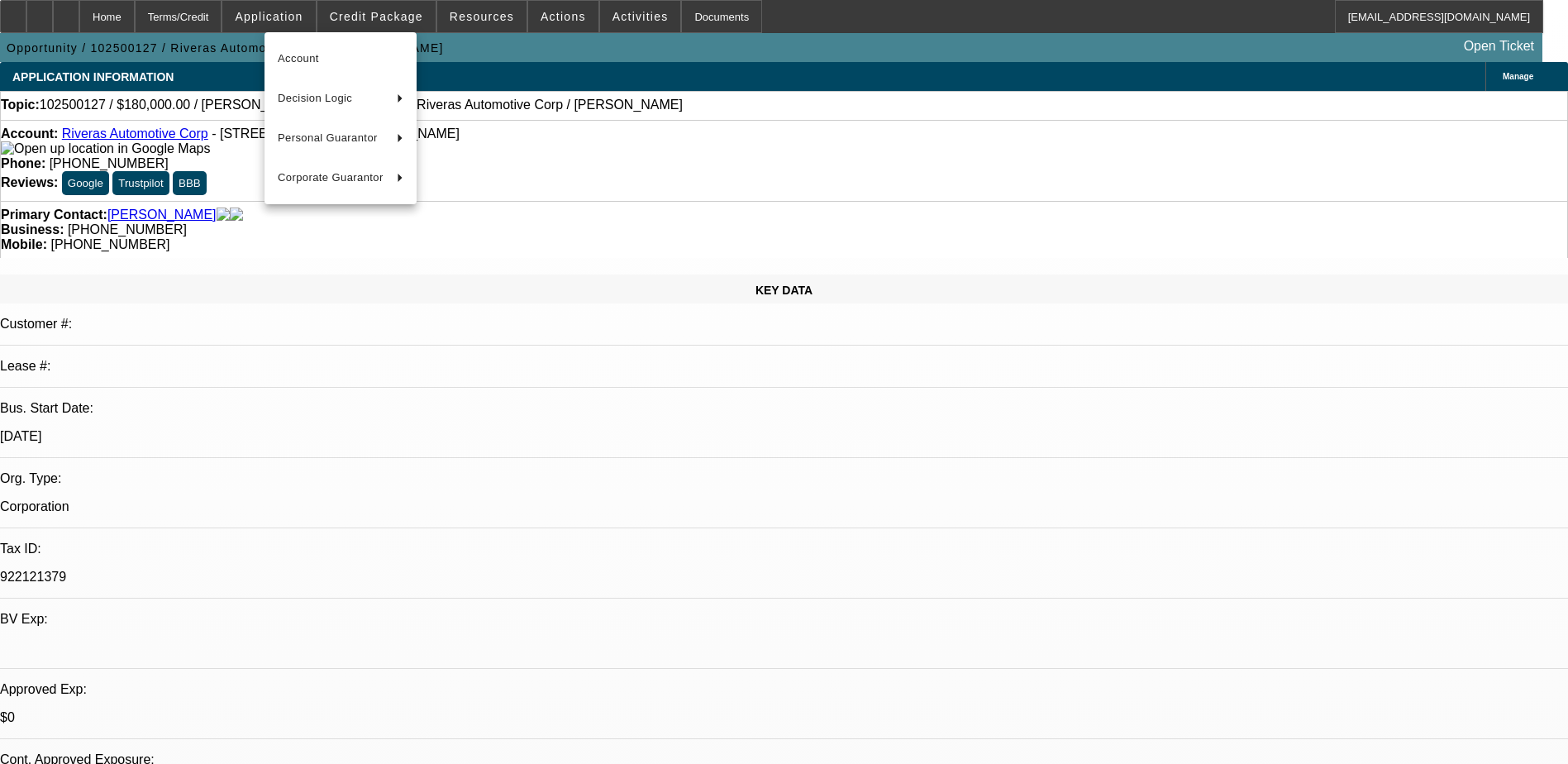
click at [411, 15] on div at bounding box center [784, 382] width 1568 height 764
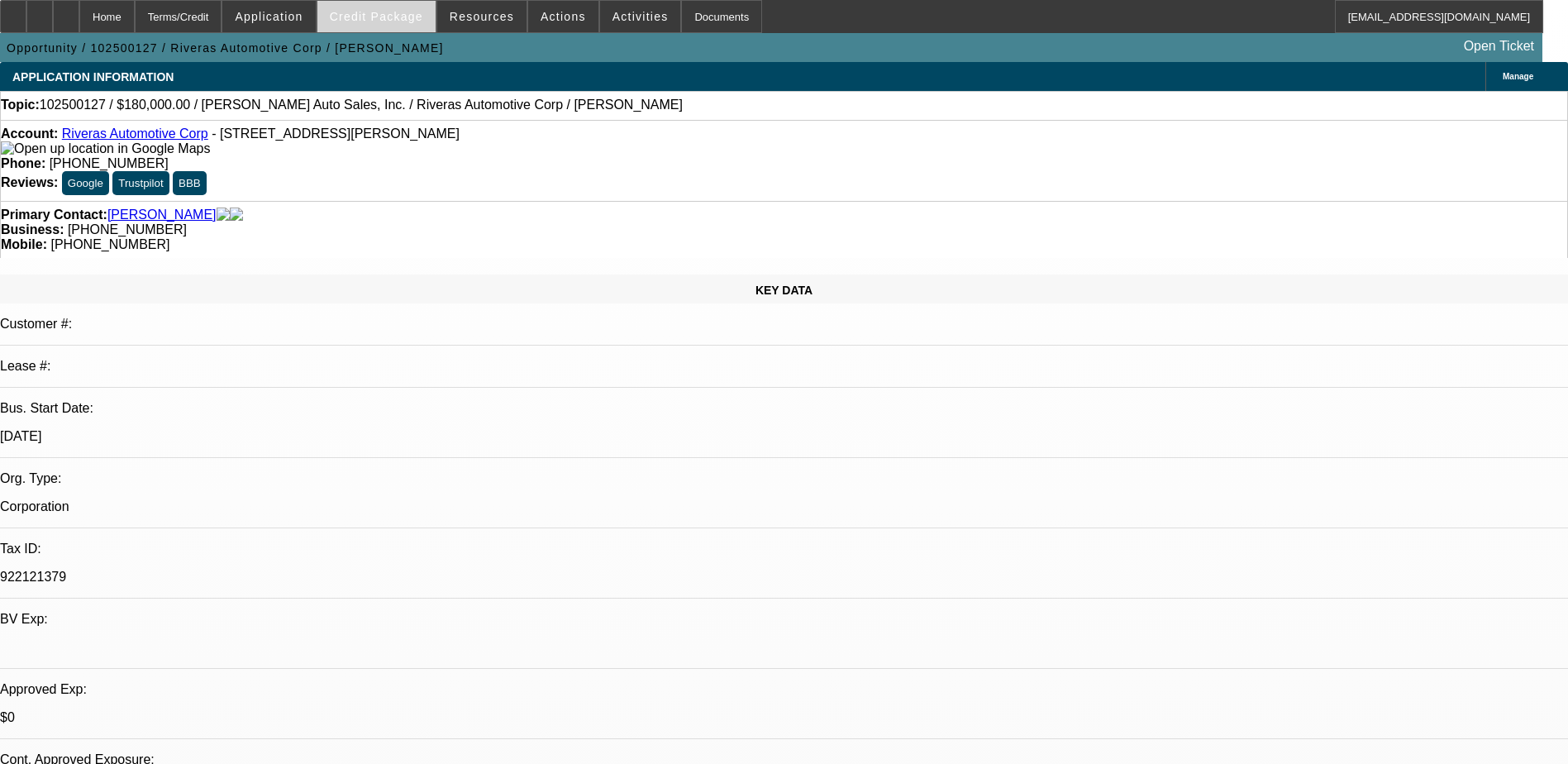
click at [410, 10] on span "Credit Package" at bounding box center [377, 16] width 93 height 13
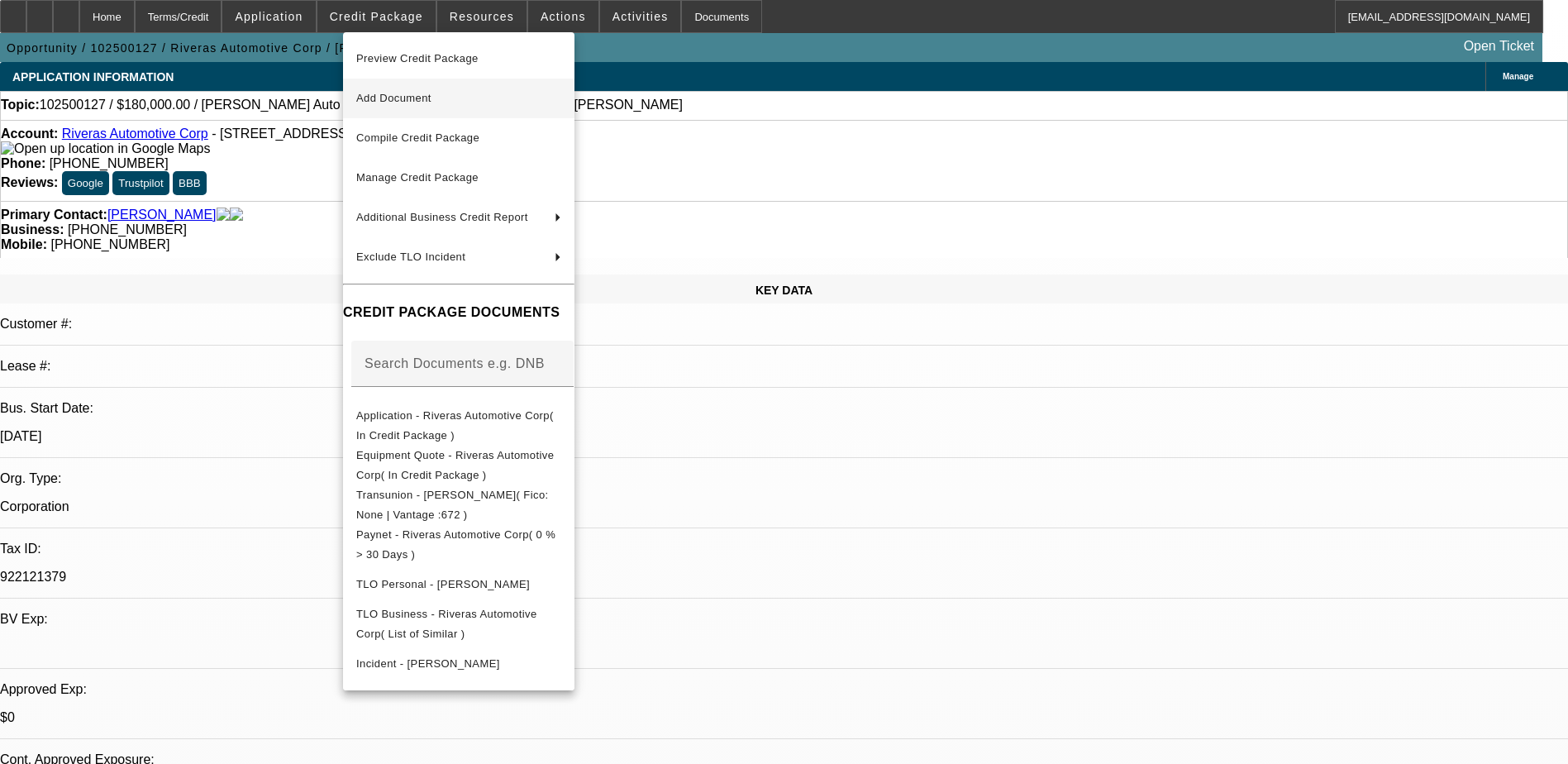
click at [450, 89] on span "Add Document" at bounding box center [459, 98] width 205 height 20
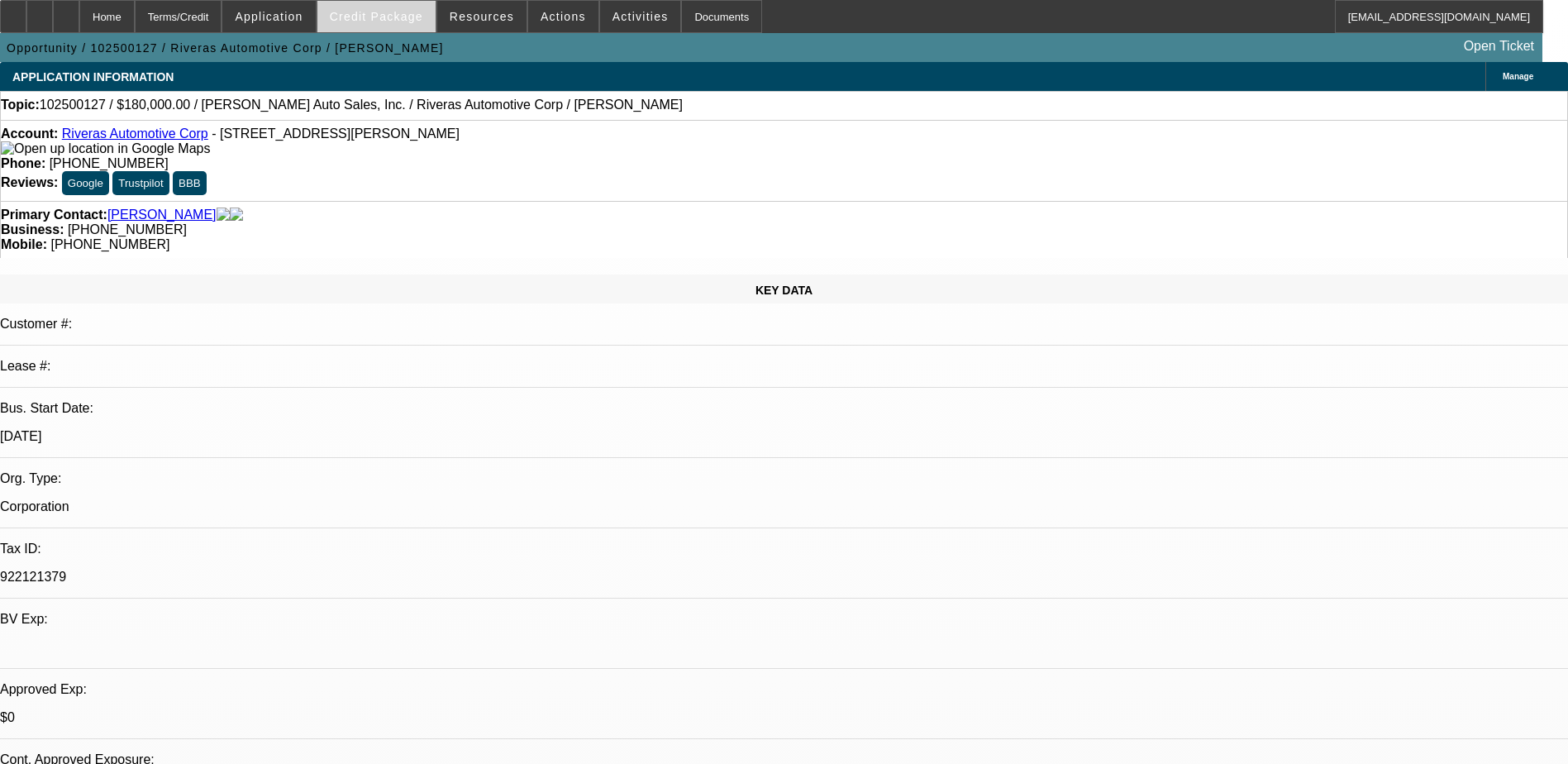
click at [392, 18] on span "Credit Package" at bounding box center [377, 16] width 93 height 13
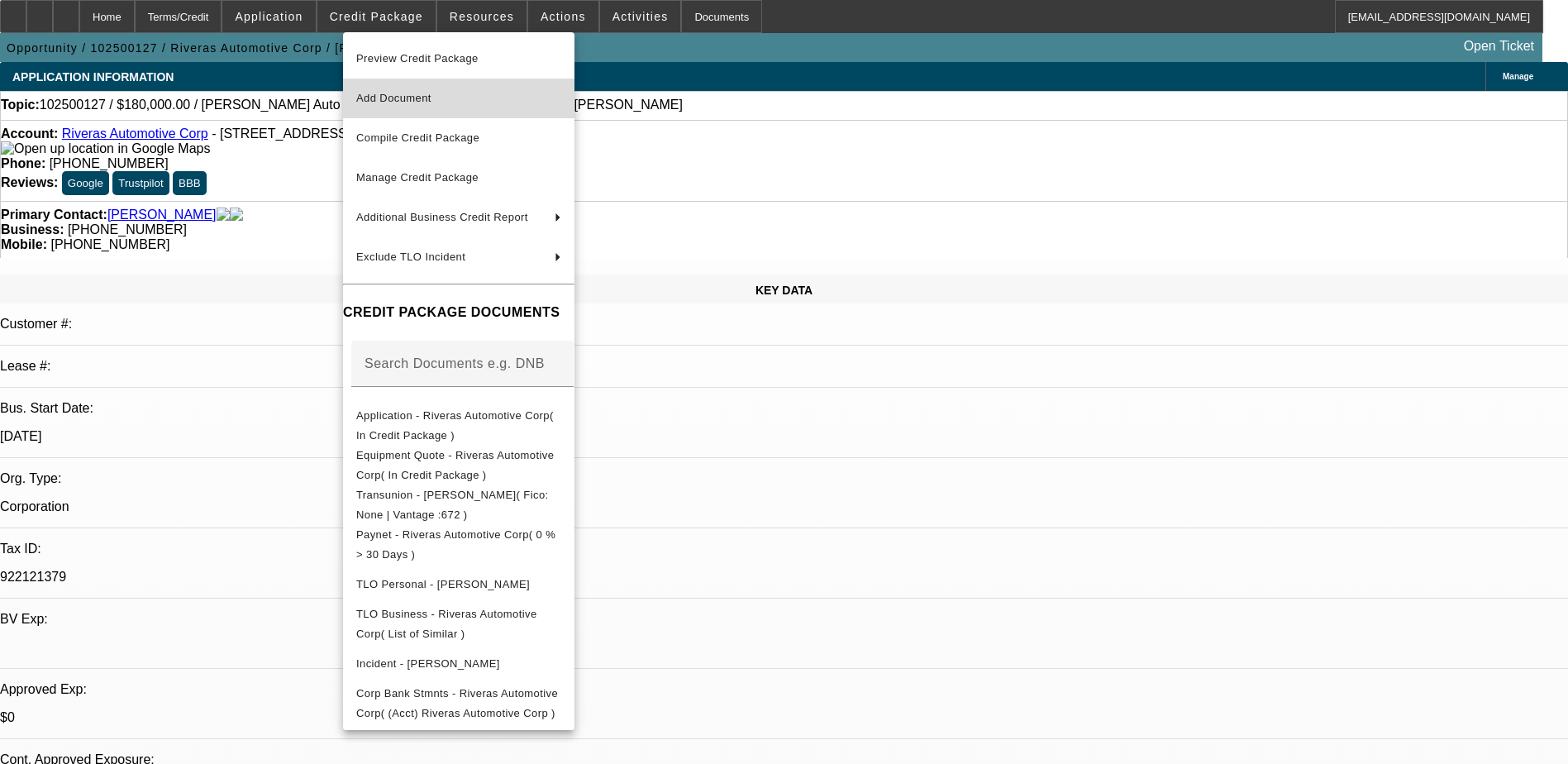
click at [454, 100] on span "Add Document" at bounding box center [459, 98] width 205 height 20
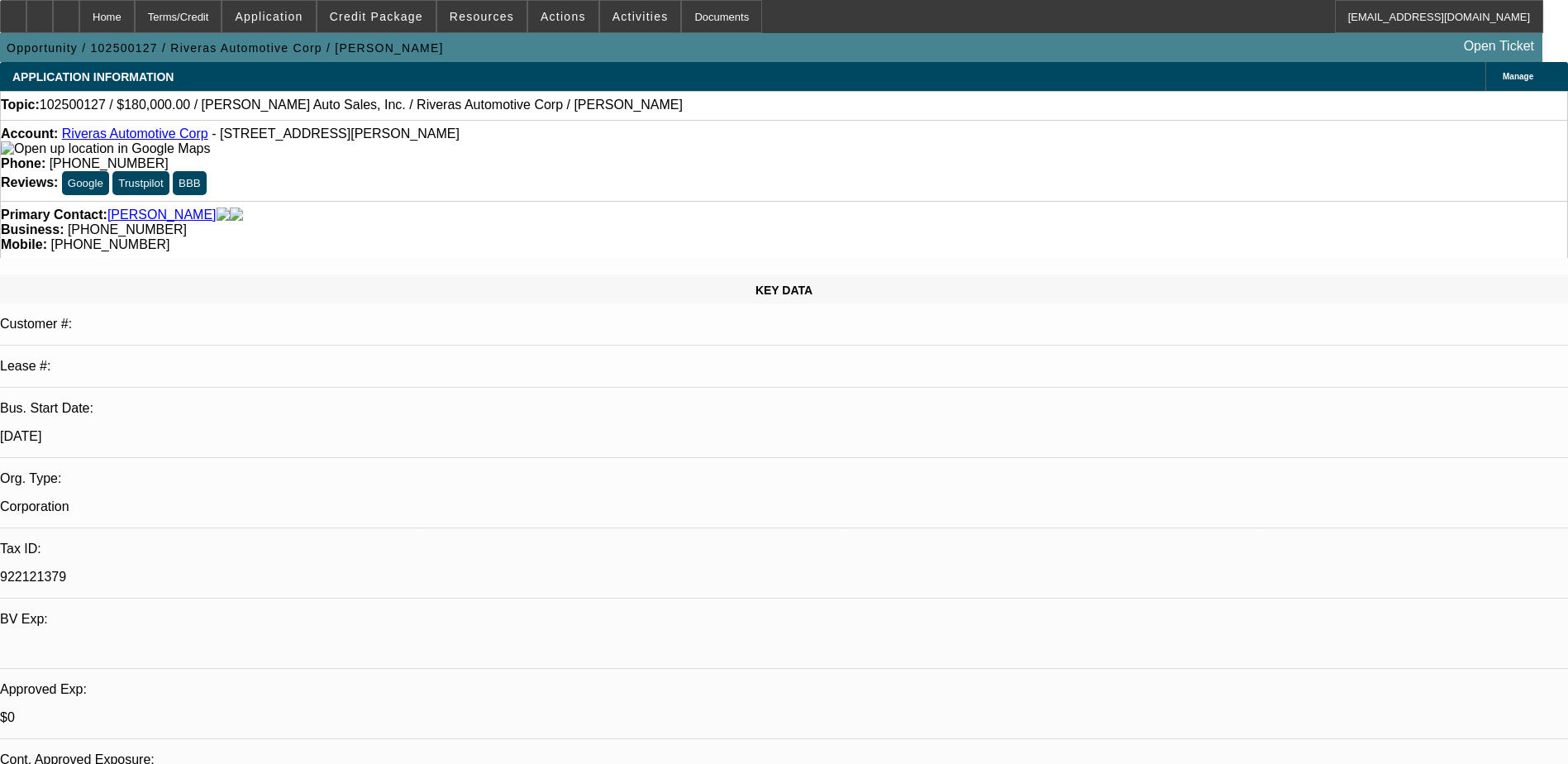
scroll to position [8, 0]
click at [79, 16] on div at bounding box center [66, 16] width 27 height 33
select select "0"
select select "2"
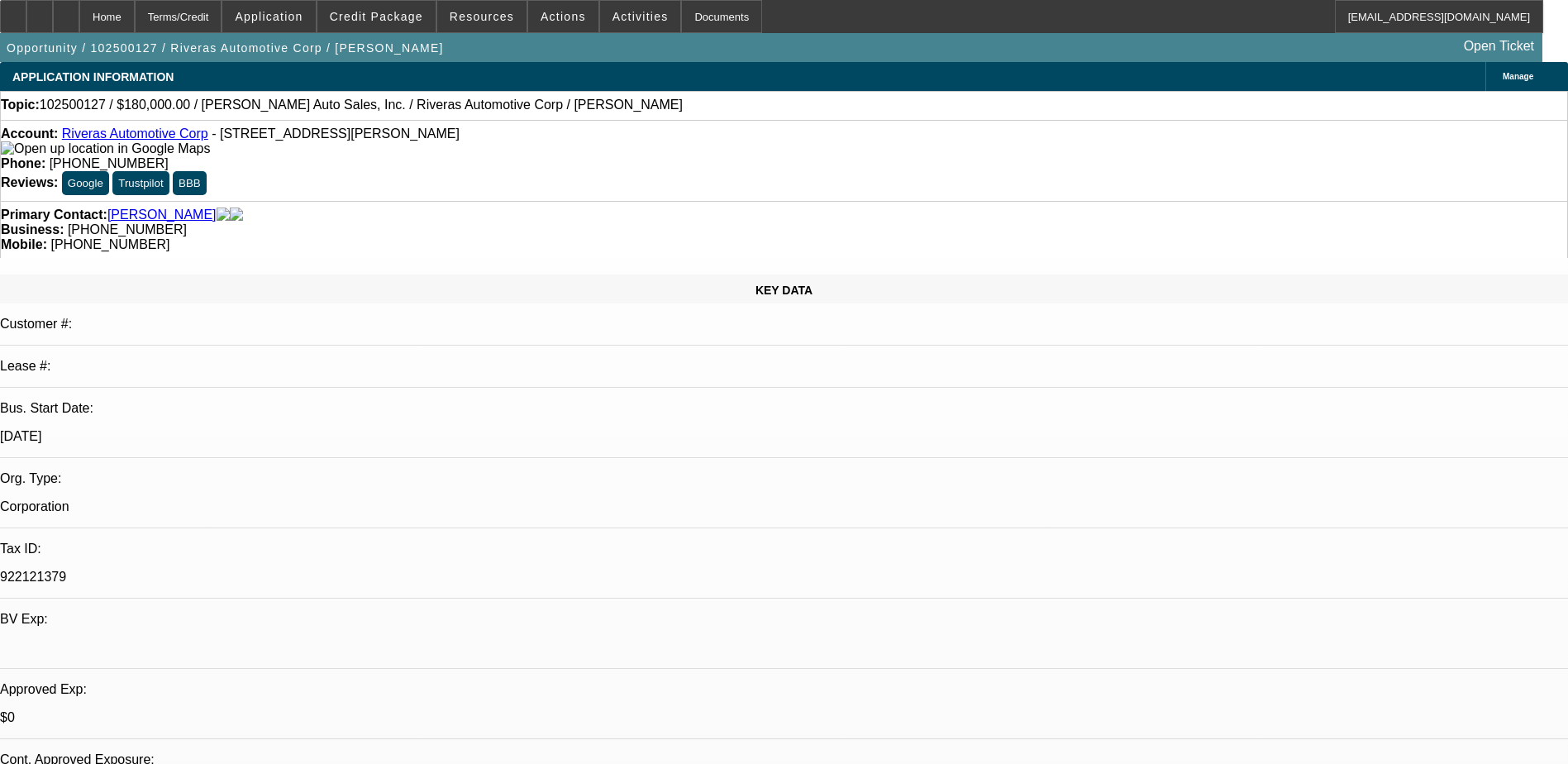
select select "0.1"
select select "4"
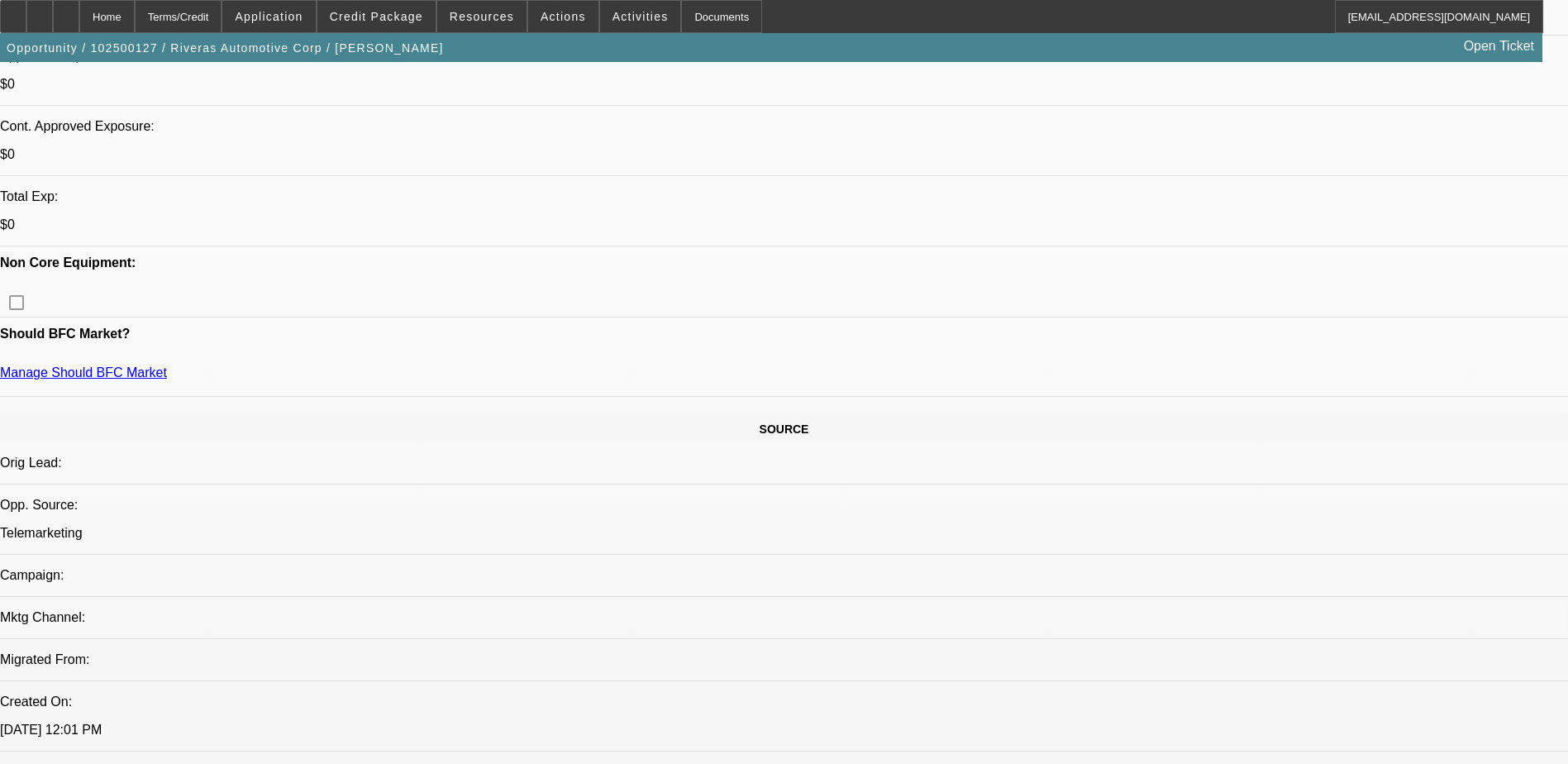
scroll to position [414, 0]
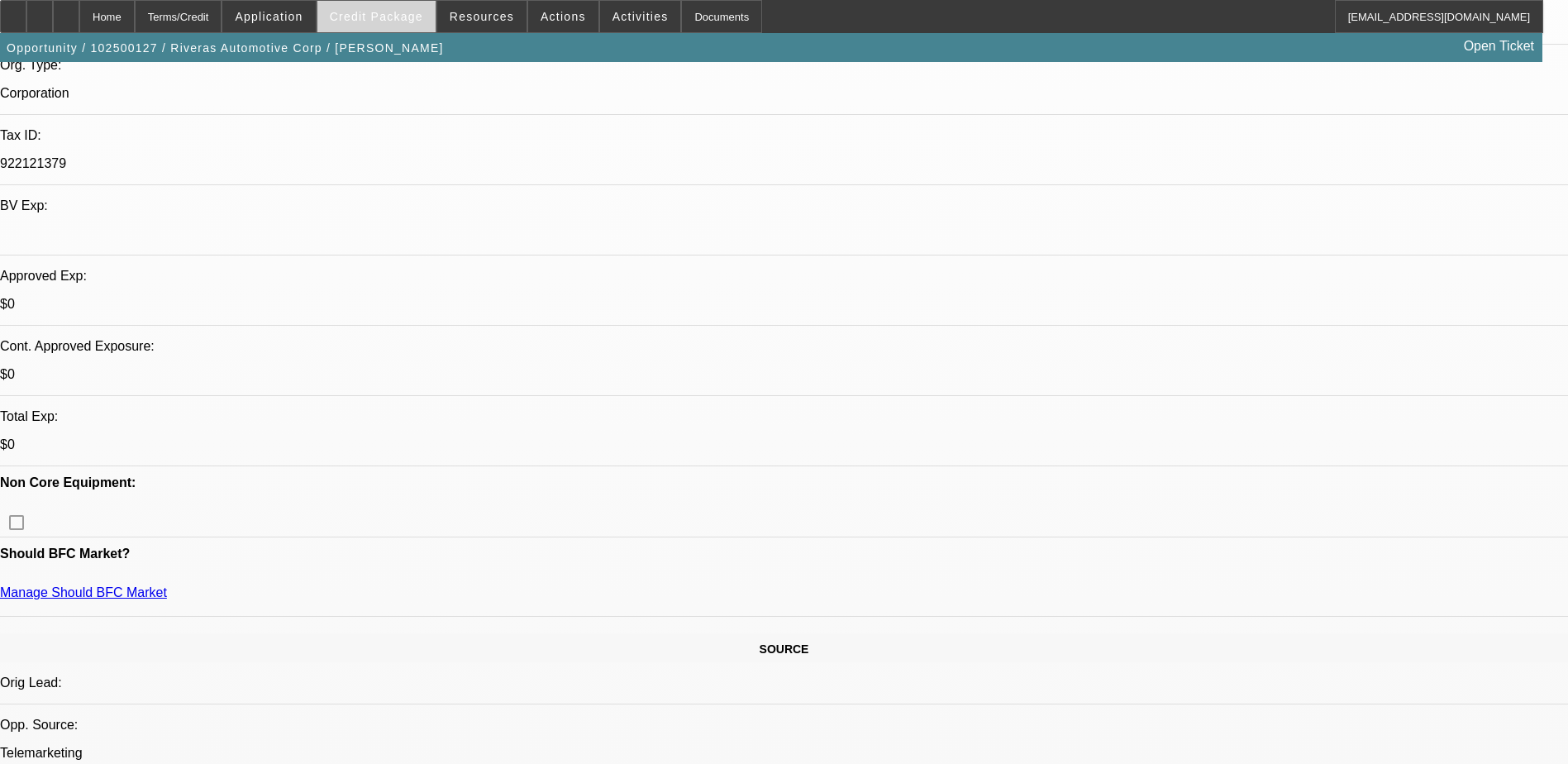
click at [409, 13] on span "Credit Package" at bounding box center [377, 16] width 93 height 13
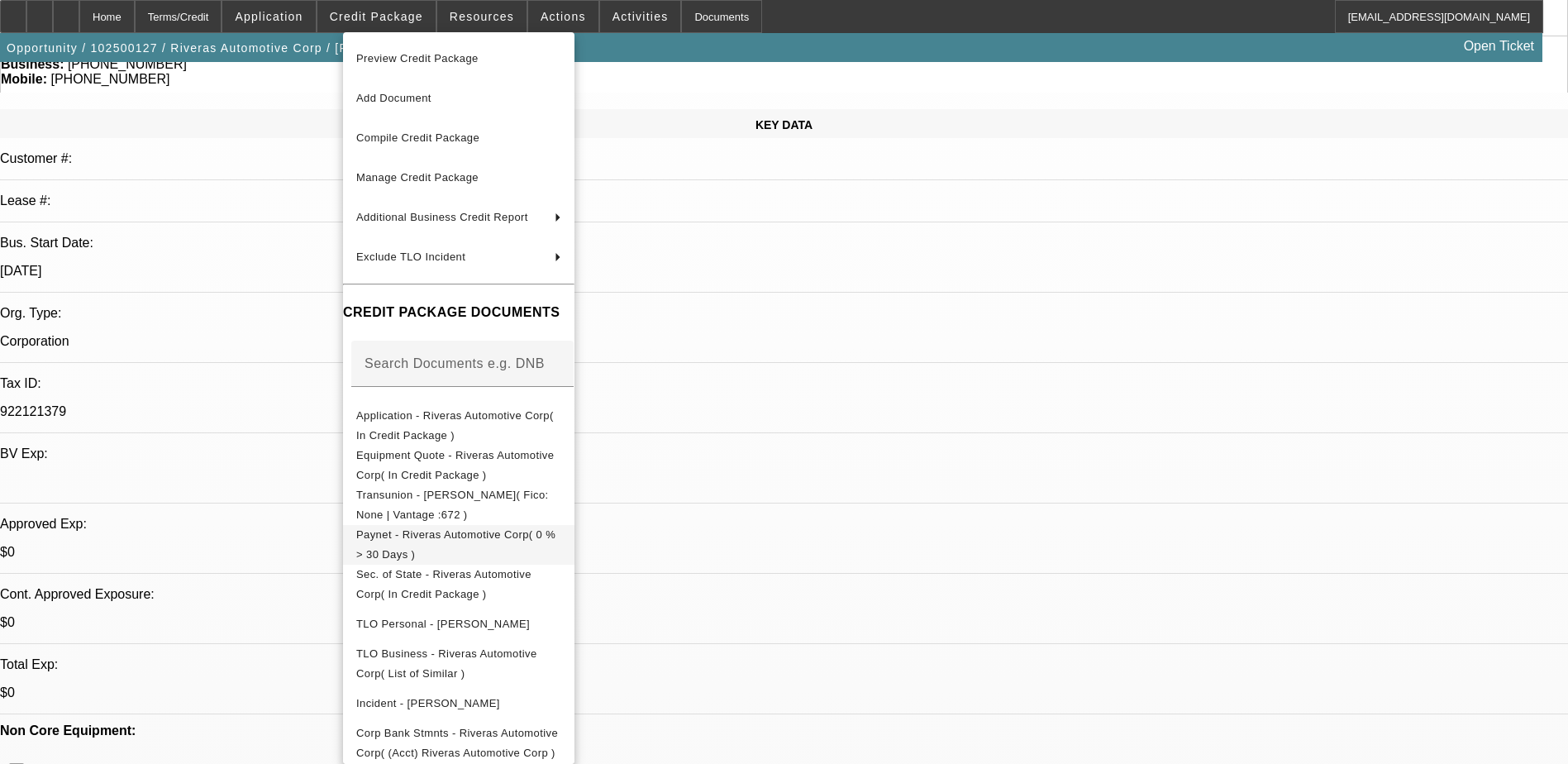
scroll to position [0, 0]
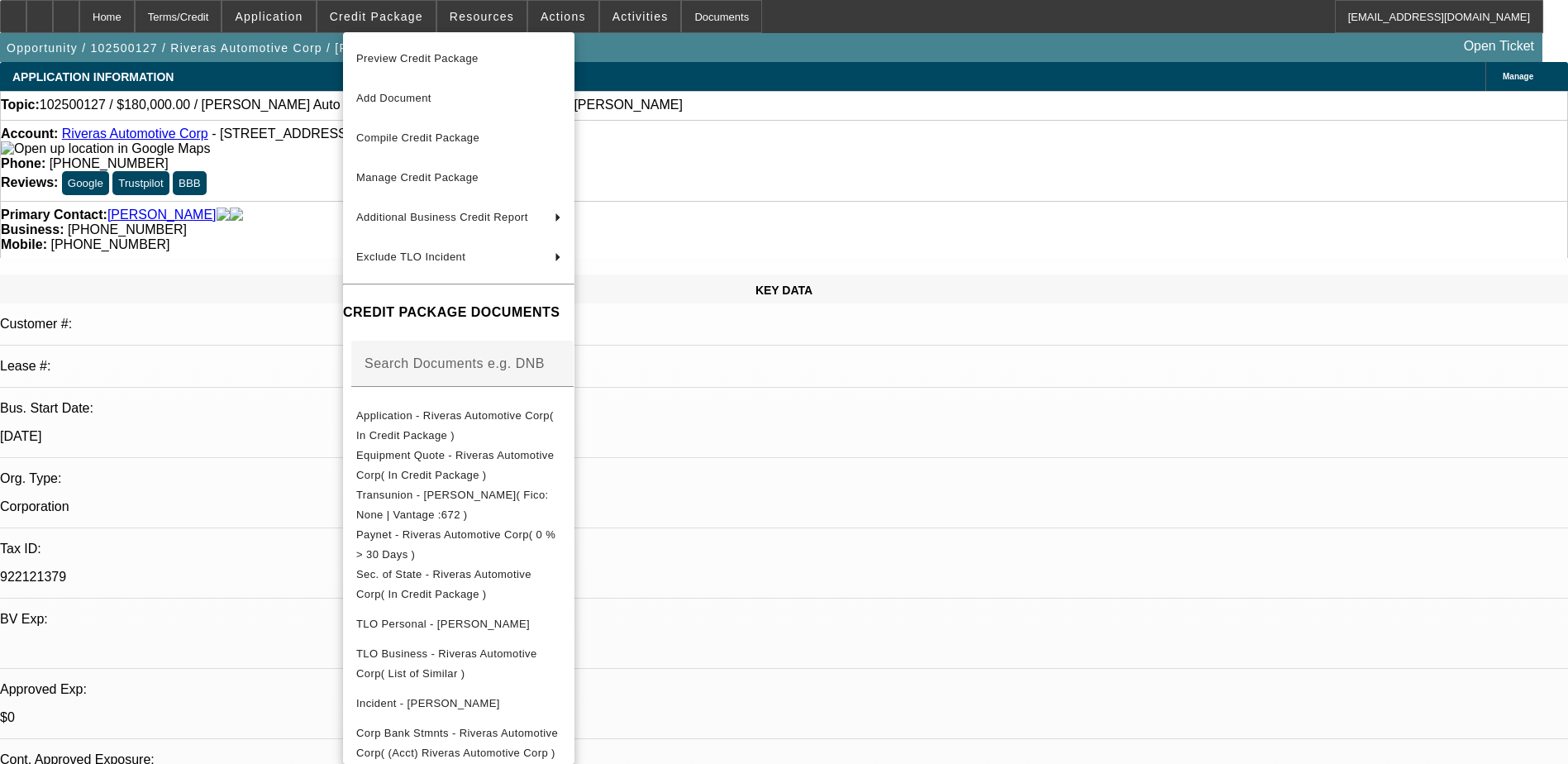
click at [869, 488] on div at bounding box center [784, 382] width 1568 height 764
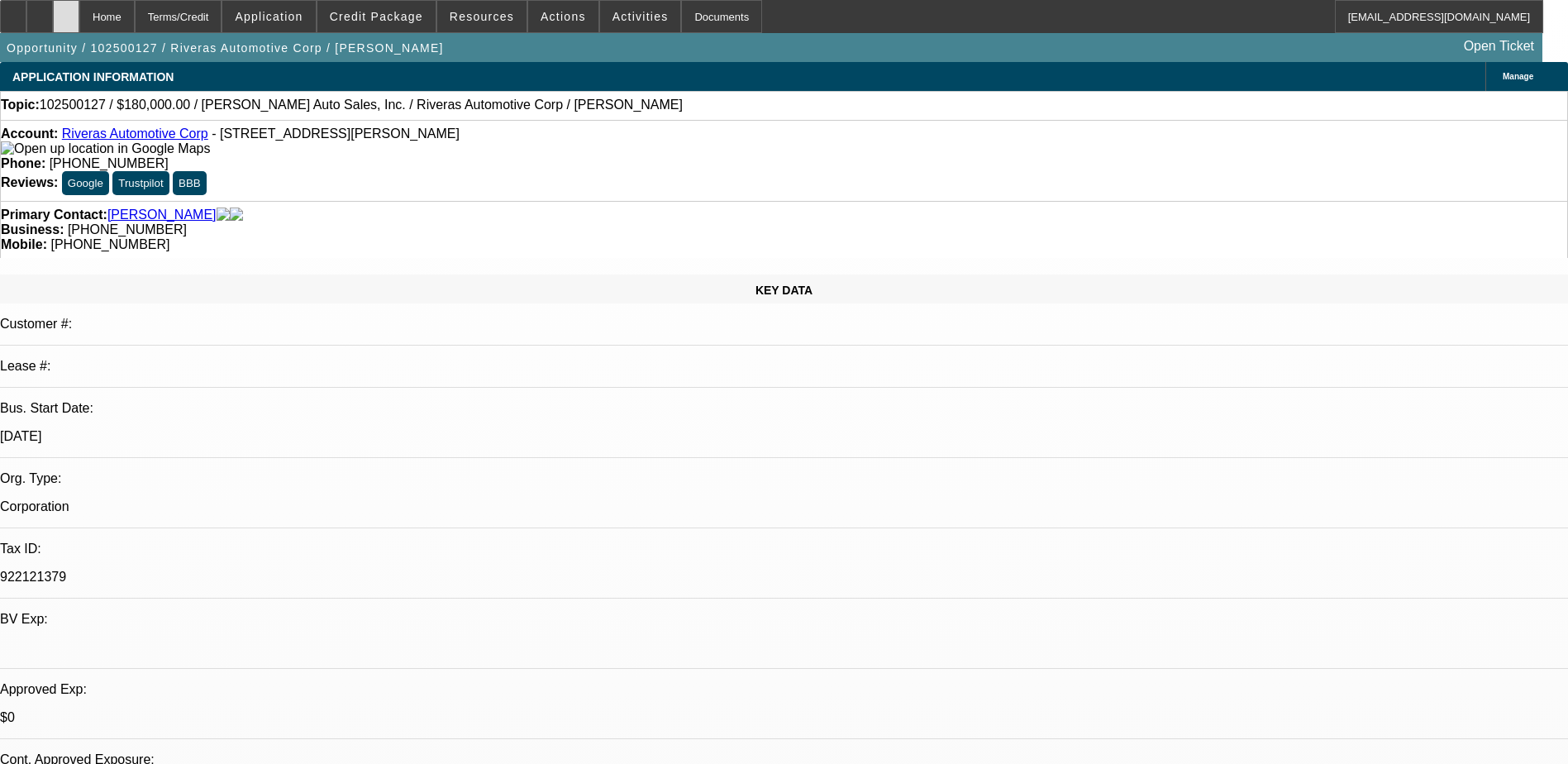
click at [66, 10] on icon at bounding box center [66, 10] width 0 height 0
select select "0"
select select "2"
select select "0.1"
select select "1"
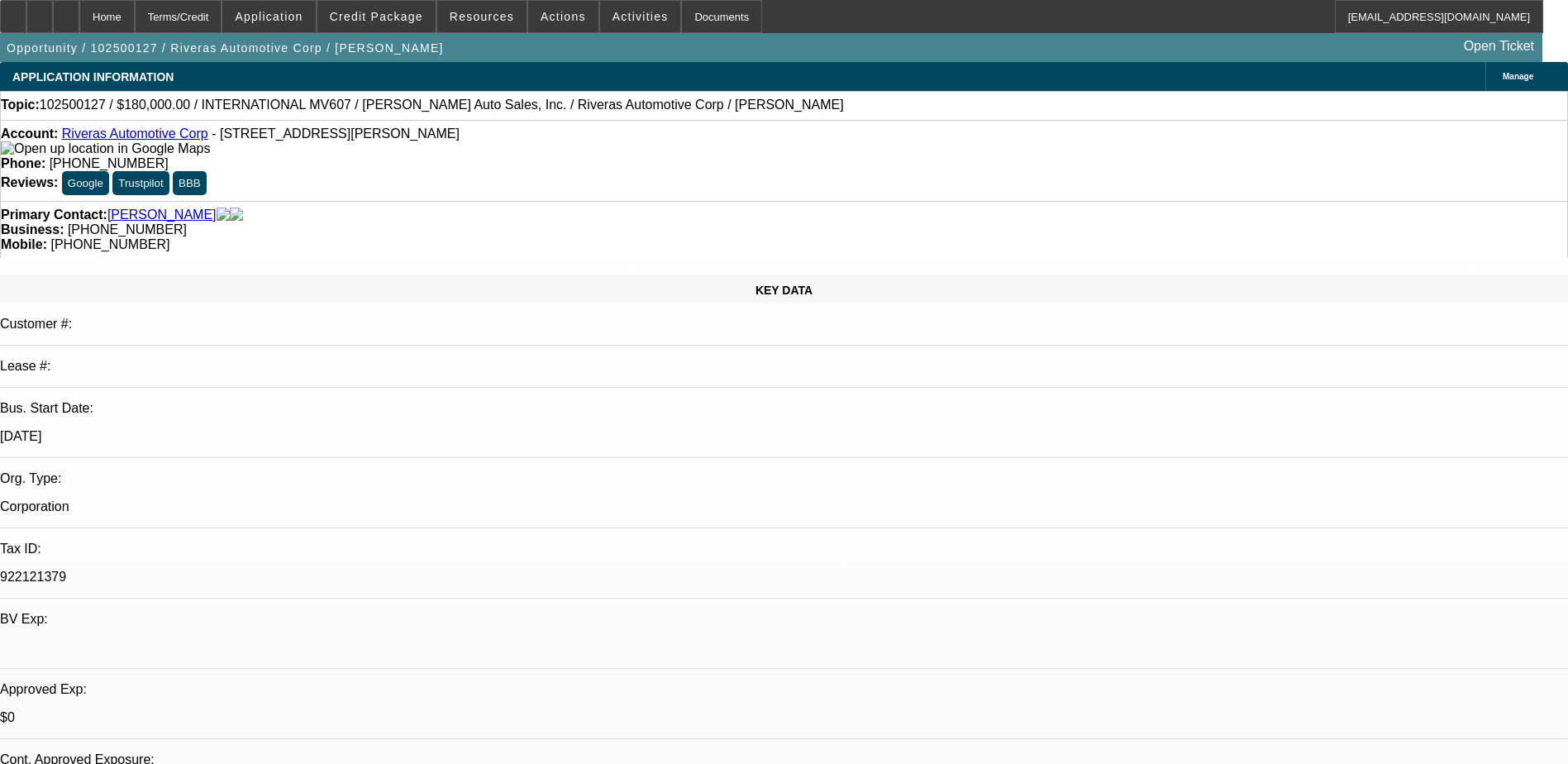
select select "2"
select select "4"
select select "0"
select select "2"
select select "0.1"
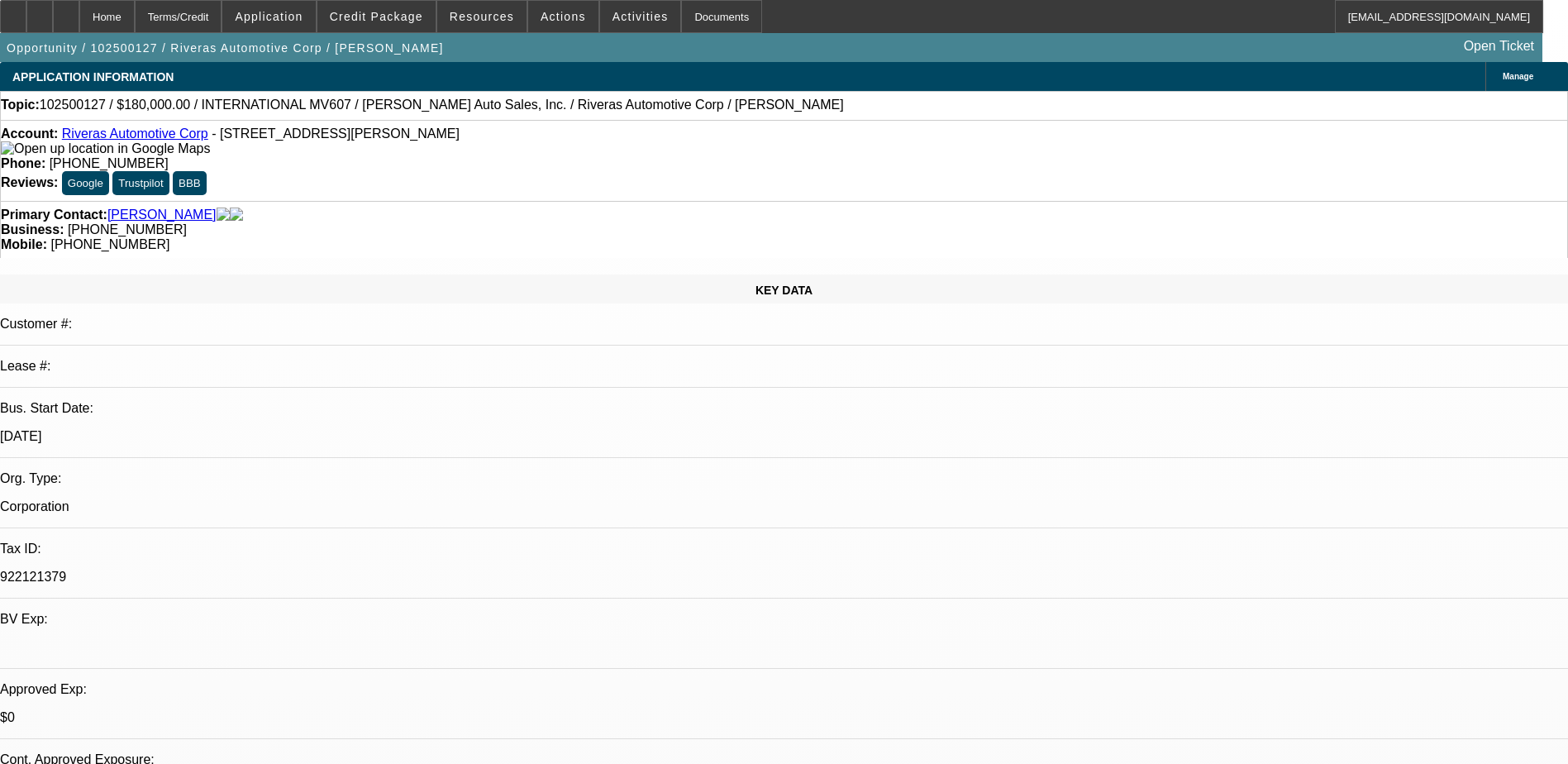
select select "1"
select select "2"
select select "4"
select select "0"
select select "2"
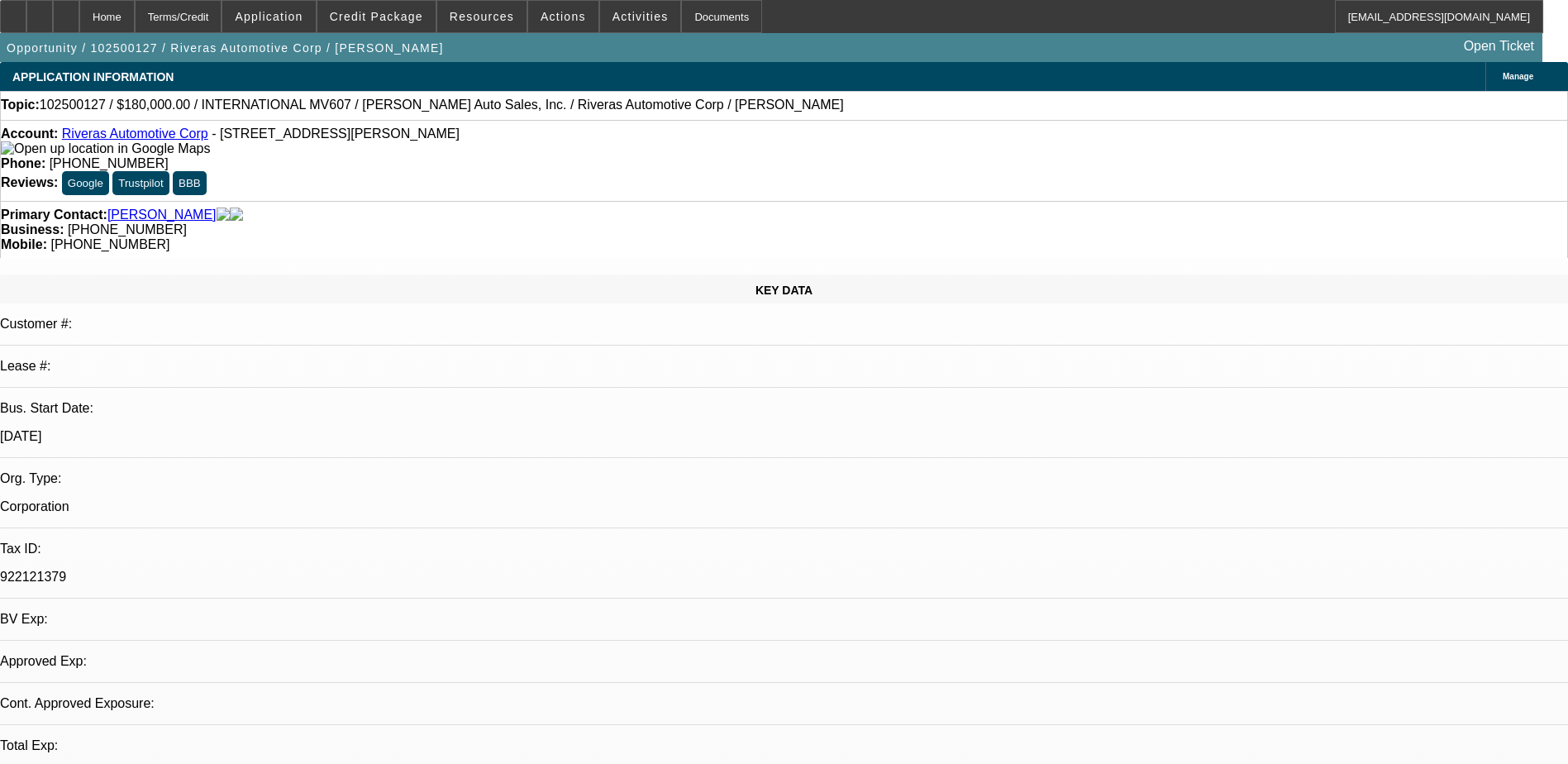
select select "2"
select select "0.1"
select select "4"
drag, startPoint x: 1163, startPoint y: 416, endPoint x: 1423, endPoint y: 426, distance: 260.2
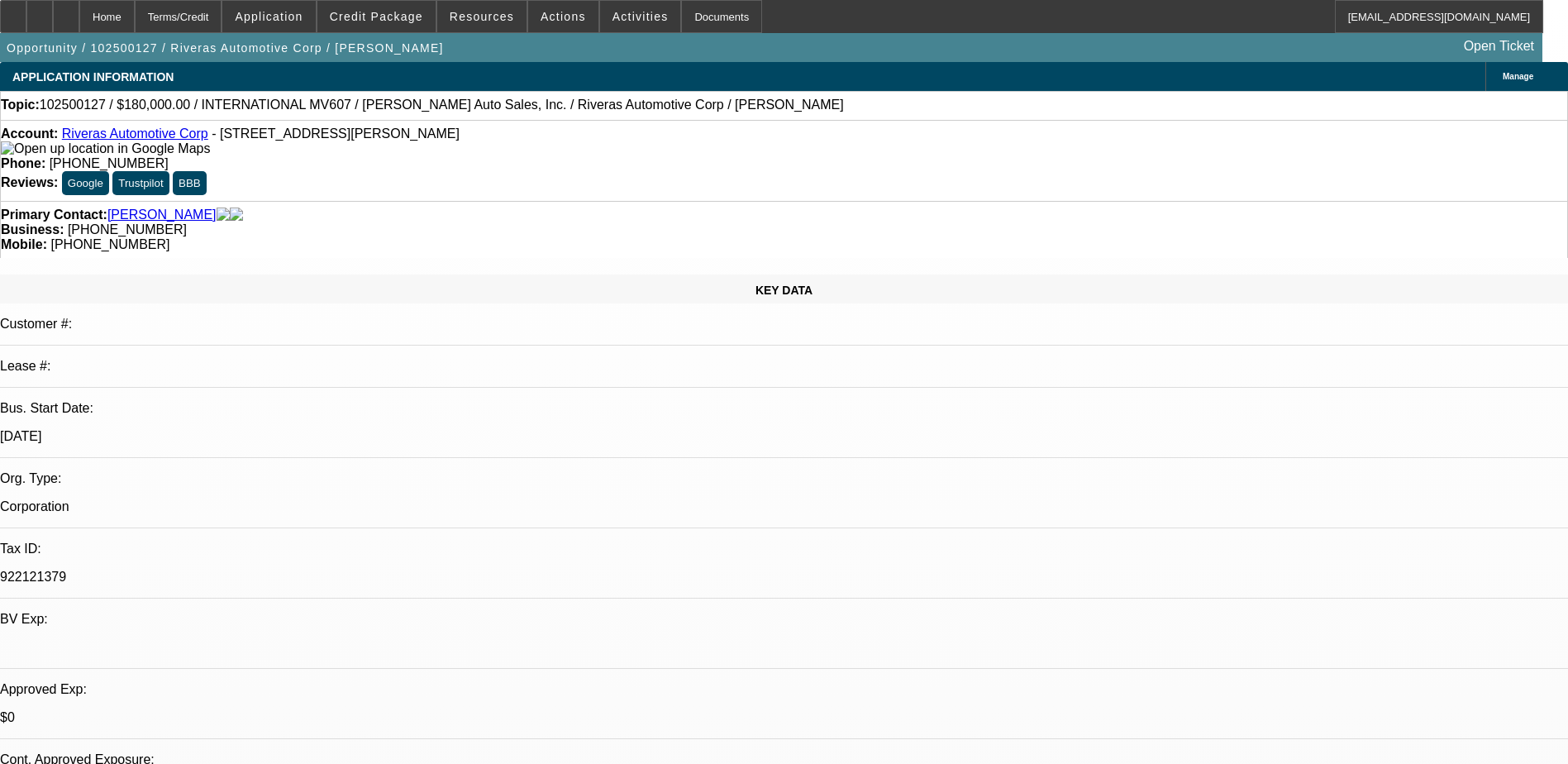
drag, startPoint x: 1423, startPoint y: 426, endPoint x: 1415, endPoint y: 463, distance: 37.9
drag, startPoint x: 1259, startPoint y: 429, endPoint x: 1446, endPoint y: 430, distance: 187.0
drag, startPoint x: 1446, startPoint y: 430, endPoint x: 1443, endPoint y: 439, distance: 9.5
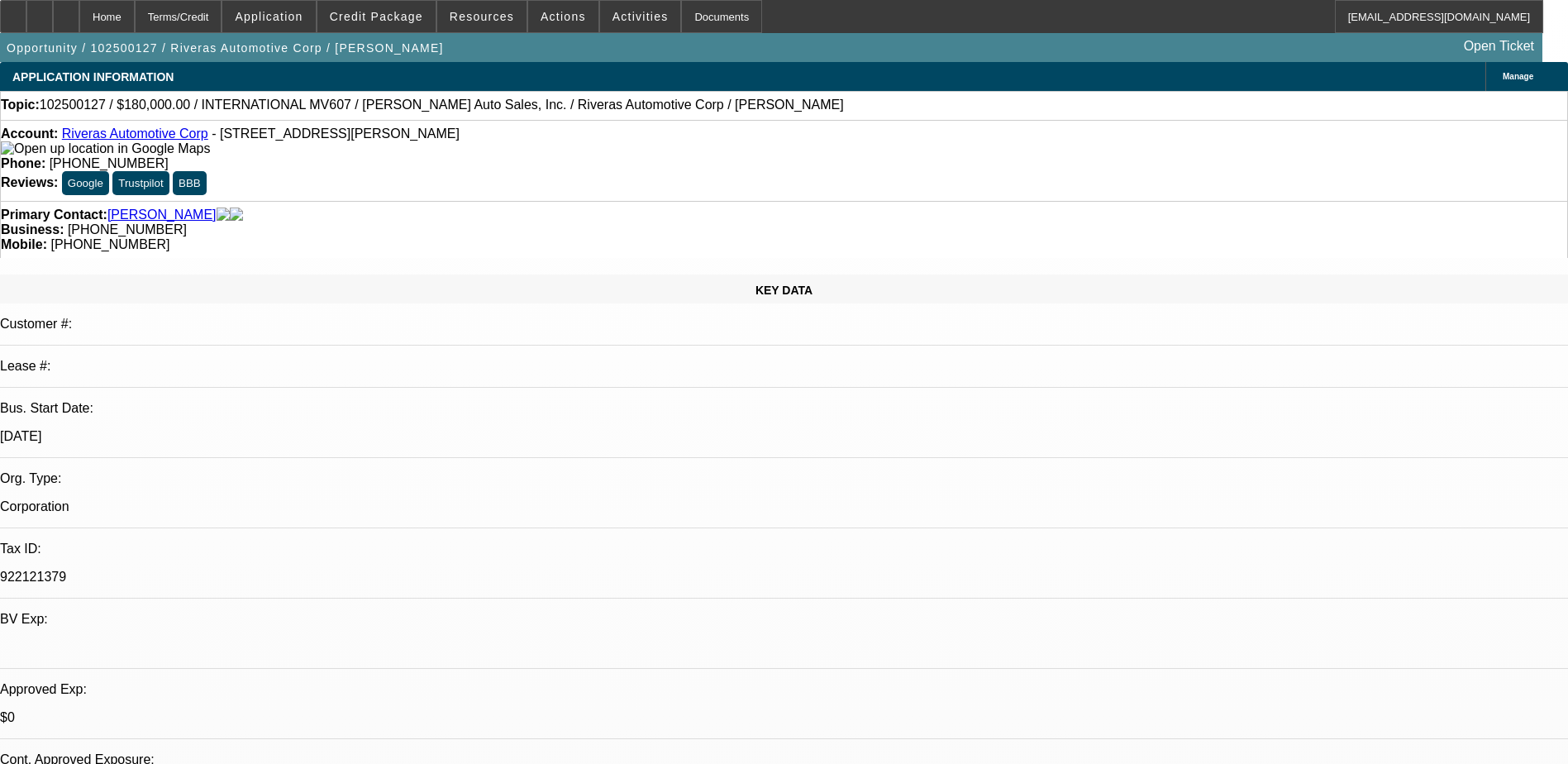
drag, startPoint x: 1130, startPoint y: 415, endPoint x: 1244, endPoint y: 456, distance: 121.1
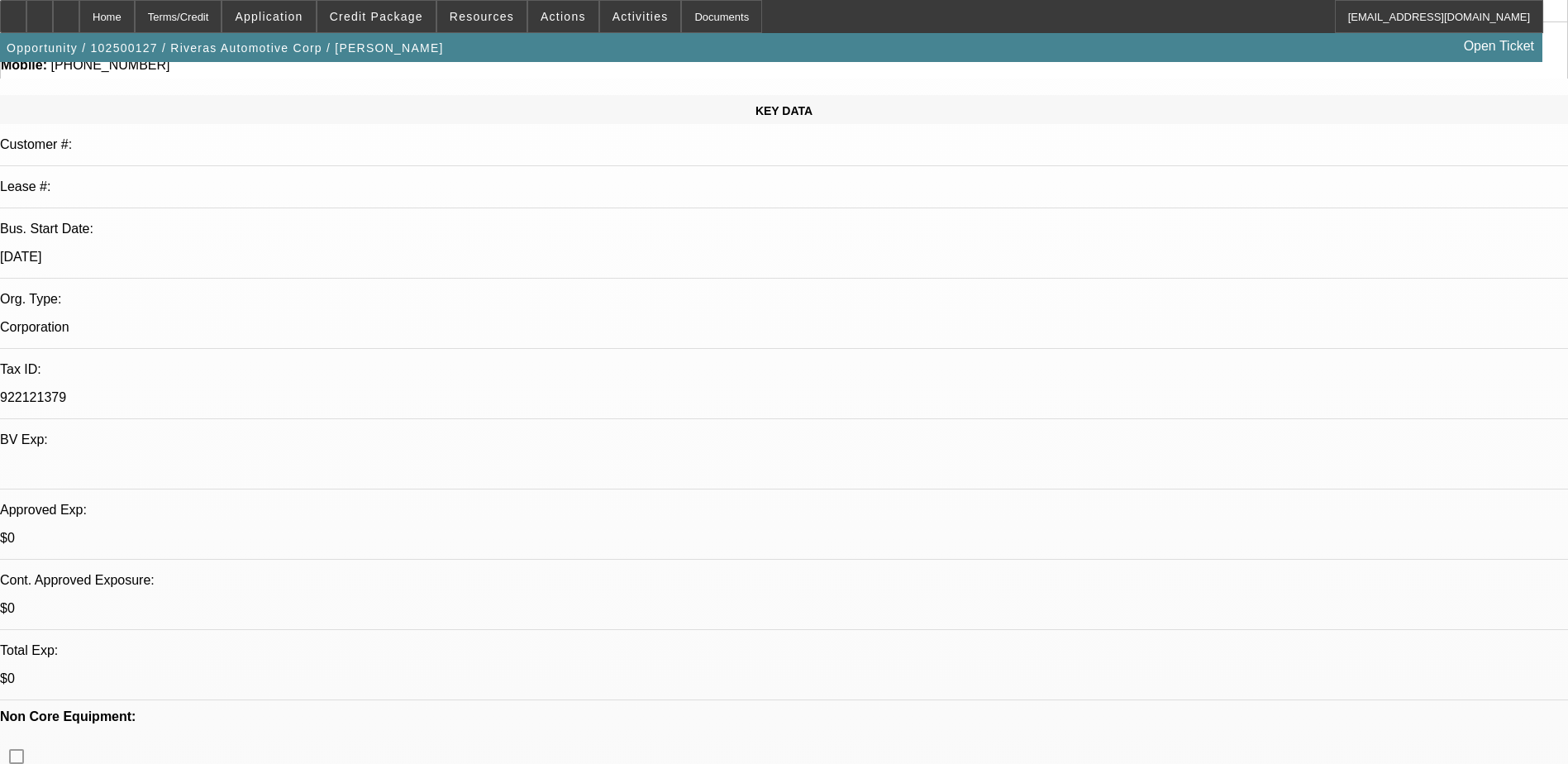
scroll to position [414, 0]
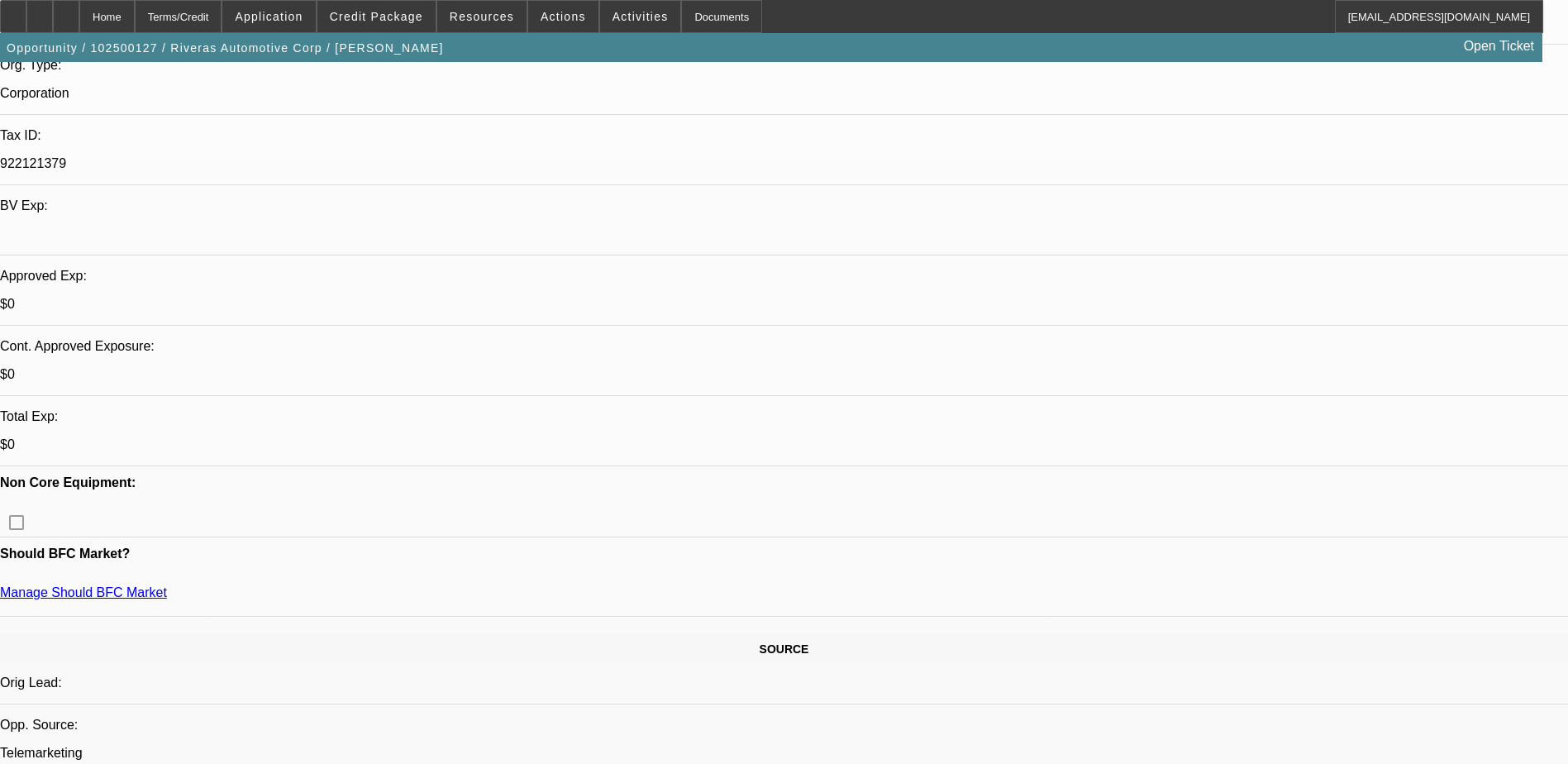
drag, startPoint x: 854, startPoint y: 265, endPoint x: 887, endPoint y: 265, distance: 33.0
drag, startPoint x: 887, startPoint y: 265, endPoint x: 718, endPoint y: 298, distance: 172.2
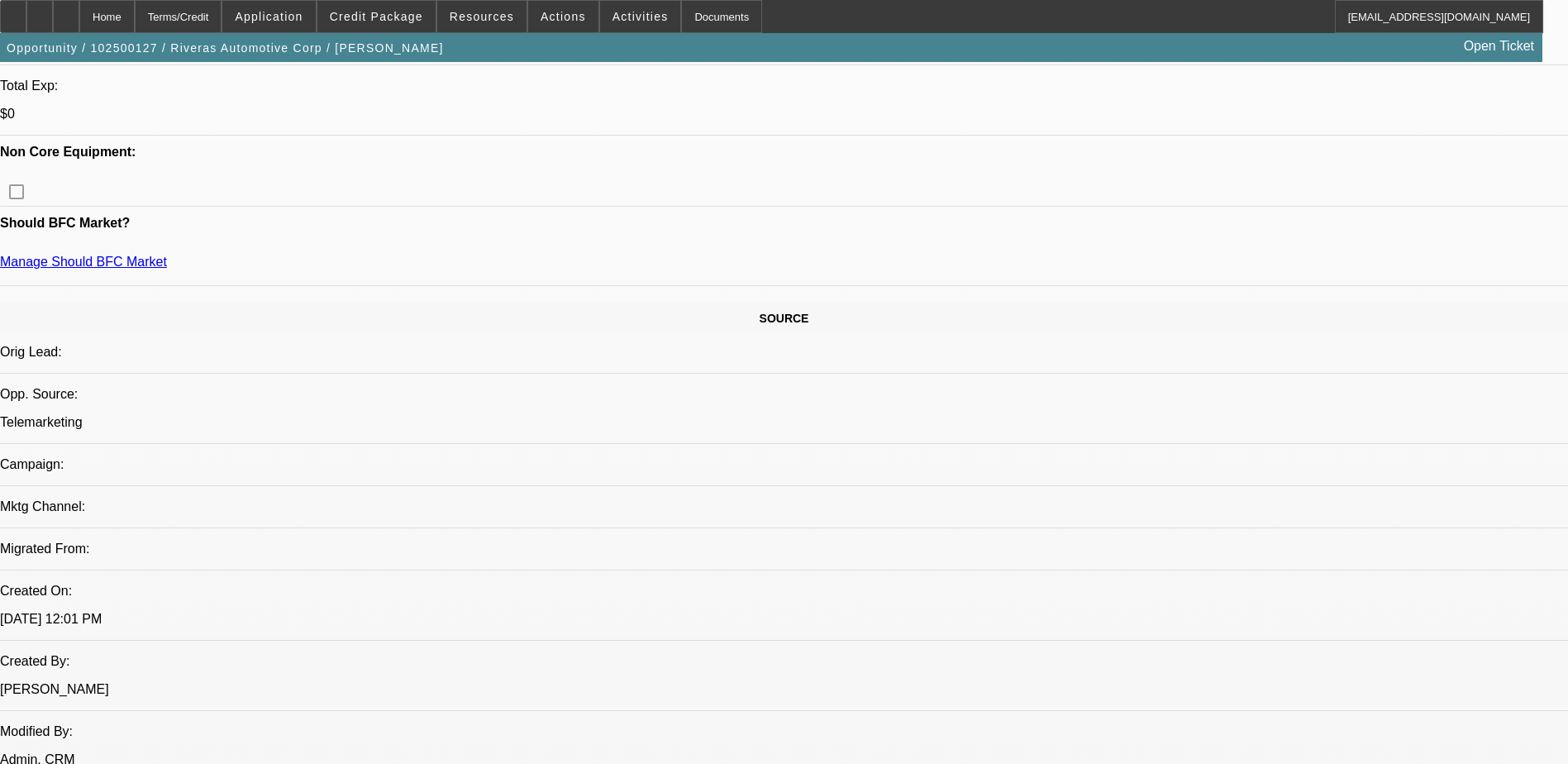
scroll to position [1241, 0]
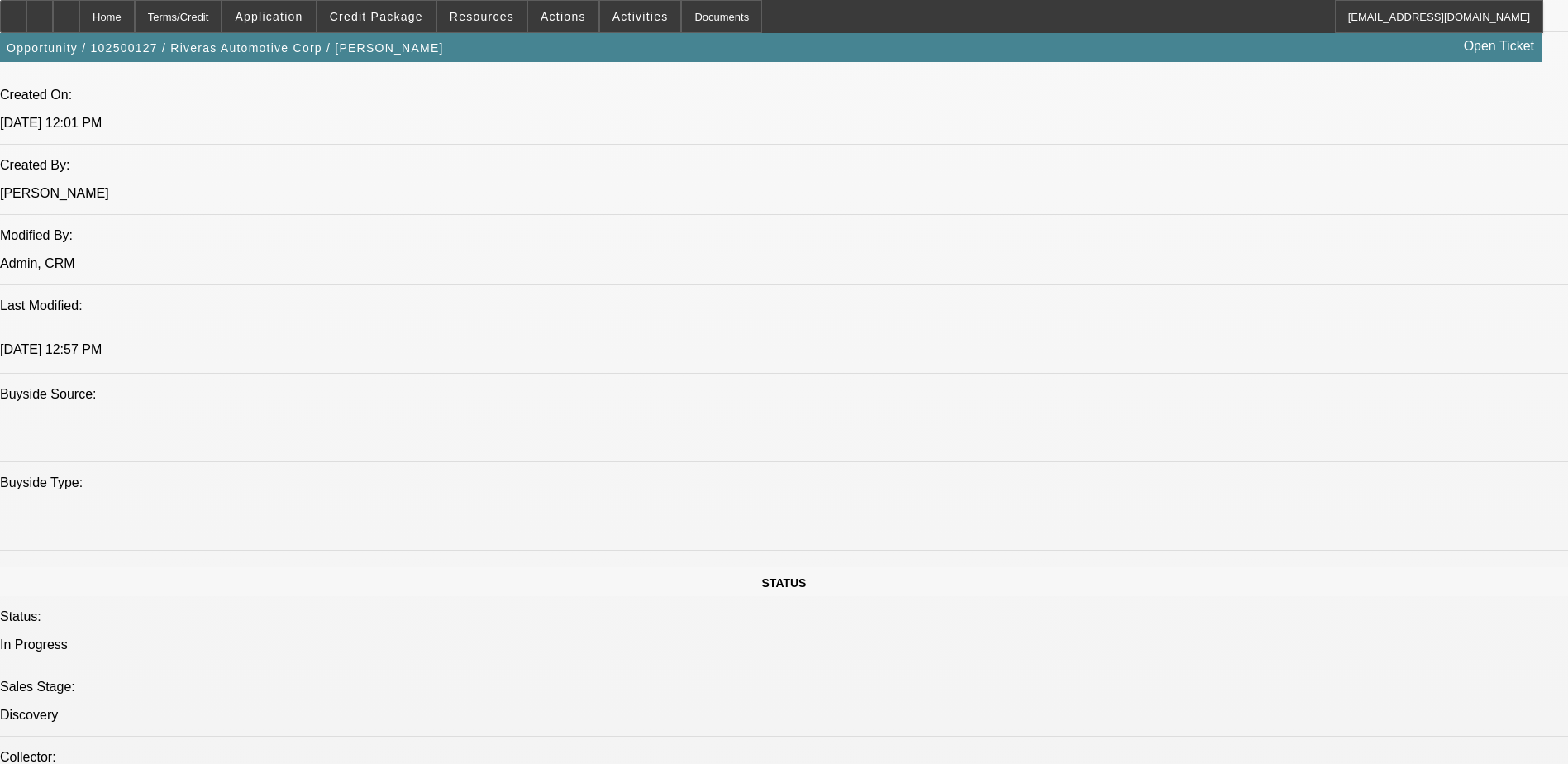
drag, startPoint x: 593, startPoint y: 292, endPoint x: 662, endPoint y: 295, distance: 69.1
drag, startPoint x: 662, startPoint y: 295, endPoint x: 624, endPoint y: 308, distance: 40.2
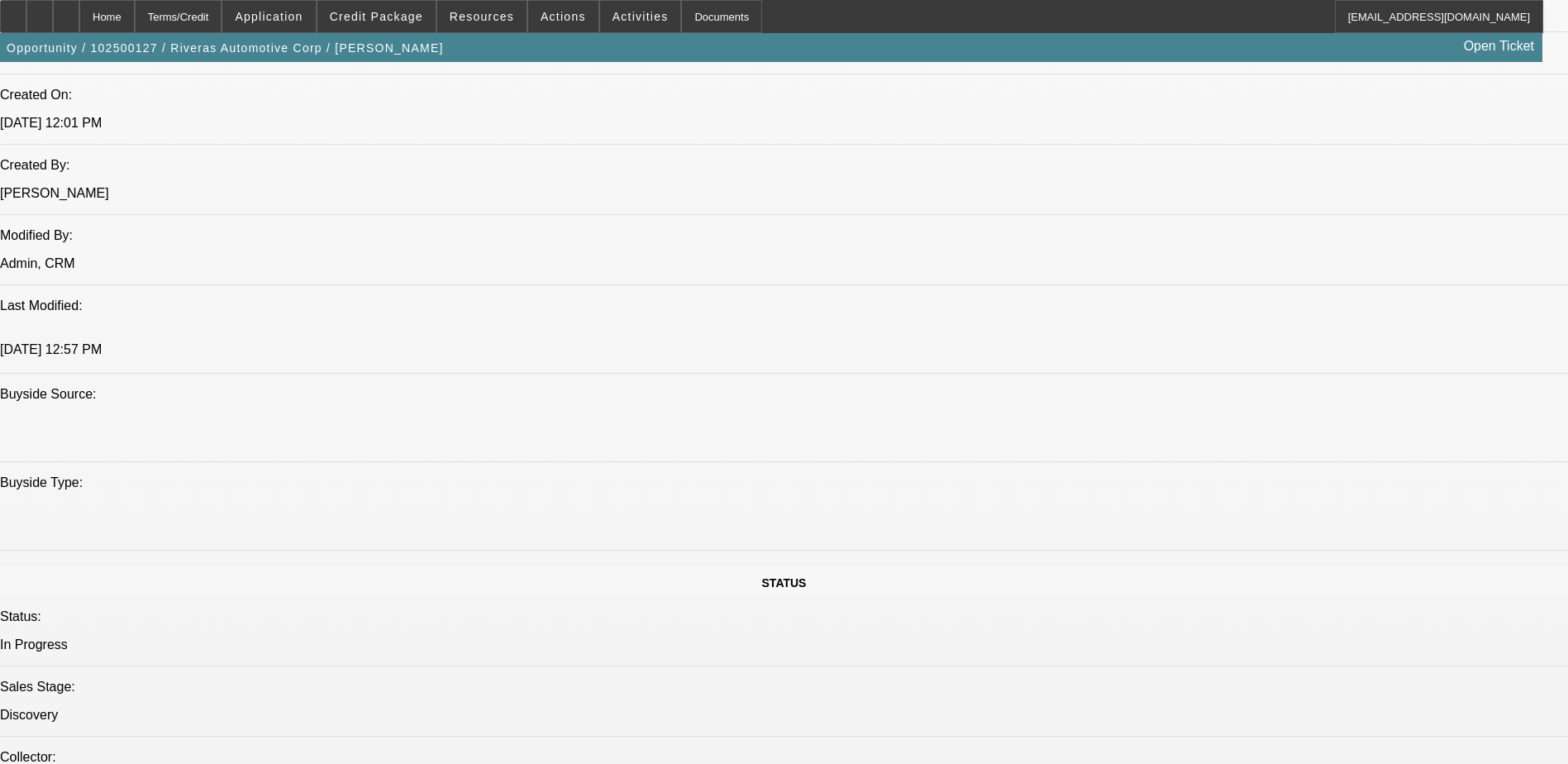
drag, startPoint x: 709, startPoint y: 291, endPoint x: 727, endPoint y: 313, distance: 28.4
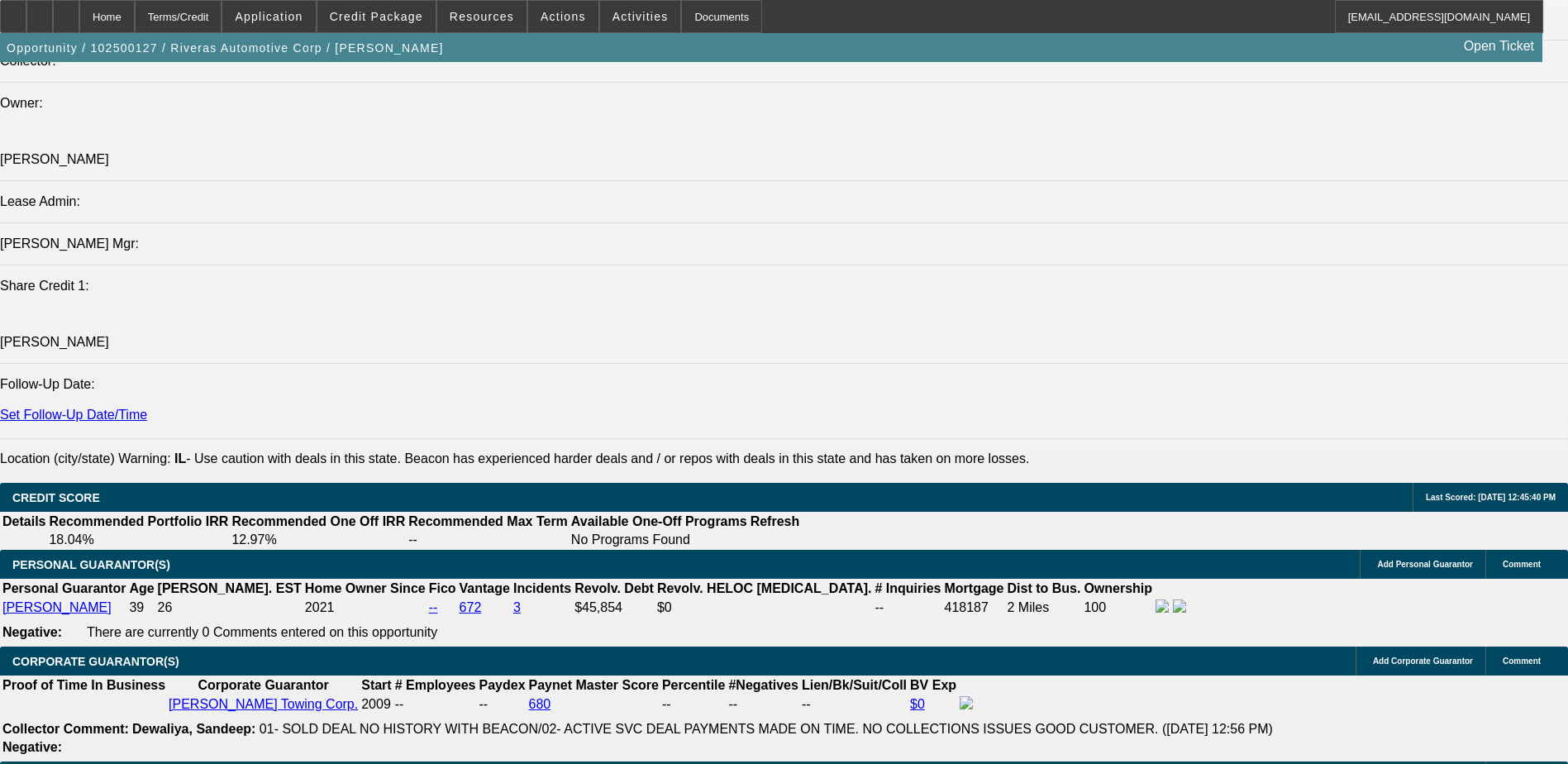
scroll to position [2068, 0]
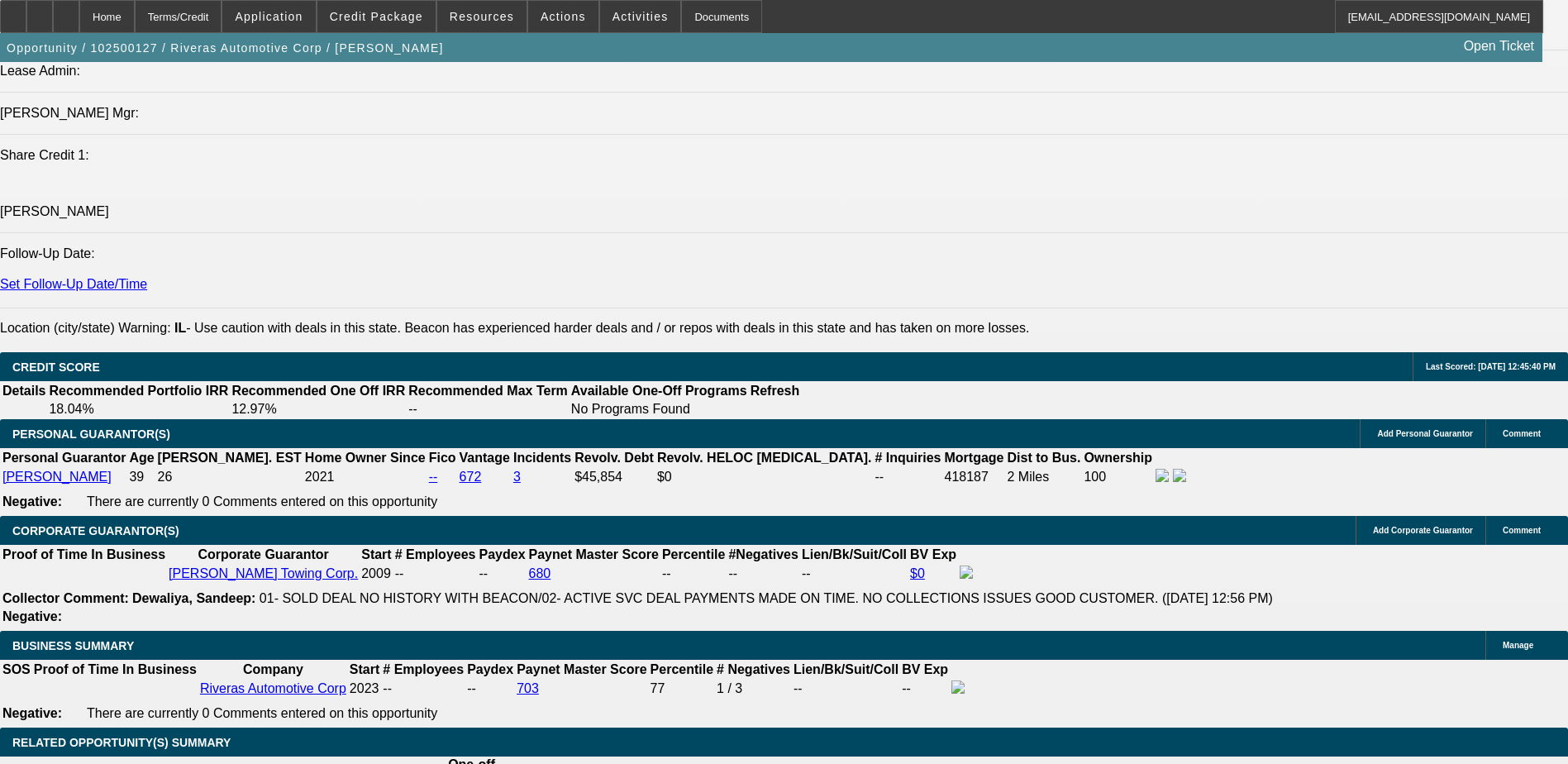
drag, startPoint x: 408, startPoint y: 302, endPoint x: 603, endPoint y: 302, distance: 195.0
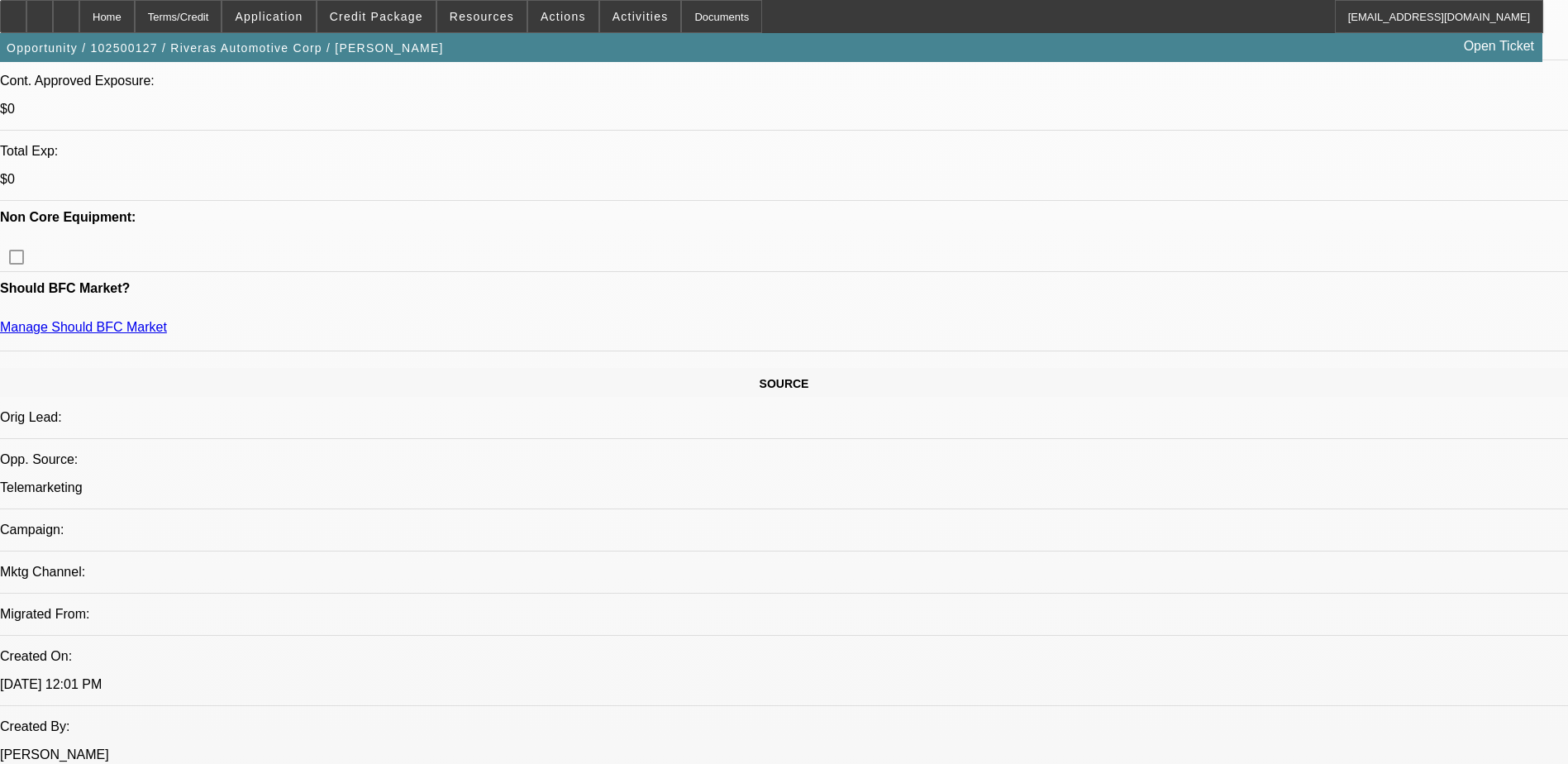
scroll to position [496, 0]
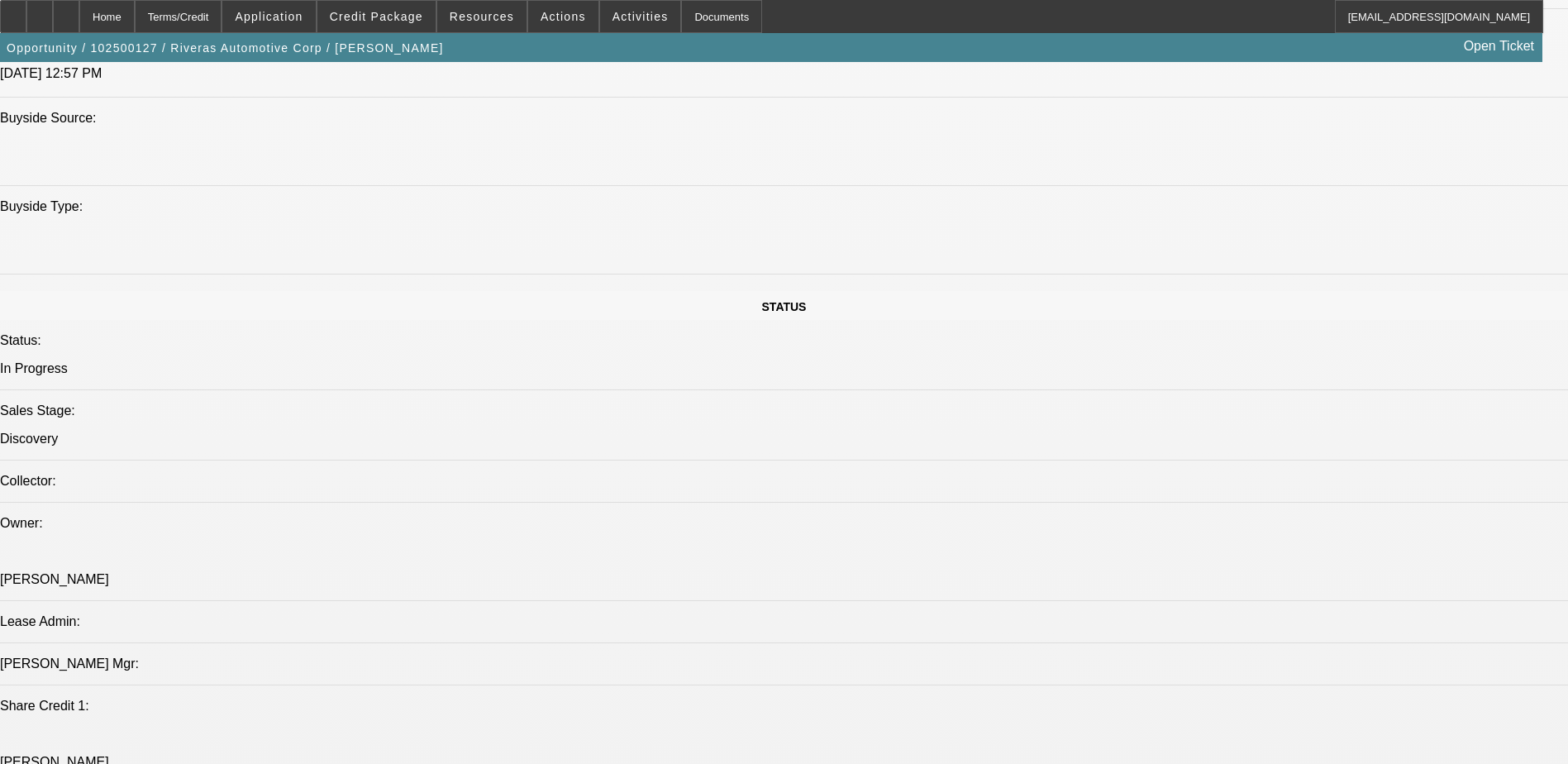
scroll to position [1158, 0]
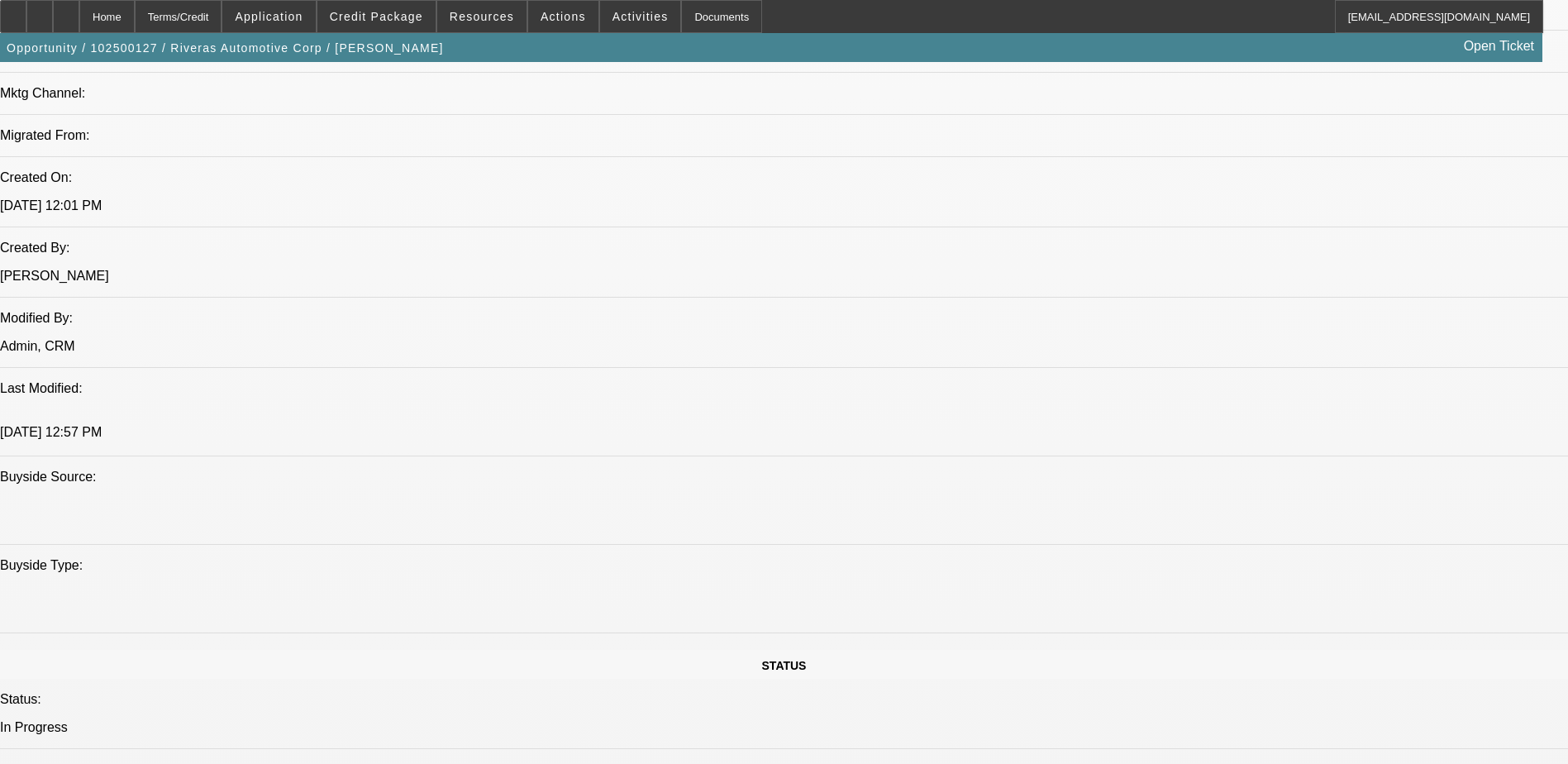
drag, startPoint x: 233, startPoint y: 366, endPoint x: 340, endPoint y: 374, distance: 107.3
drag, startPoint x: 340, startPoint y: 374, endPoint x: 302, endPoint y: 386, distance: 39.8
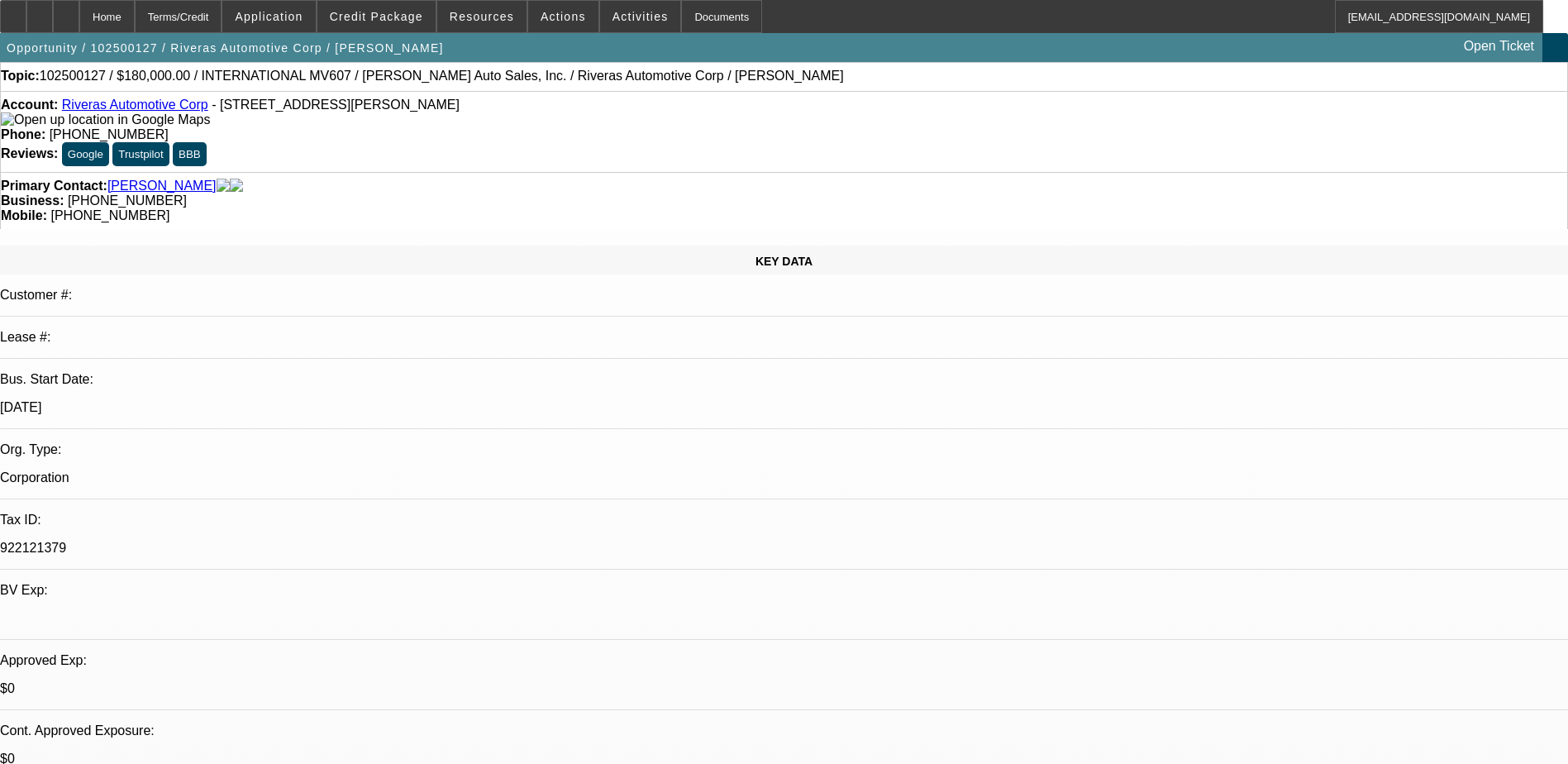
scroll to position [0, 0]
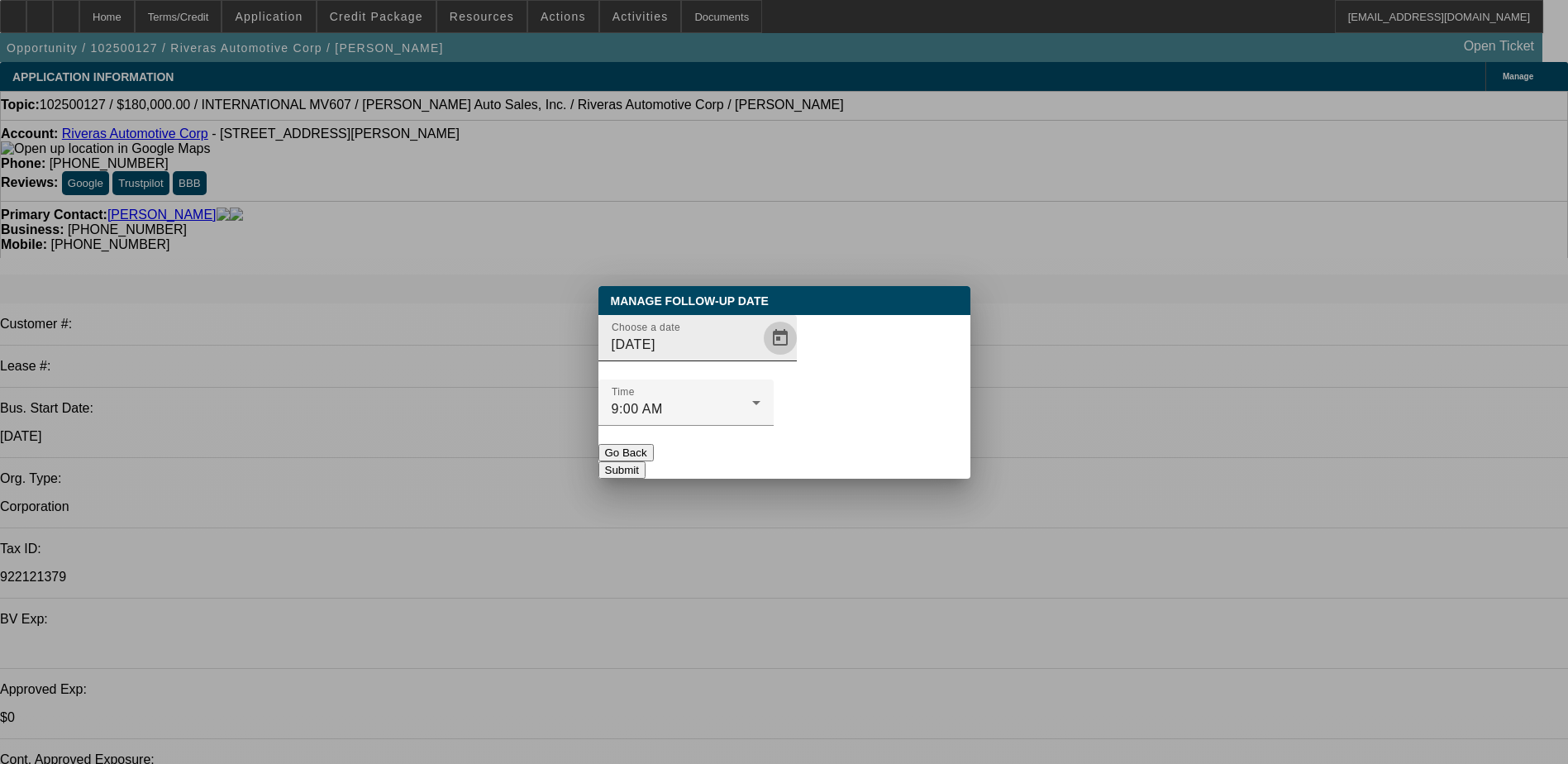
click at [760, 358] on span "Open calendar" at bounding box center [780, 338] width 40 height 40
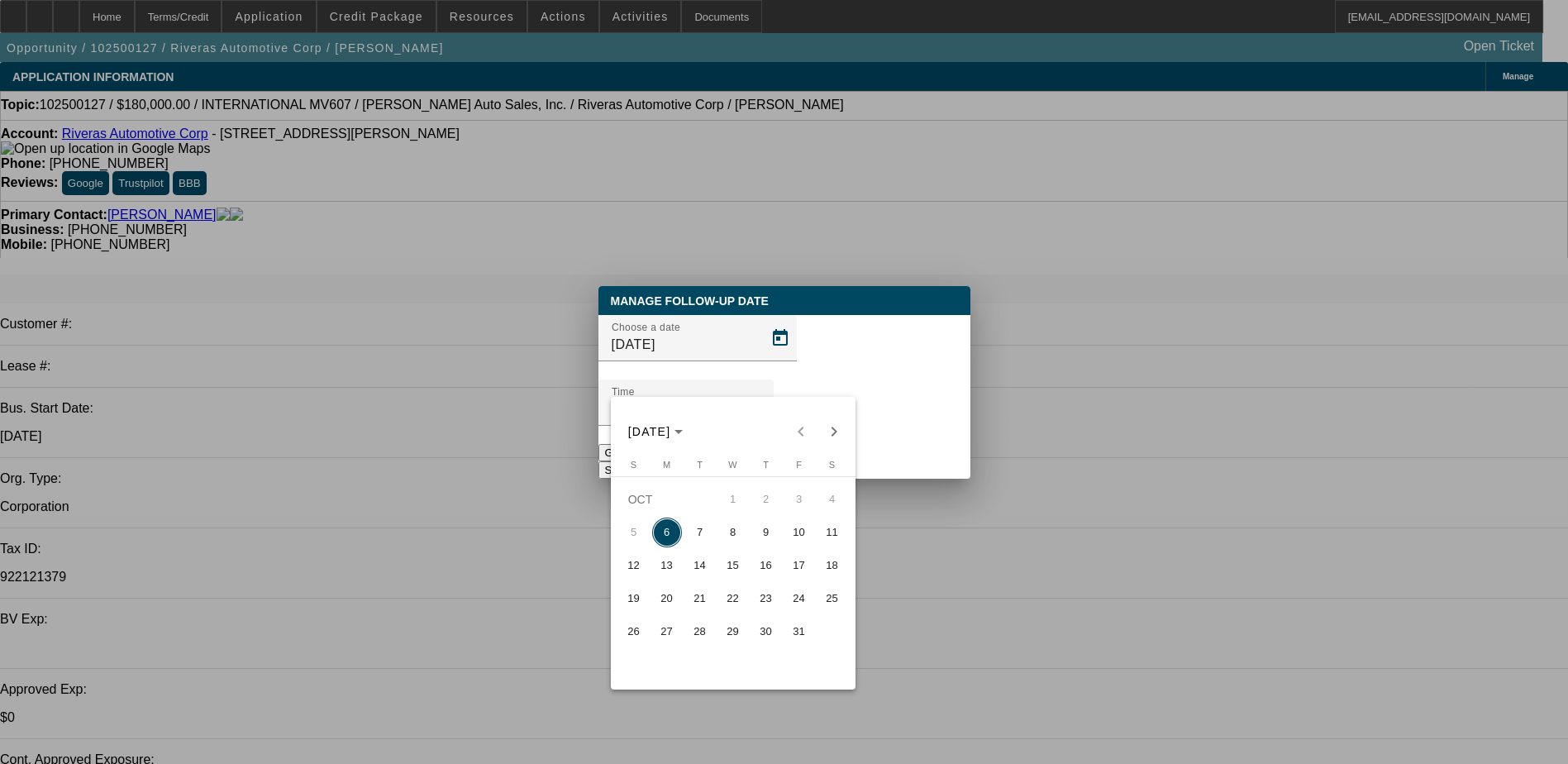
click at [706, 534] on span "7" at bounding box center [700, 532] width 30 height 30
type input "10/7/2025"
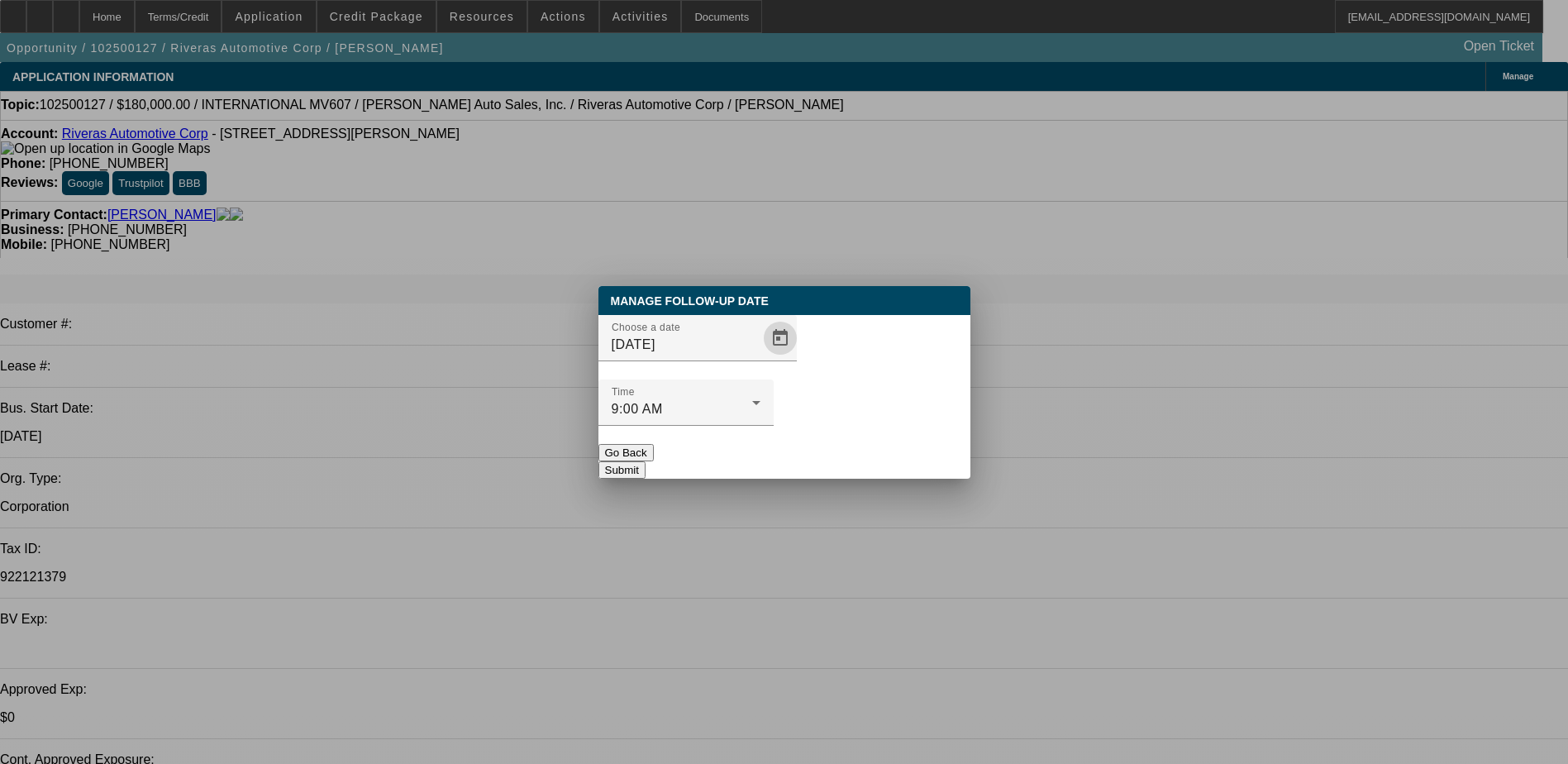
click at [646, 461] on button "Submit" at bounding box center [622, 470] width 47 height 17
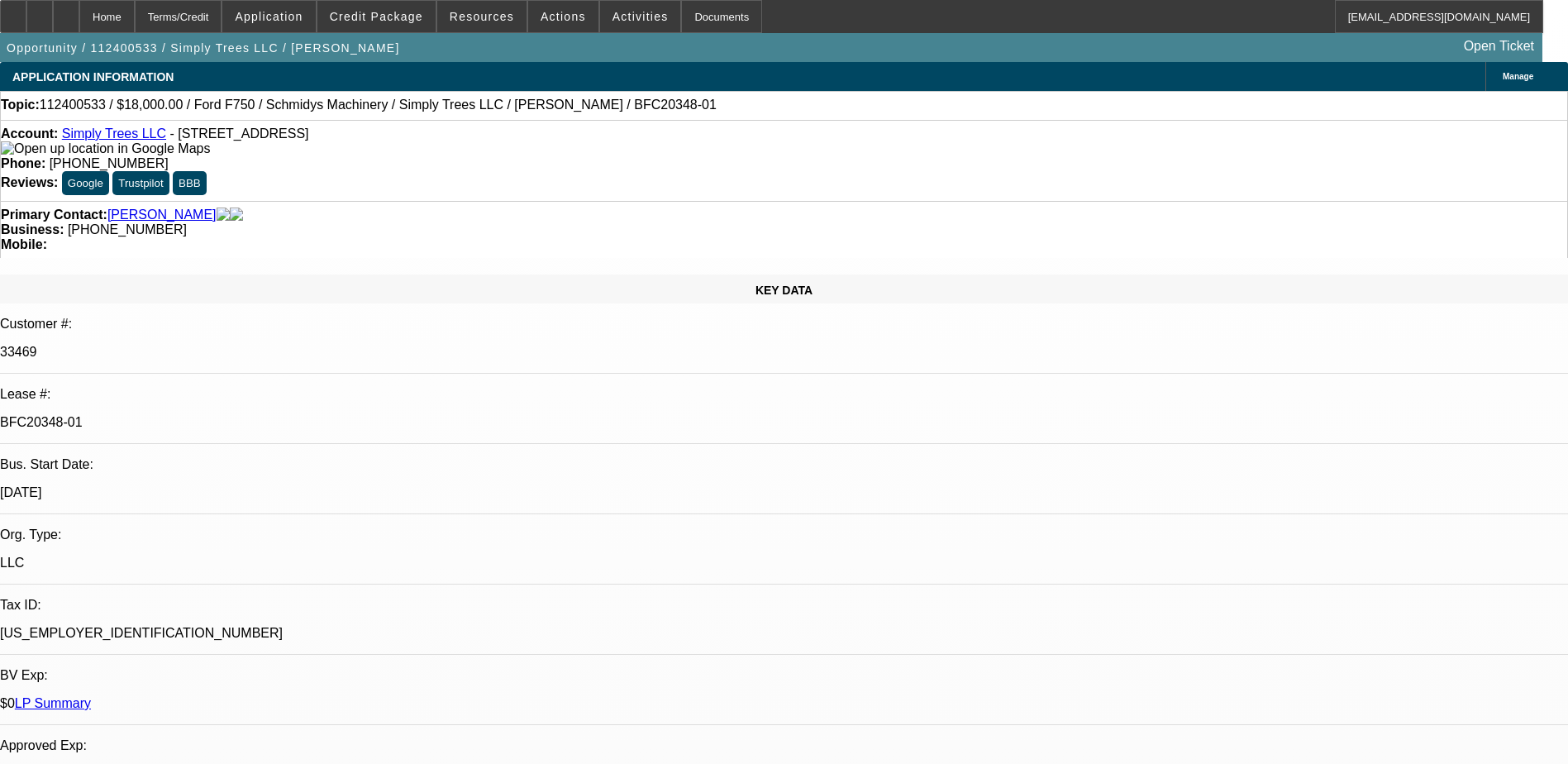
select select "0"
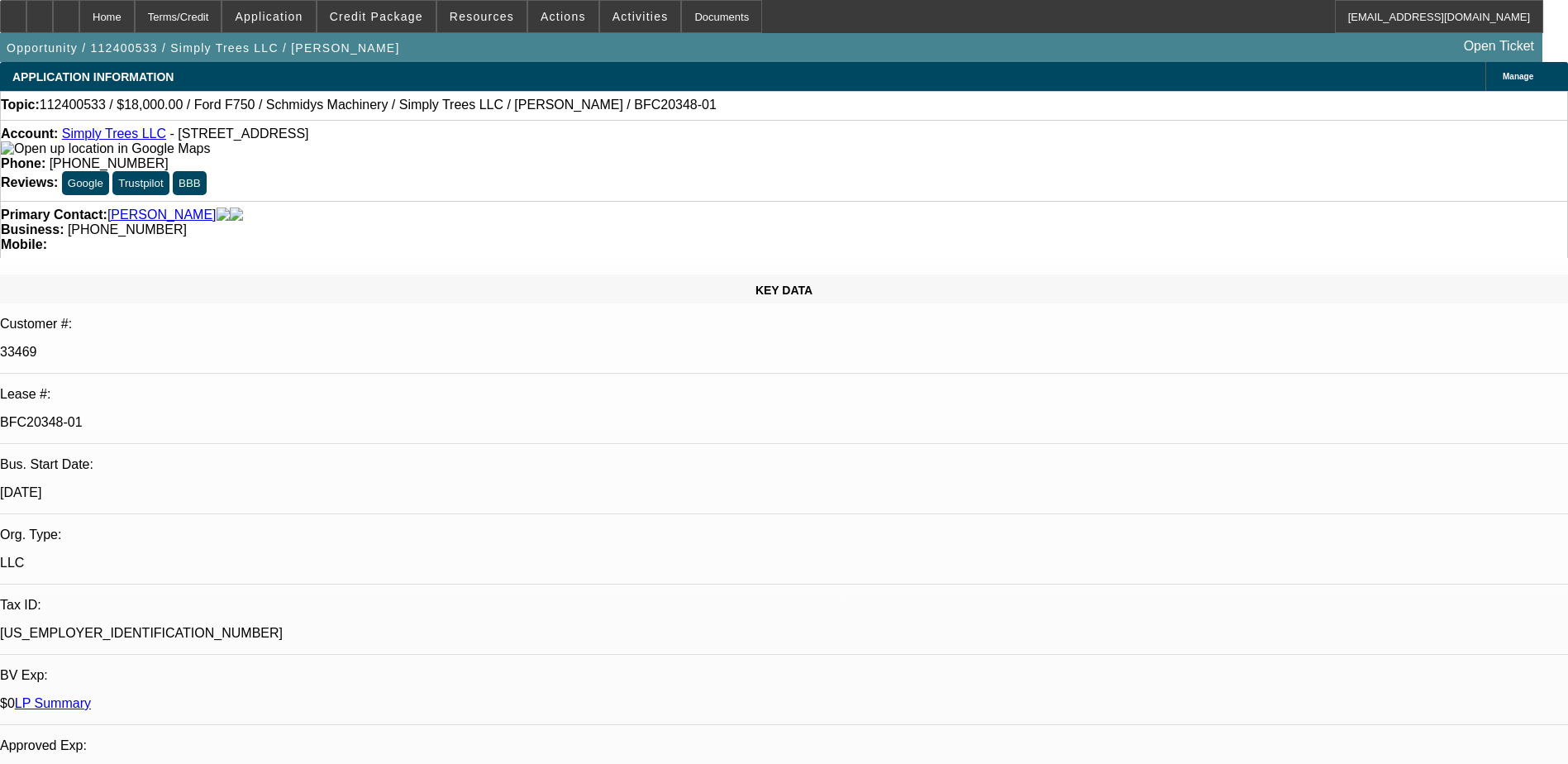
select select "0"
select select "2"
select select "0"
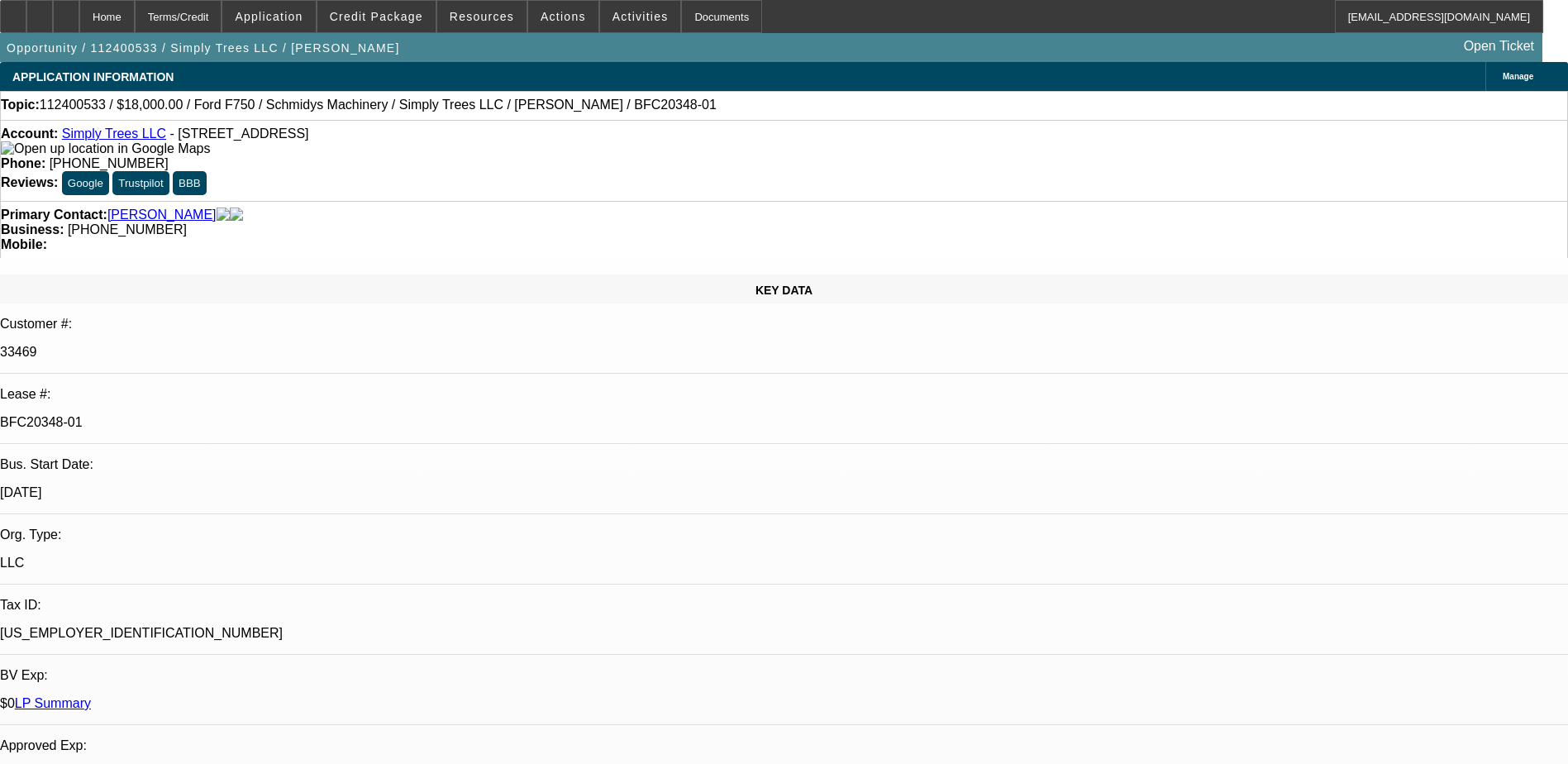
select select "2"
select select "0"
select select "1"
select select "6"
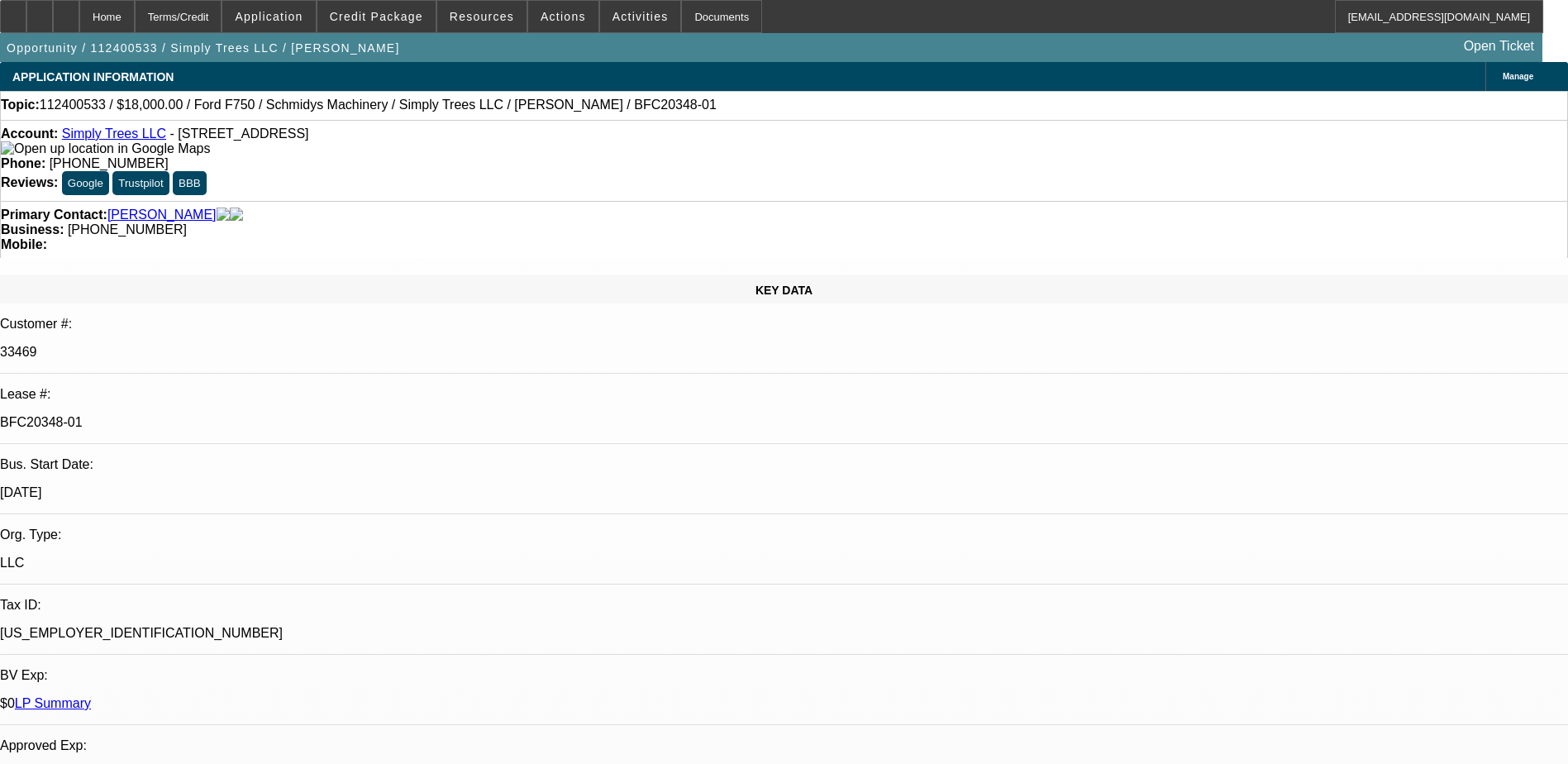
select select "1"
select select "6"
select select "1"
select select "2"
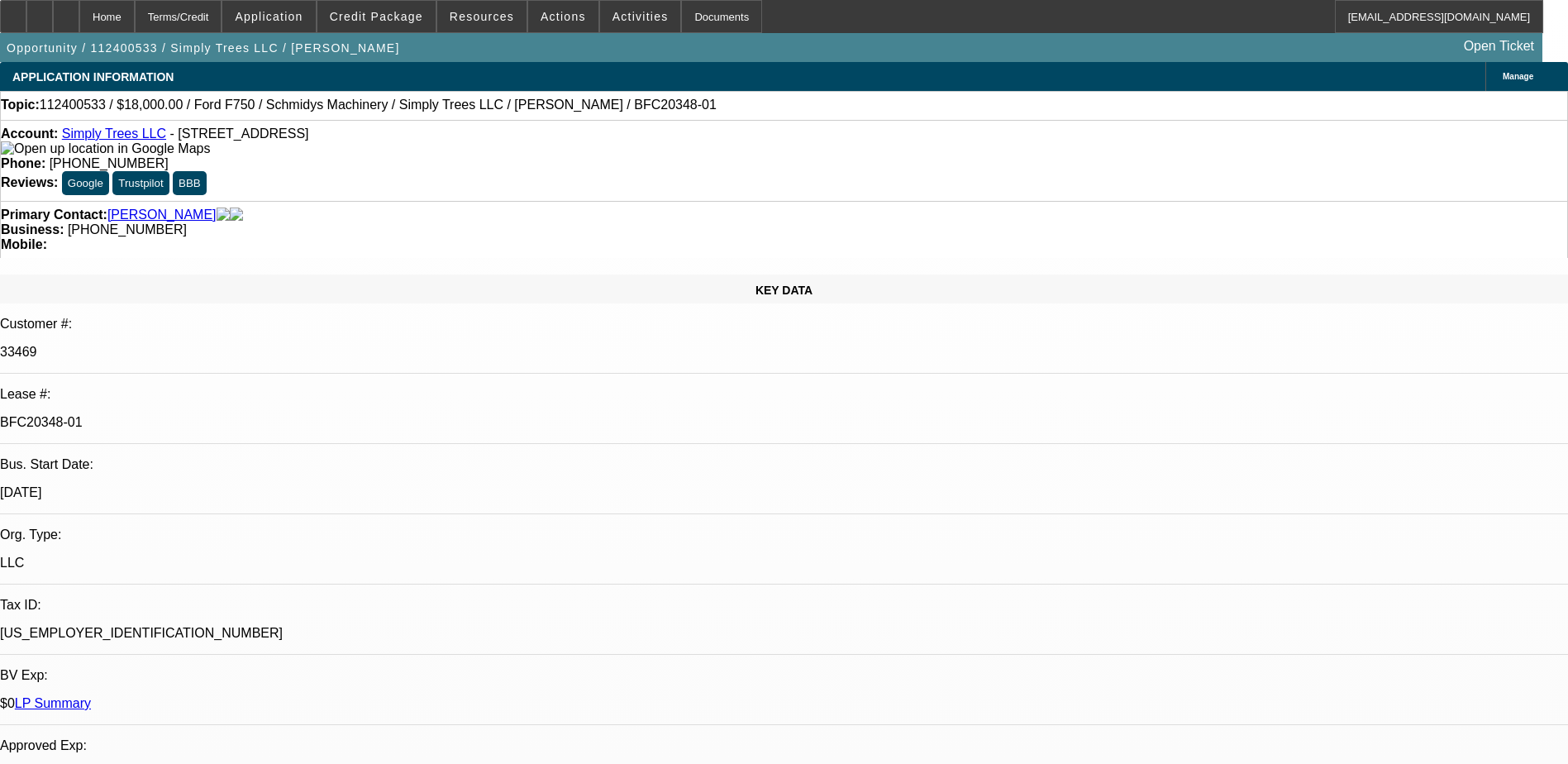
select select "6"
select select "1"
select select "2"
select select "6"
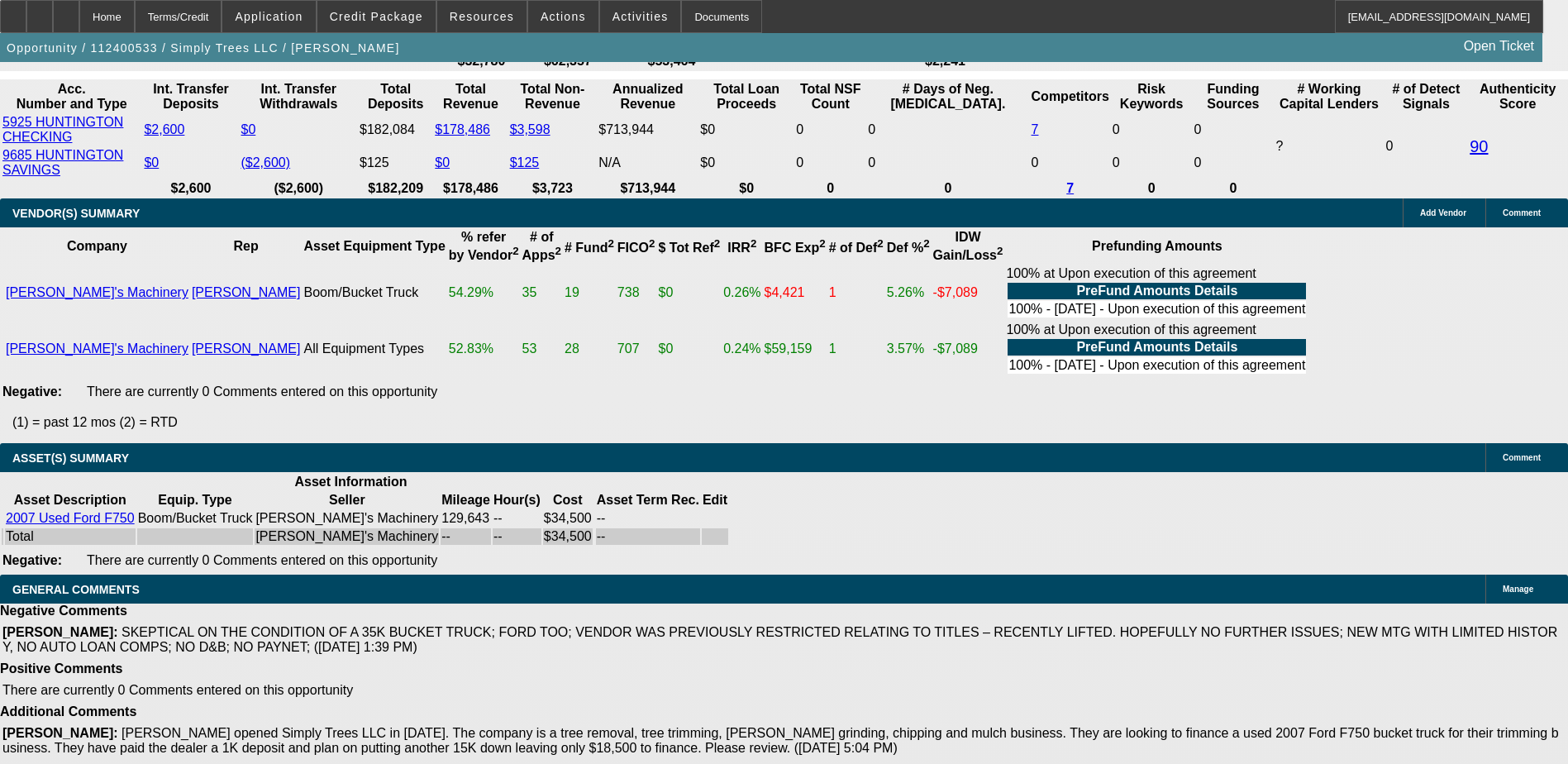
scroll to position [3506, 0]
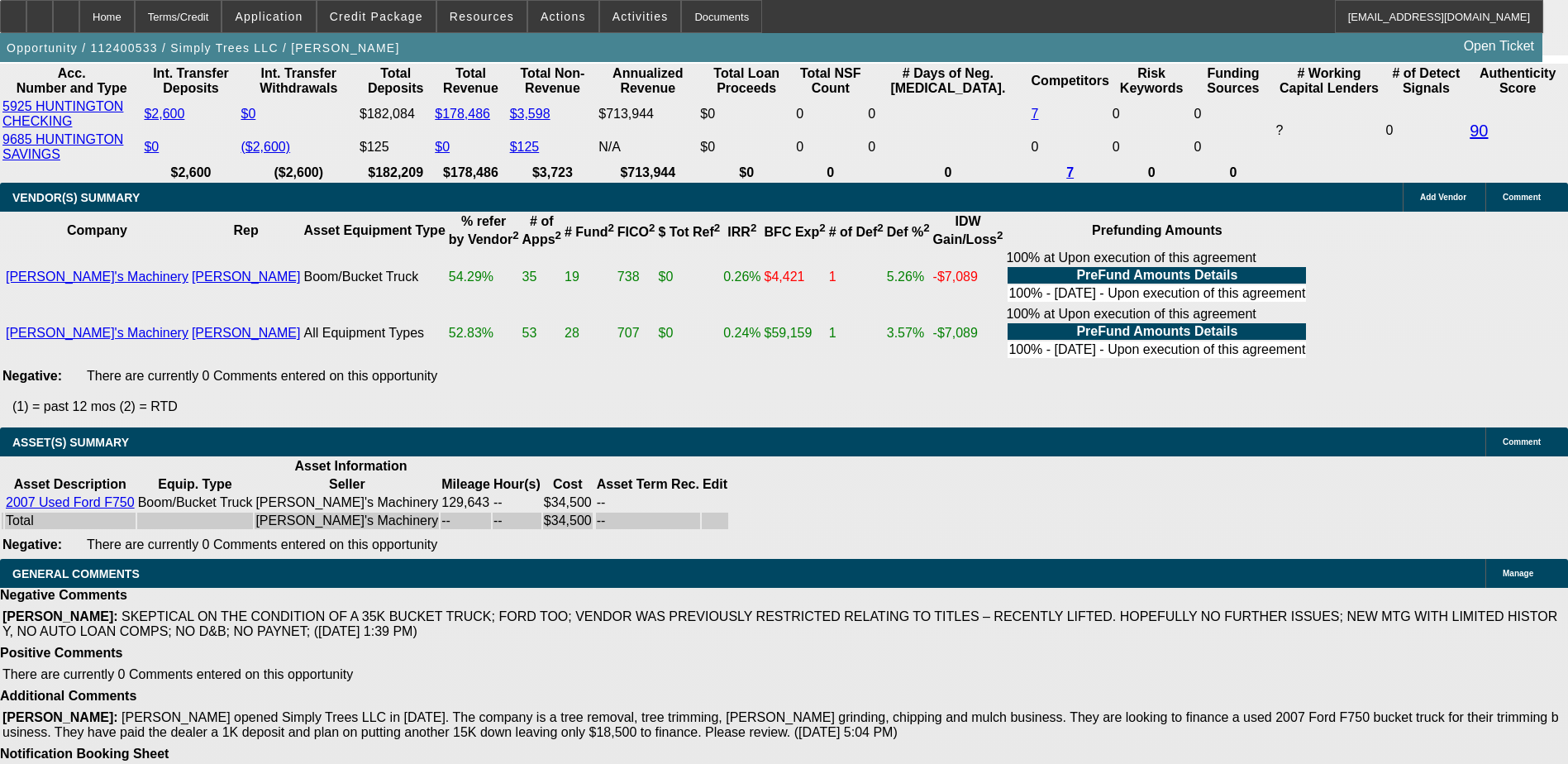
drag, startPoint x: 372, startPoint y: 702, endPoint x: 735, endPoint y: 702, distance: 363.0
drag, startPoint x: 735, startPoint y: 702, endPoint x: 568, endPoint y: 717, distance: 167.7
drag, startPoint x: 551, startPoint y: 704, endPoint x: 821, endPoint y: 702, distance: 270.0
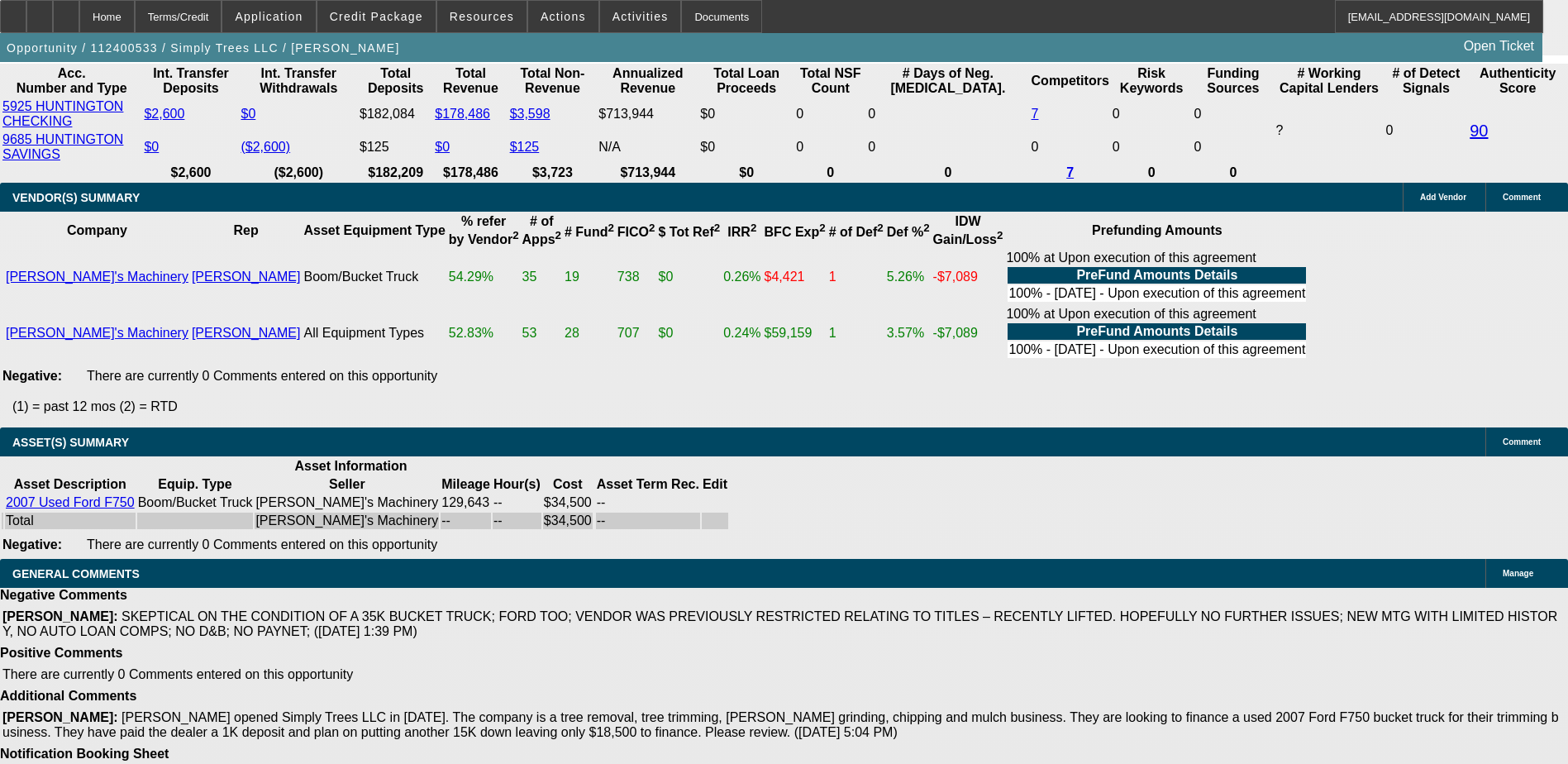
drag, startPoint x: 821, startPoint y: 702, endPoint x: 787, endPoint y: 705, distance: 34.1
drag, startPoint x: 294, startPoint y: 700, endPoint x: 590, endPoint y: 703, distance: 296.0
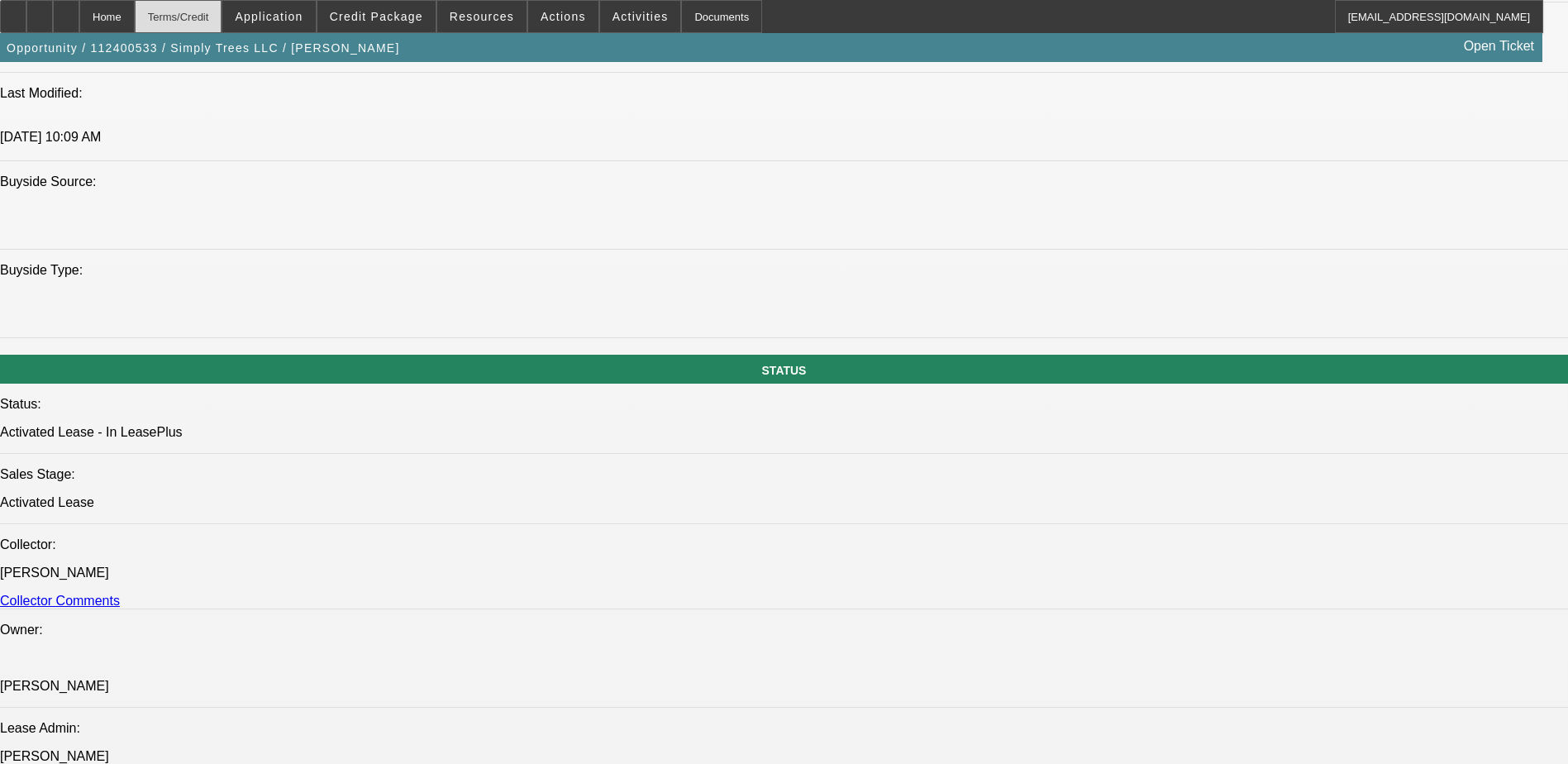
scroll to position [1522, 0]
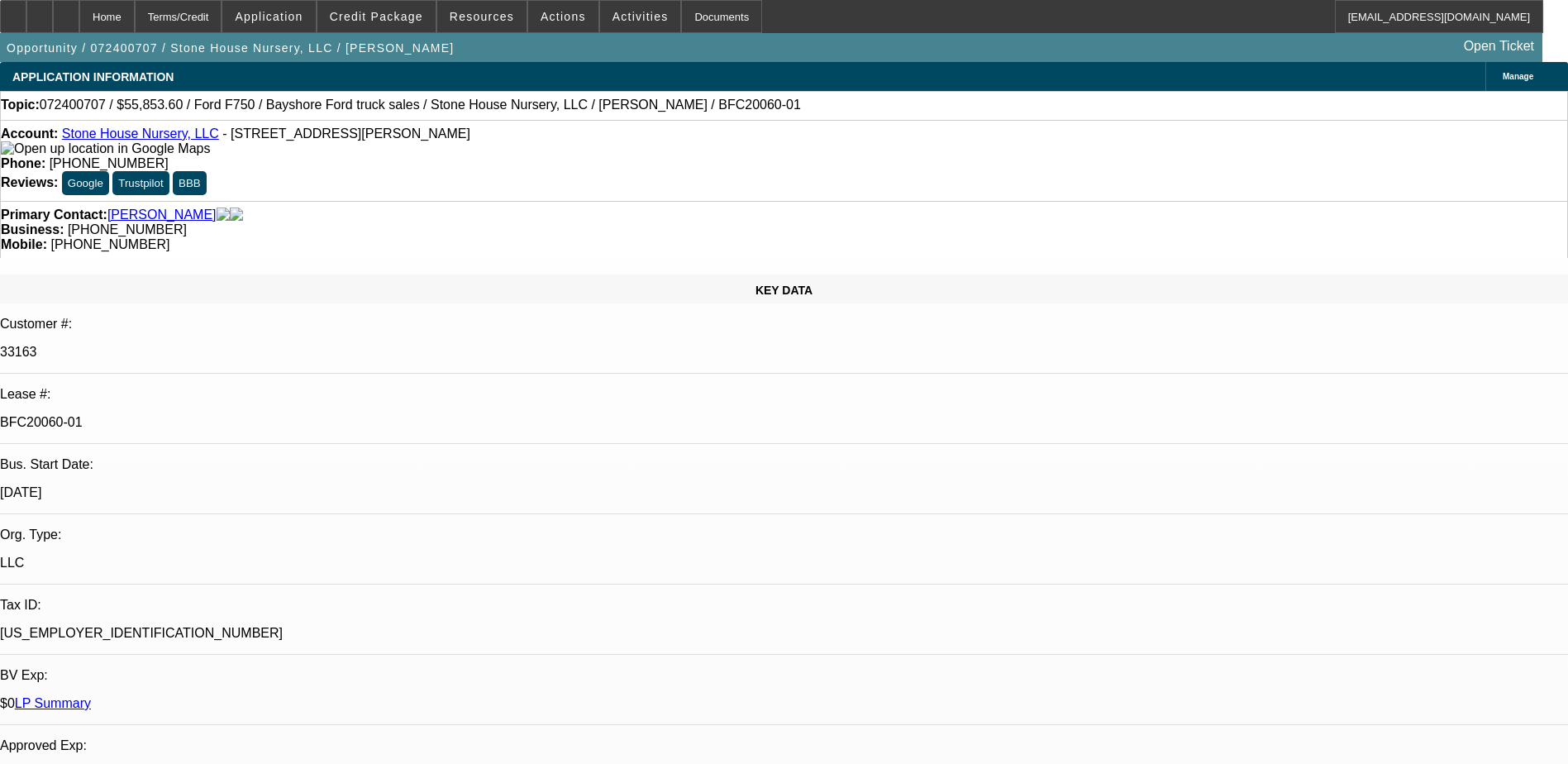
select select "0"
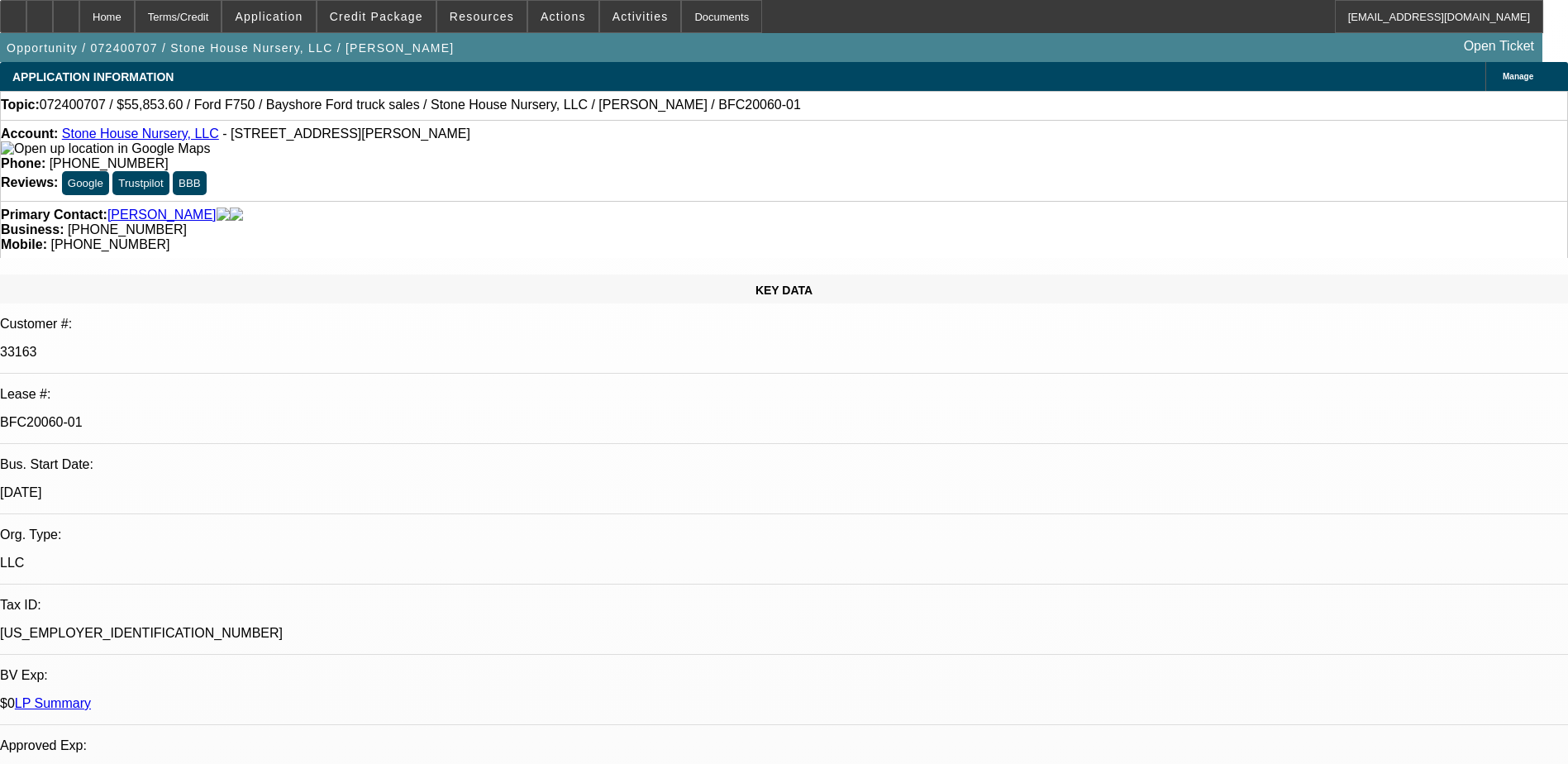
select select "0"
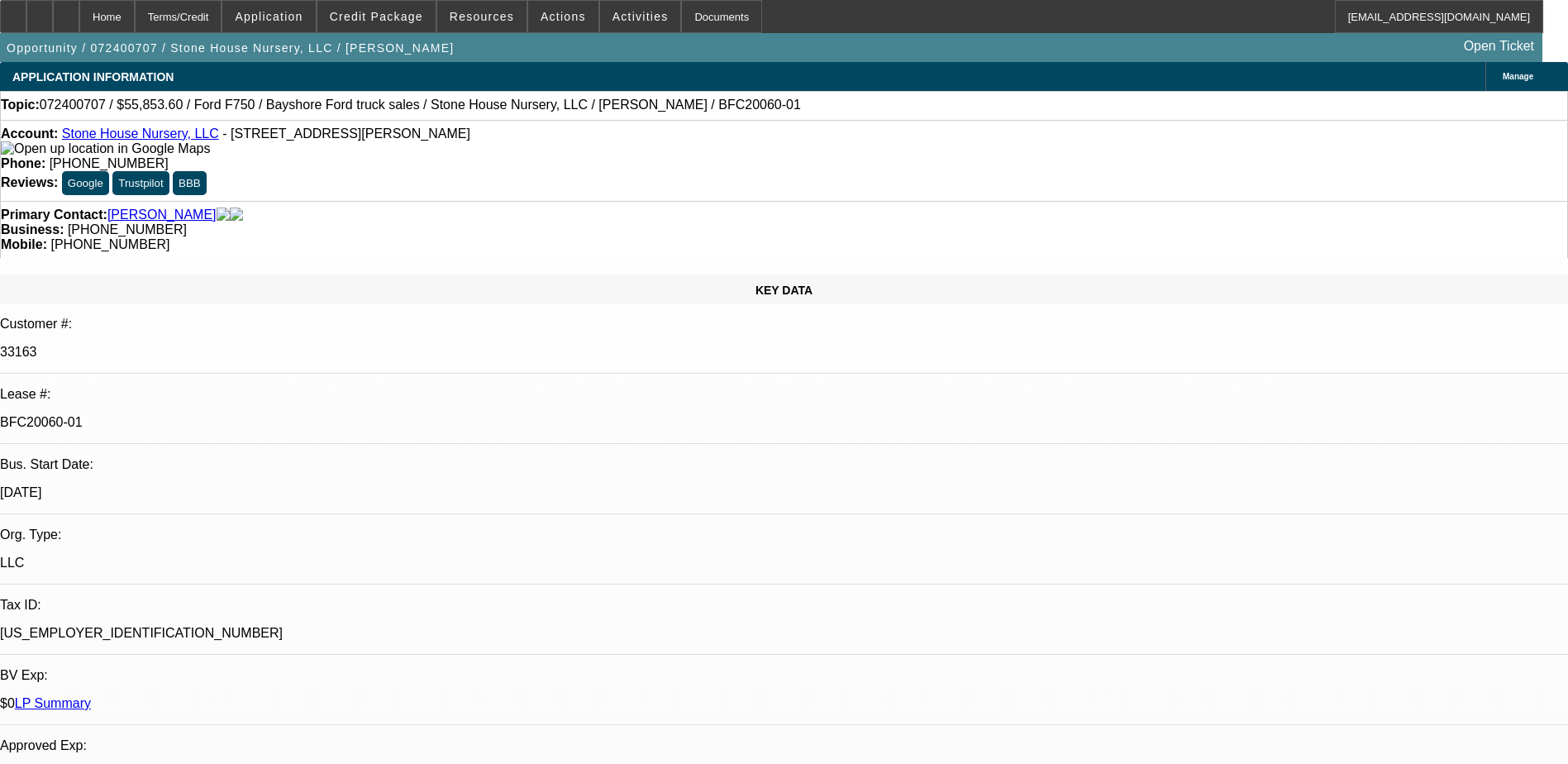
select select "0"
select select "1"
select select "6"
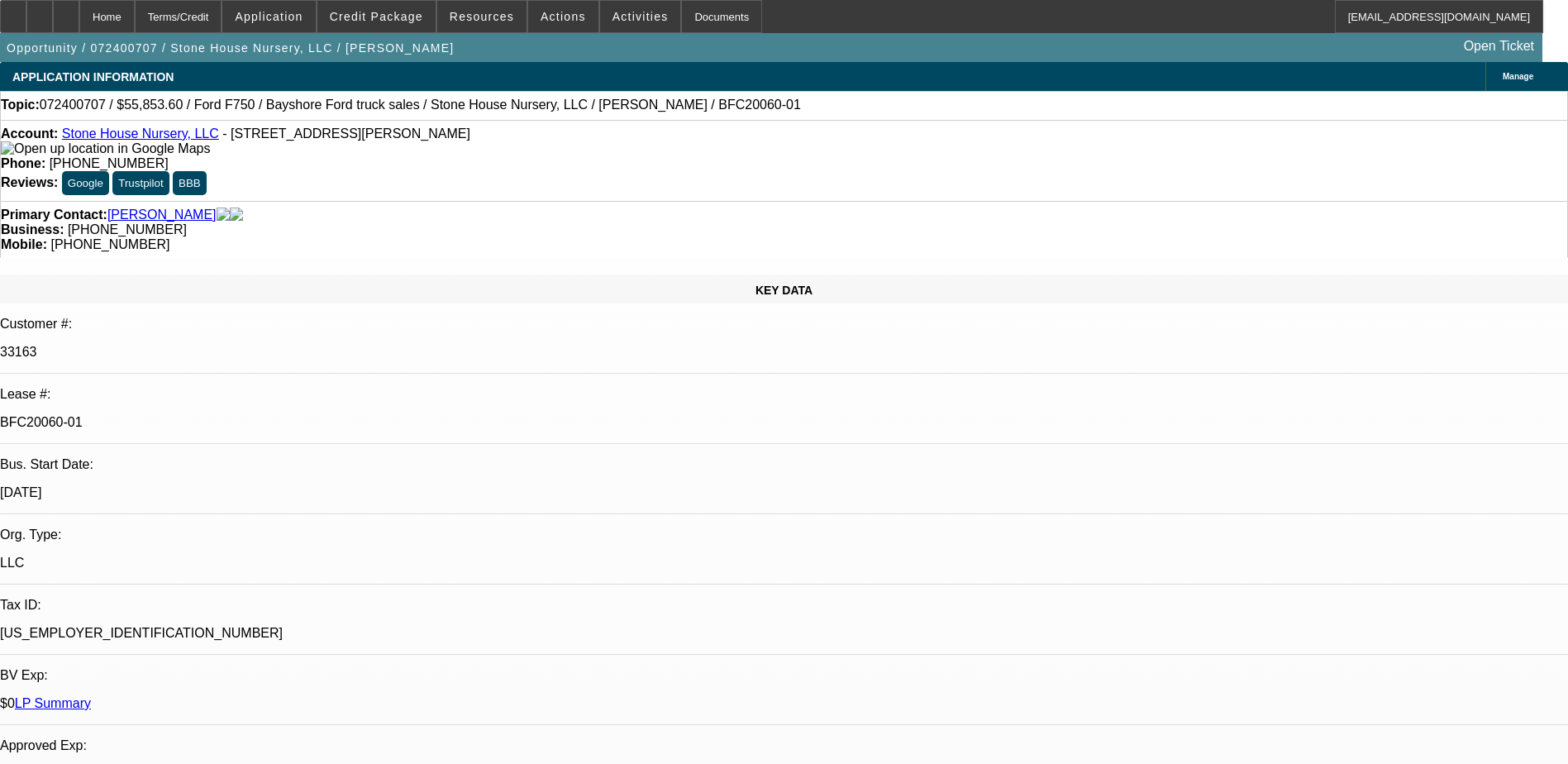
select select "1"
select select "6"
select select "1"
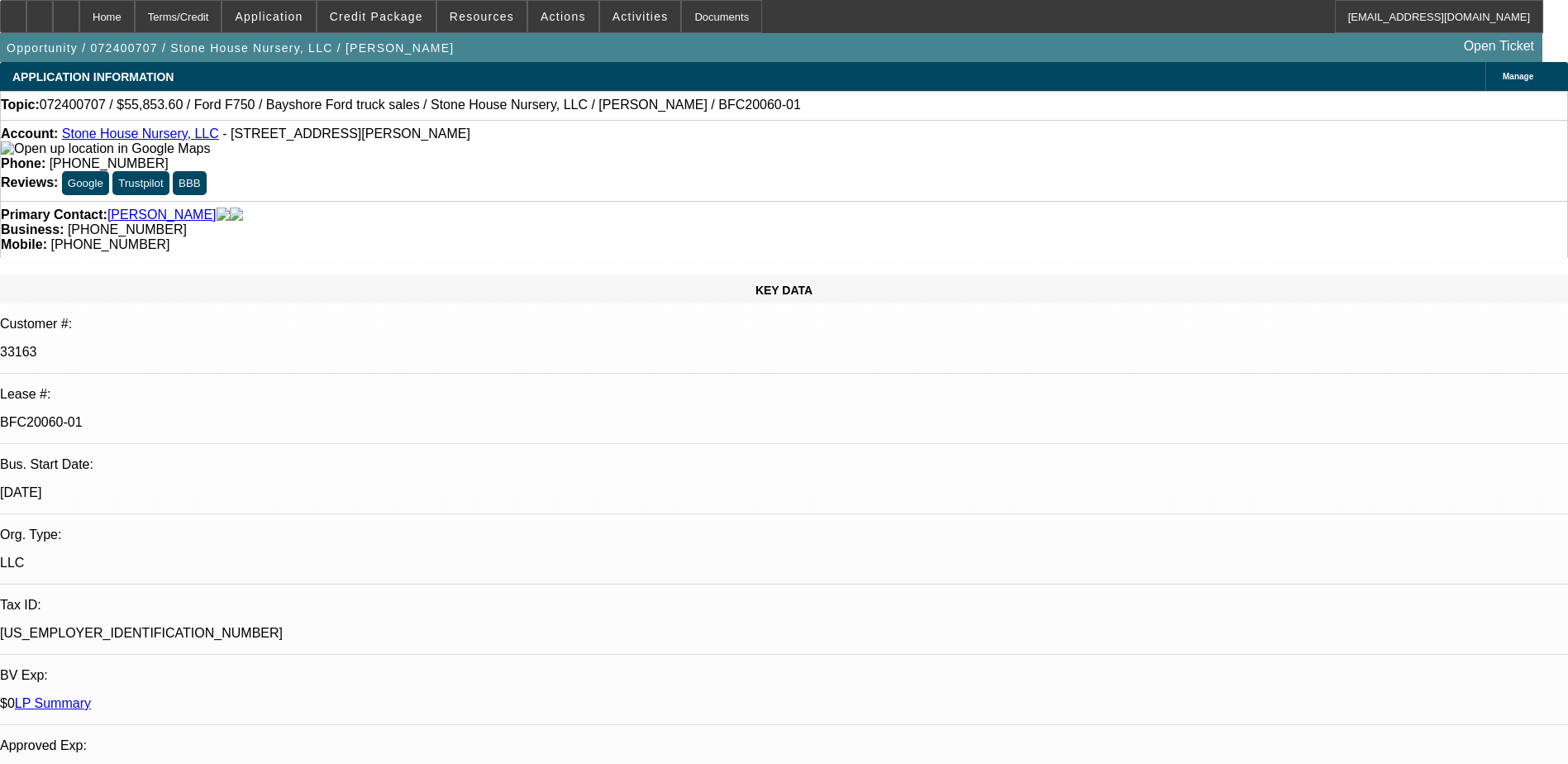
select select "6"
select select "1"
select select "6"
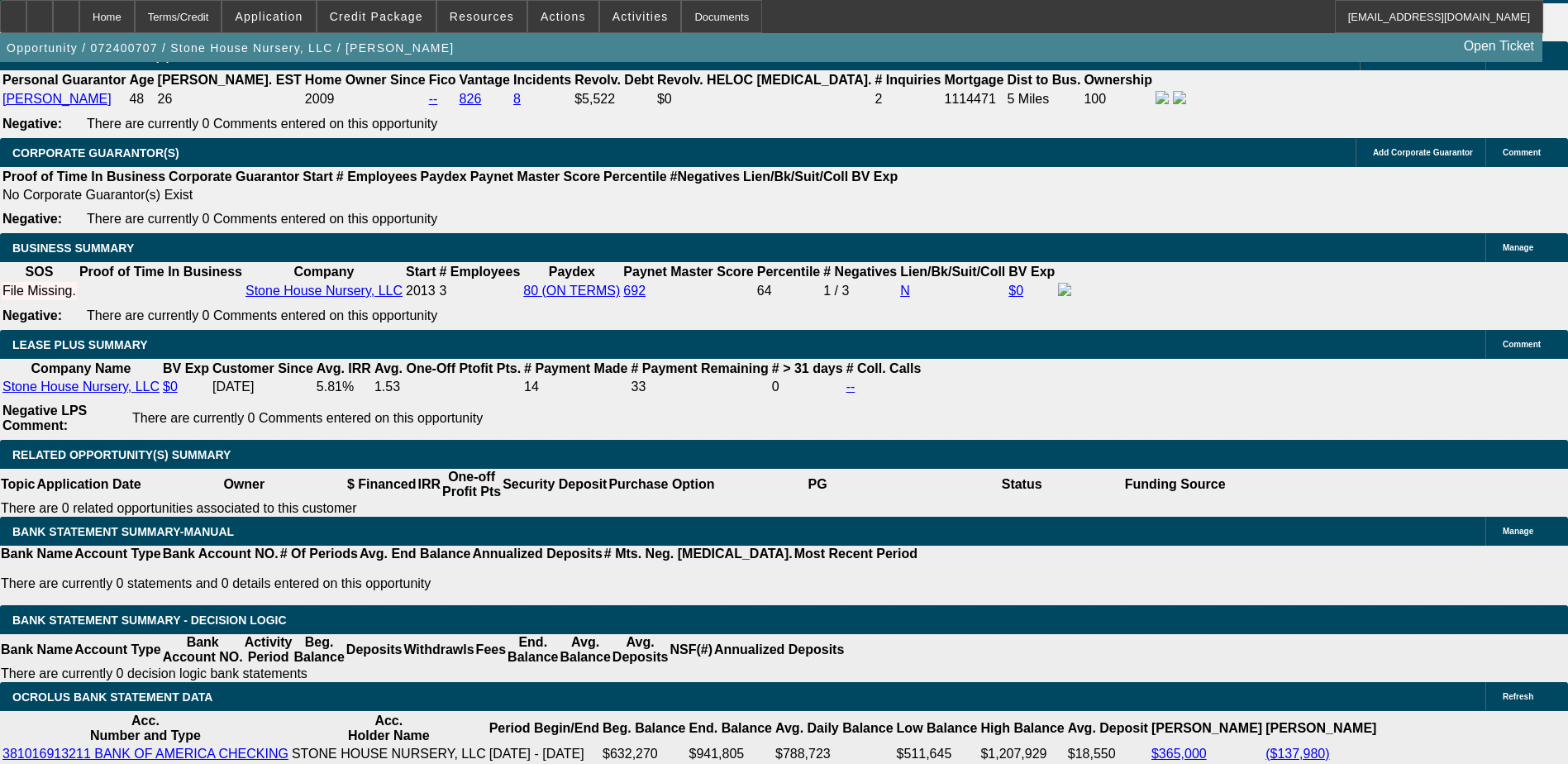
scroll to position [1737, 0]
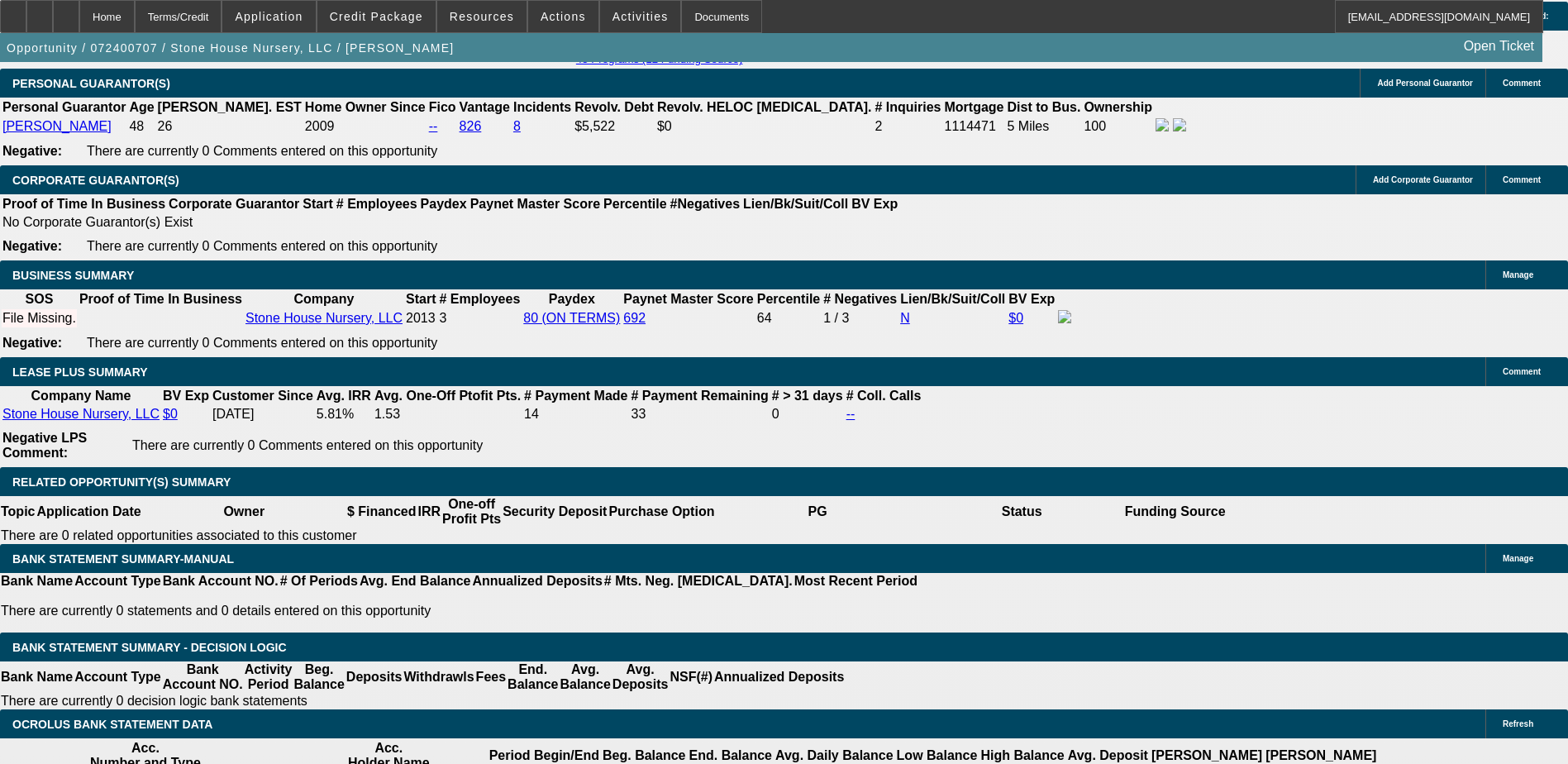
scroll to position [2990, 0]
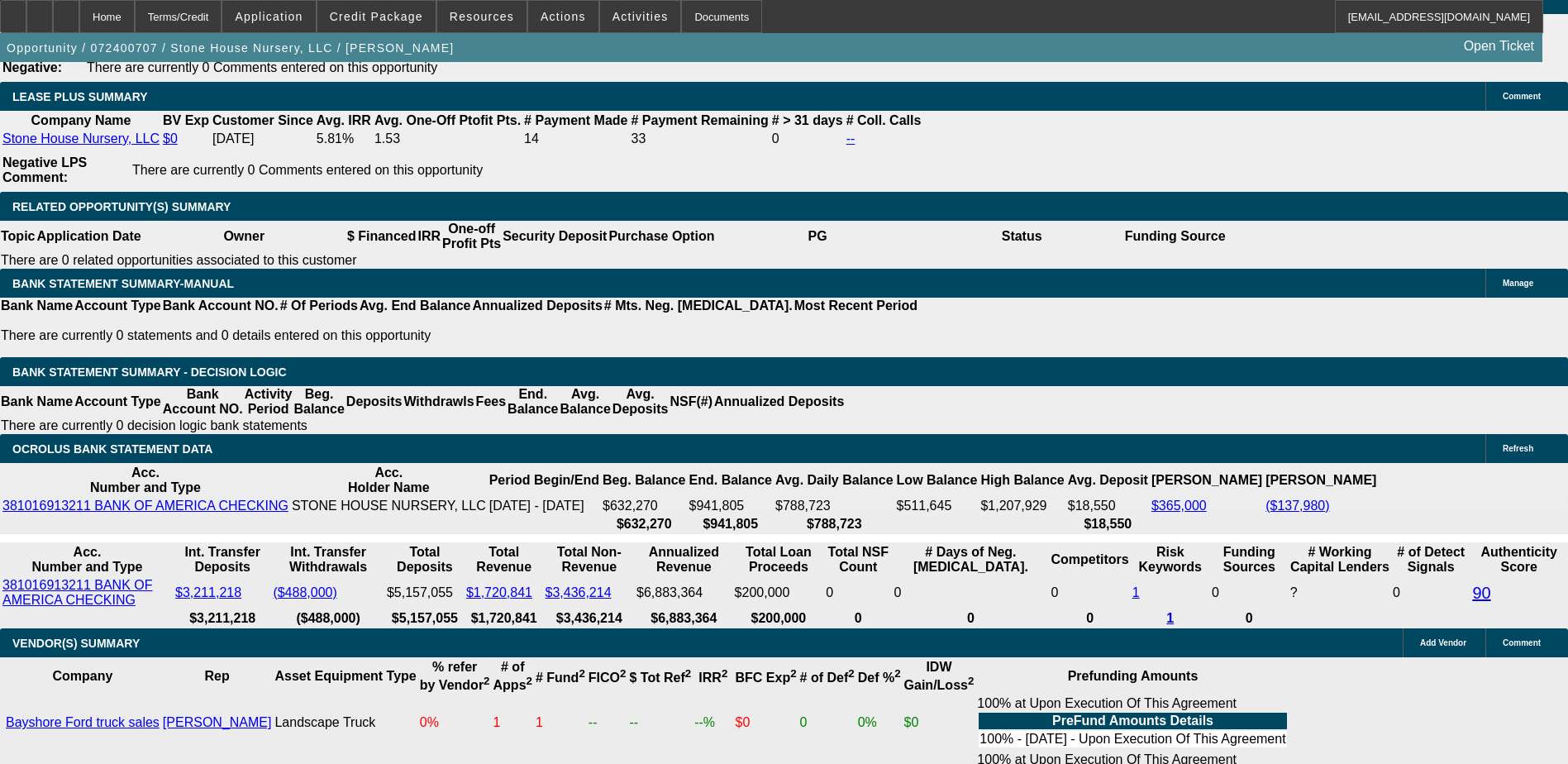
drag, startPoint x: 360, startPoint y: 376, endPoint x: 355, endPoint y: 484, distance: 108.1
drag, startPoint x: 355, startPoint y: 484, endPoint x: 309, endPoint y: 475, distance: 46.9
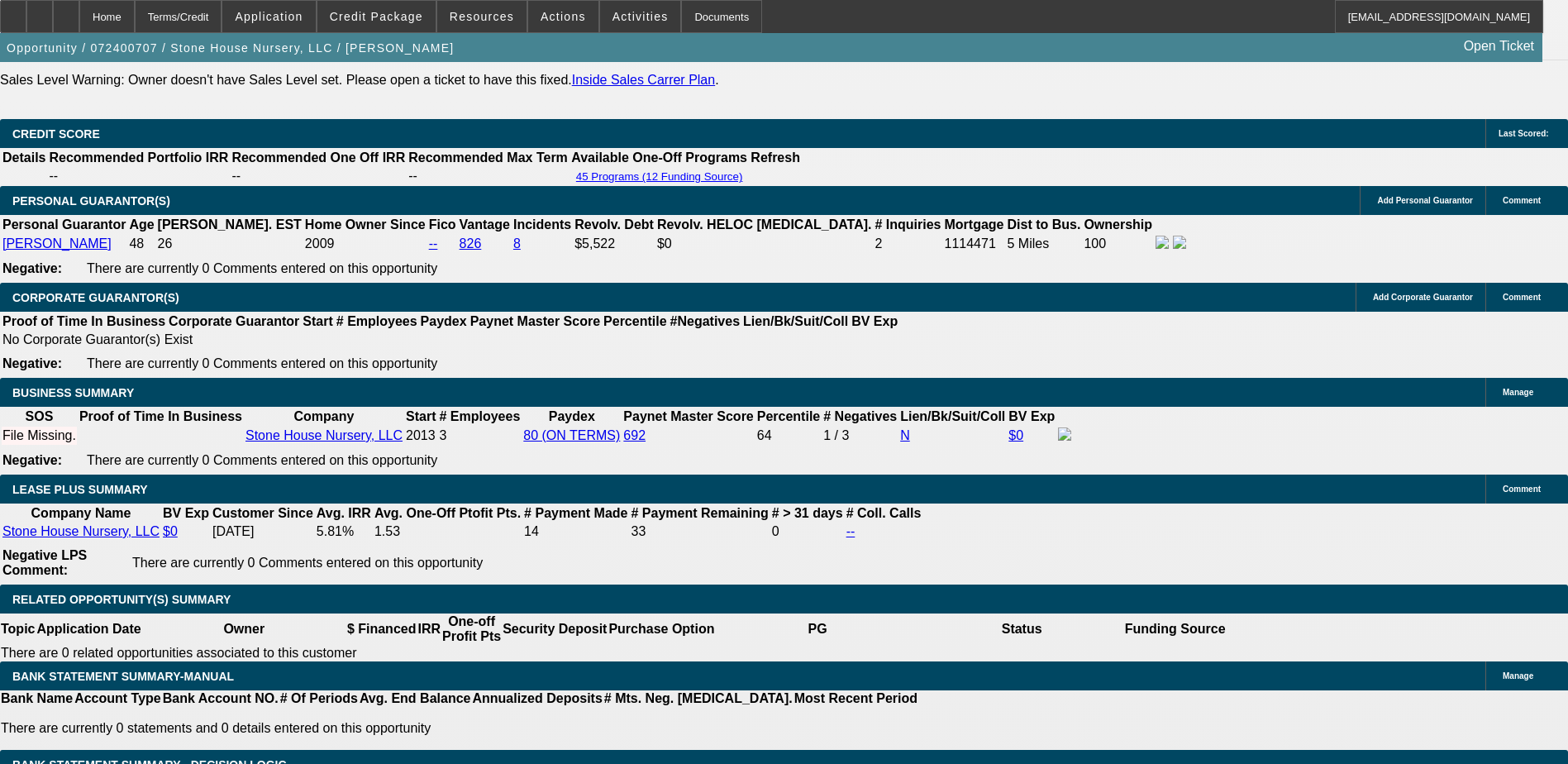
scroll to position [2411, 0]
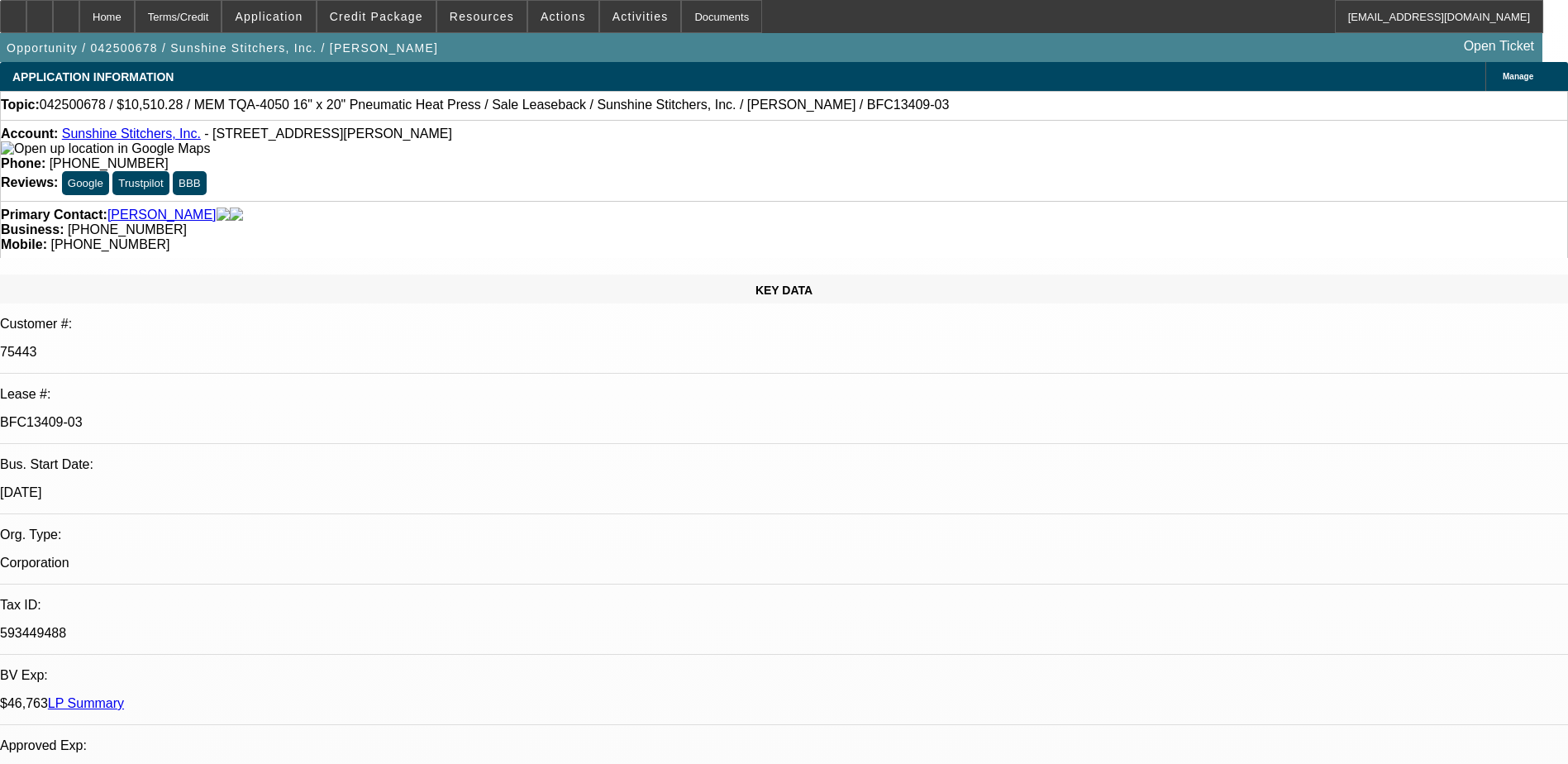
select select "0"
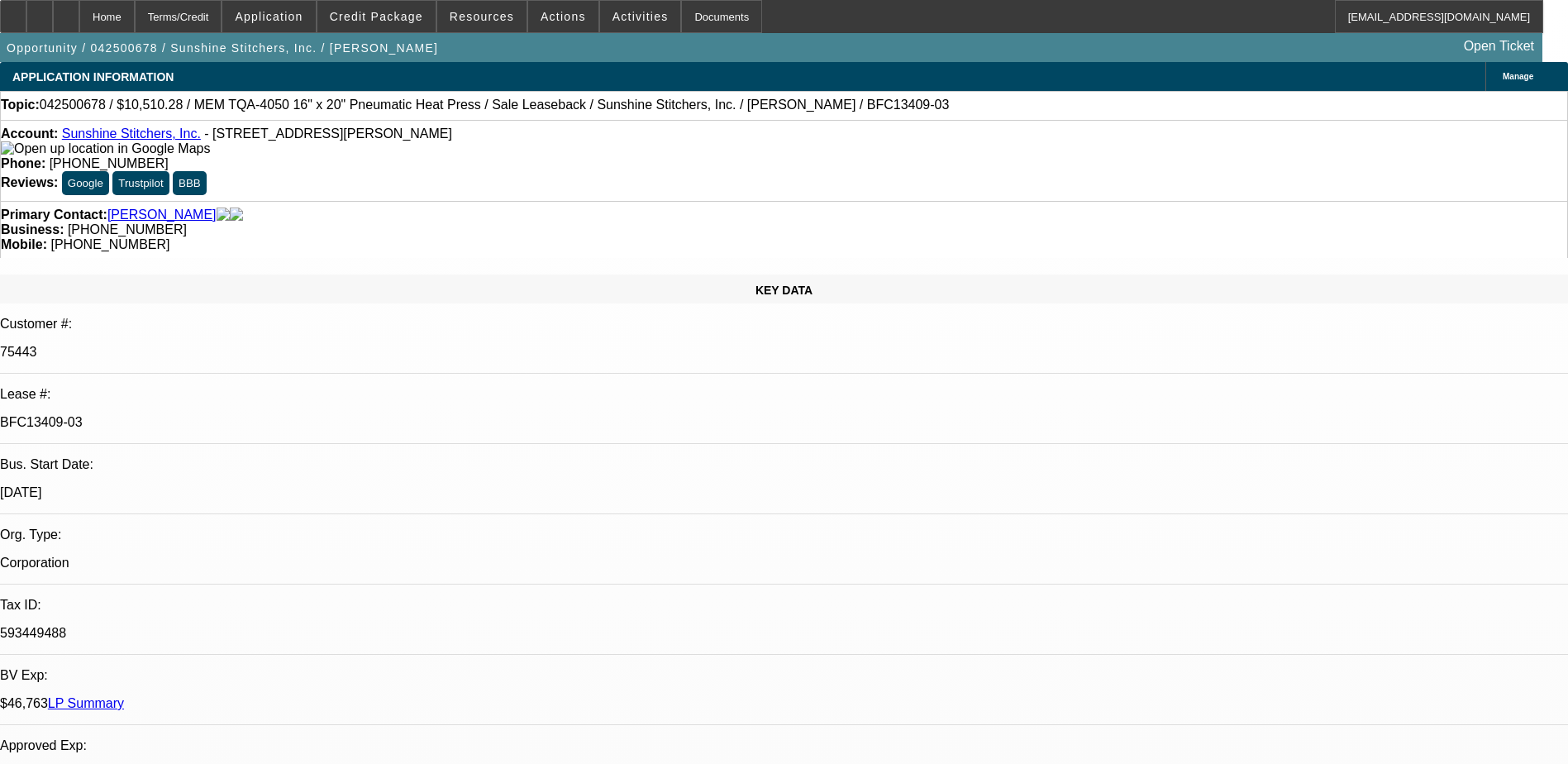
select select "0"
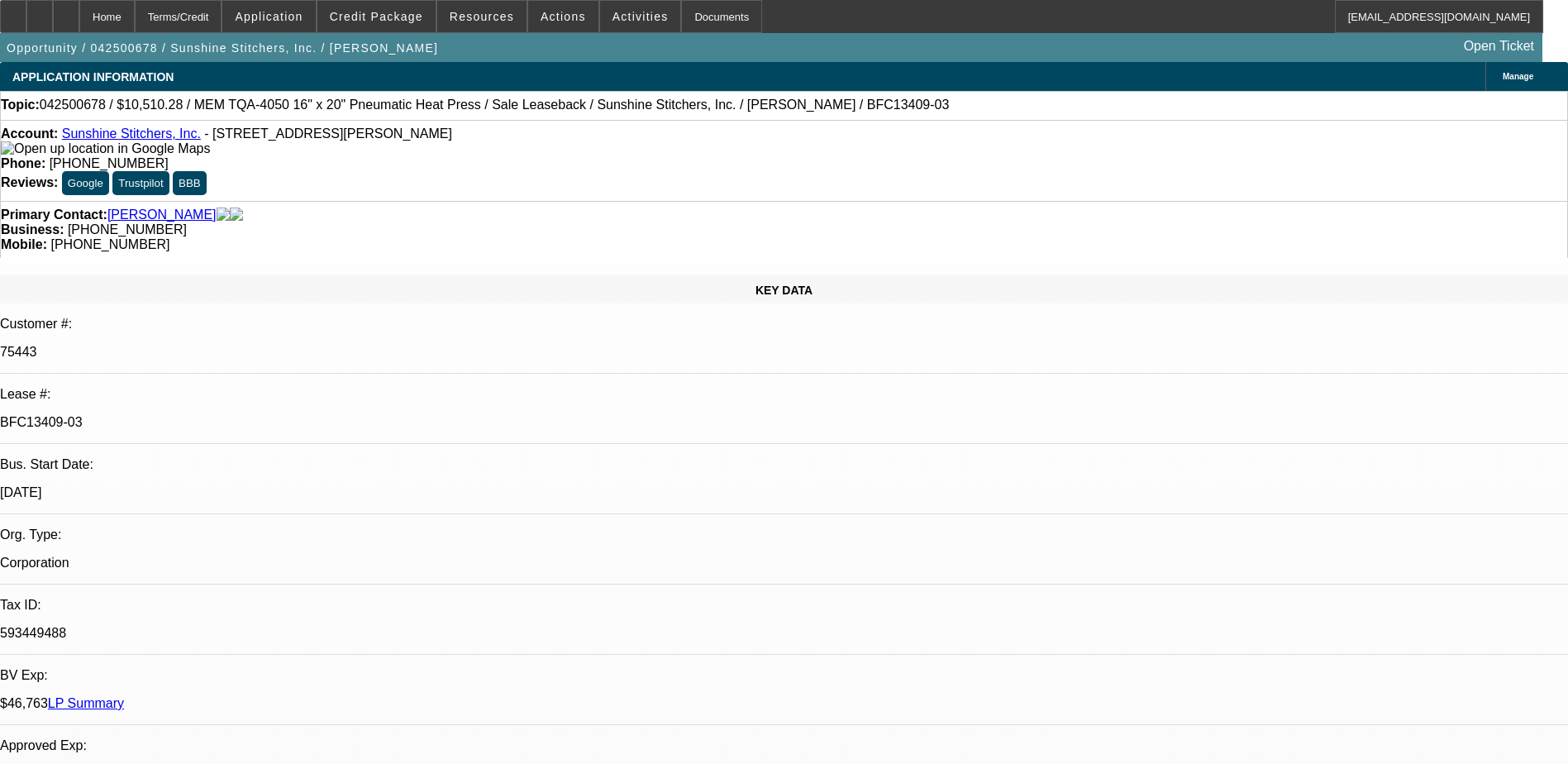
select select "0"
select select "1"
select select "6"
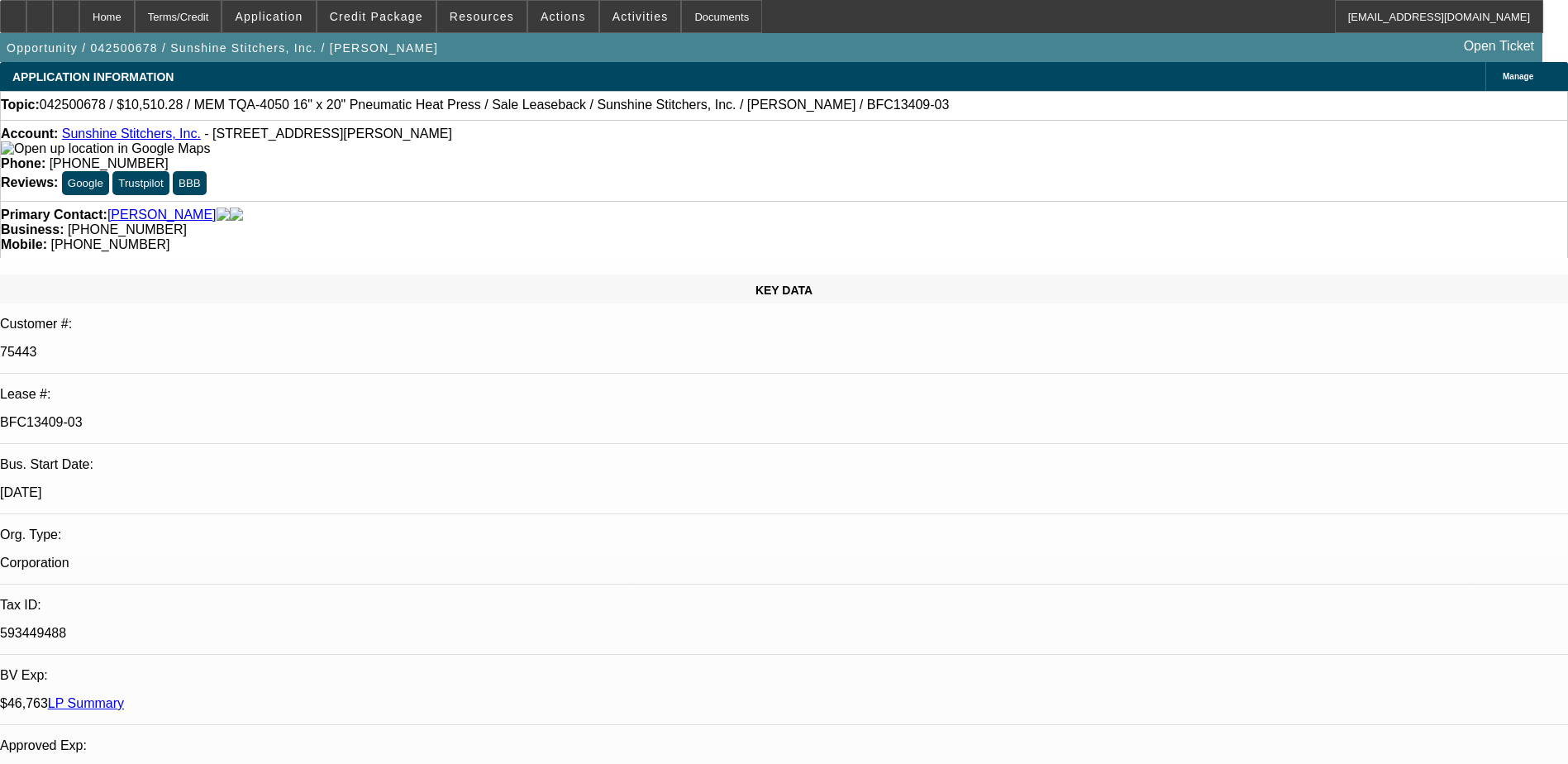
select select "1"
select select "6"
select select "1"
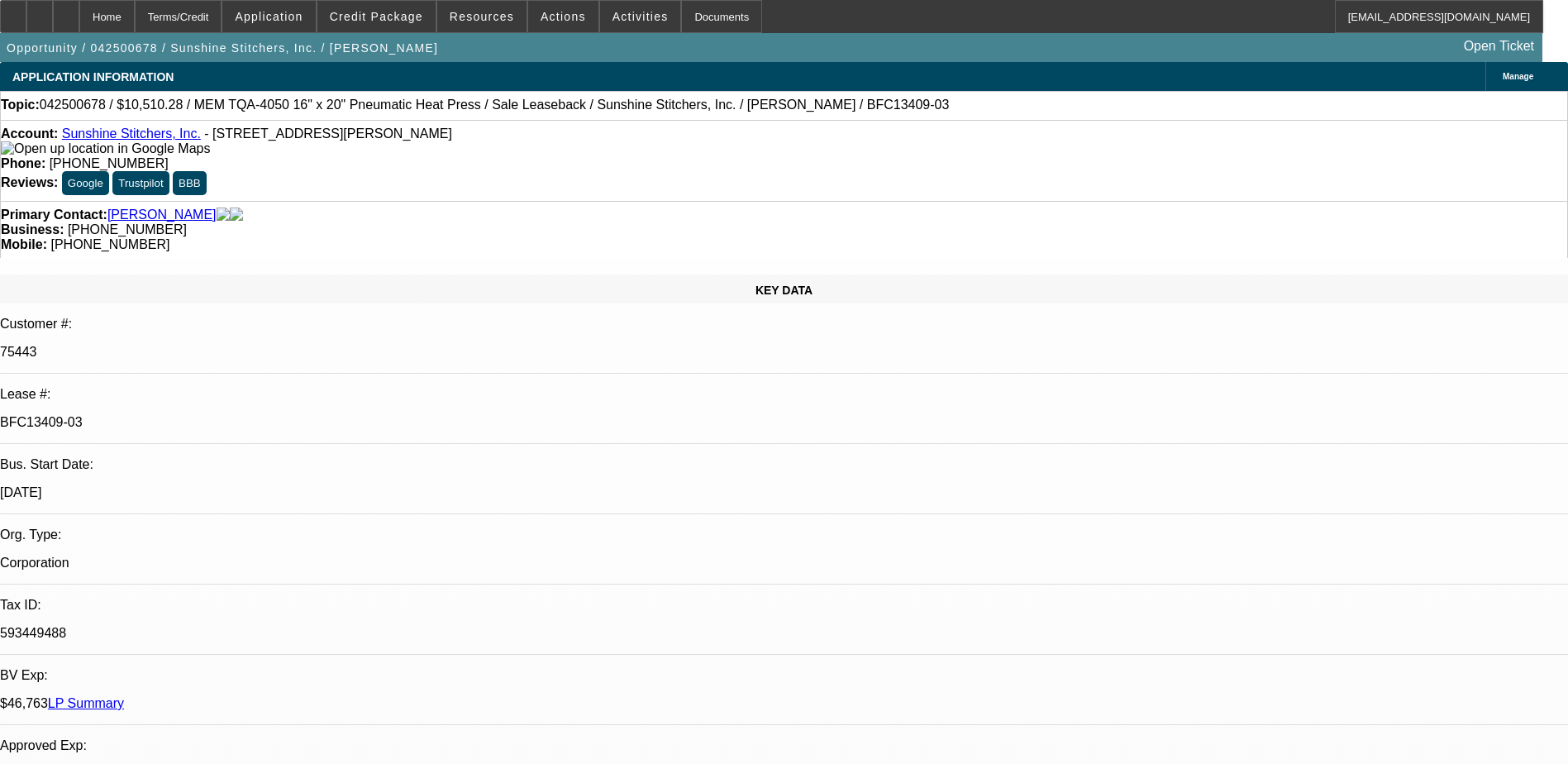
select select "6"
select select "1"
select select "6"
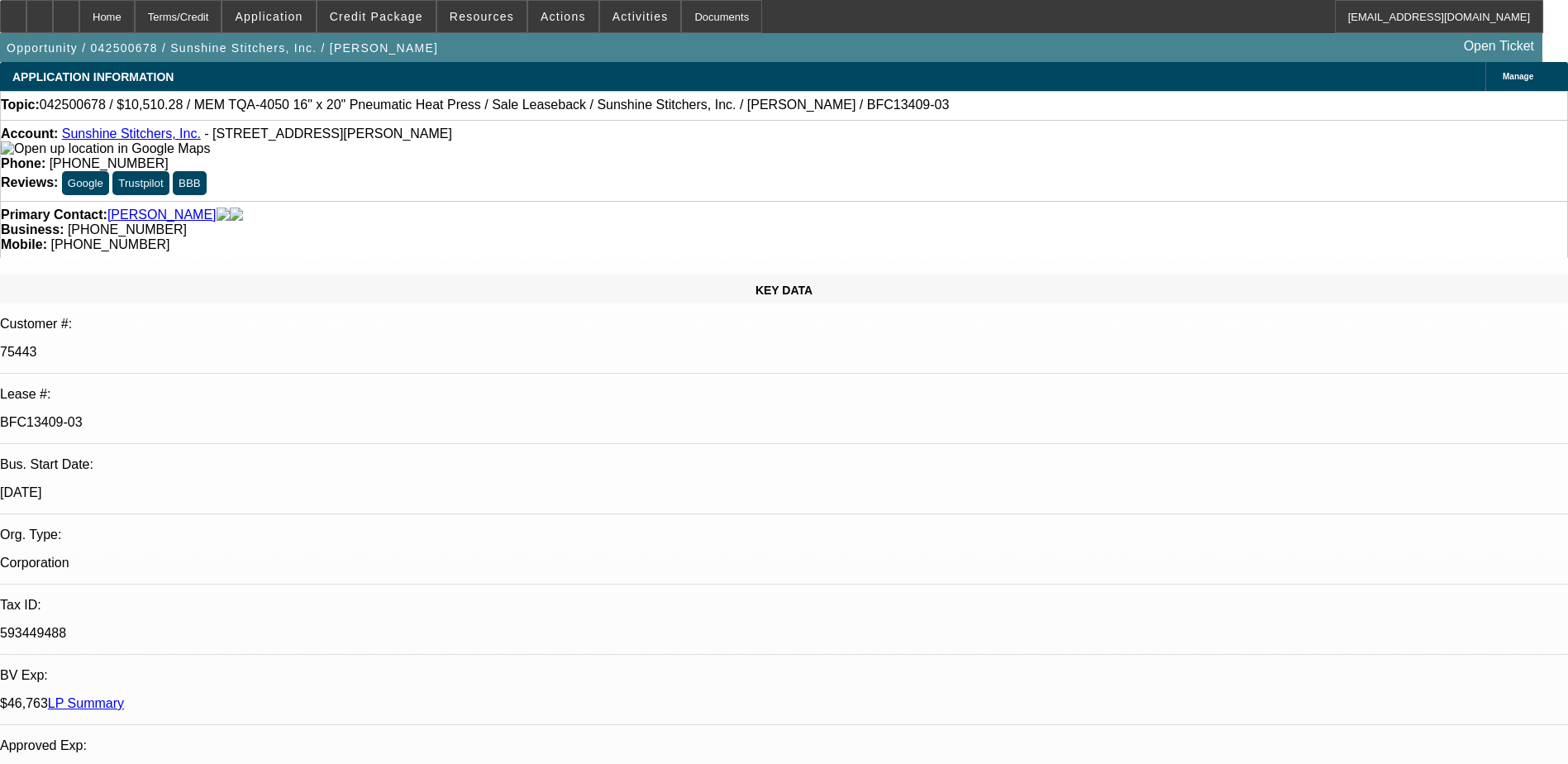
drag, startPoint x: 1505, startPoint y: 579, endPoint x: 1522, endPoint y: 579, distance: 17.0
drag, startPoint x: 1522, startPoint y: 579, endPoint x: 1432, endPoint y: 561, distance: 91.8
drag, startPoint x: 1373, startPoint y: 543, endPoint x: 1518, endPoint y: 559, distance: 145.9
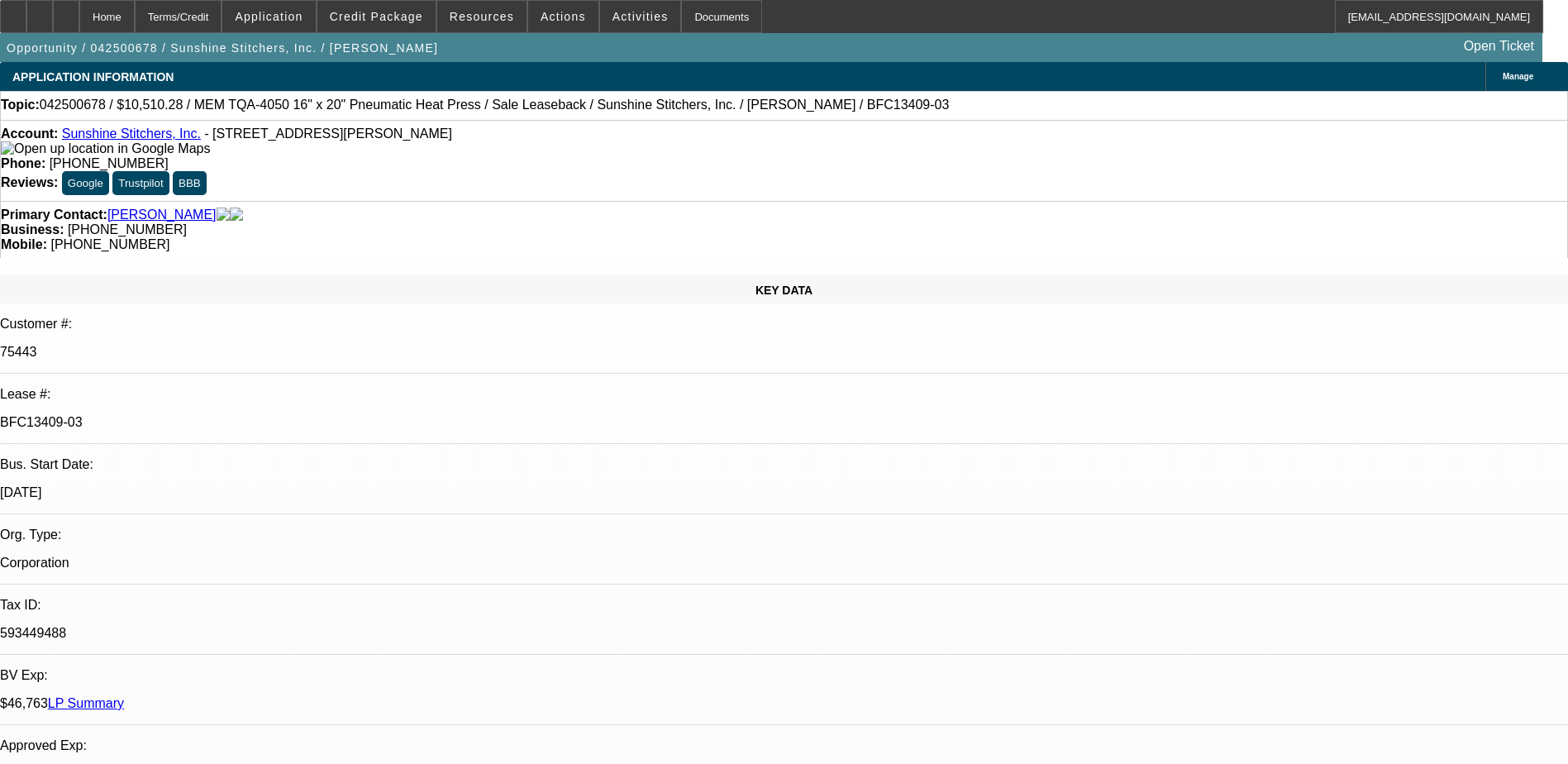
drag, startPoint x: 1518, startPoint y: 559, endPoint x: 1294, endPoint y: 542, distance: 224.6
drag, startPoint x: 1254, startPoint y: 560, endPoint x: 1437, endPoint y: 560, distance: 183.0
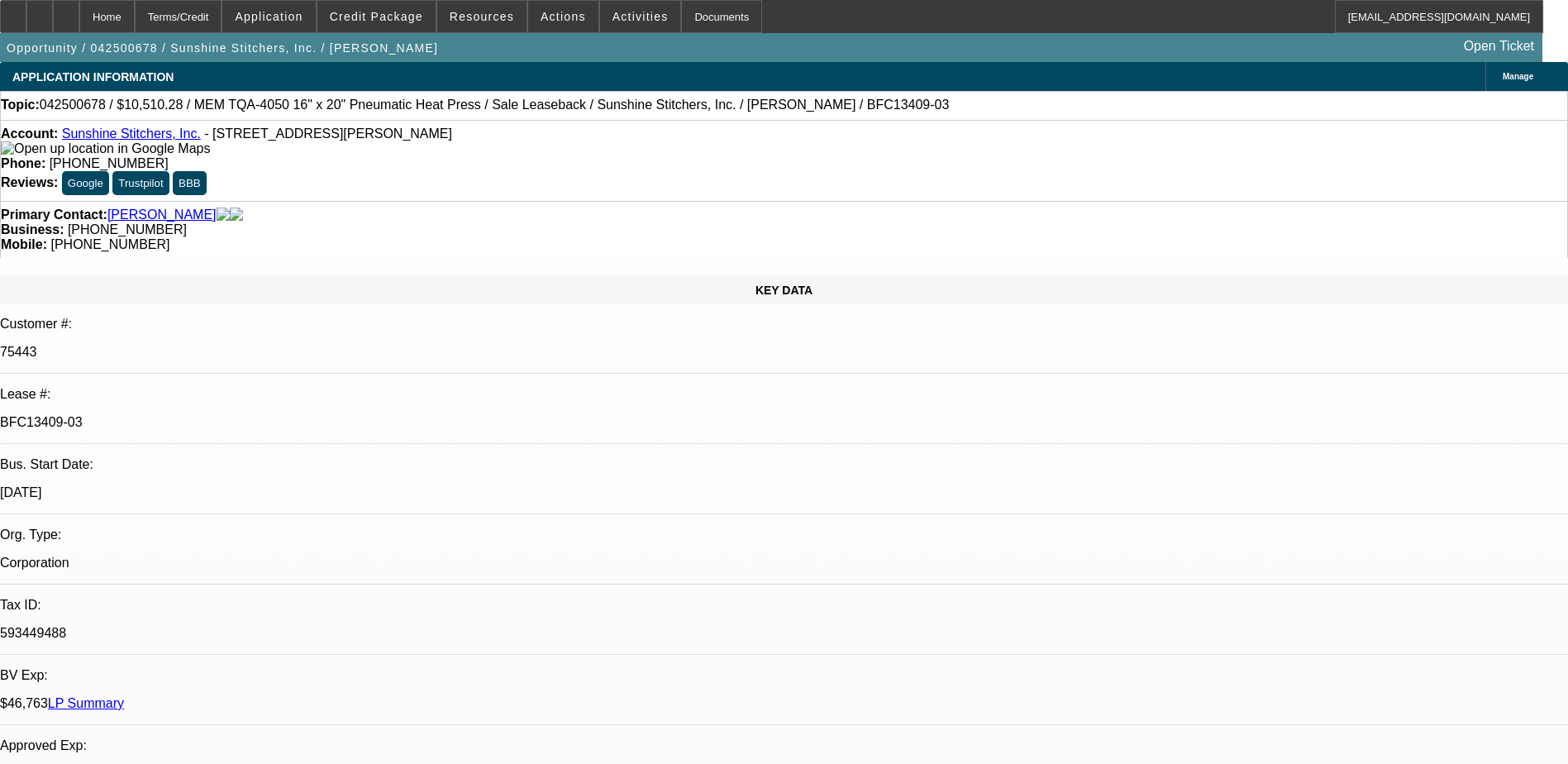
drag, startPoint x: 1437, startPoint y: 560, endPoint x: 1373, endPoint y: 563, distance: 64.1
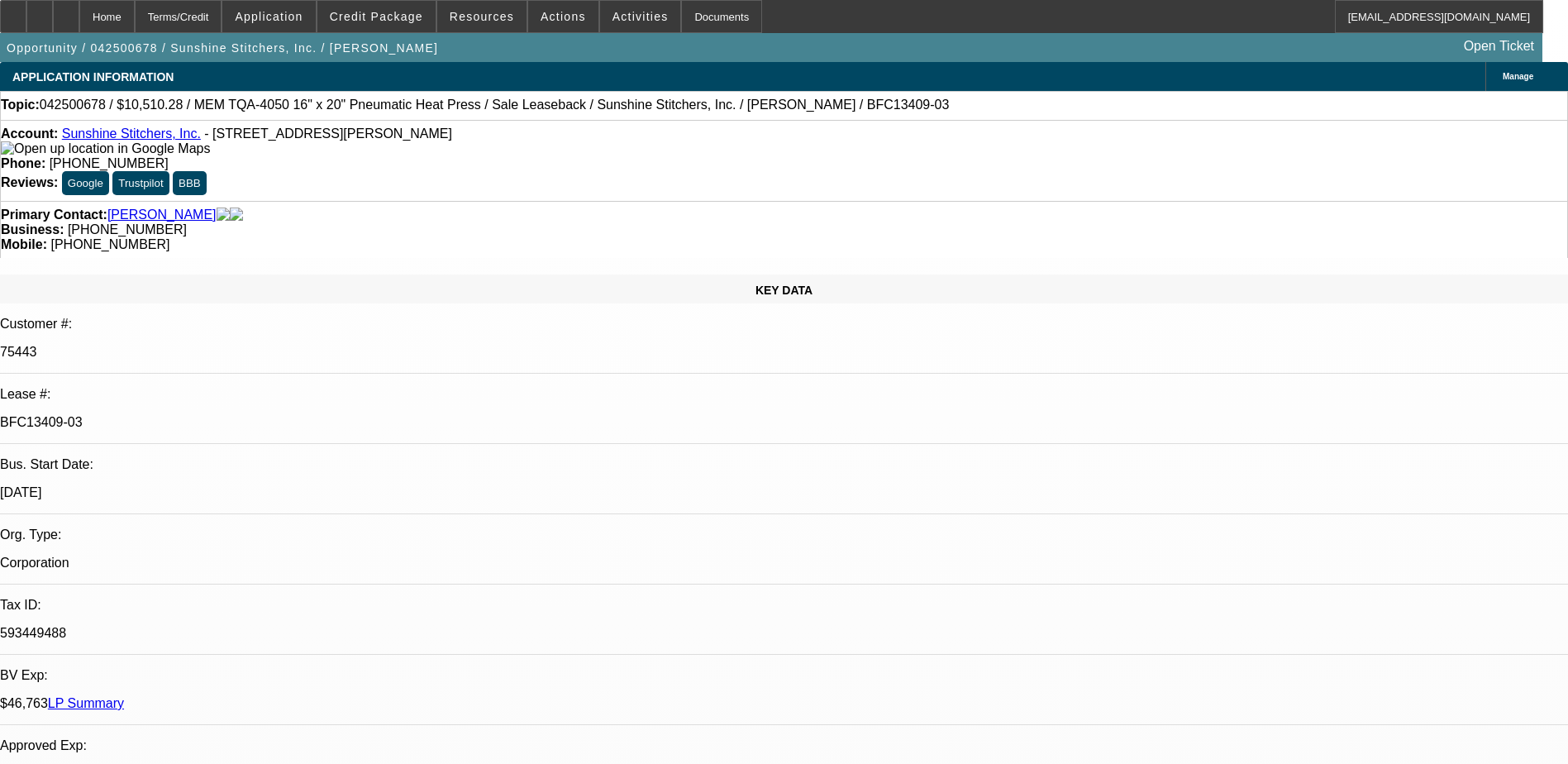
drag, startPoint x: 1353, startPoint y: 570, endPoint x: 1327, endPoint y: 592, distance: 34.1
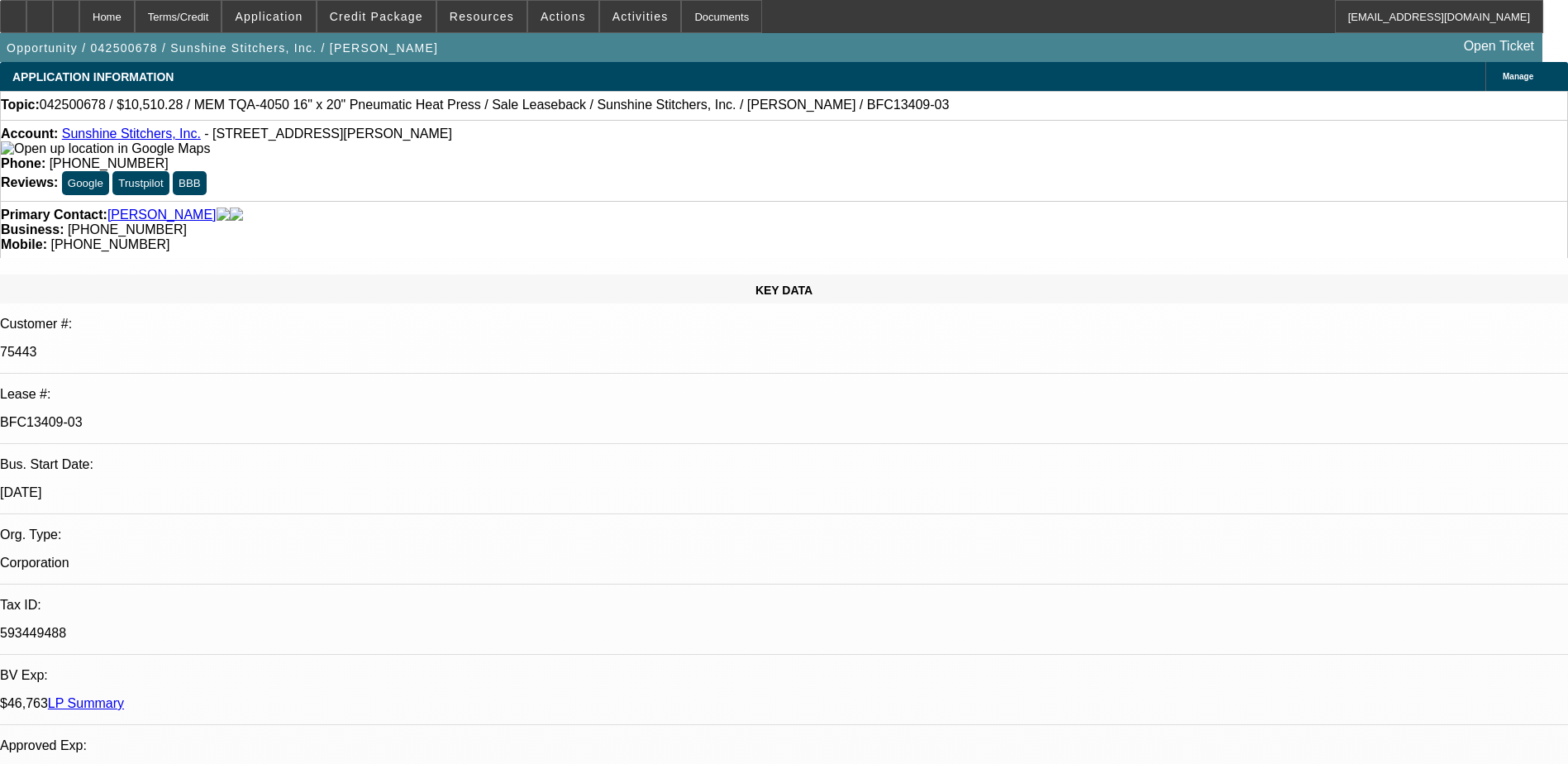
drag, startPoint x: 1330, startPoint y: 585, endPoint x: 1341, endPoint y: 583, distance: 11.2
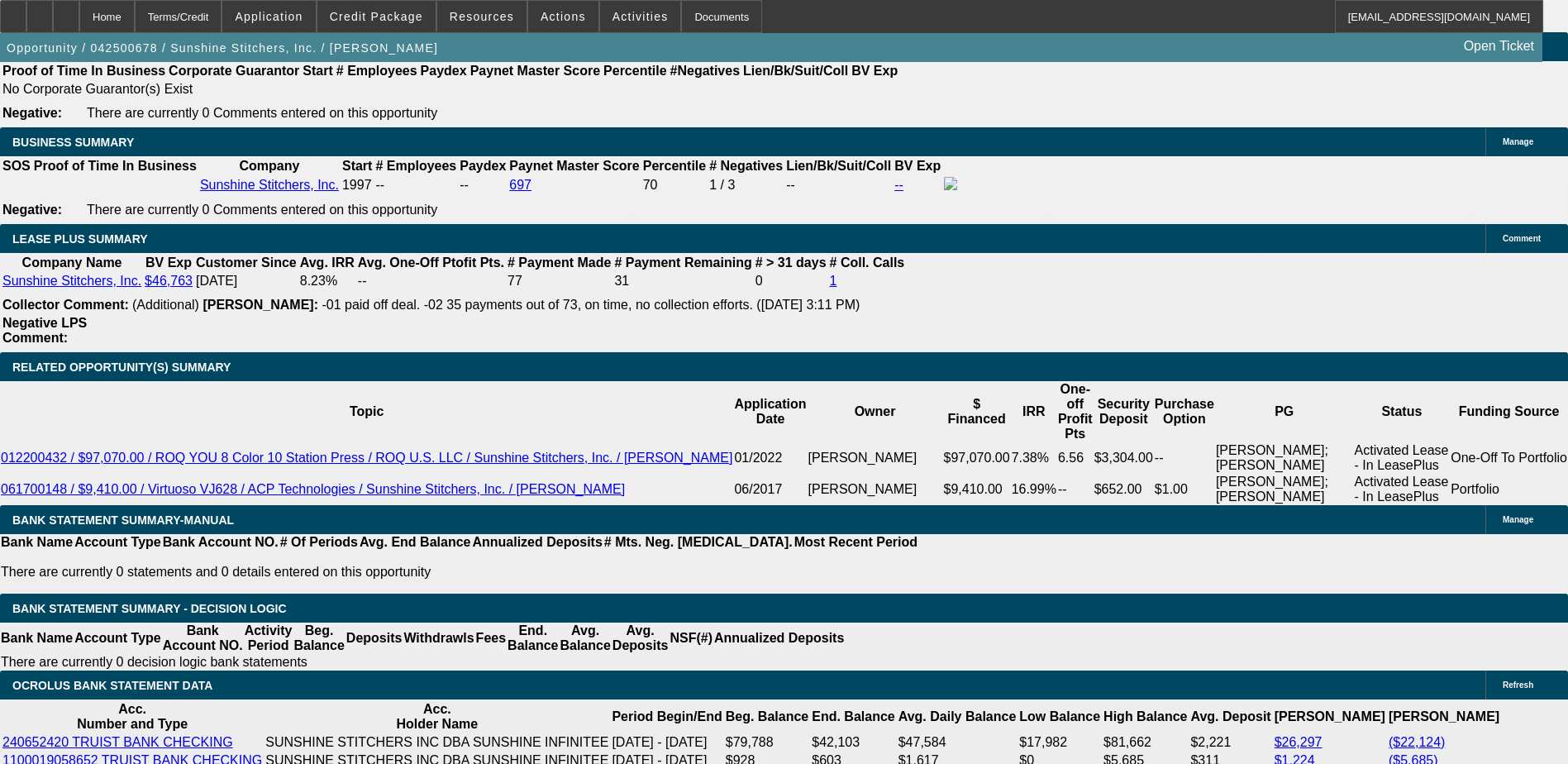
scroll to position [3225, 0]
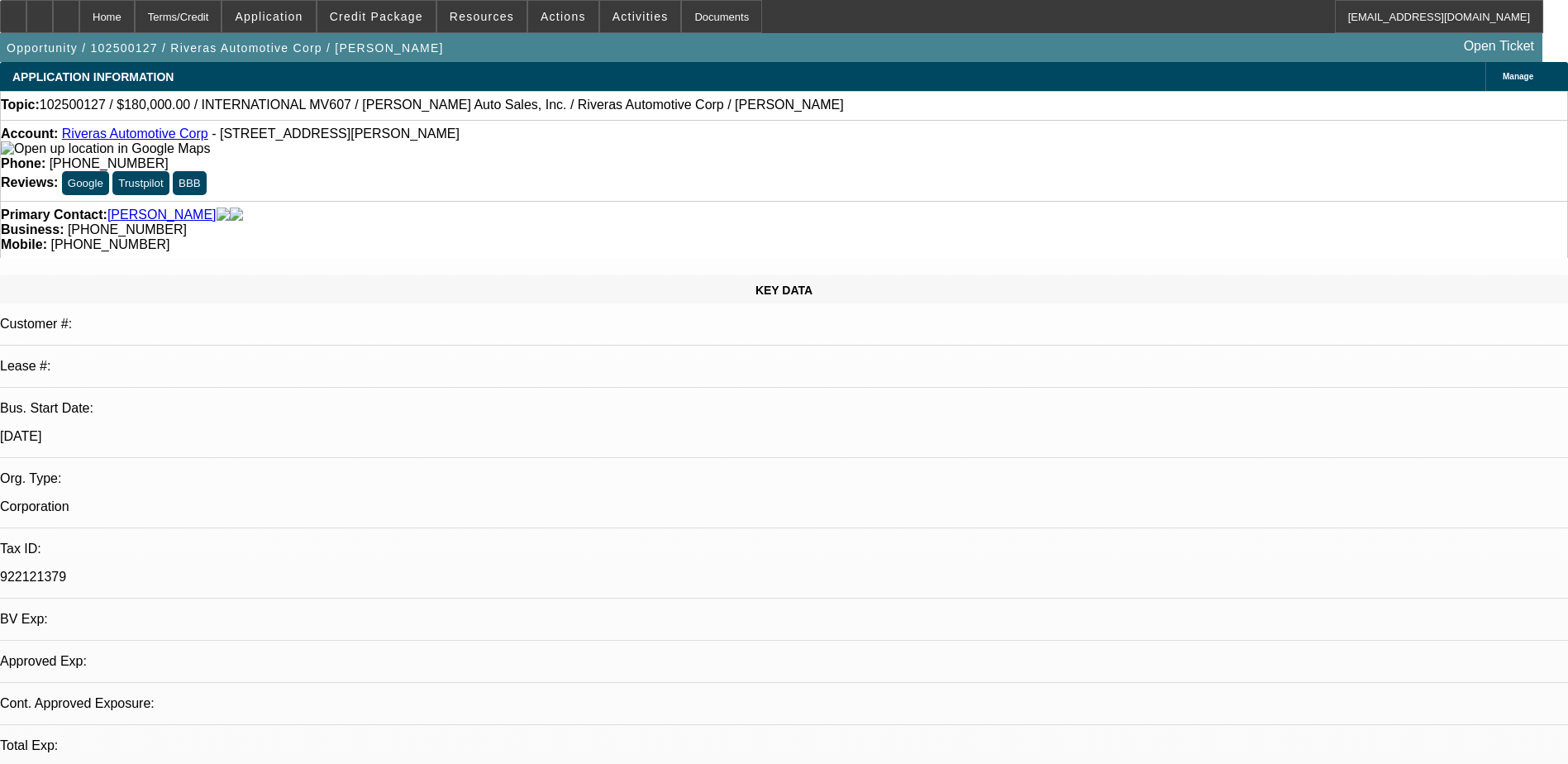
select select "0"
select select "1"
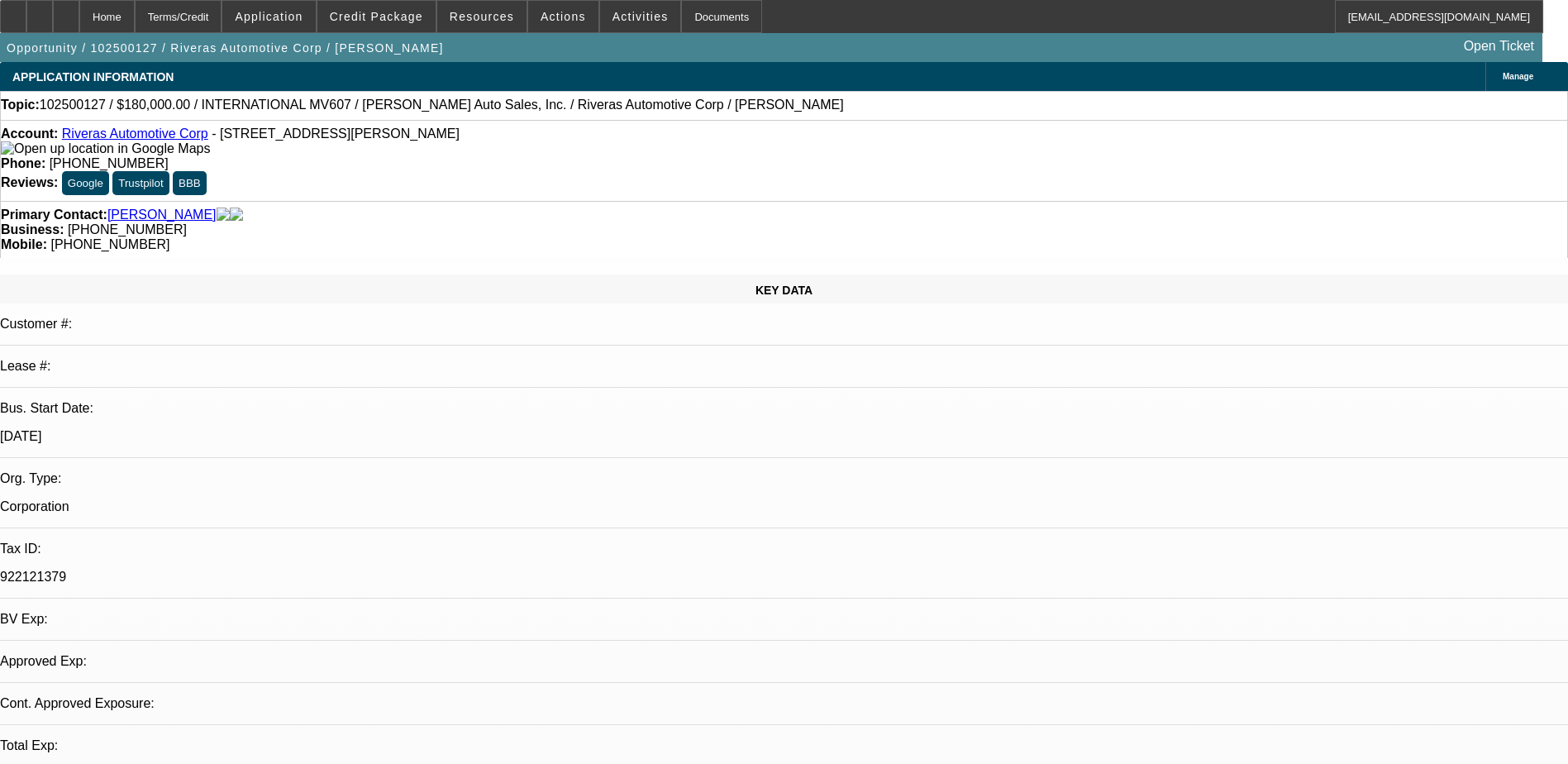
select select "6"
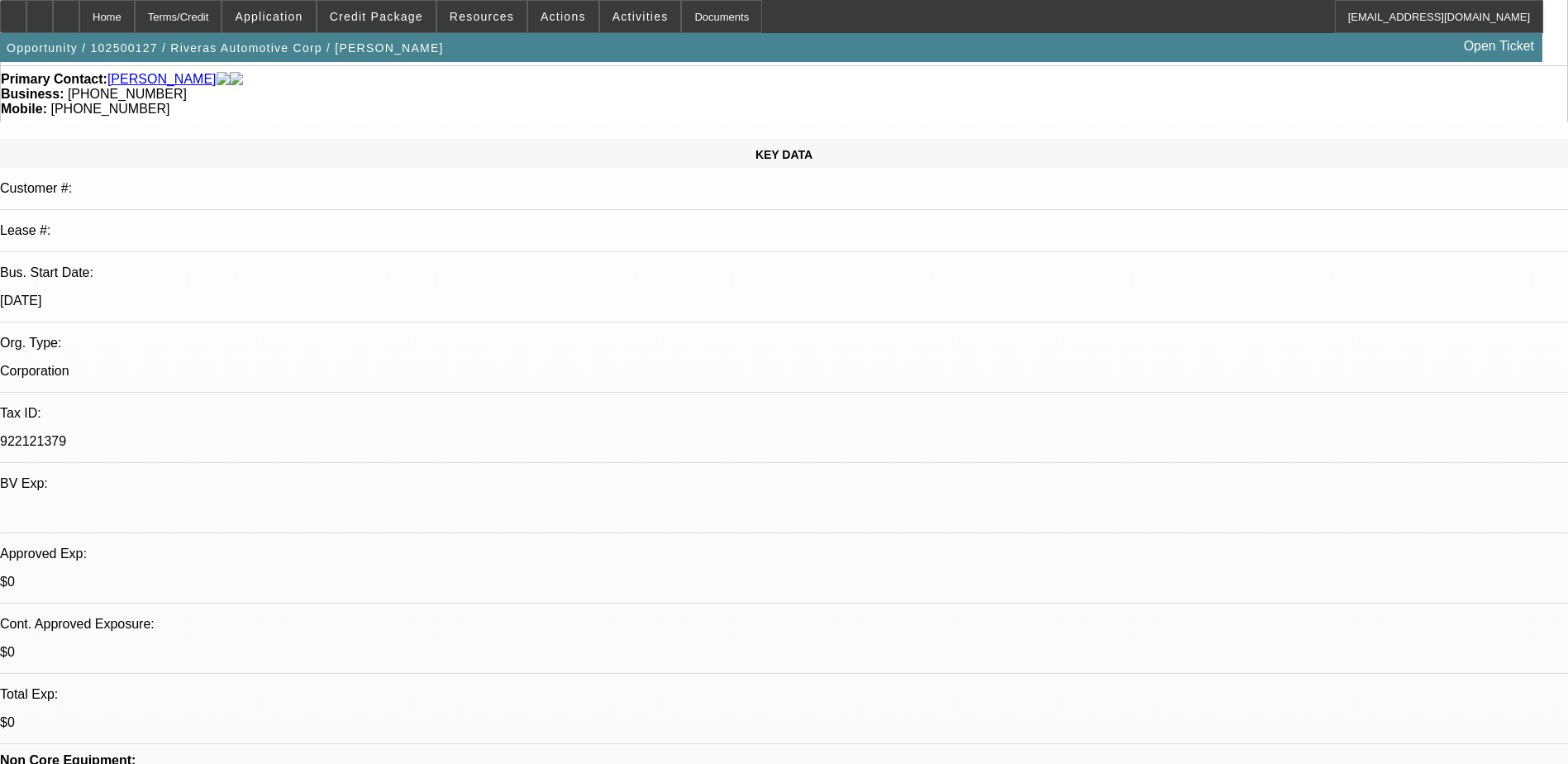
scroll to position [166, 0]
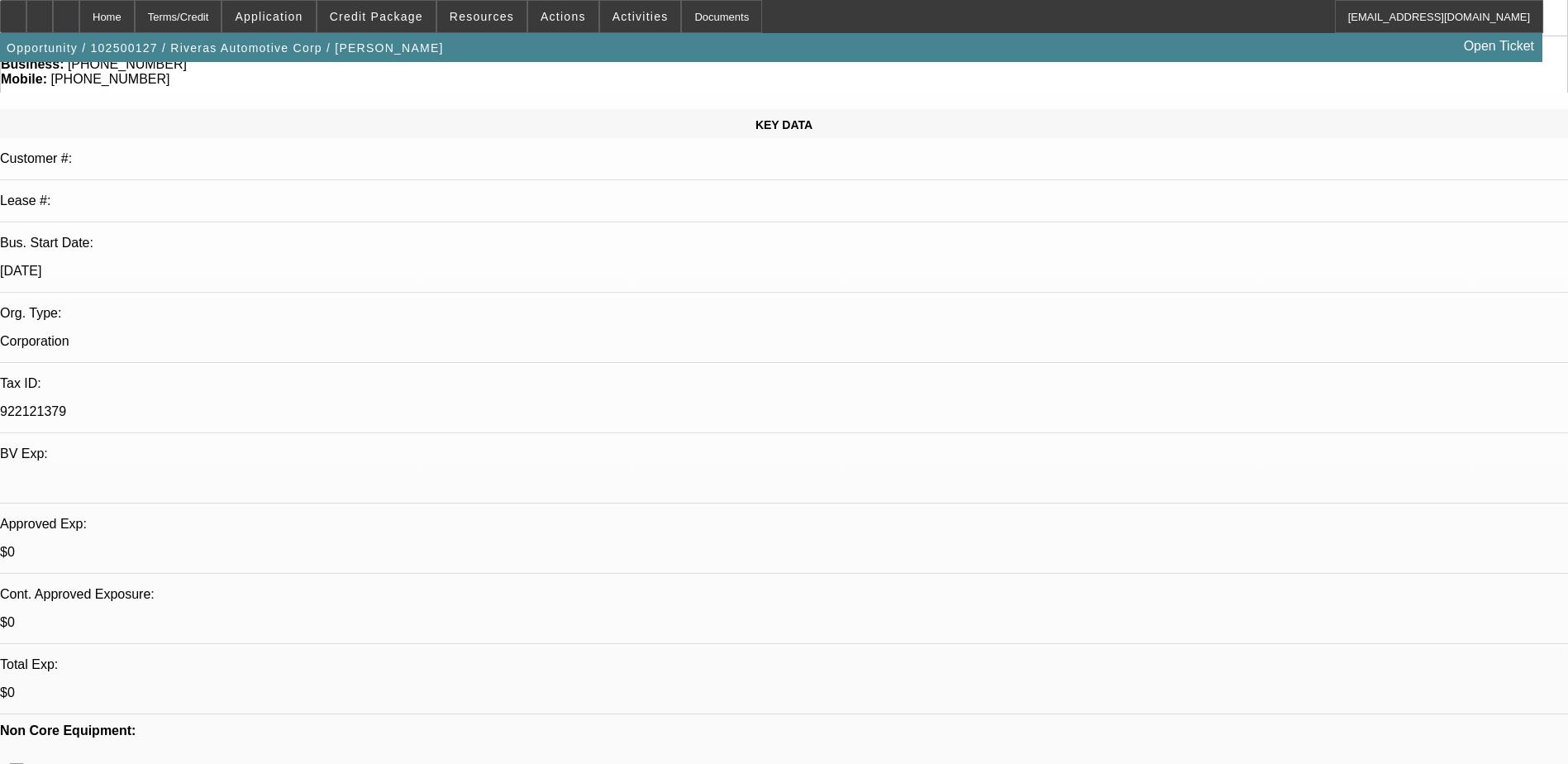
drag, startPoint x: 1241, startPoint y: 581, endPoint x: 1515, endPoint y: 581, distance: 274.0
drag, startPoint x: 1196, startPoint y: 592, endPoint x: 1549, endPoint y: 606, distance: 353.3
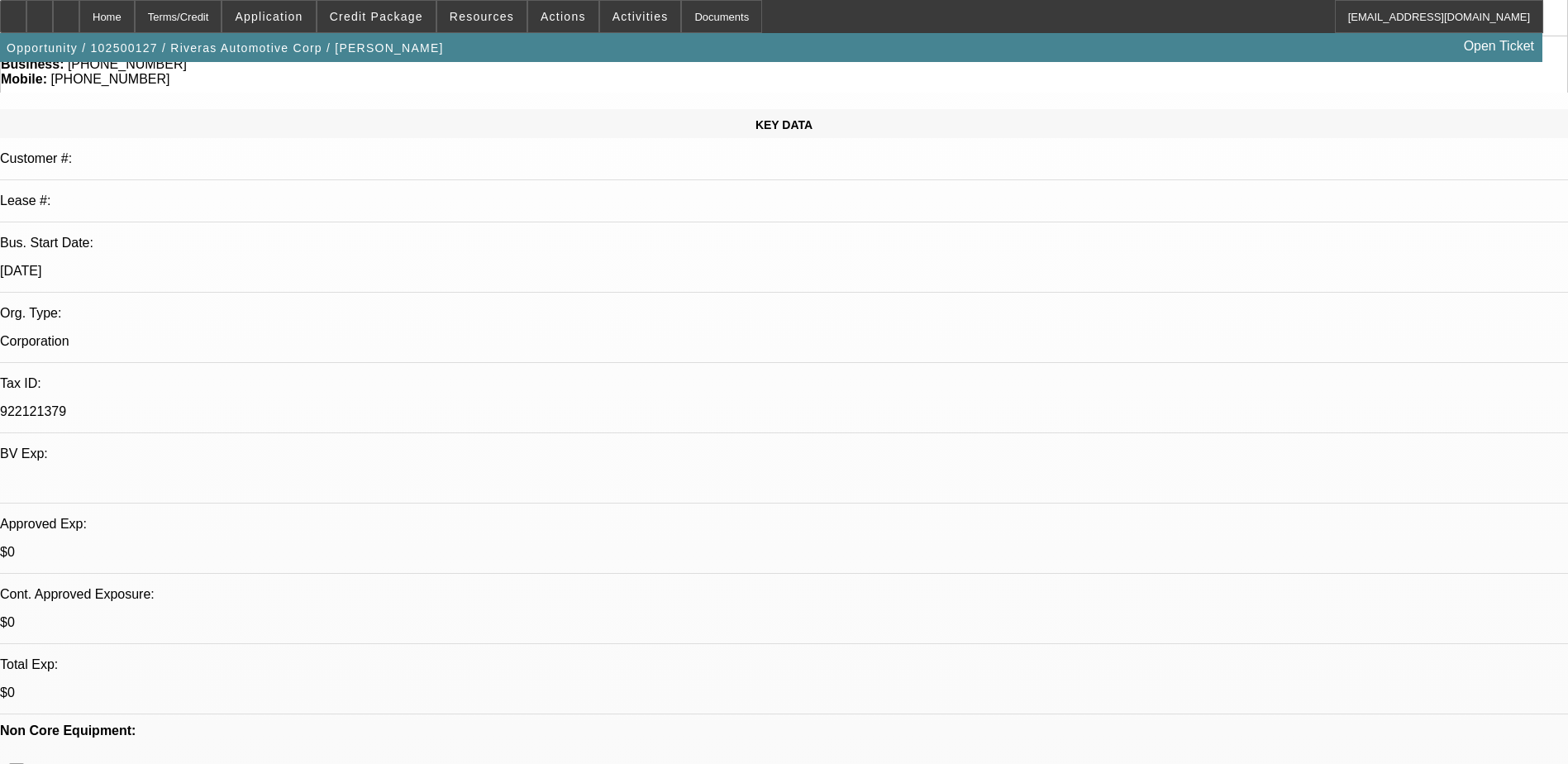
drag, startPoint x: 1549, startPoint y: 606, endPoint x: 1410, endPoint y: 598, distance: 139.2
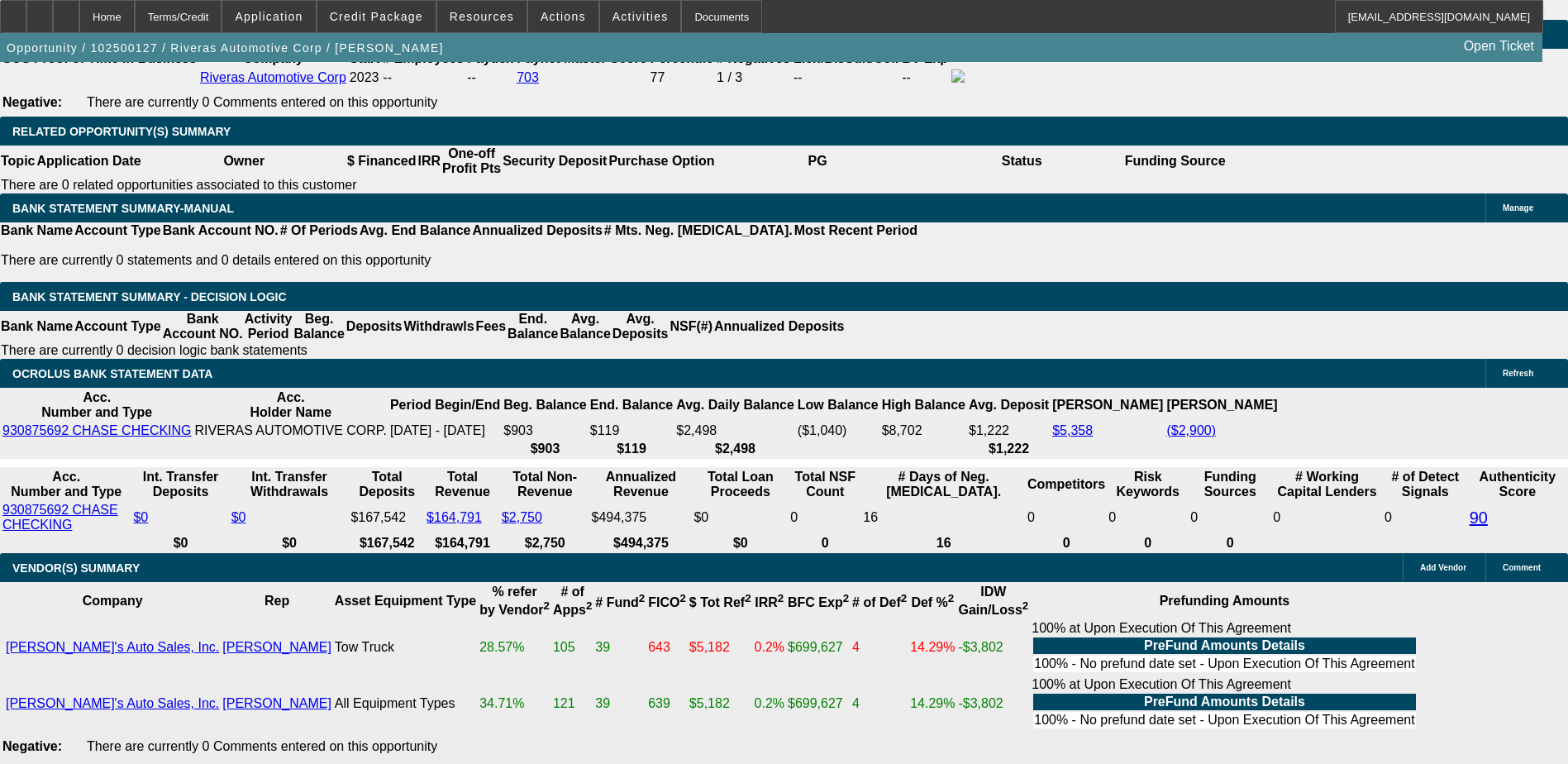
scroll to position [2729, 0]
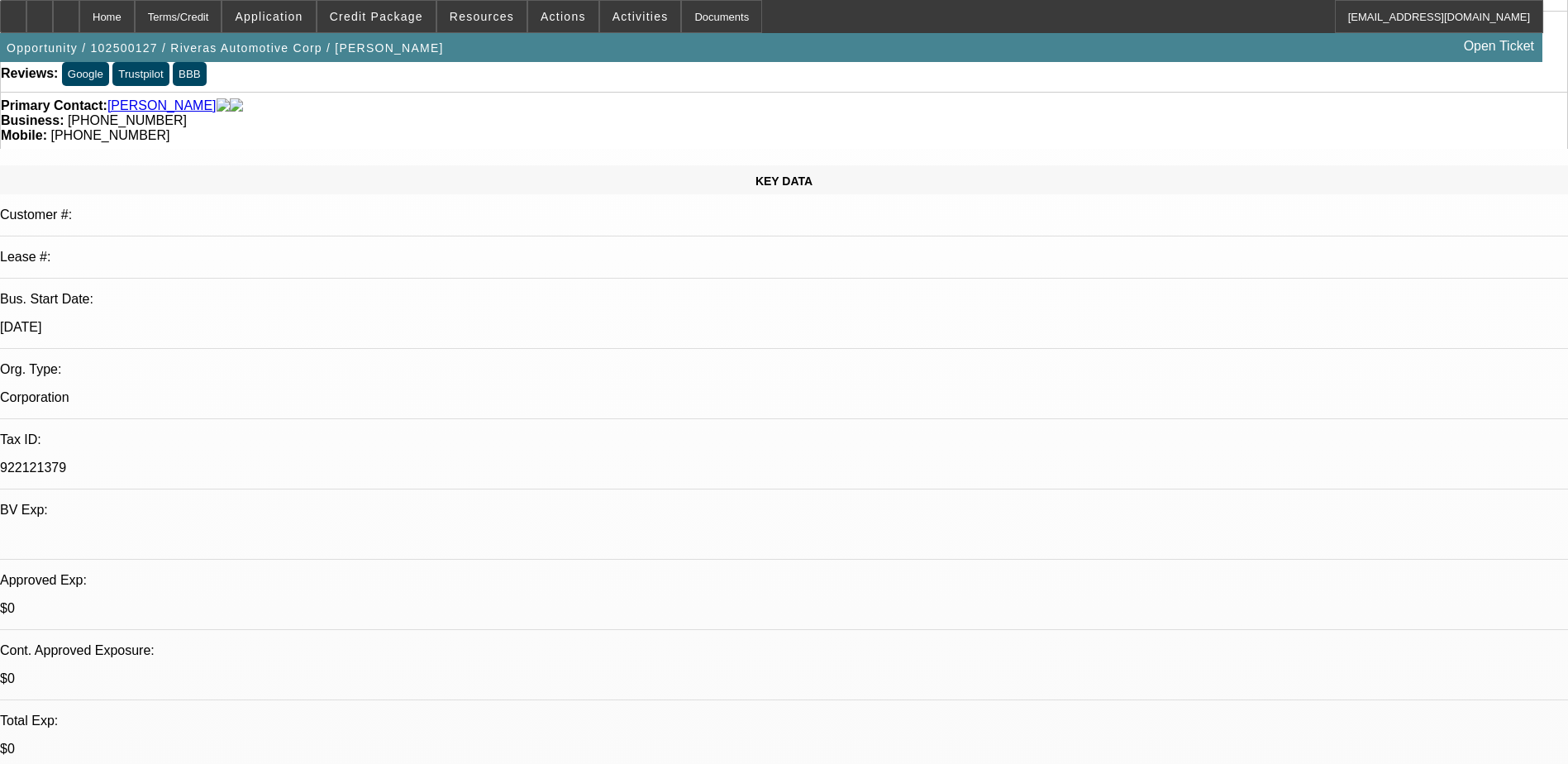
scroll to position [0, 0]
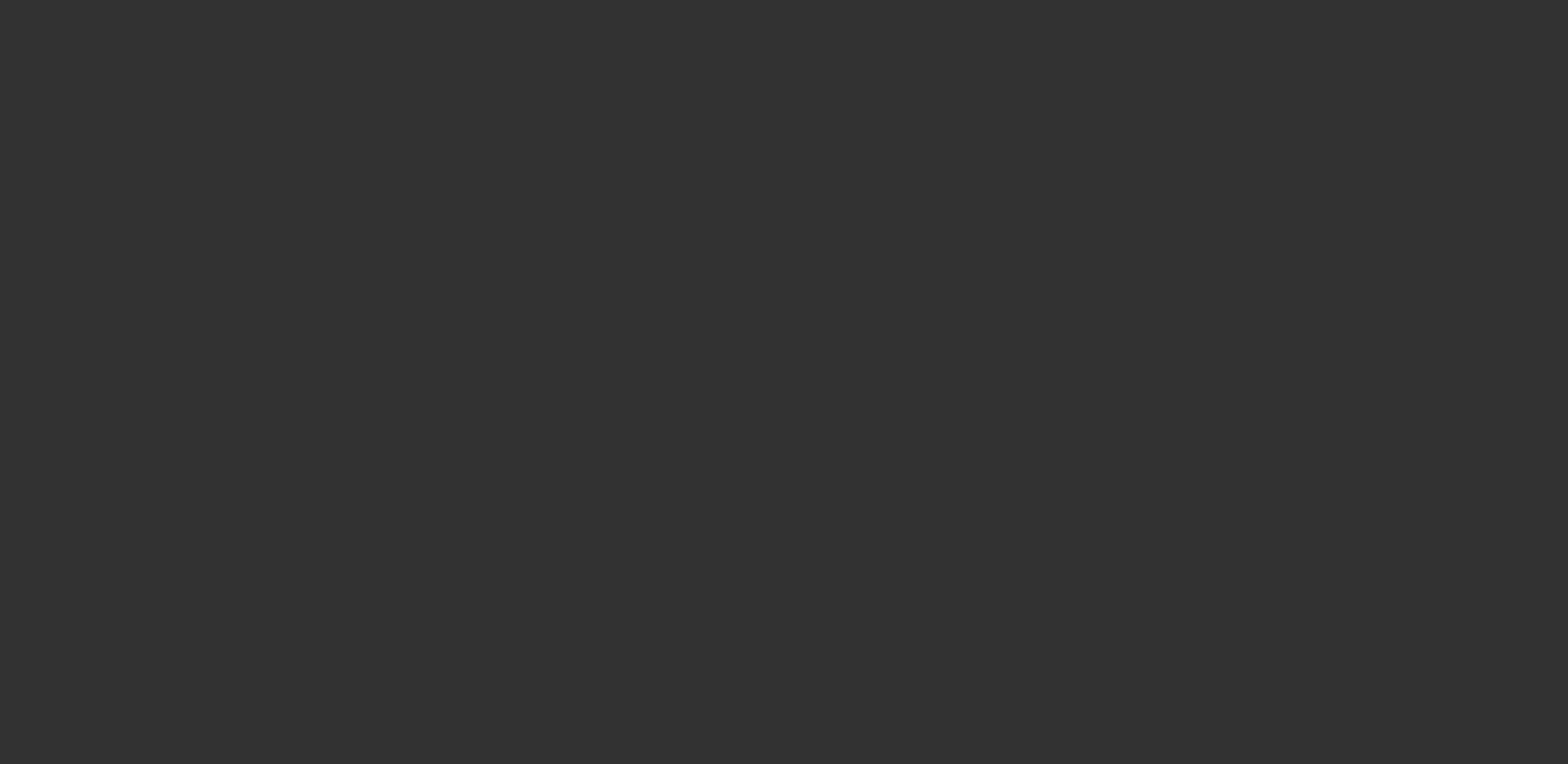
select select "0"
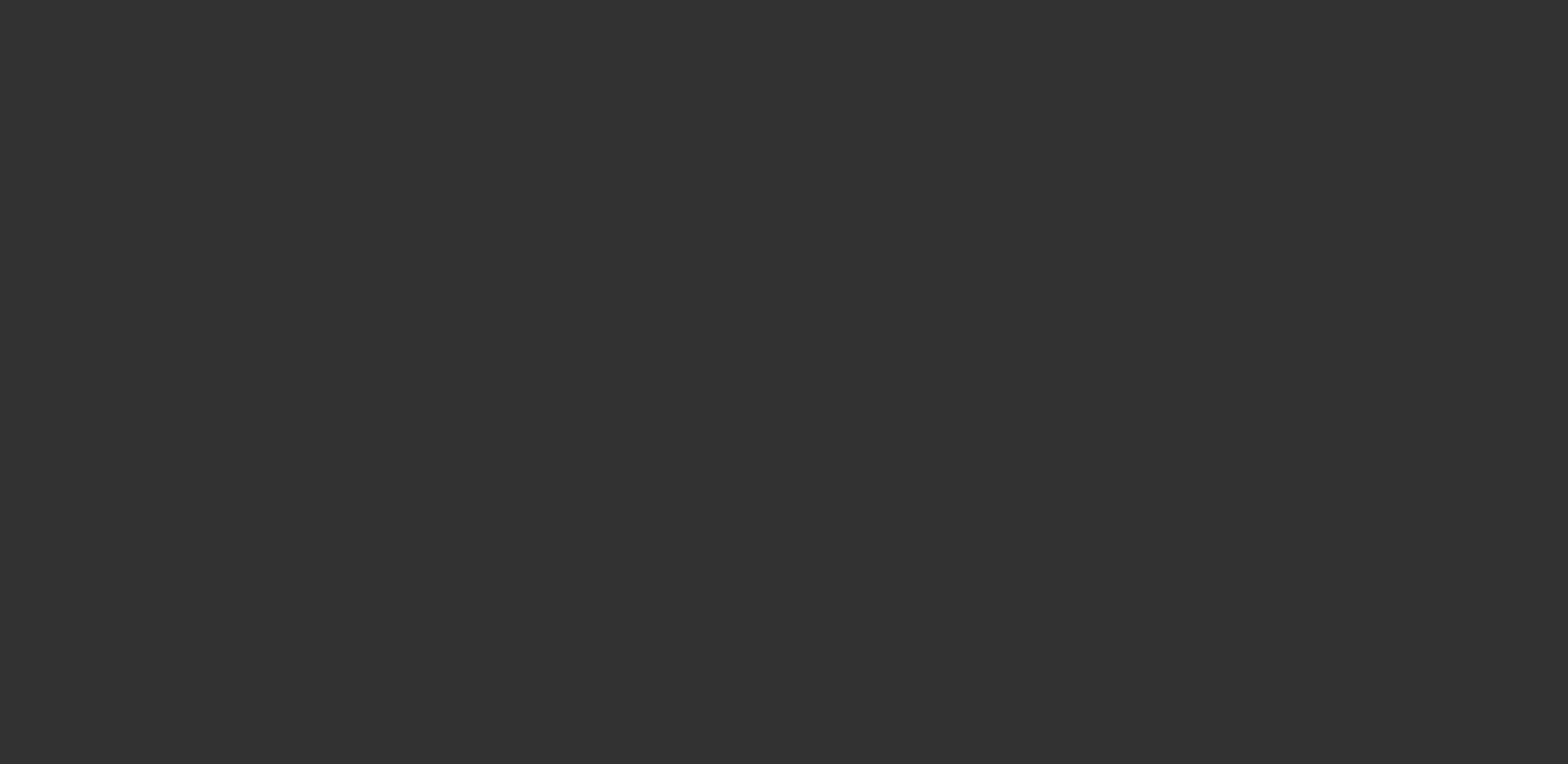
select select "0"
select select "1"
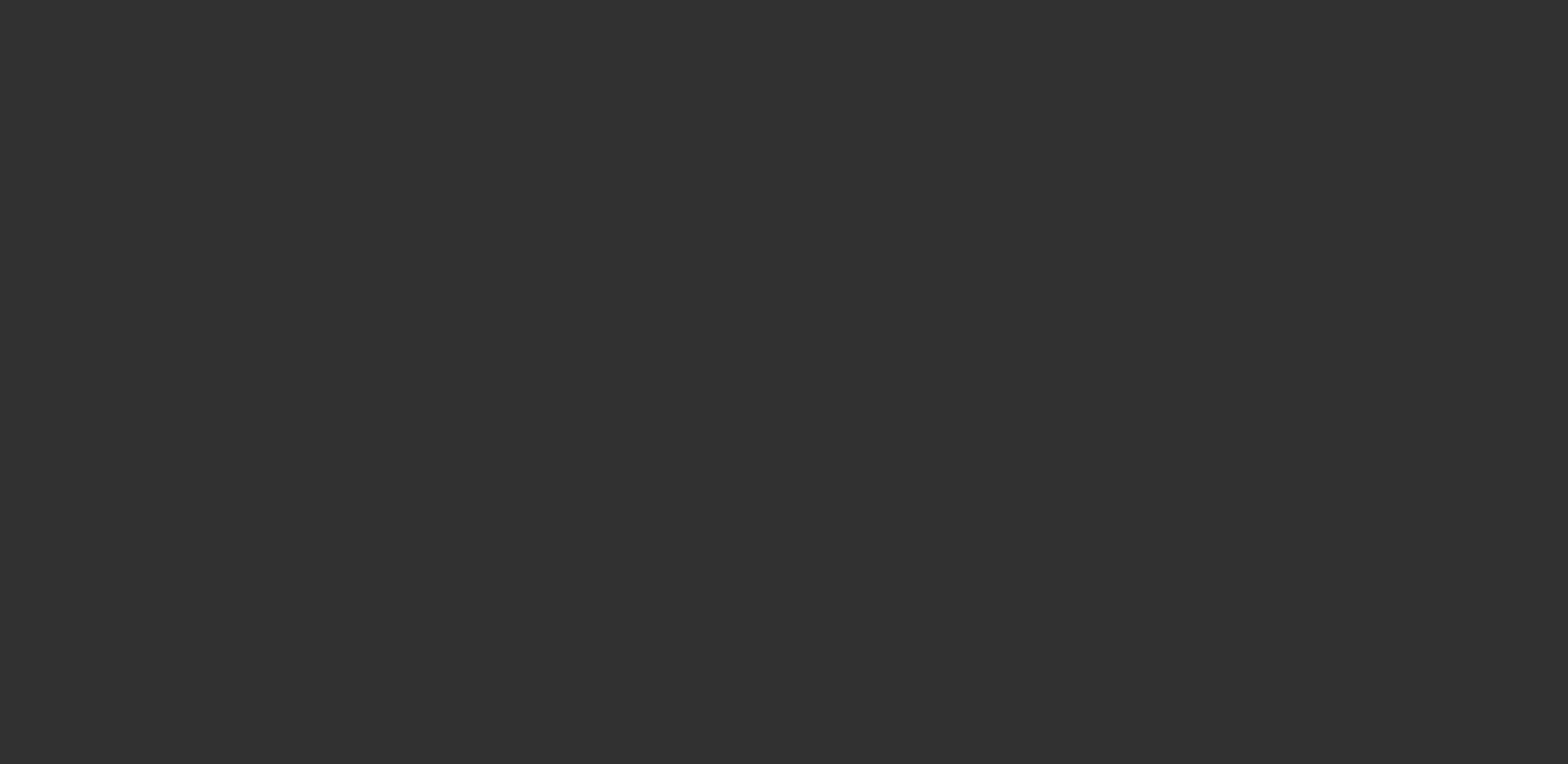
select select "2"
select select "5"
select select "1"
select select "2"
select select "5"
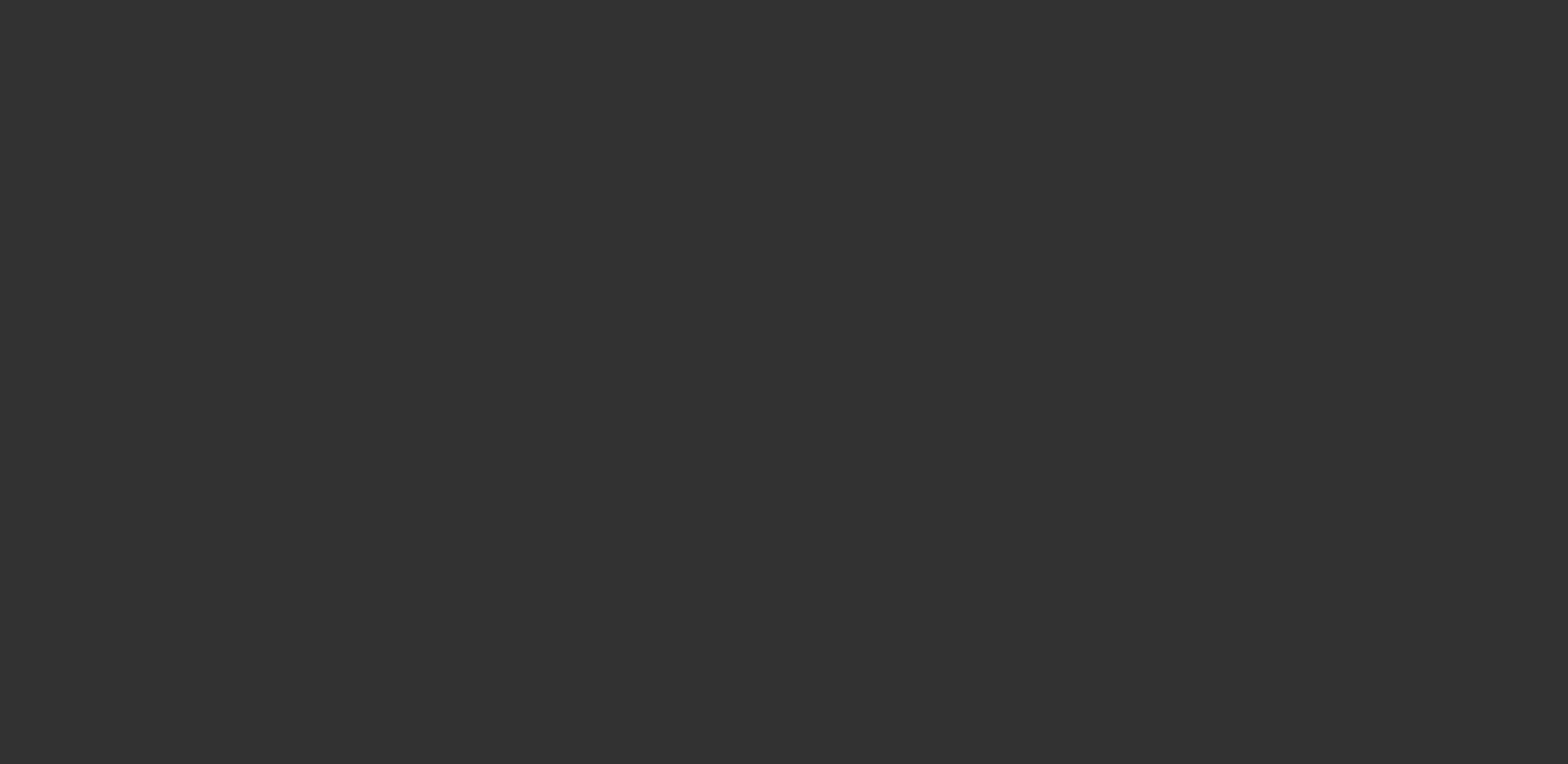
select select "1"
select select "2"
select select "5"
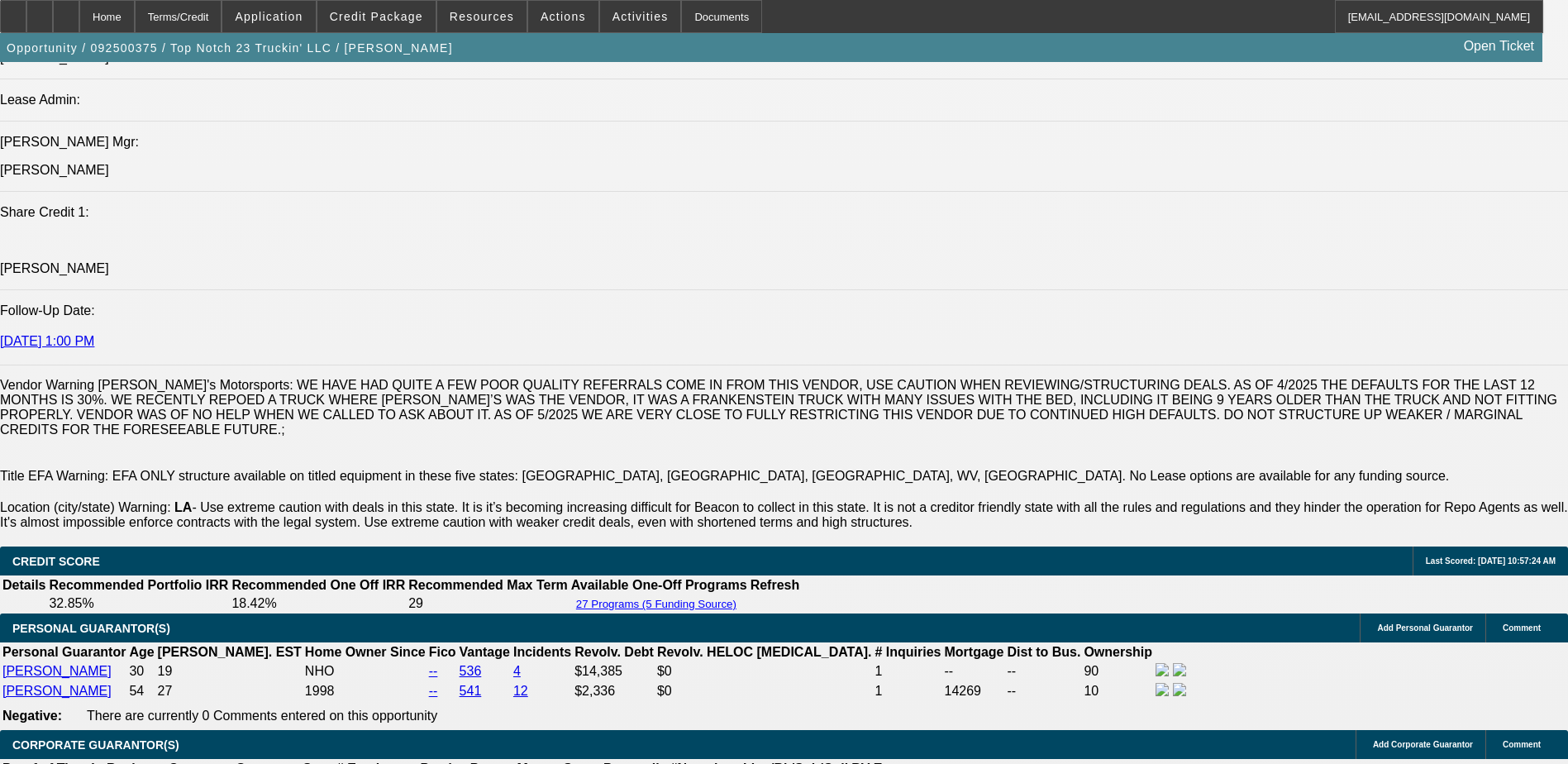
scroll to position [1654, 0]
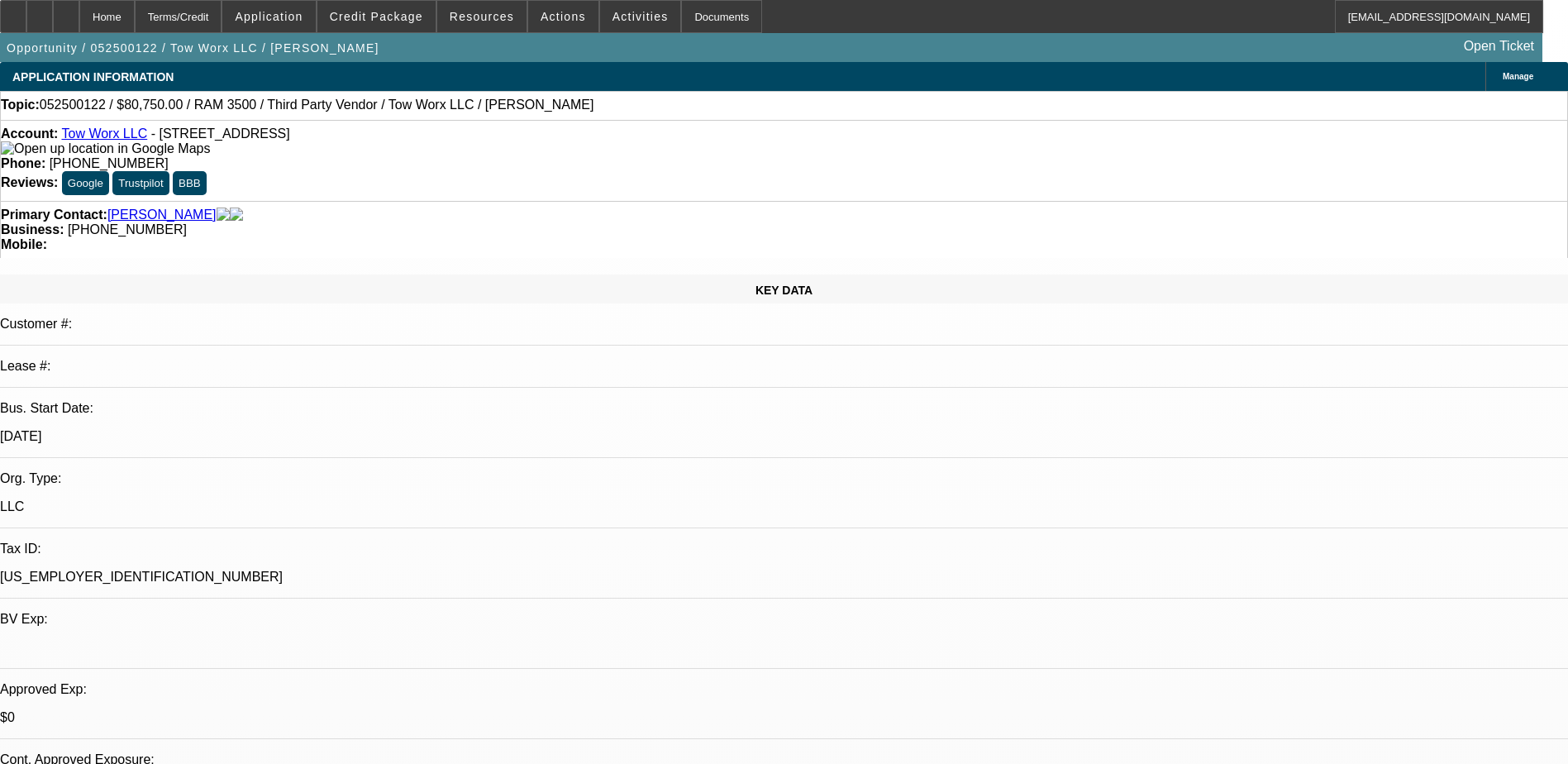
select select "0"
select select "2"
select select "0.1"
select select "4"
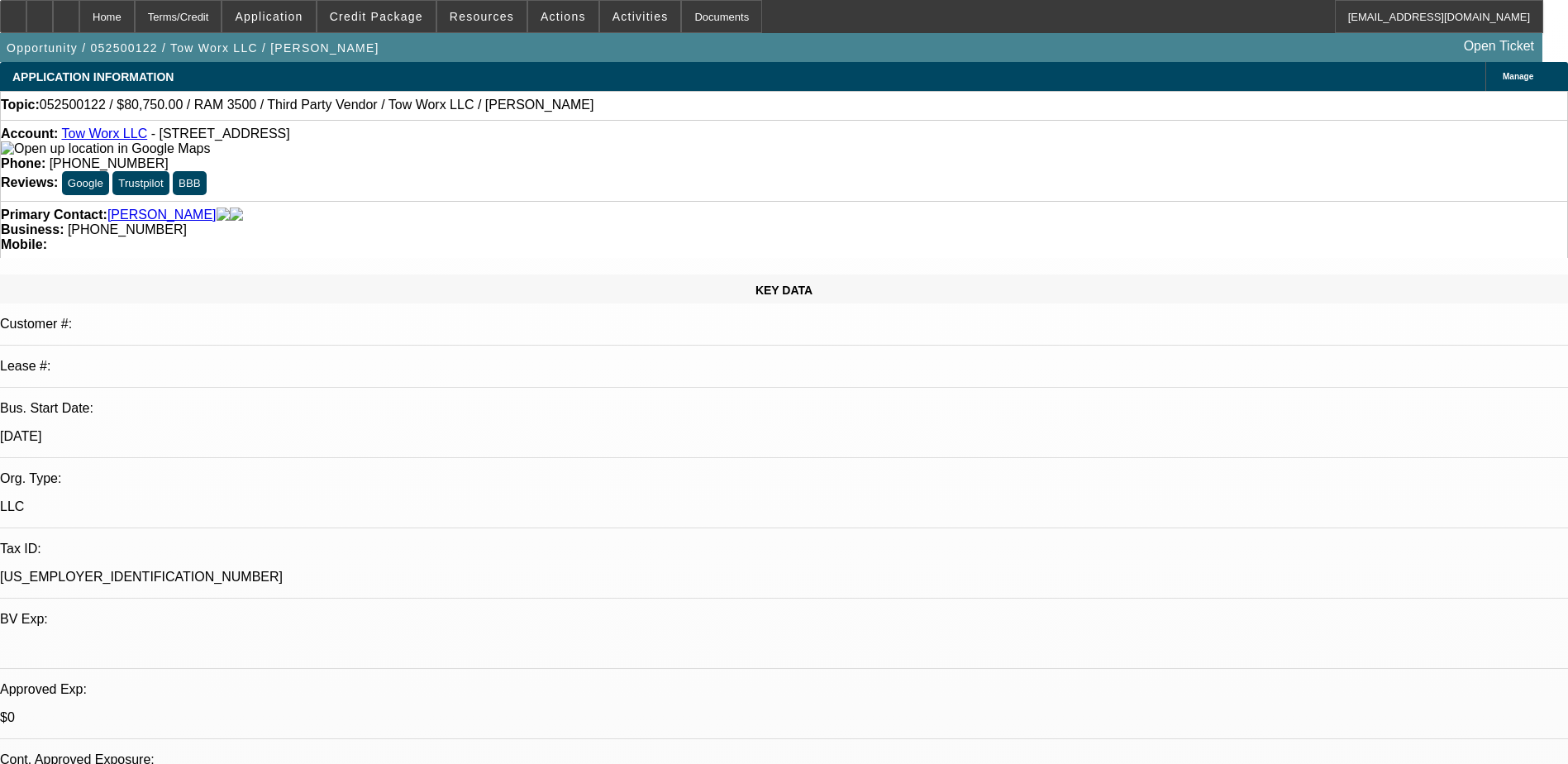
select select "0.1"
select select "0"
select select "0.1"
select select "4"
select select "0.1"
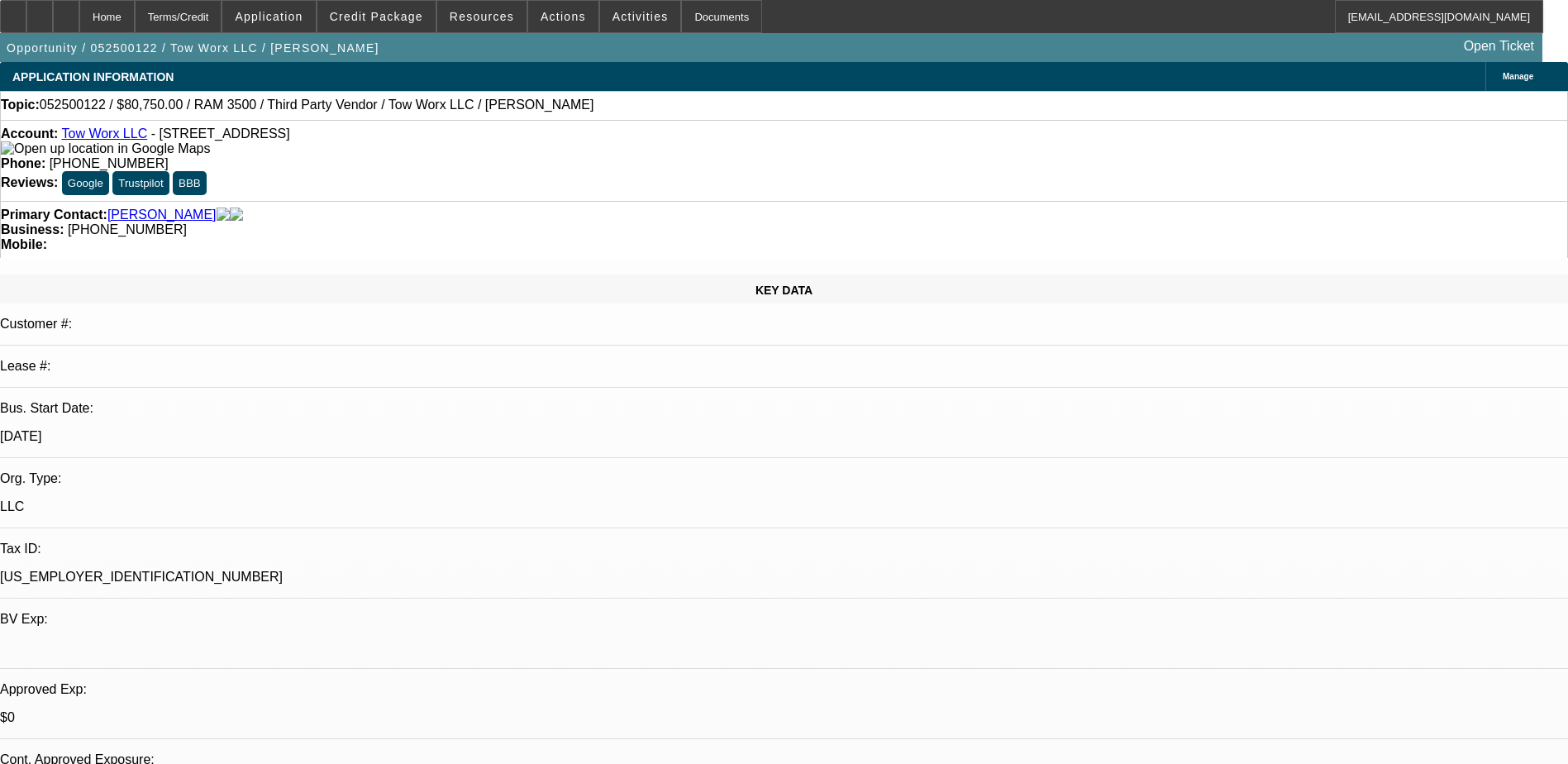
select select "0"
select select "0.1"
select select "4"
select select "0.1"
select select "0"
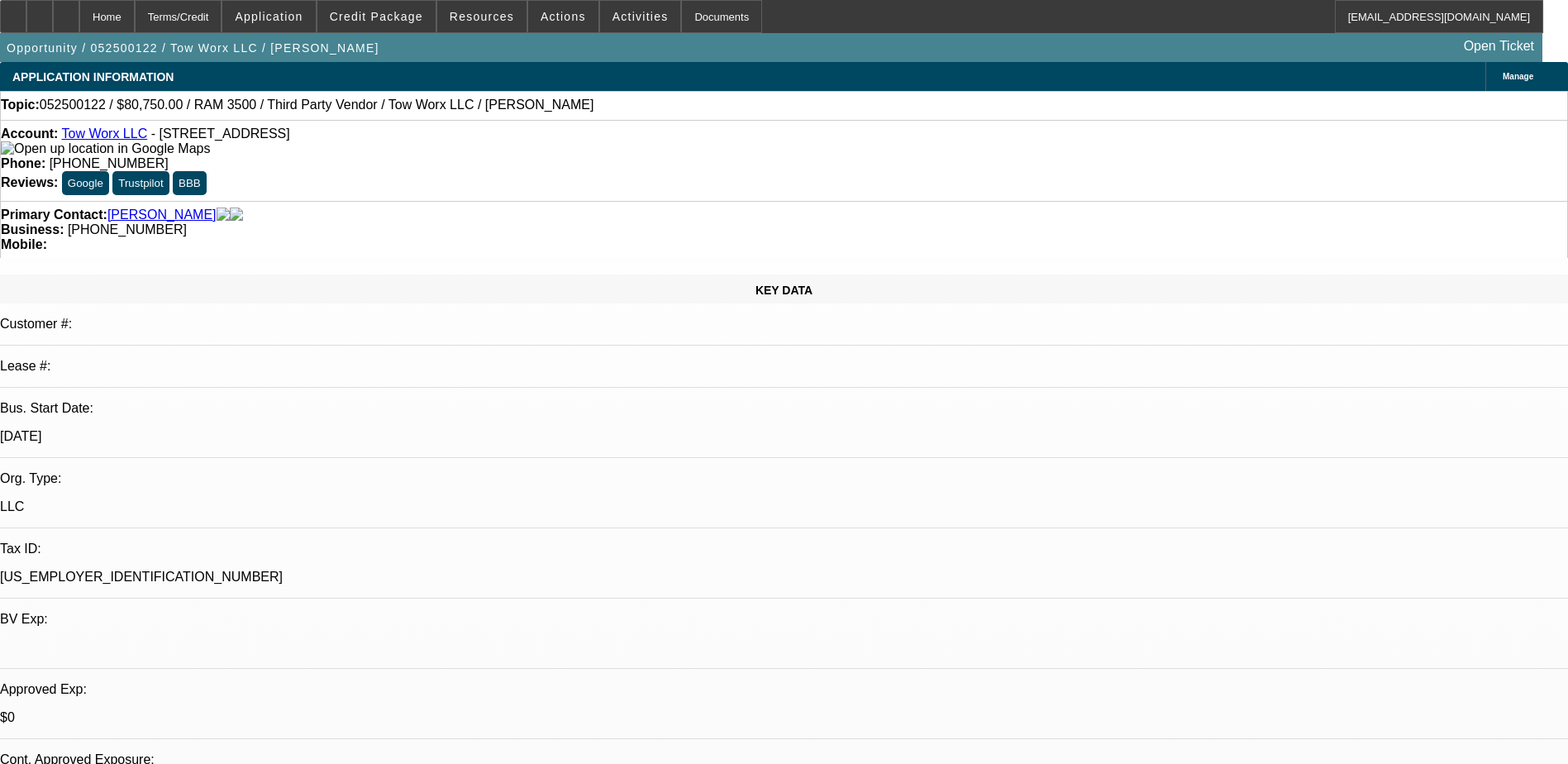
select select "0.1"
select select "4"
